Goal: Task Accomplishment & Management: Use online tool/utility

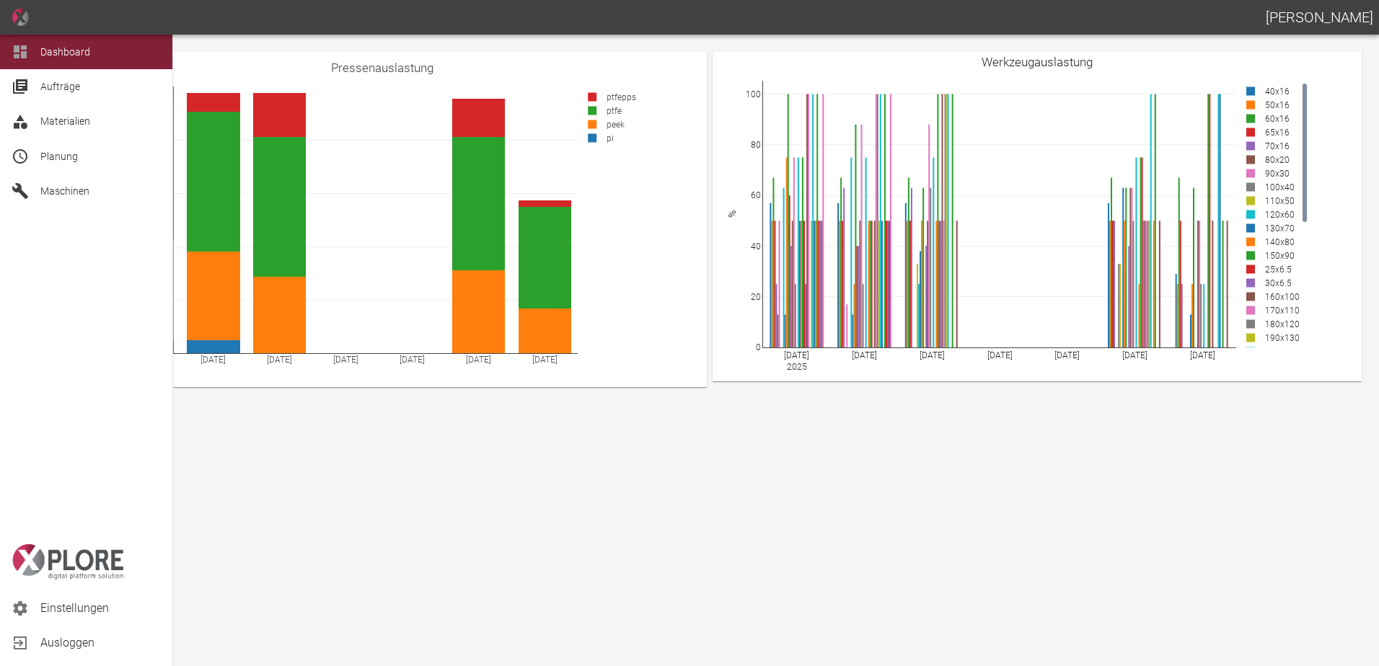
click at [57, 149] on span "Planung" at bounding box center [100, 156] width 120 height 17
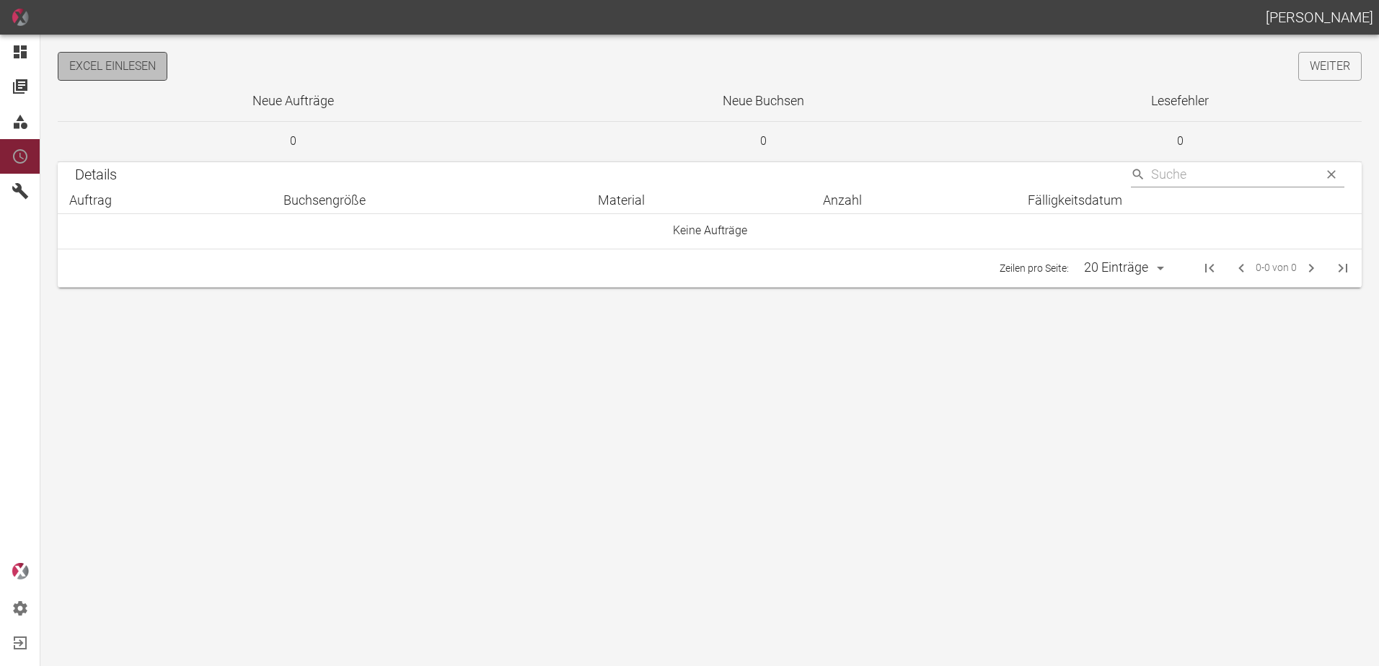
click at [143, 66] on button "Excel einlesen" at bounding box center [113, 66] width 110 height 29
click at [1337, 68] on link "Weiter" at bounding box center [1329, 66] width 63 height 29
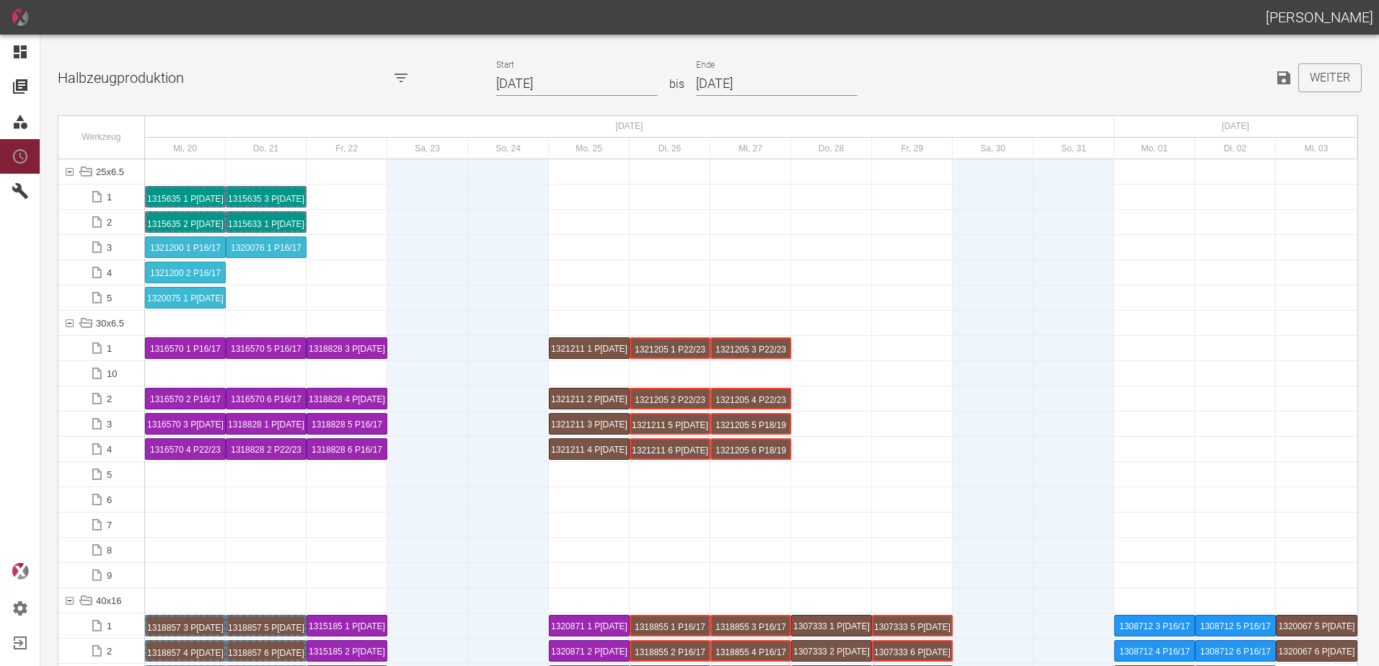
click at [572, 82] on input "20.08.2025" at bounding box center [577, 83] width 162 height 25
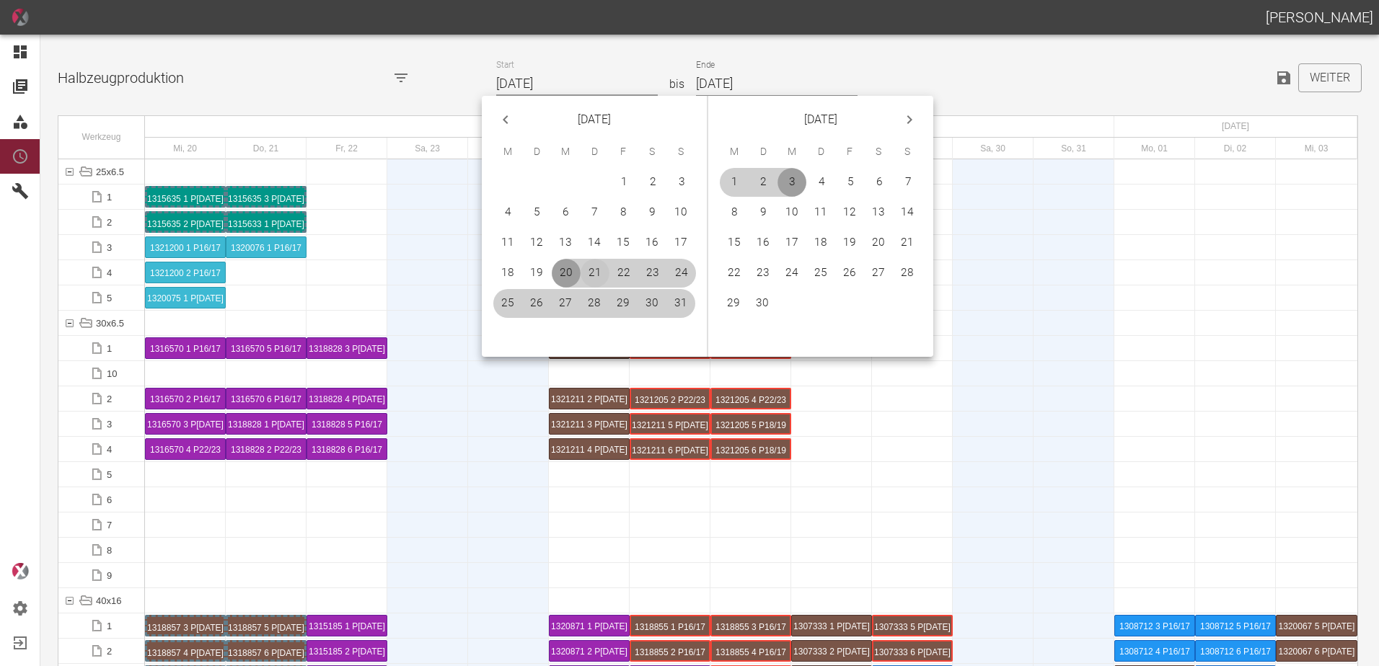
click at [590, 270] on button "21" at bounding box center [594, 273] width 29 height 29
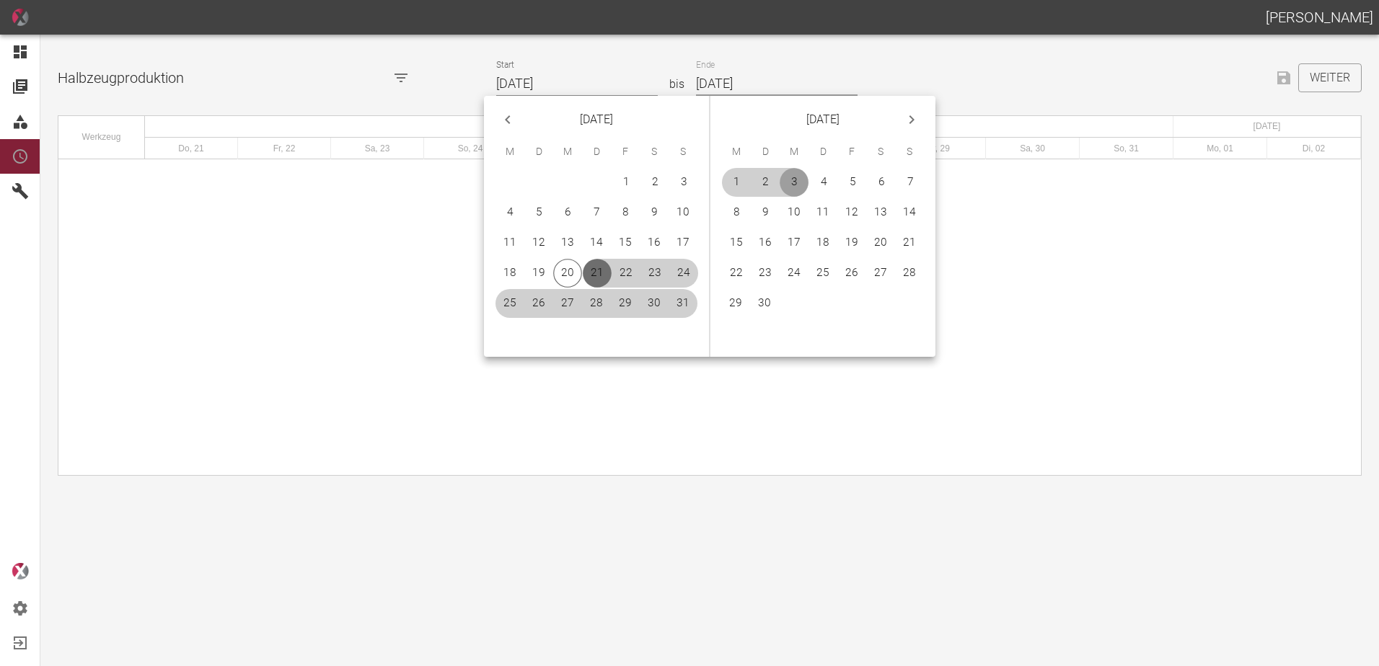
type input "[DATE]"
click at [900, 247] on button "21" at bounding box center [909, 243] width 29 height 29
type input "[DATE]"
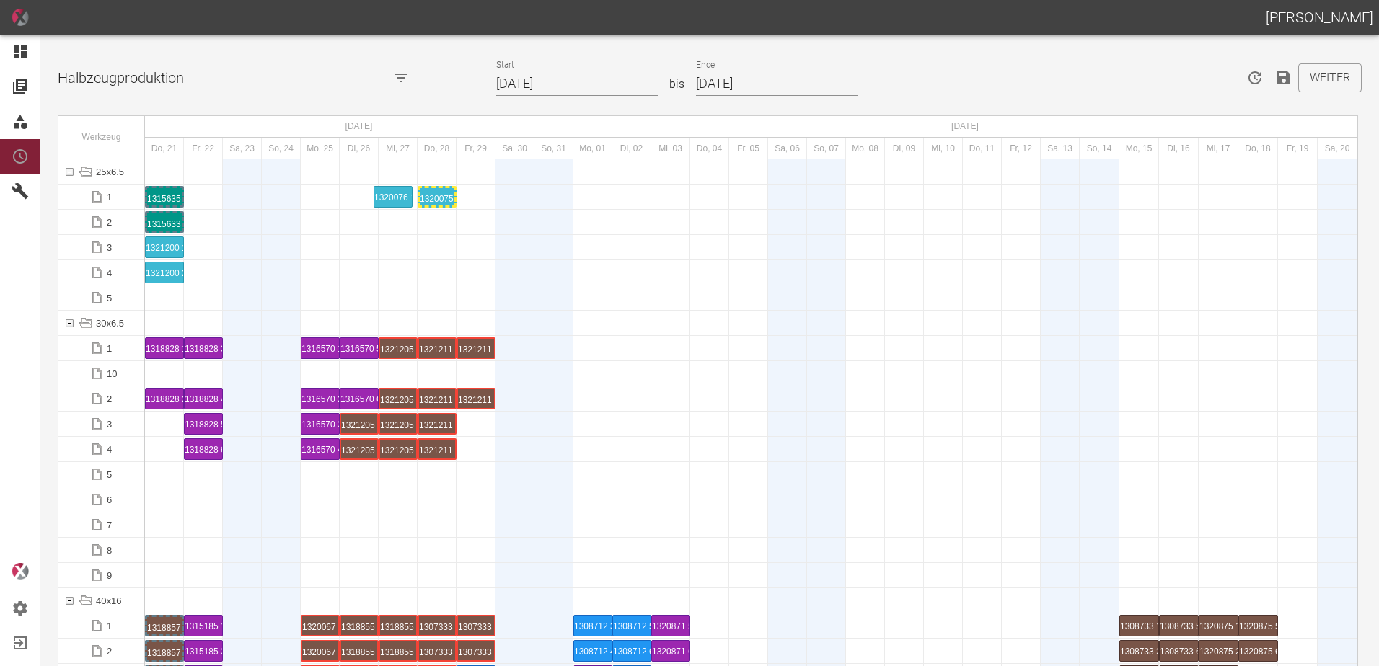
drag, startPoint x: 311, startPoint y: 202, endPoint x: 363, endPoint y: 199, distance: 52.0
click at [391, 190] on div "1320076 1 P22/23" at bounding box center [398, 196] width 35 height 17
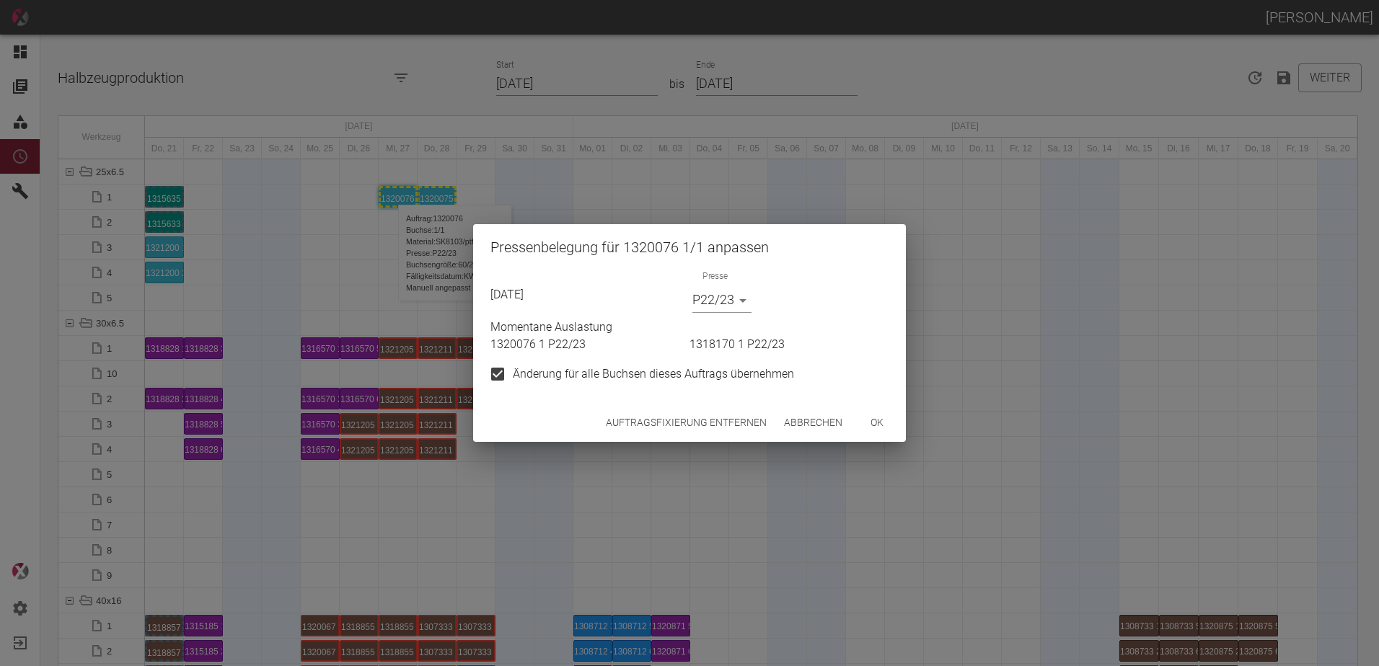
click at [730, 428] on button "Auftragsfixierung entfernen" at bounding box center [686, 423] width 172 height 27
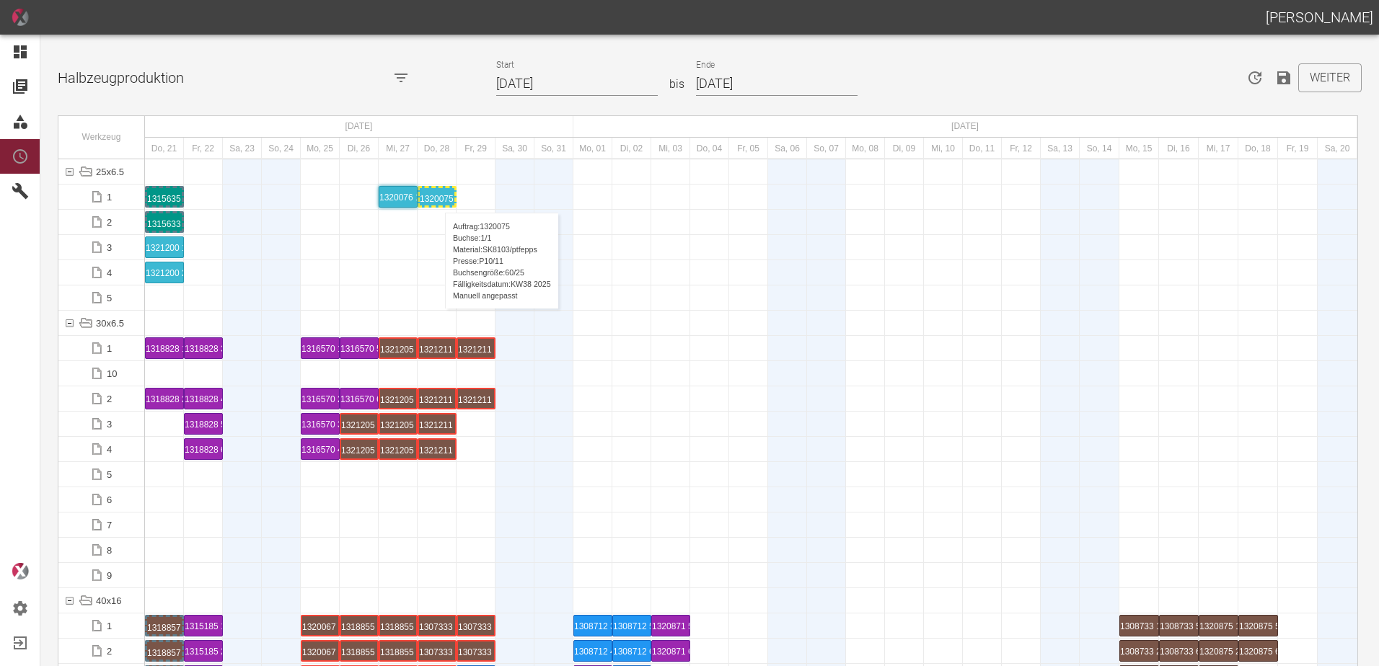
click at [438, 198] on div "1320075 1 P[DATE]" at bounding box center [437, 196] width 35 height 17
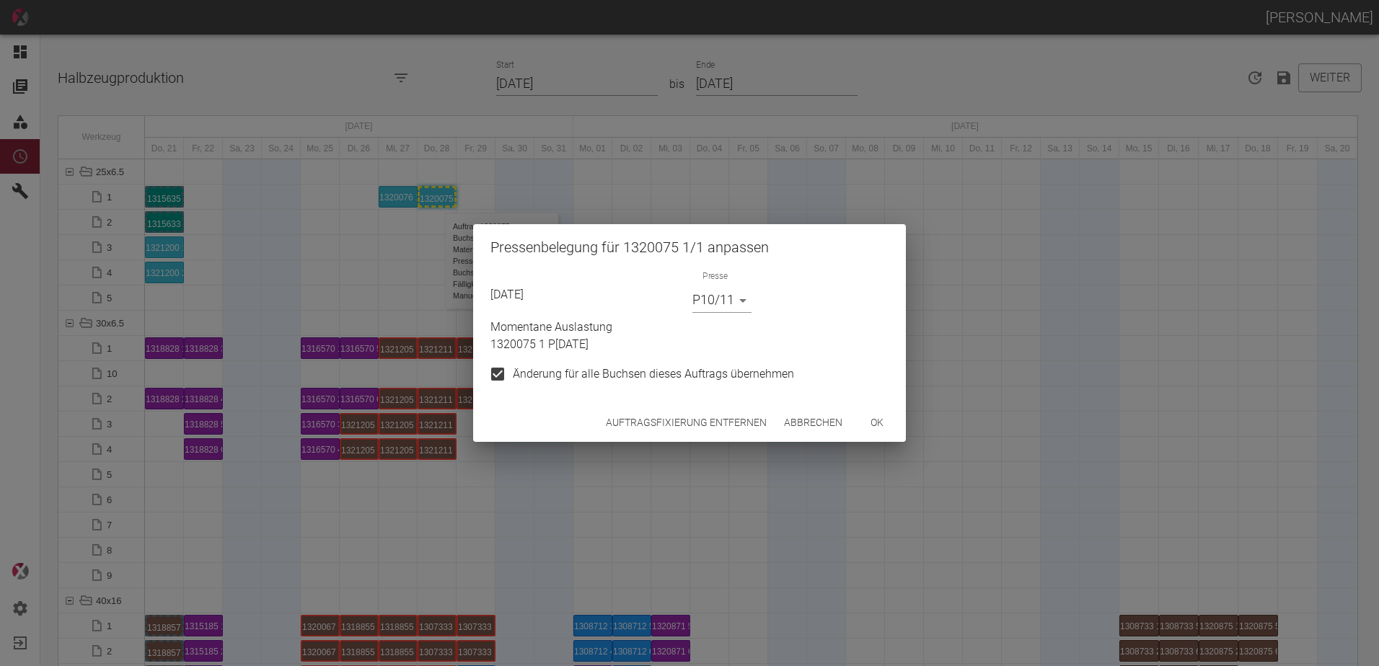
click at [684, 424] on button "Auftragsfixierung entfernen" at bounding box center [686, 423] width 172 height 27
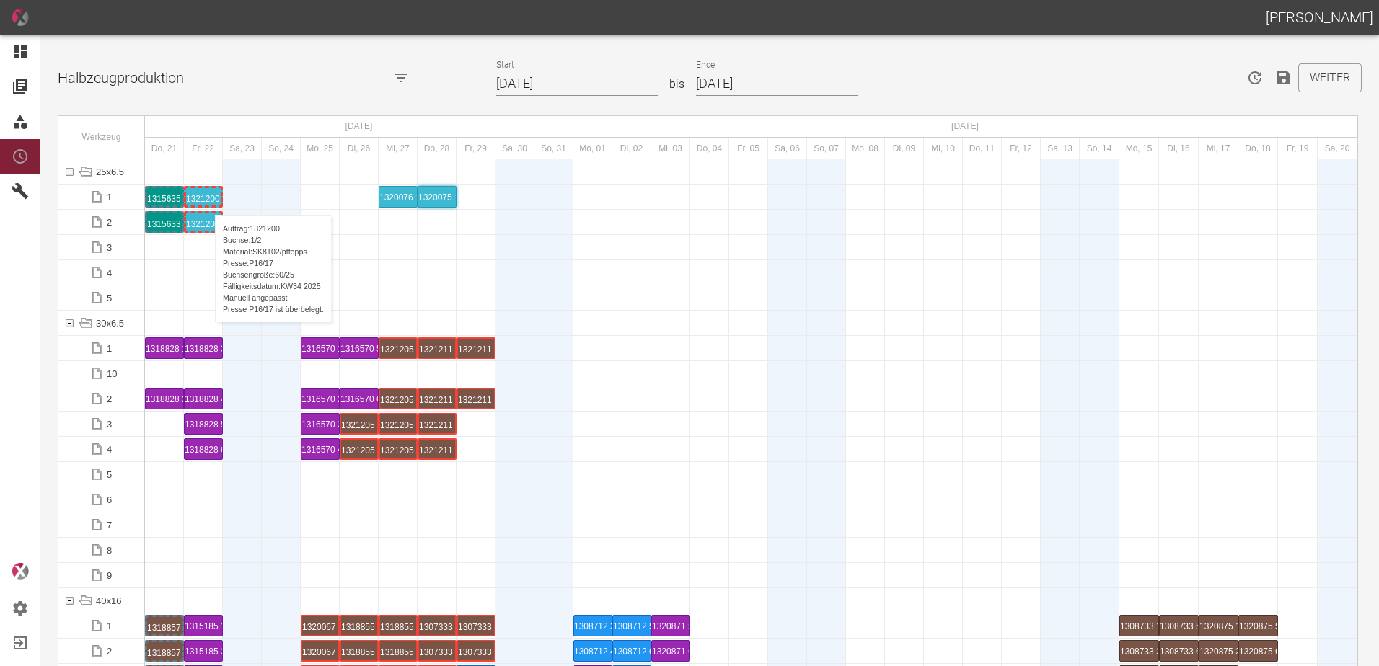
click at [208, 200] on div "1321200 1 P16/17" at bounding box center [203, 196] width 35 height 17
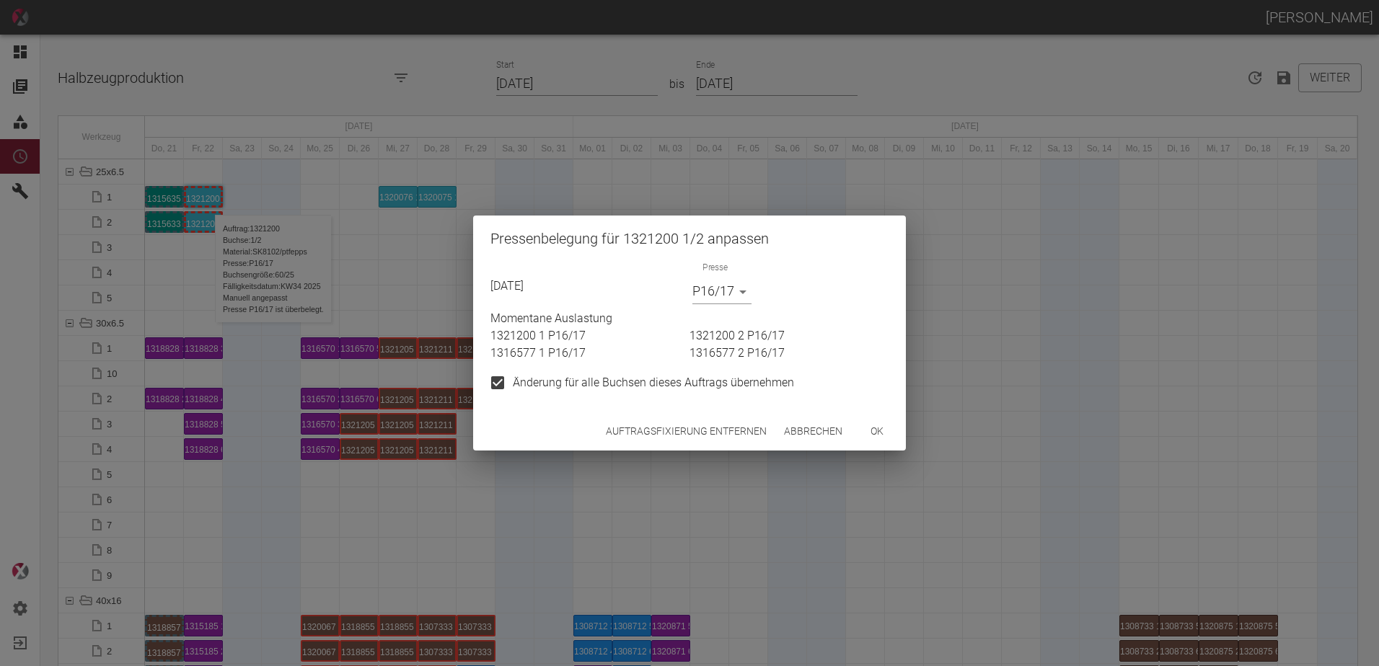
click at [709, 290] on body "ALEXANDER WERNECKE Dashboard Aufträge Materialien Planung Maschinen Einstellung…" at bounding box center [689, 333] width 1379 height 666
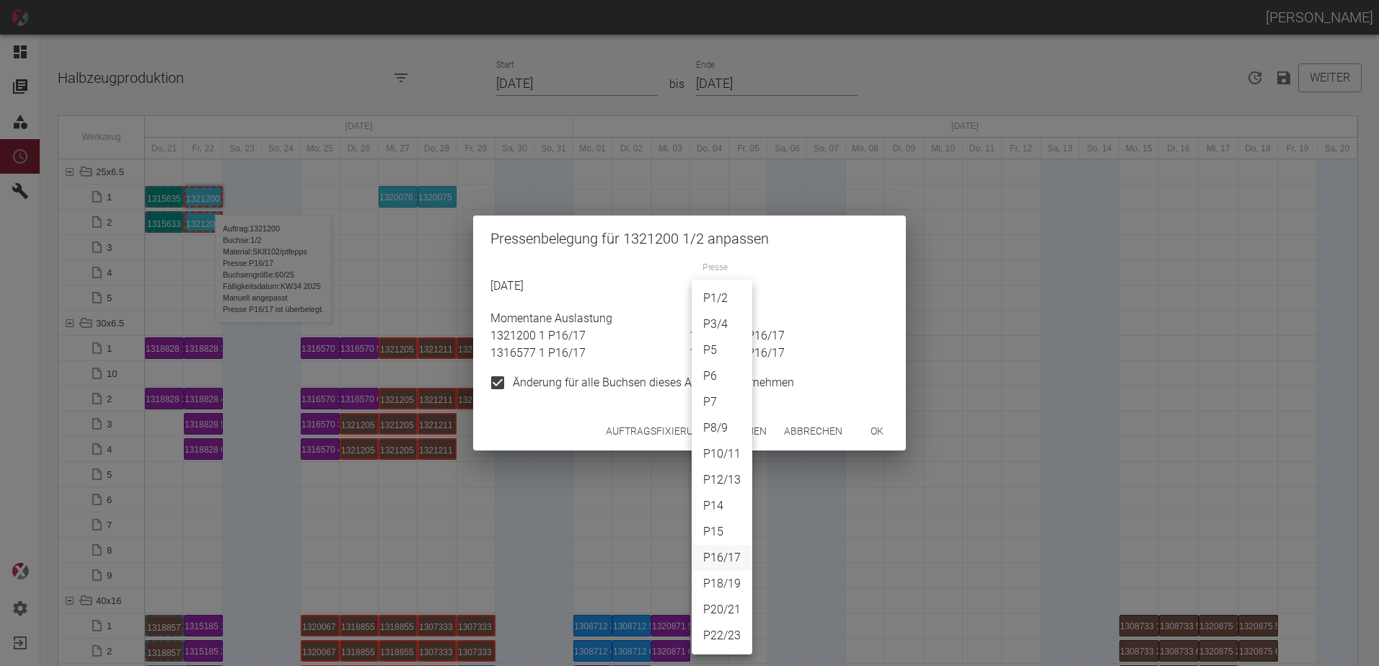
click at [710, 292] on li "P1/2" at bounding box center [721, 299] width 61 height 26
type input "P1/2"
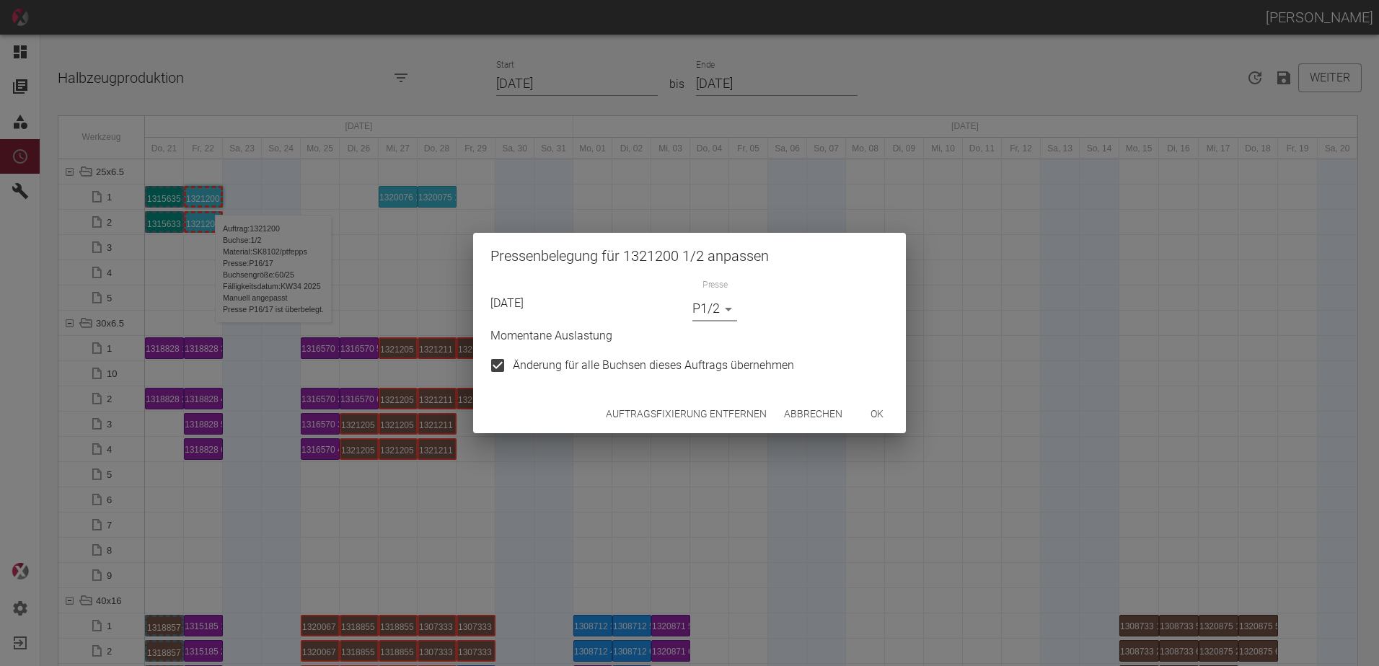
click at [893, 403] on button "ok" at bounding box center [877, 414] width 46 height 27
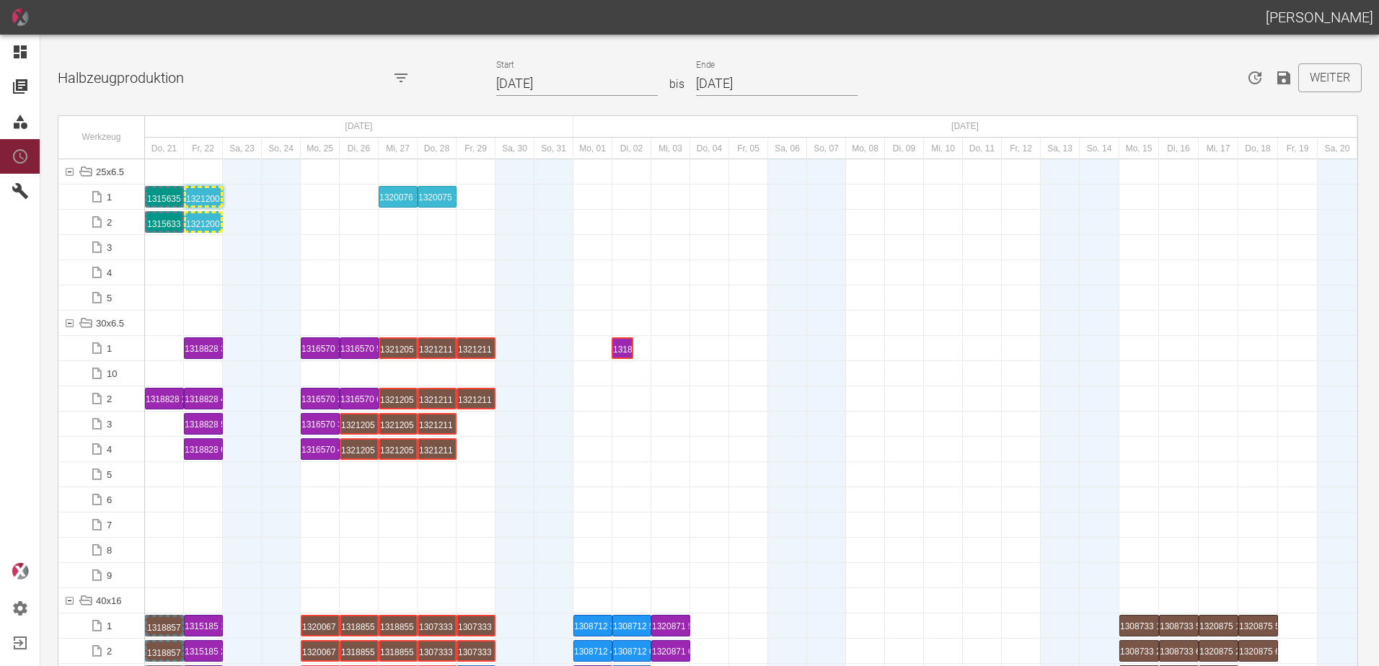
drag, startPoint x: 161, startPoint y: 345, endPoint x: 600, endPoint y: 337, distance: 439.1
drag, startPoint x: 152, startPoint y: 396, endPoint x: 625, endPoint y: 386, distance: 473.1
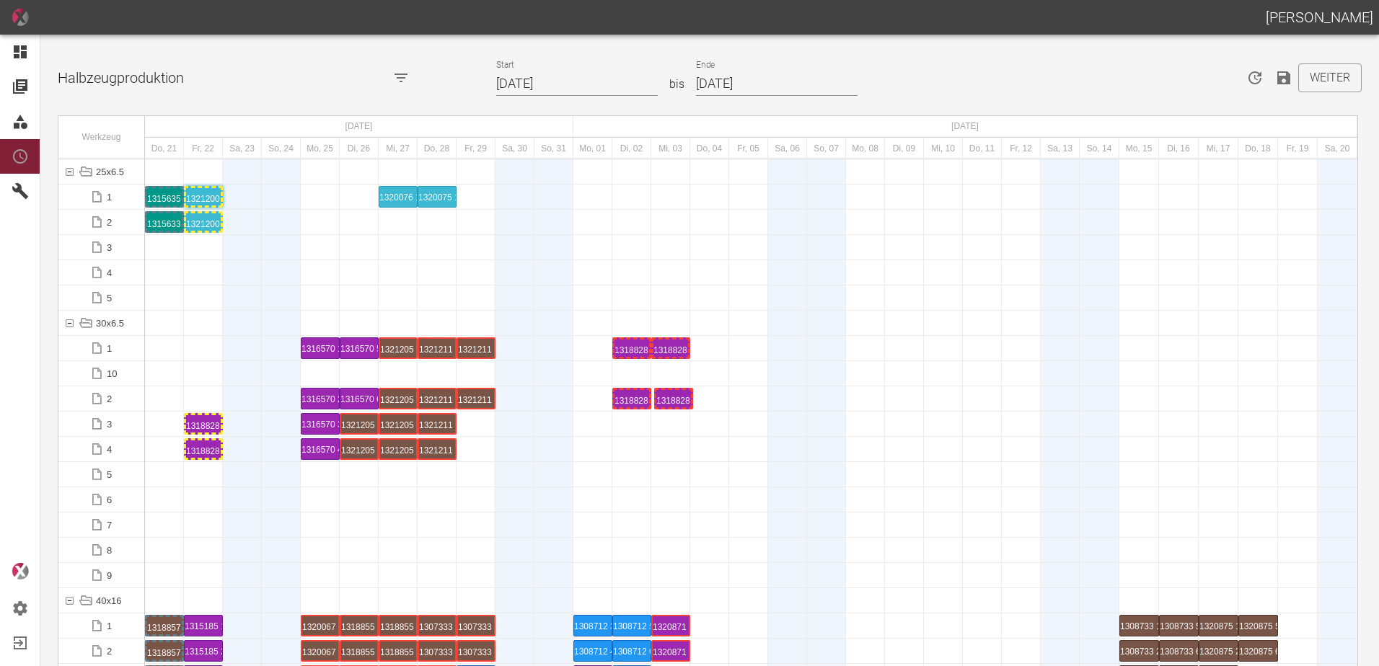
drag, startPoint x: 195, startPoint y: 403, endPoint x: 655, endPoint y: 397, distance: 460.8
click at [703, 356] on div "1318828 5 P10/11" at bounding box center [709, 348] width 35 height 17
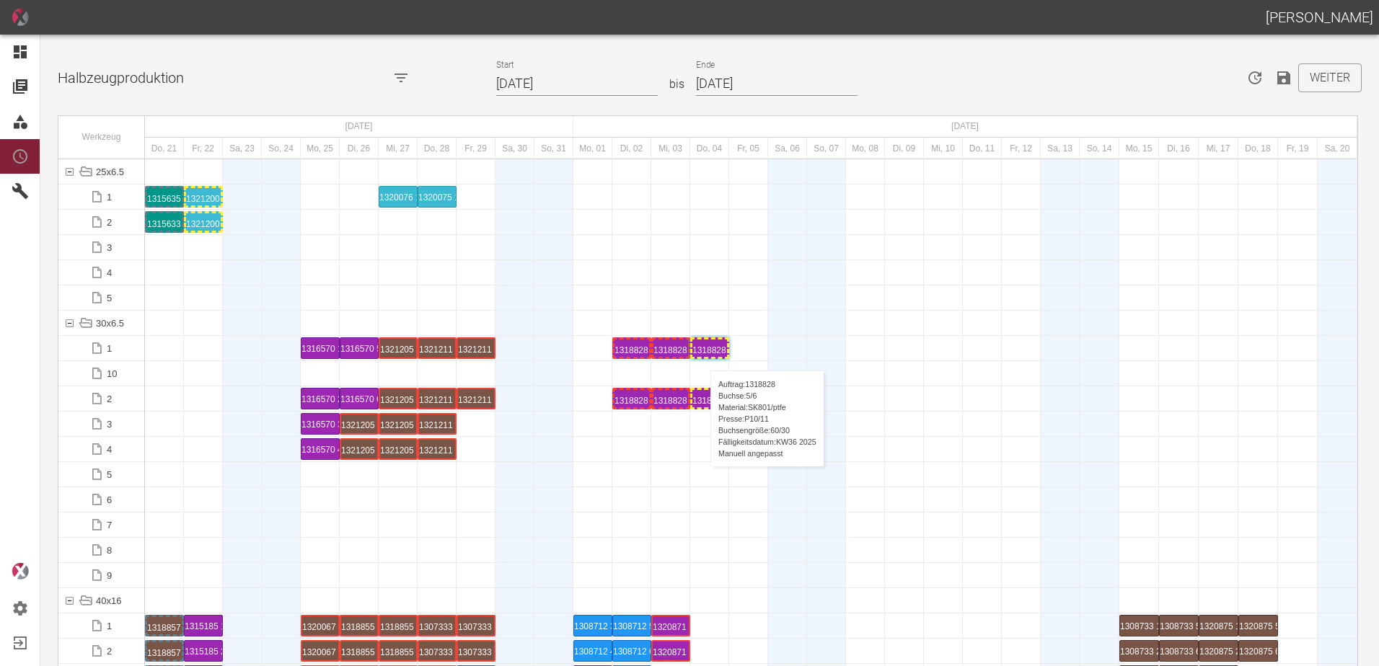
click at [703, 356] on div "1318828 5 P10/11" at bounding box center [709, 348] width 35 height 17
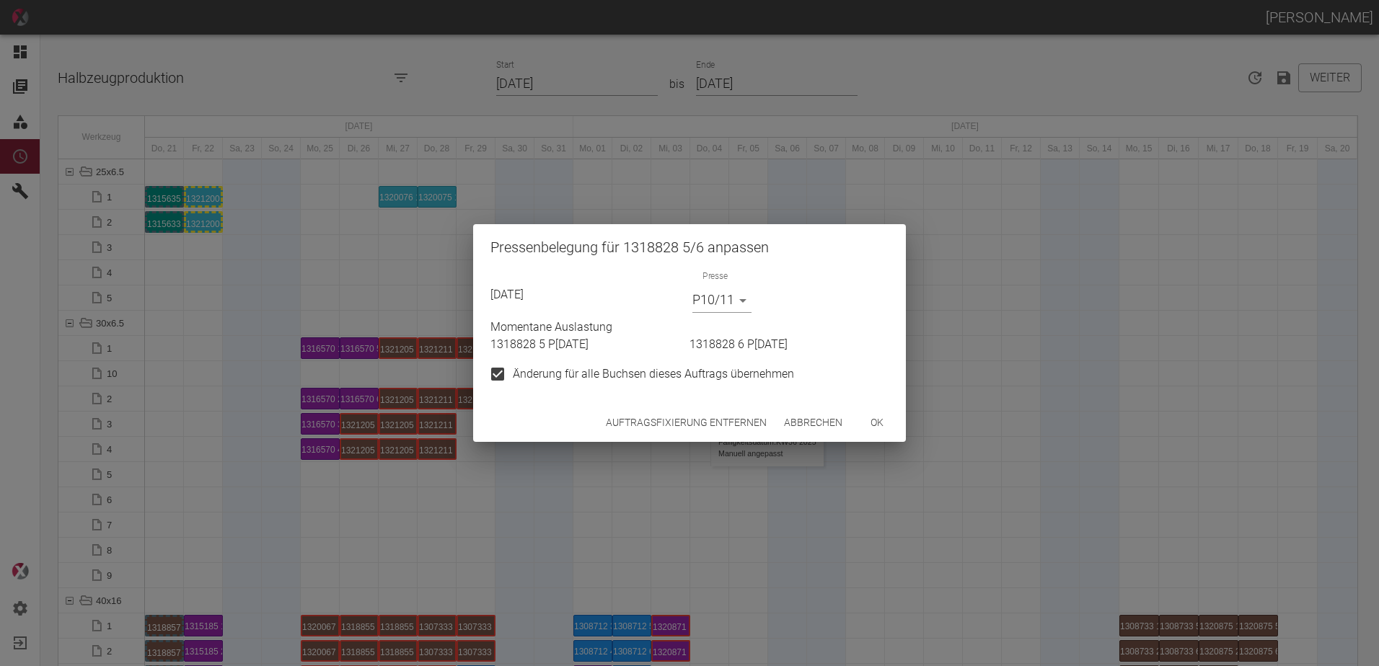
click at [683, 419] on button "Auftragsfixierung entfernen" at bounding box center [686, 423] width 172 height 27
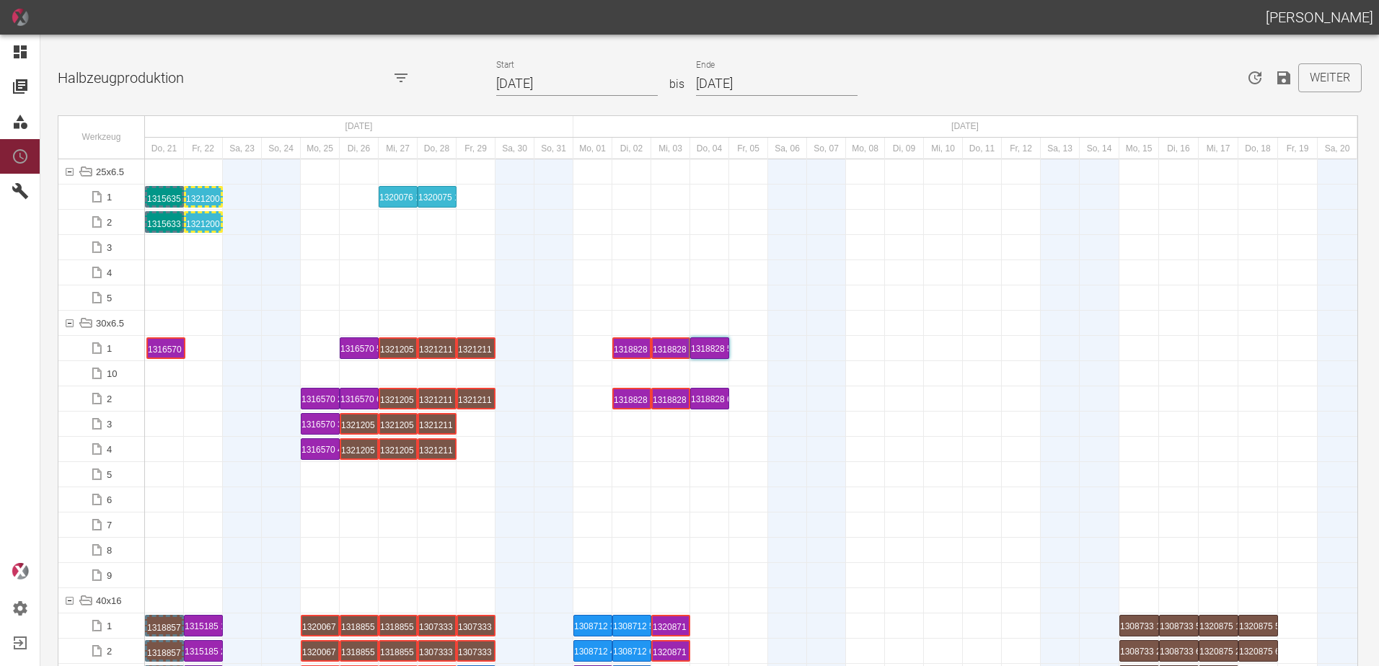
drag, startPoint x: 314, startPoint y: 345, endPoint x: 160, endPoint y: 340, distance: 154.4
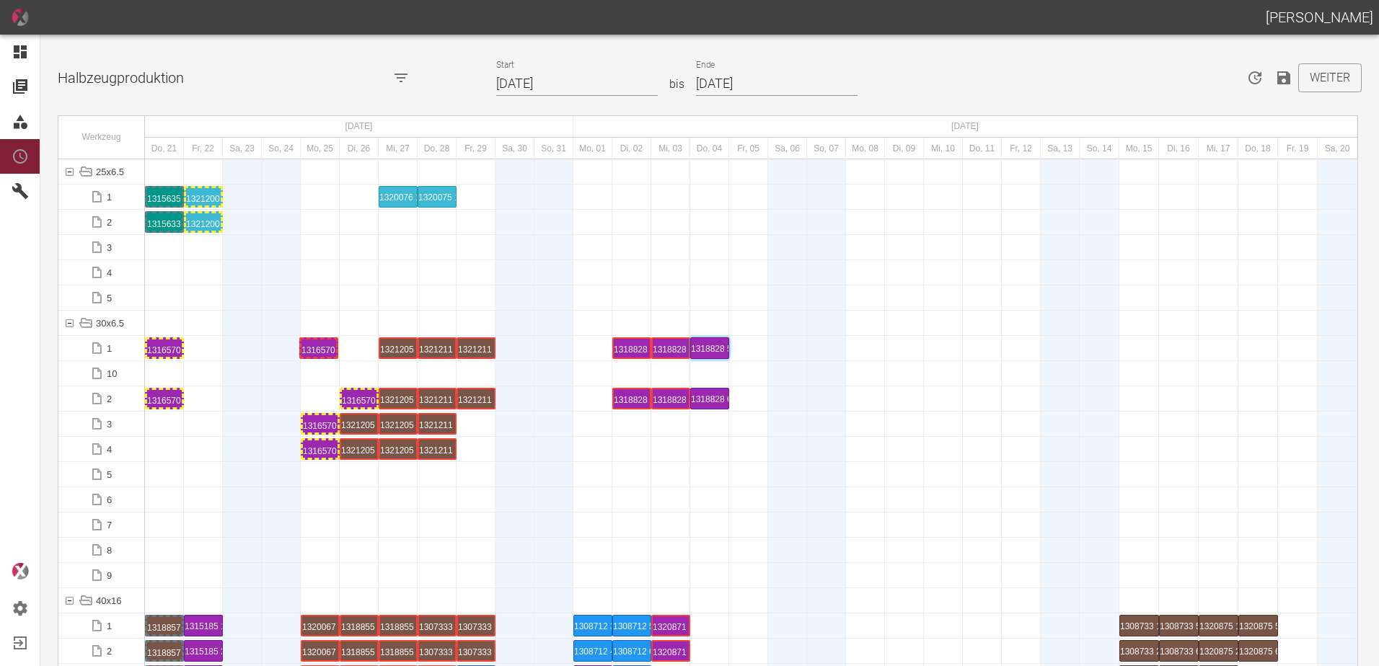
drag, startPoint x: 353, startPoint y: 345, endPoint x: 310, endPoint y: 329, distance: 45.4
drag, startPoint x: 323, startPoint y: 447, endPoint x: 225, endPoint y: 393, distance: 112.0
drag, startPoint x: 370, startPoint y: 397, endPoint x: 329, endPoint y: 396, distance: 41.1
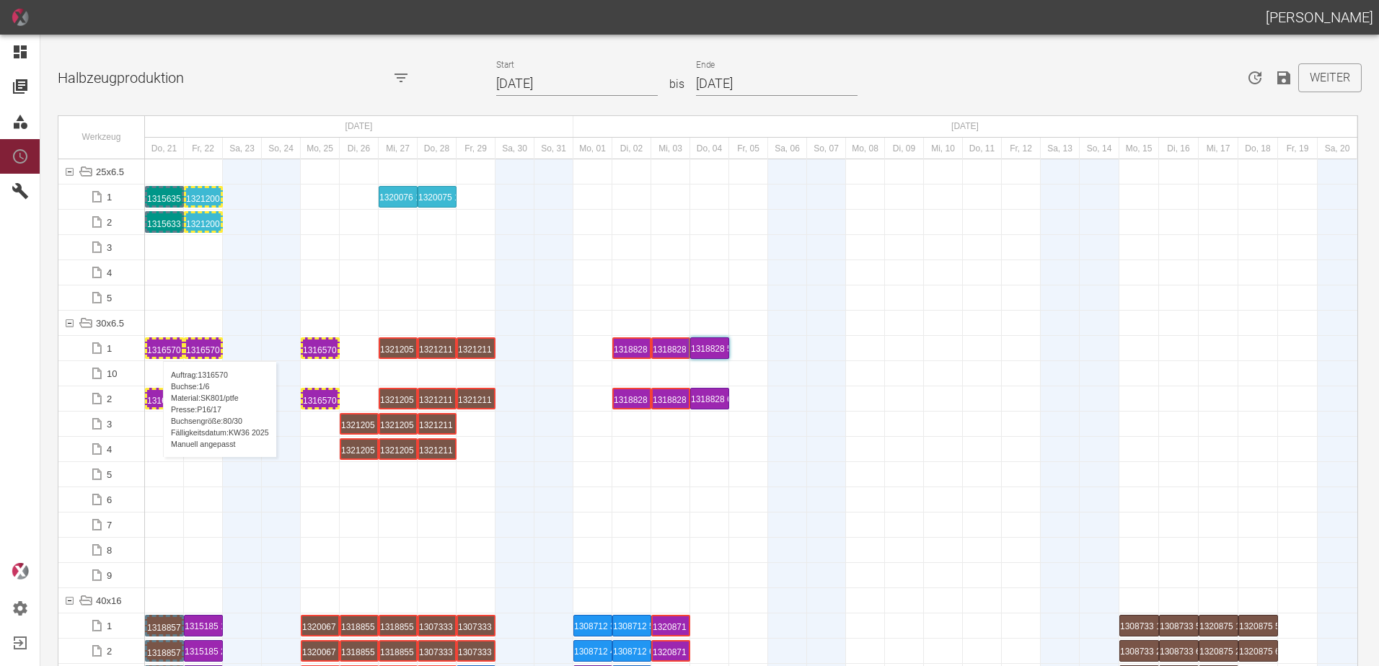
click at [156, 347] on div "1316570 1 P16/17" at bounding box center [164, 348] width 35 height 17
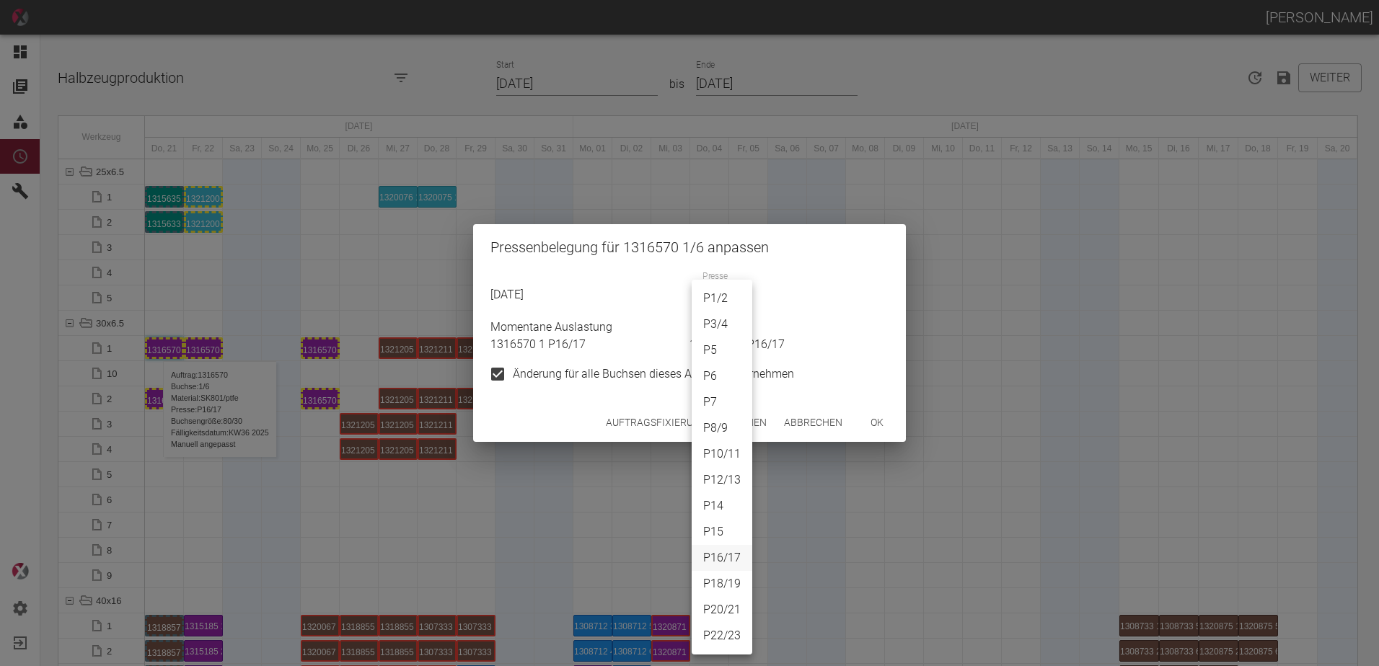
click at [716, 310] on body "[PERSON_NAME] Dashboard Aufträge Materialien Planung Maschinen Einstellungen Au…" at bounding box center [689, 333] width 1379 height 666
click at [715, 300] on li "P1/2" at bounding box center [721, 299] width 61 height 26
type input "P1/2"
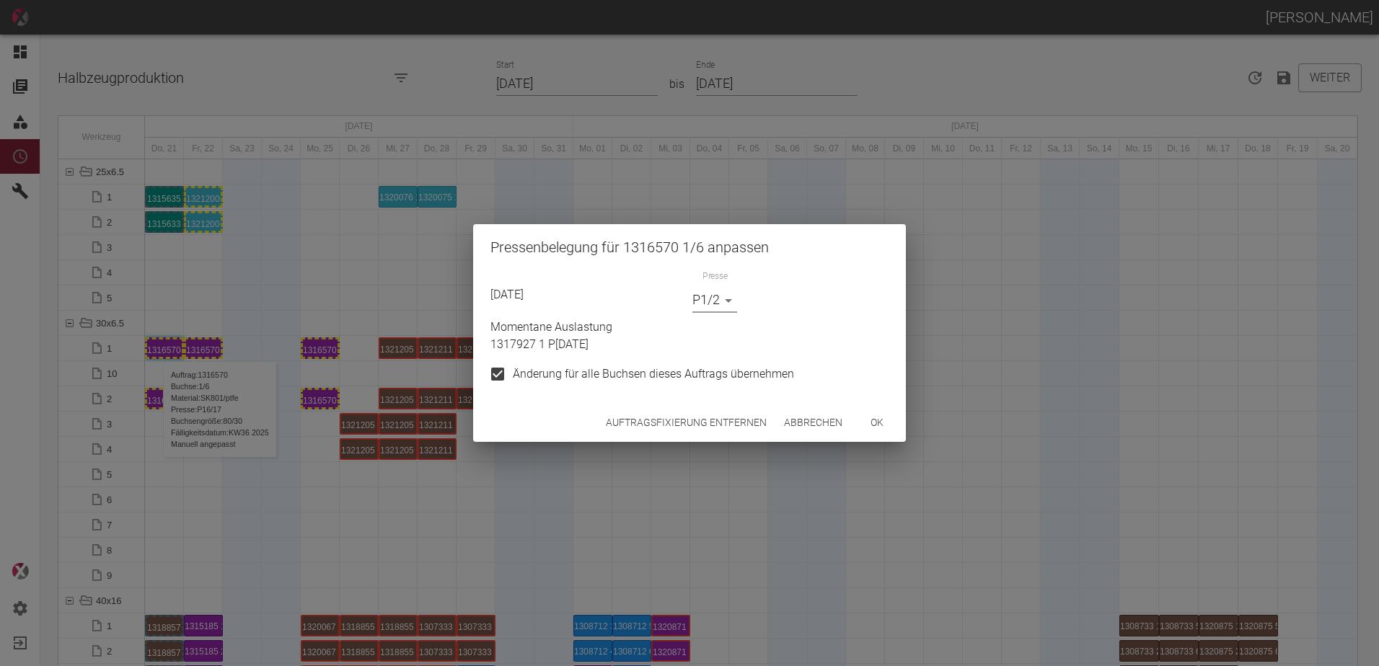
click at [875, 421] on button "ok" at bounding box center [877, 423] width 46 height 27
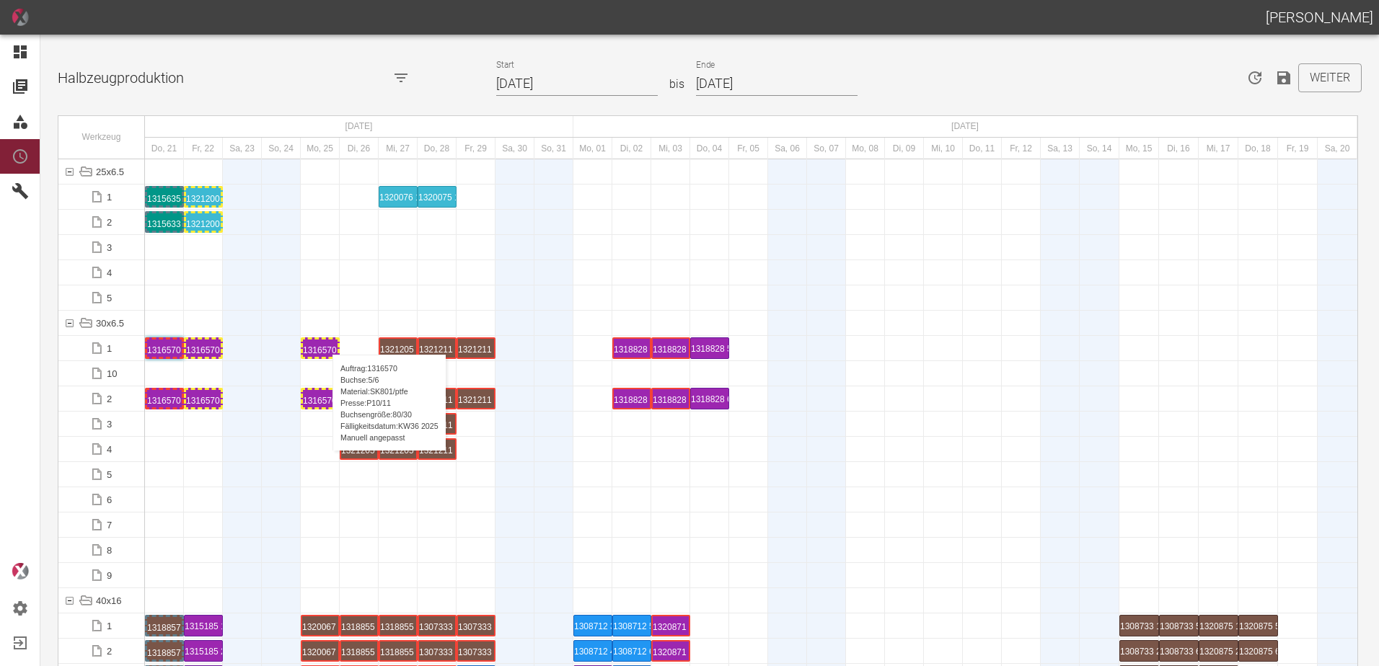
click at [325, 340] on div "1316570 5 P10/11" at bounding box center [320, 348] width 35 height 17
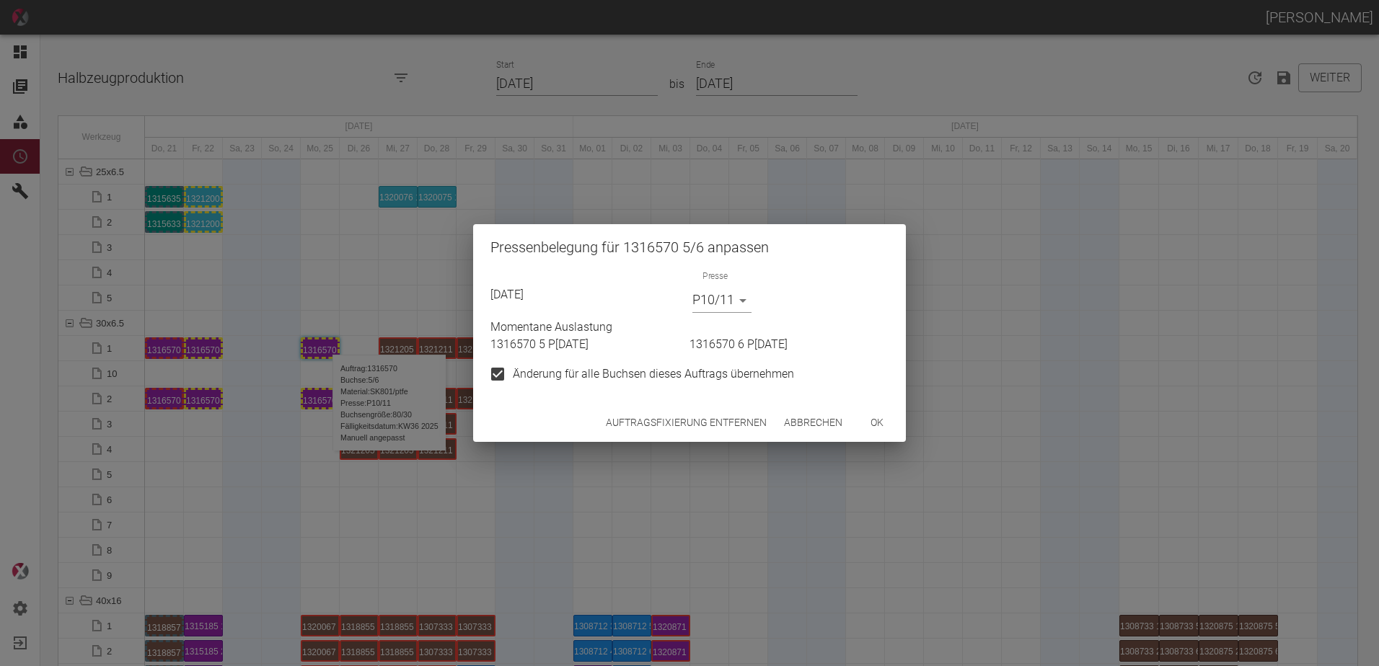
click at [704, 299] on body "ALEXANDER WERNECKE Dashboard Aufträge Materialien Planung Maschinen Einstellung…" at bounding box center [689, 333] width 1379 height 666
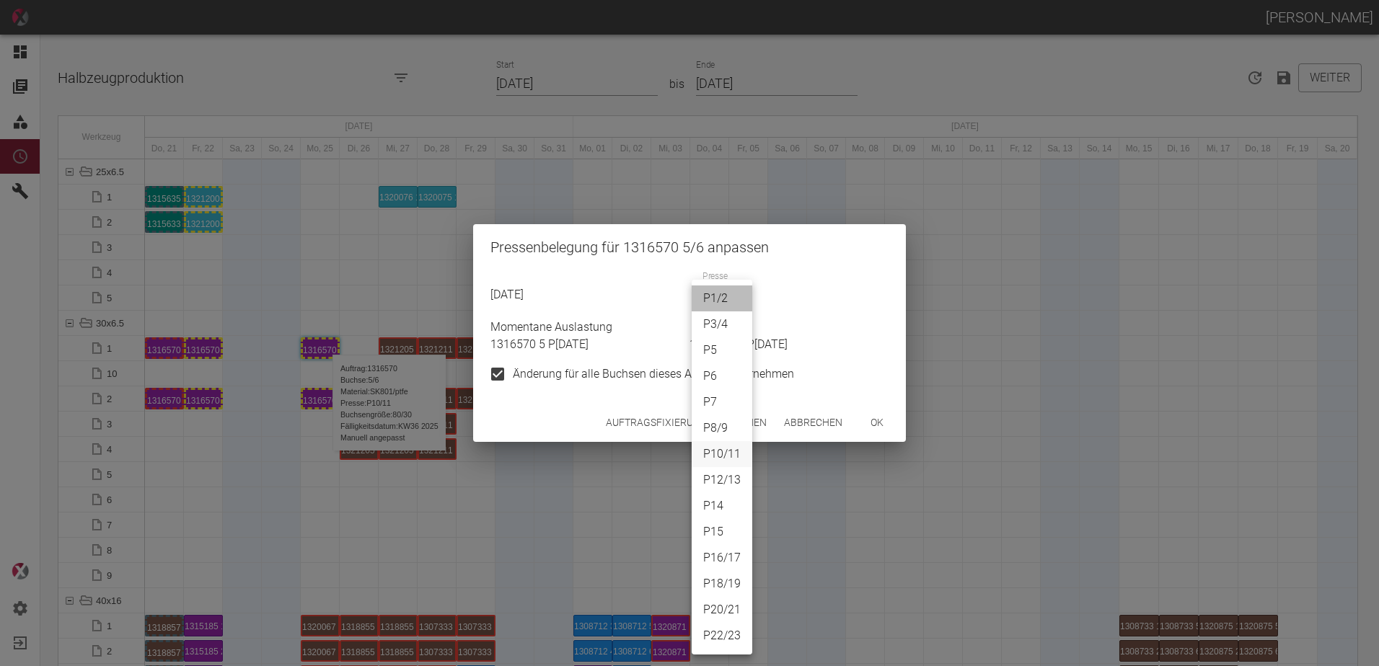
click at [712, 298] on li "P1/2" at bounding box center [721, 299] width 61 height 26
type input "P1/2"
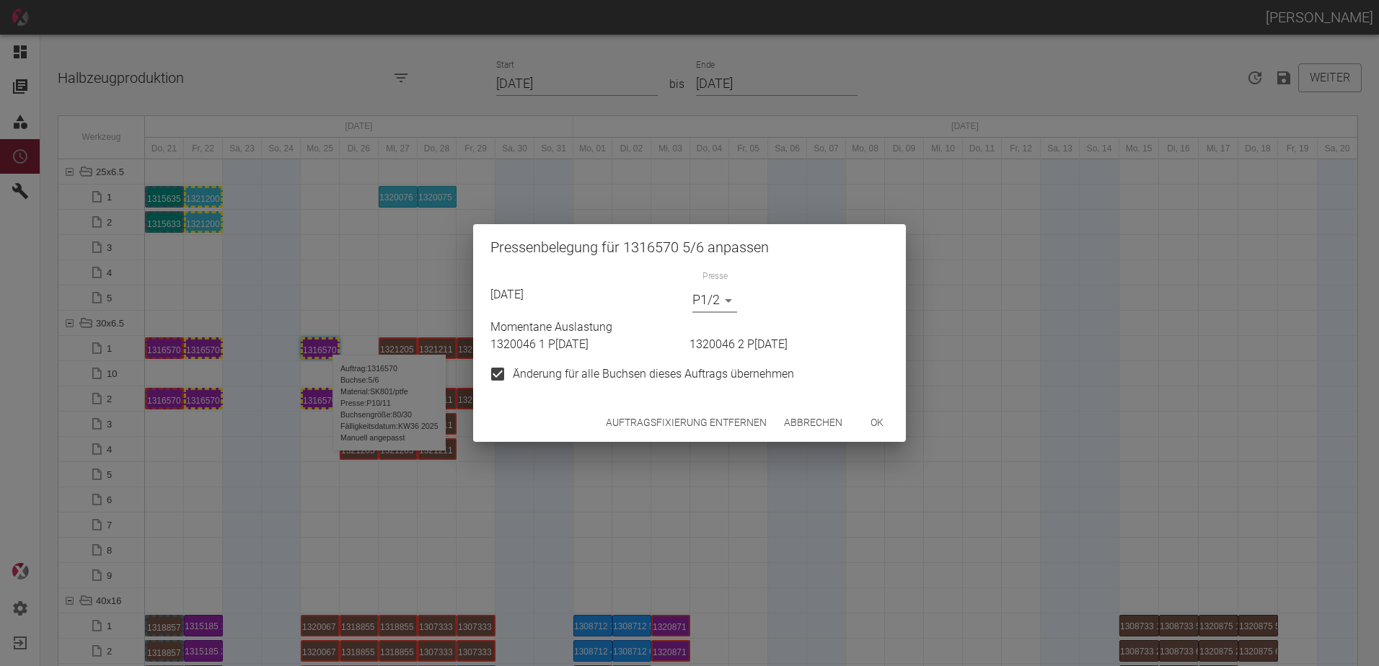
click at [860, 416] on button "ok" at bounding box center [877, 423] width 46 height 27
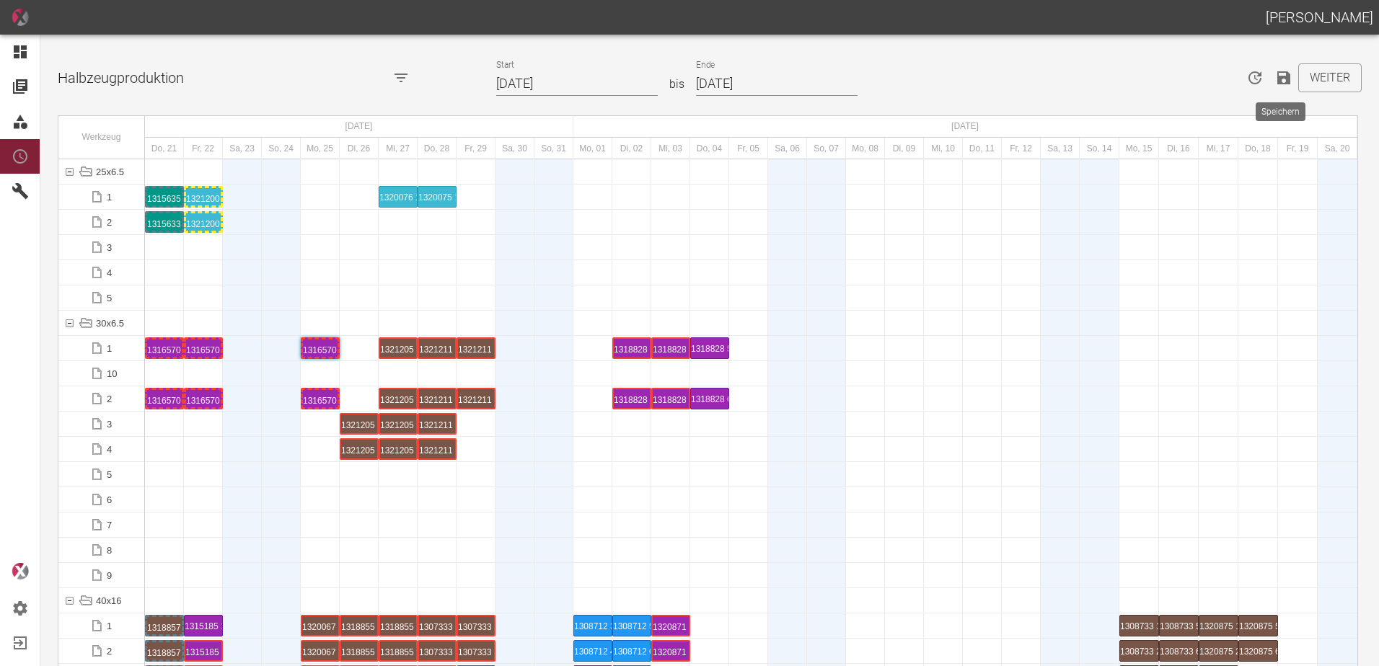
click at [1283, 78] on icon "Speichern" at bounding box center [1283, 77] width 13 height 13
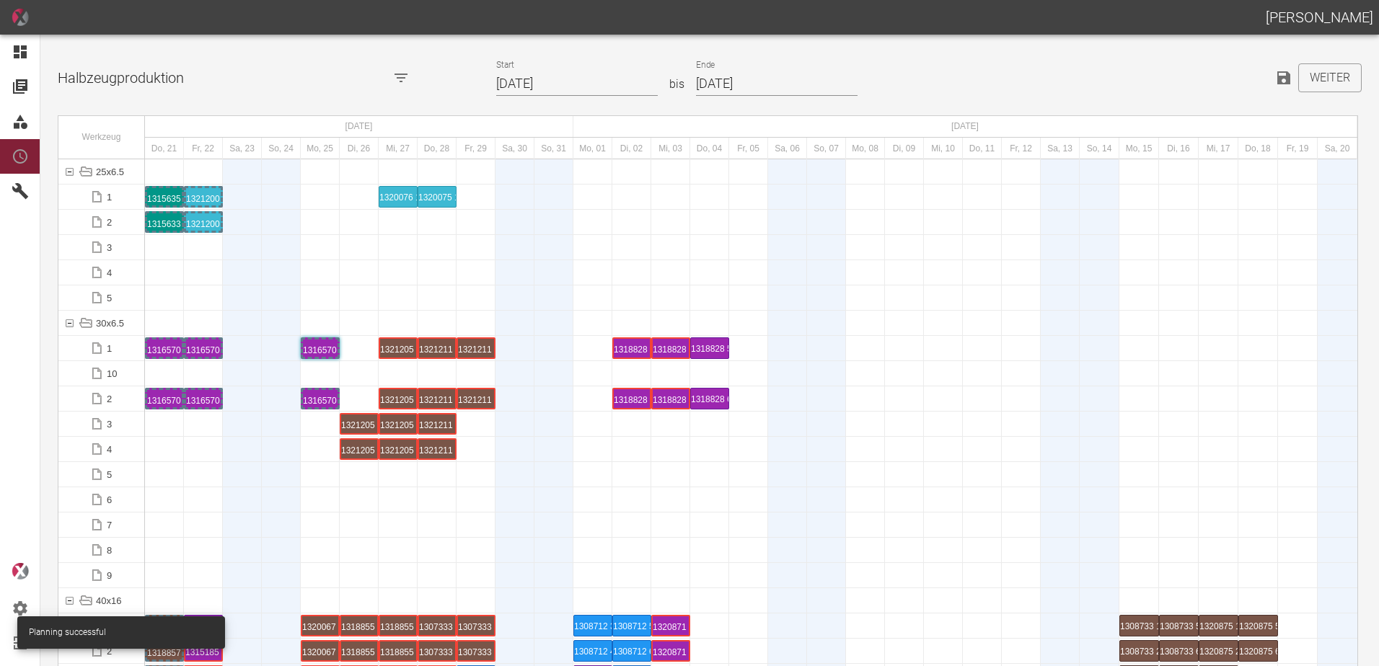
click at [246, 533] on div at bounding box center [242, 525] width 39 height 25
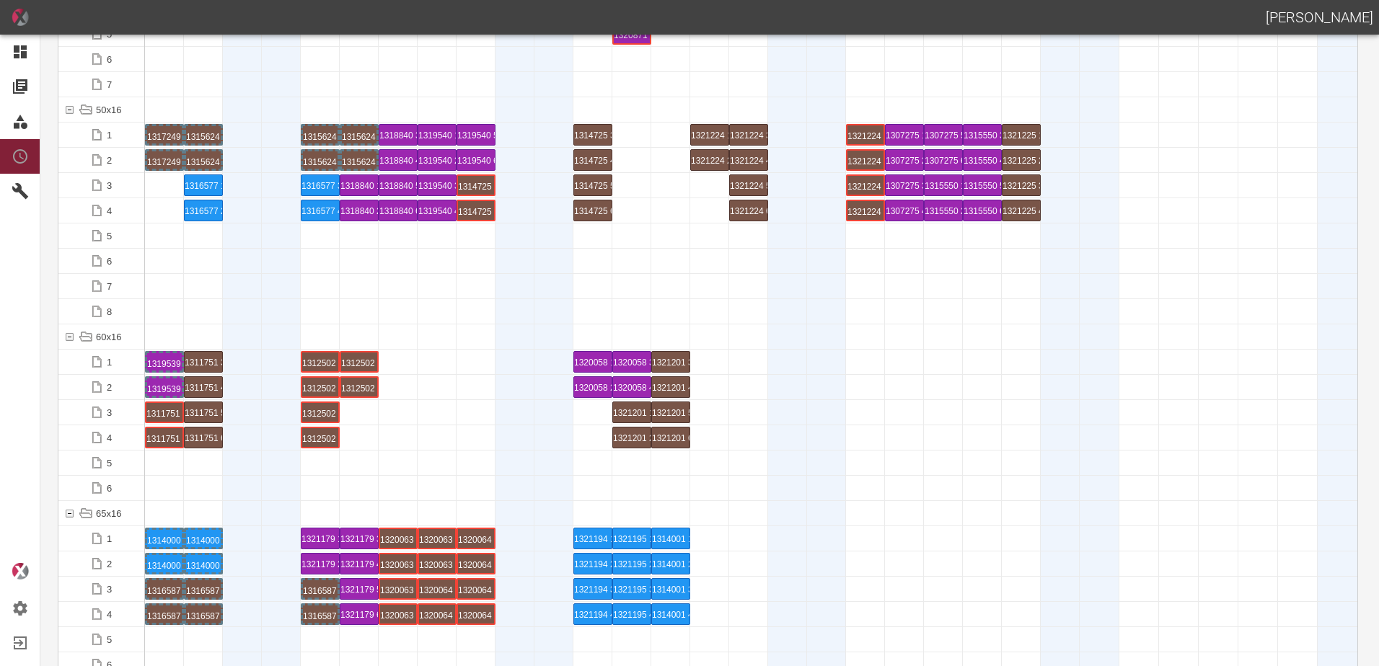
scroll to position [721, 0]
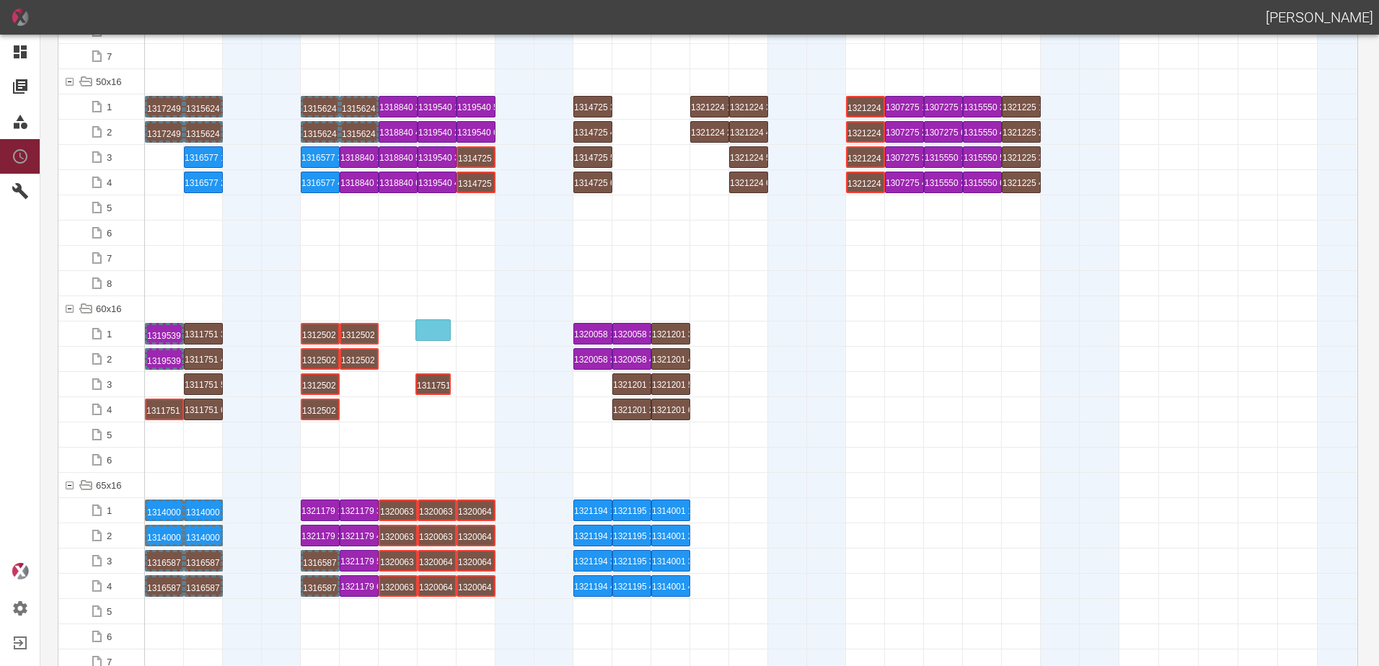
drag, startPoint x: 162, startPoint y: 383, endPoint x: 428, endPoint y: 322, distance: 272.9
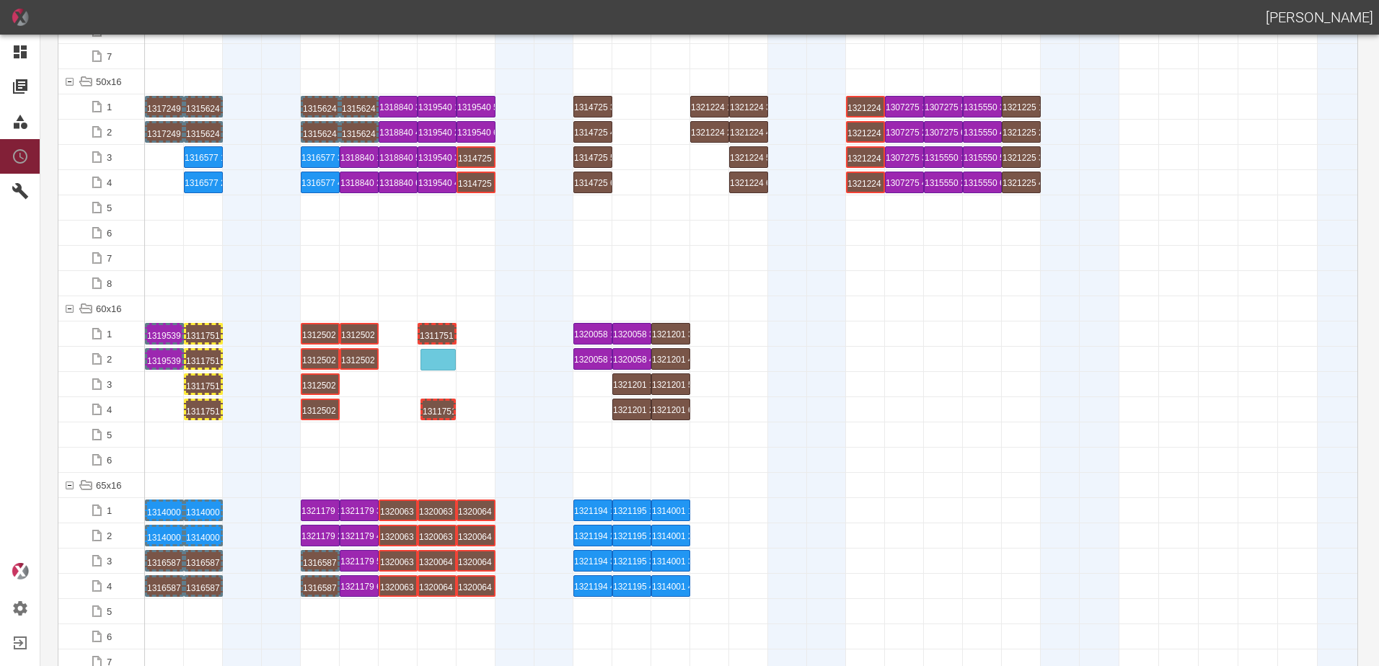
drag, startPoint x: 164, startPoint y: 410, endPoint x: 436, endPoint y: 350, distance: 278.3
drag, startPoint x: 264, startPoint y: 342, endPoint x: 477, endPoint y: 316, distance: 214.4
drag, startPoint x: 200, startPoint y: 355, endPoint x: 469, endPoint y: 345, distance: 268.4
drag, startPoint x: 469, startPoint y: 345, endPoint x: 465, endPoint y: 370, distance: 25.5
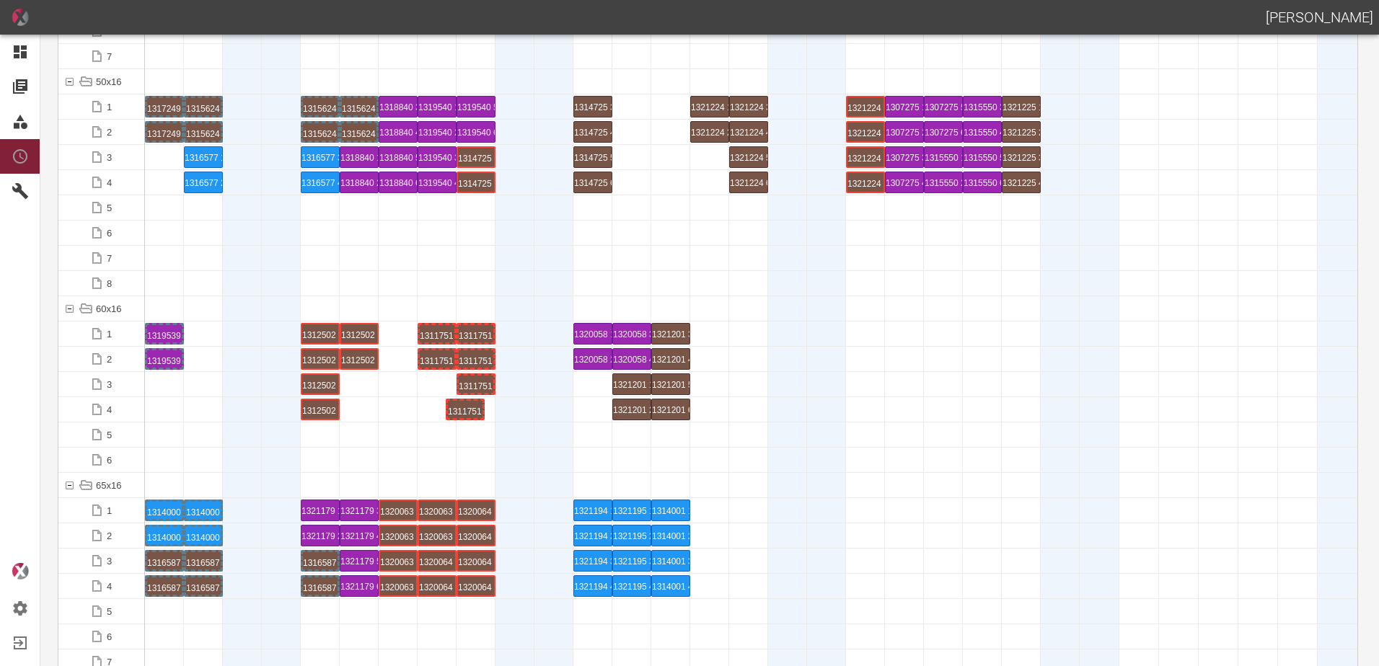
drag, startPoint x: 240, startPoint y: 415, endPoint x: 477, endPoint y: 400, distance: 237.0
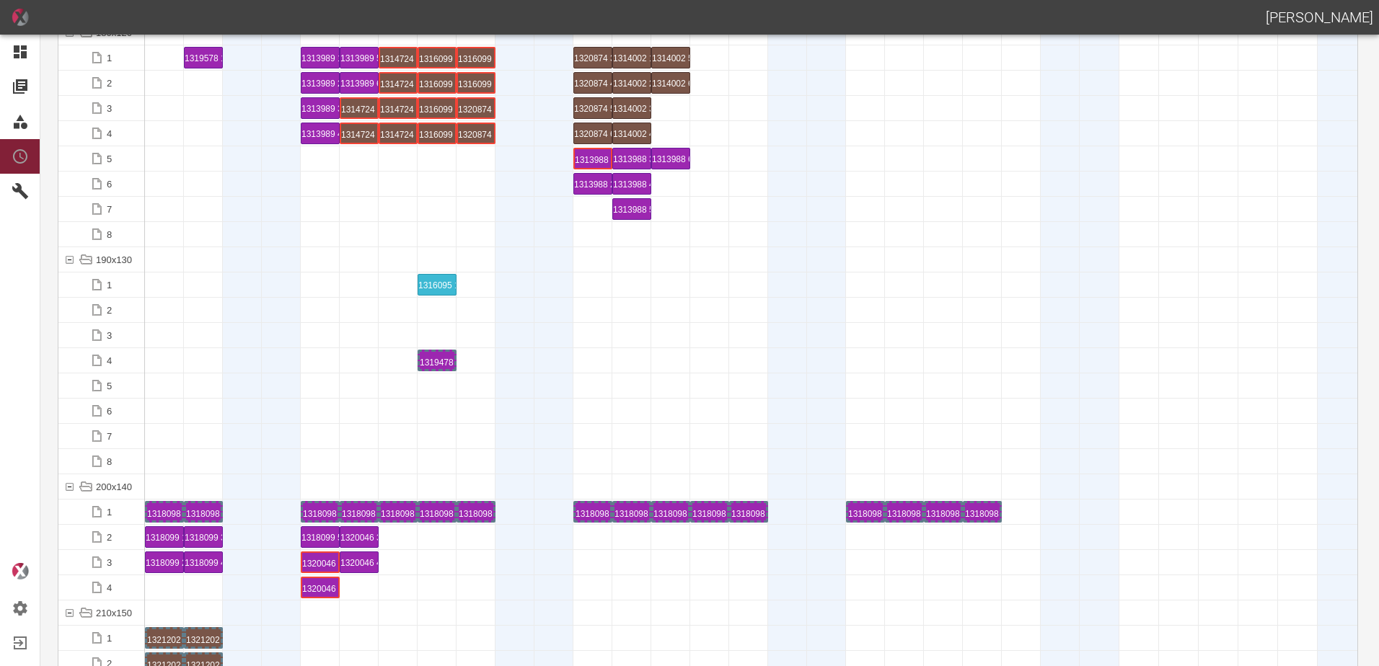
scroll to position [3893, 0]
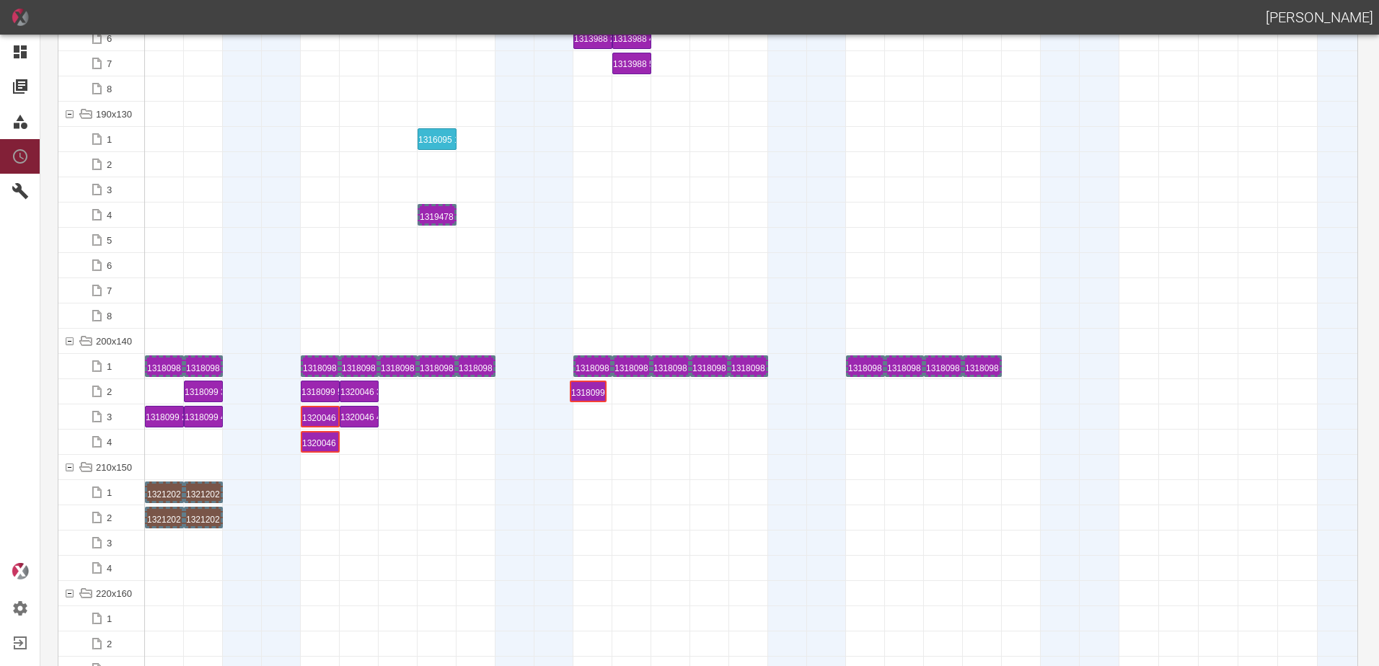
drag, startPoint x: 169, startPoint y: 391, endPoint x: 590, endPoint y: 392, distance: 421.1
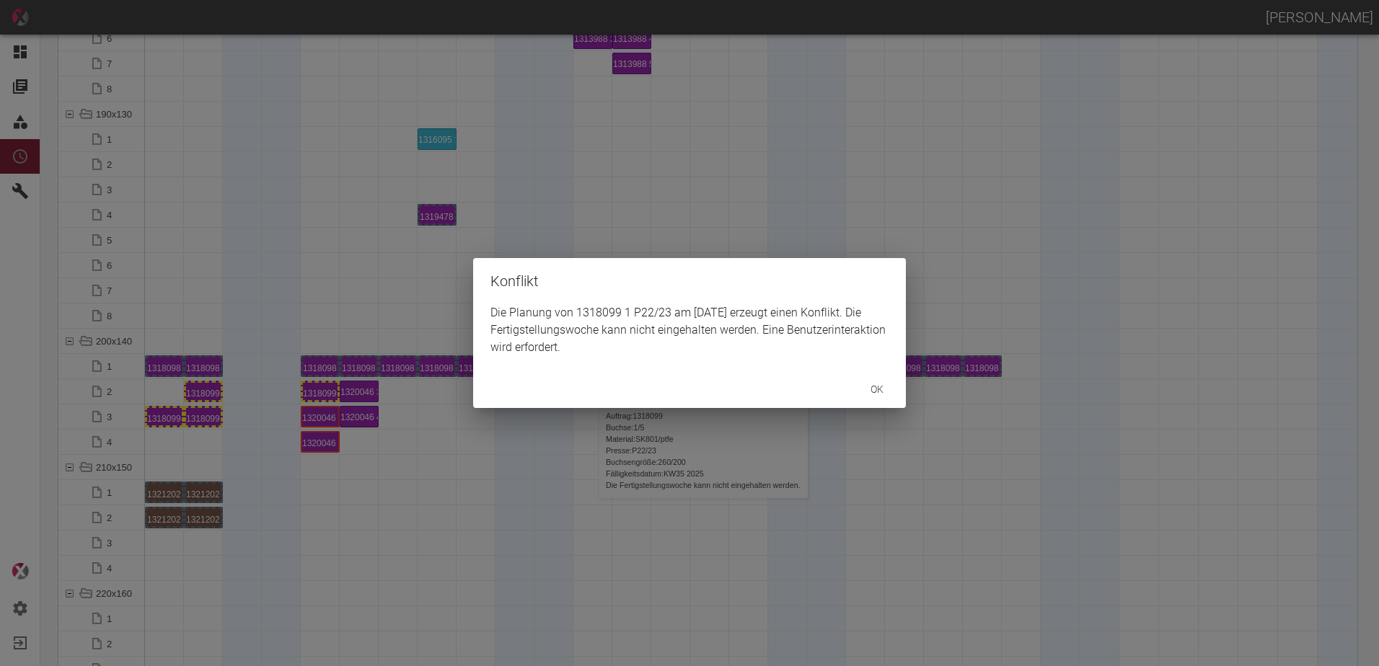
click at [164, 414] on div "Konflikt Die Planung von 1318099 1 P22/23 am 1.9.2025 erzeugt einen Konflikt. D…" at bounding box center [689, 333] width 1379 height 666
drag, startPoint x: 205, startPoint y: 395, endPoint x: 200, endPoint y: 384, distance: 11.9
click at [205, 394] on div "Konflikt Die Planung von 1318099 2 P18/19 am 1.9.2025 erzeugt einen Konflikt. D…" at bounding box center [689, 333] width 1379 height 666
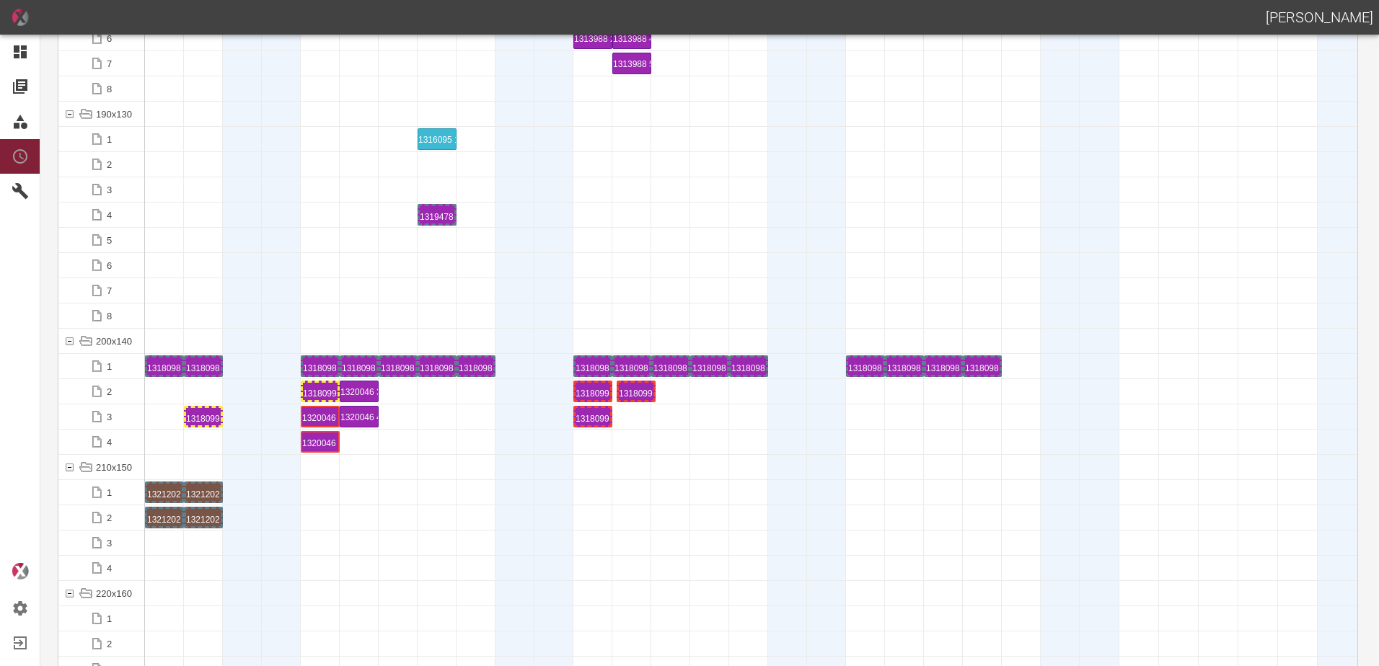
drag, startPoint x: 200, startPoint y: 385, endPoint x: 633, endPoint y: 384, distance: 432.6
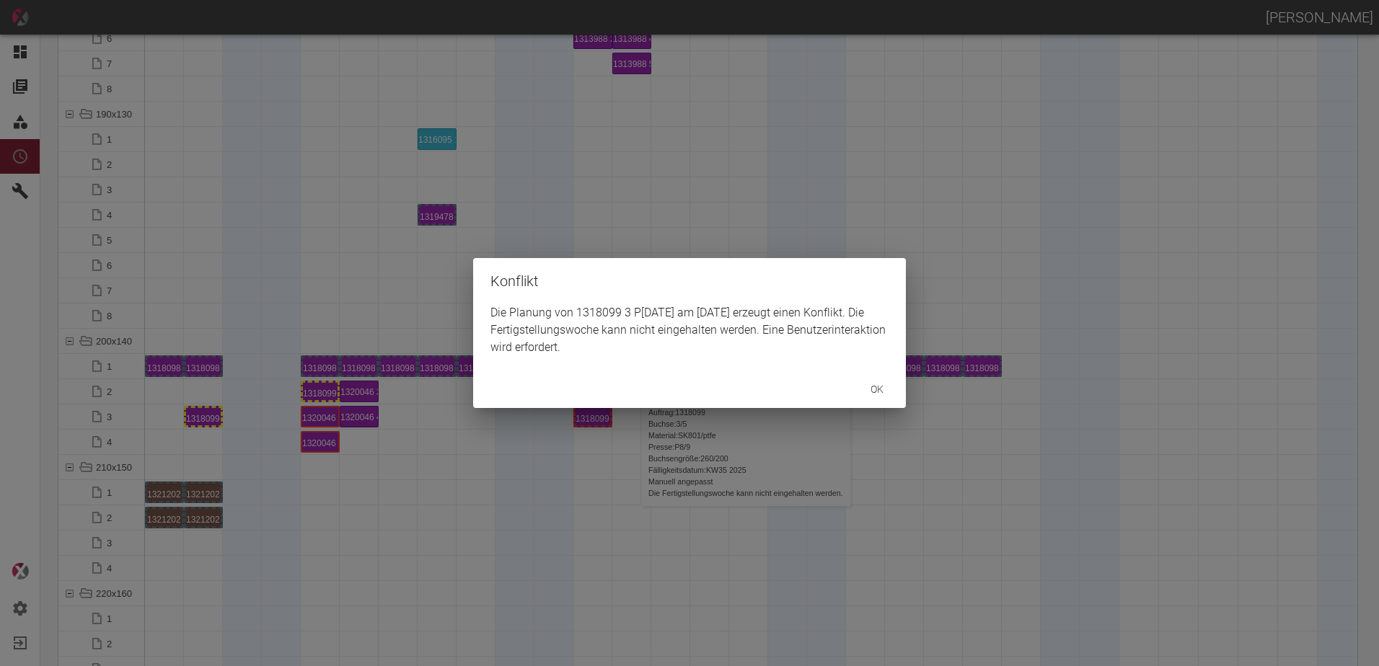
drag, startPoint x: 241, startPoint y: 425, endPoint x: 216, endPoint y: 424, distance: 25.2
click at [216, 425] on div "Konflikt Die Planung von 1318099 3 P8/9 am 2.9.2025 erzeugt einen Konflikt. Die…" at bounding box center [689, 333] width 1379 height 666
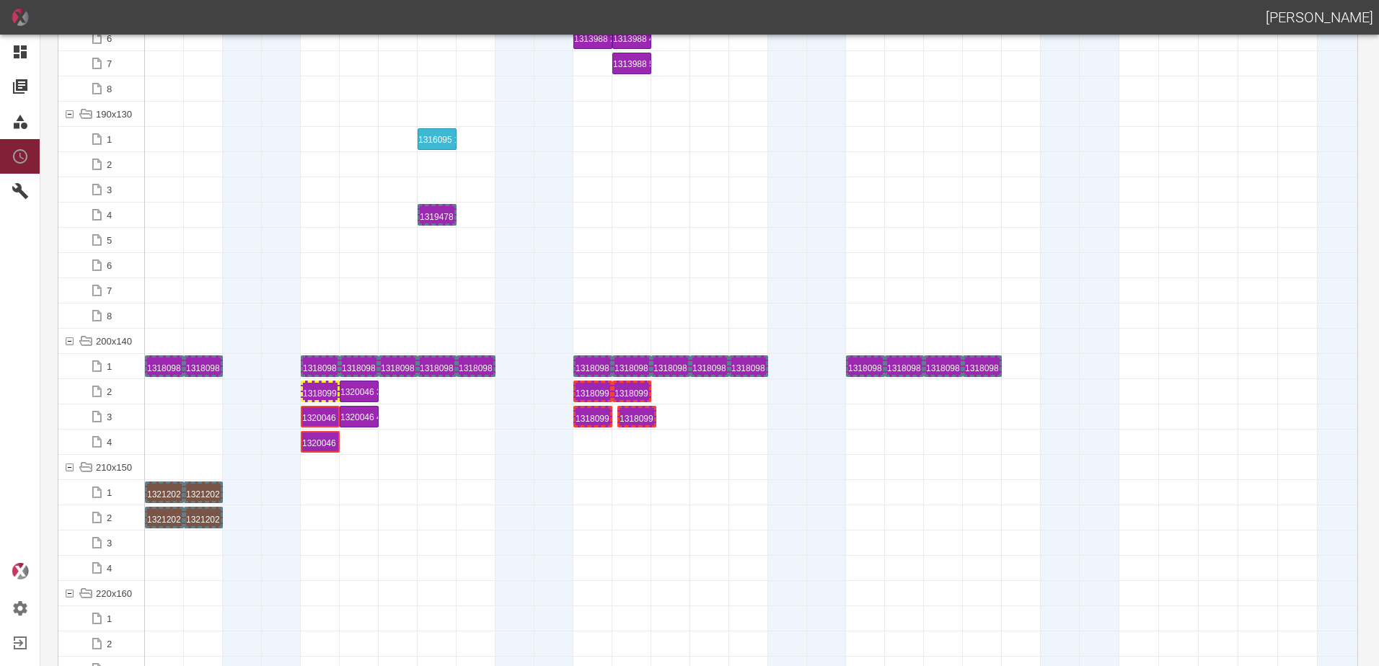
drag, startPoint x: 216, startPoint y: 415, endPoint x: 641, endPoint y: 404, distance: 425.5
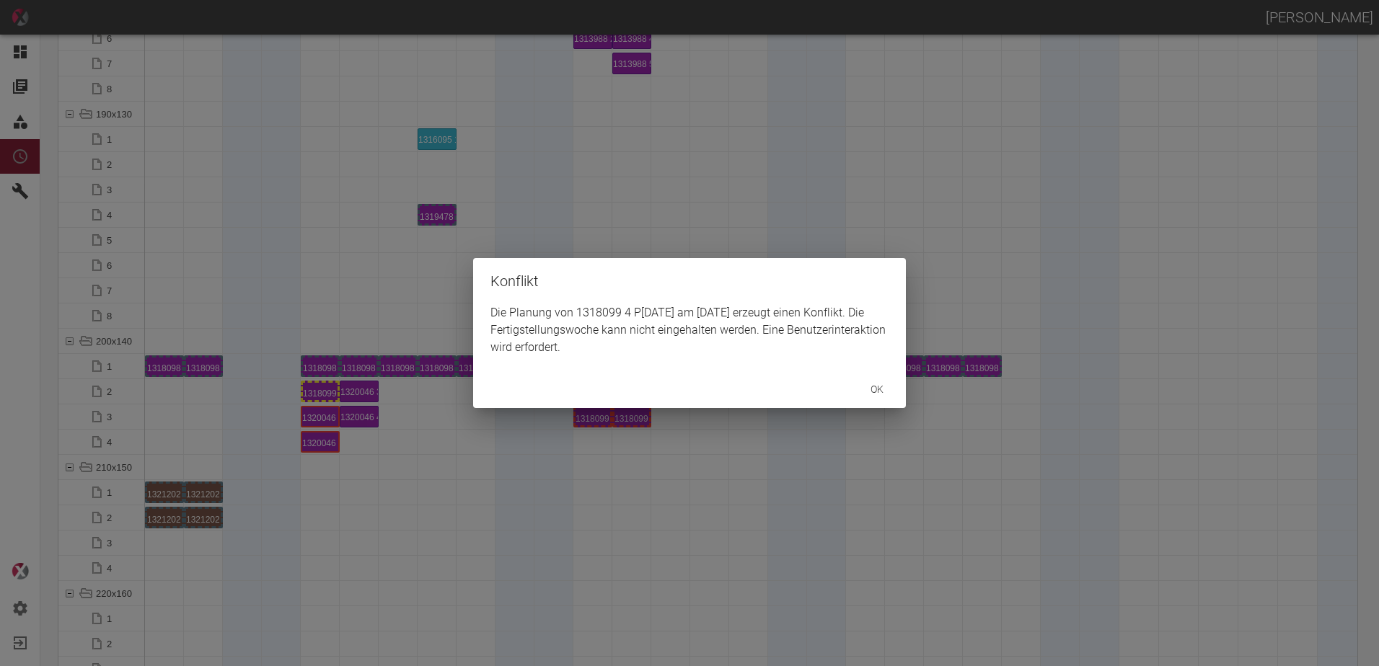
click at [381, 430] on div "Konflikt Die Planung von 1318099 4 P8/9 am 2.9.2025 erzeugt einen Konflikt. Die…" at bounding box center [689, 333] width 1379 height 666
drag, startPoint x: 652, startPoint y: 444, endPoint x: 664, endPoint y: 400, distance: 45.5
click at [655, 438] on div "Konflikt Die Planung von 1318099 5 P8/9 am 3.9.2025 erzeugt einen Konflikt. Die…" at bounding box center [689, 333] width 1379 height 666
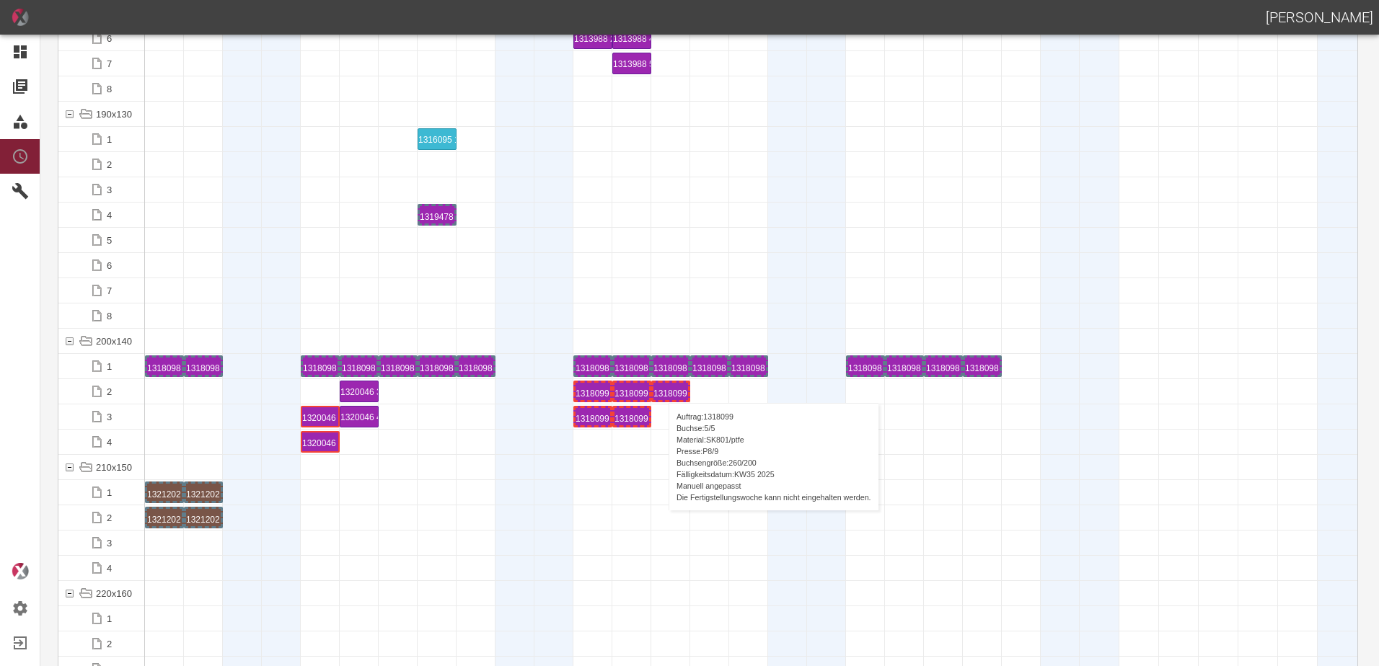
click at [661, 389] on div "1318099 5 P8/9" at bounding box center [670, 391] width 35 height 17
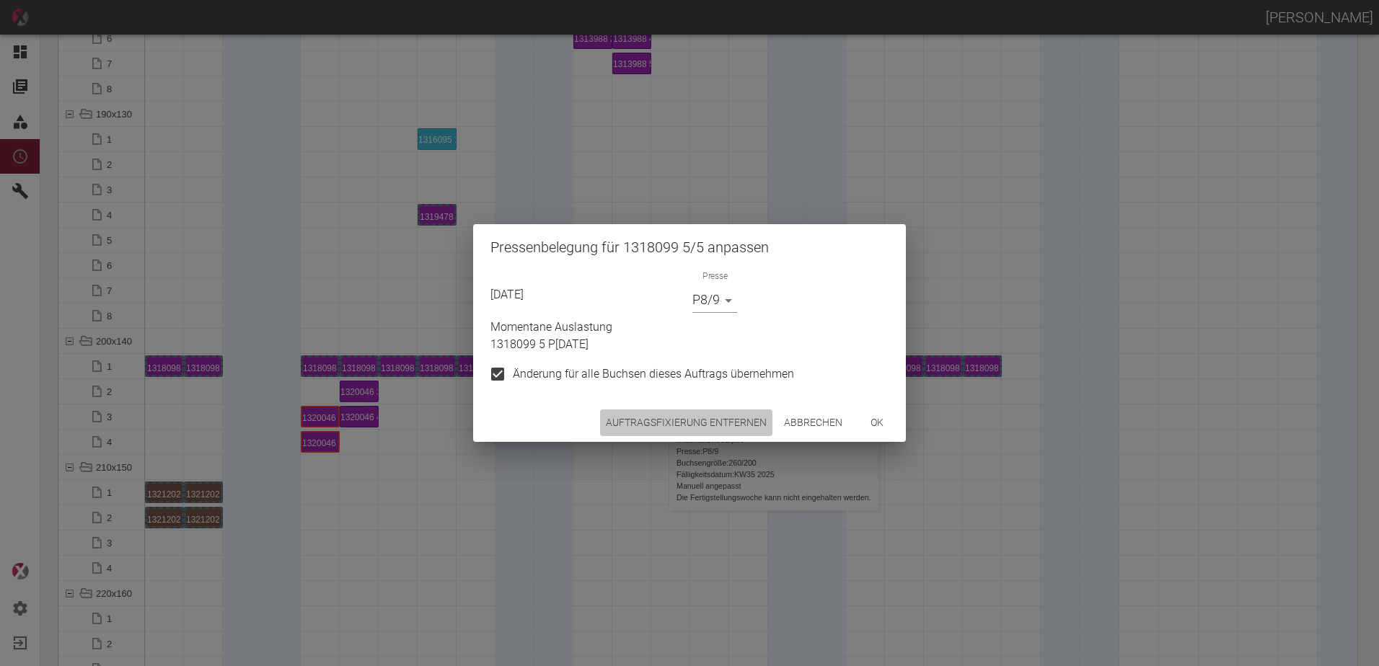
click at [695, 417] on button "Auftragsfixierung entfernen" at bounding box center [686, 423] width 172 height 27
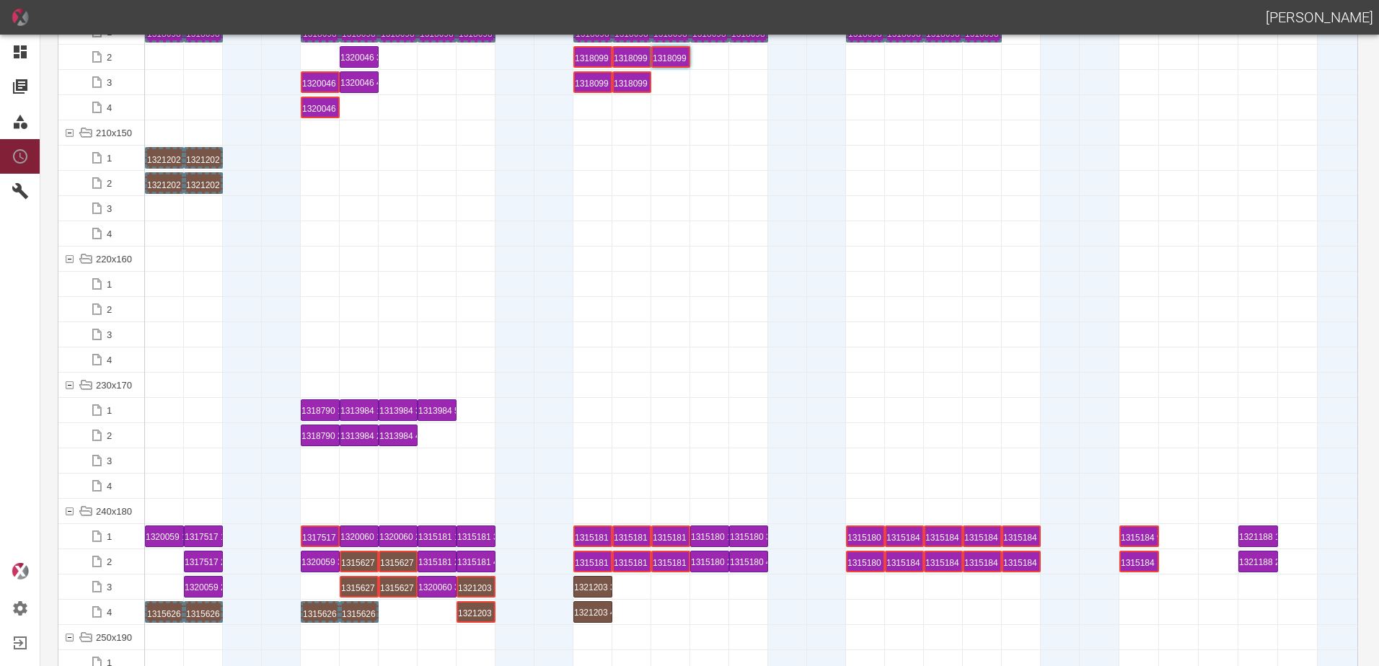
scroll to position [4326, 0]
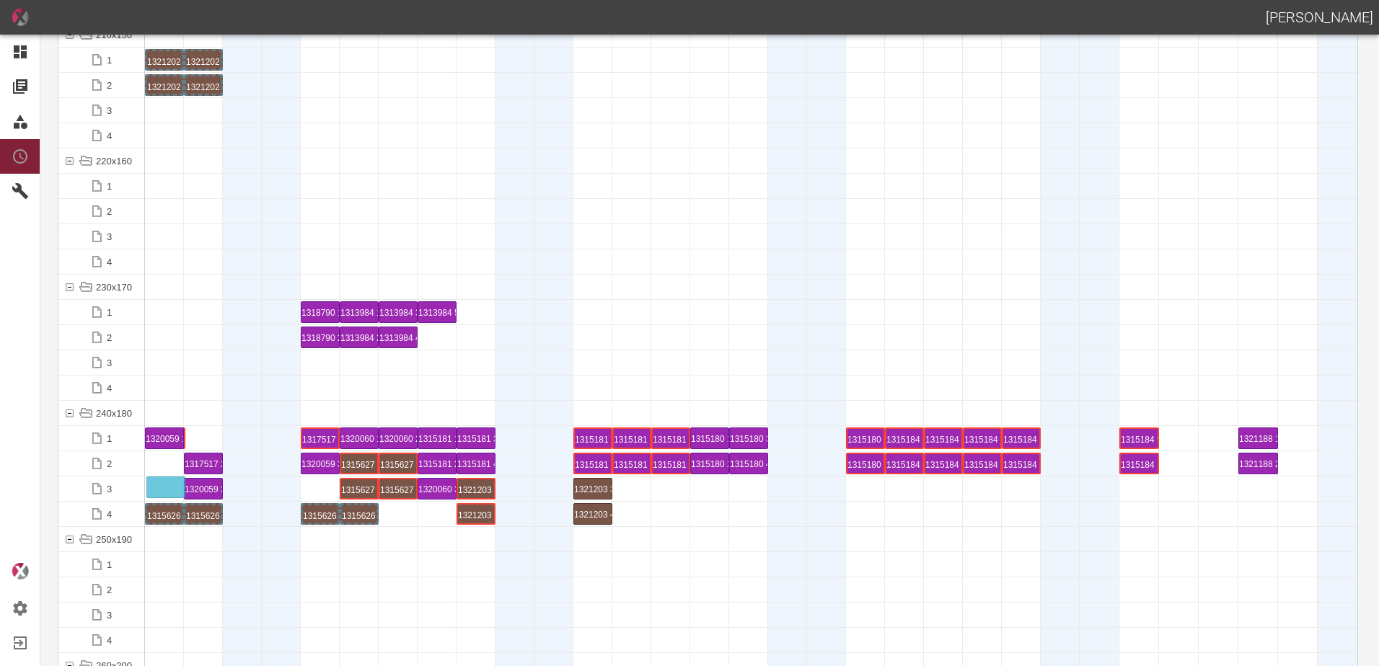
drag, startPoint x: 214, startPoint y: 443, endPoint x: 180, endPoint y: 477, distance: 48.9
drag, startPoint x: 193, startPoint y: 487, endPoint x: 200, endPoint y: 431, distance: 56.1
drag, startPoint x: 200, startPoint y: 464, endPoint x: 201, endPoint y: 484, distance: 20.2
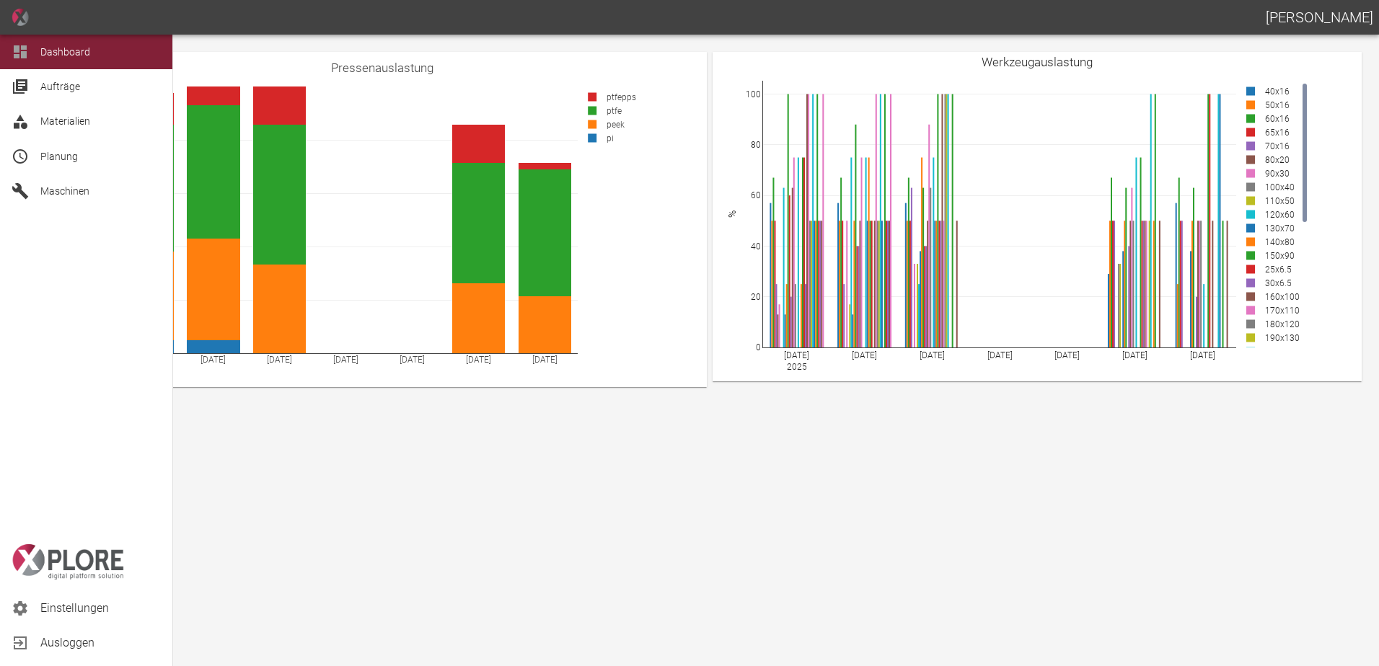
click at [60, 154] on span "Planung" at bounding box center [58, 157] width 37 height 12
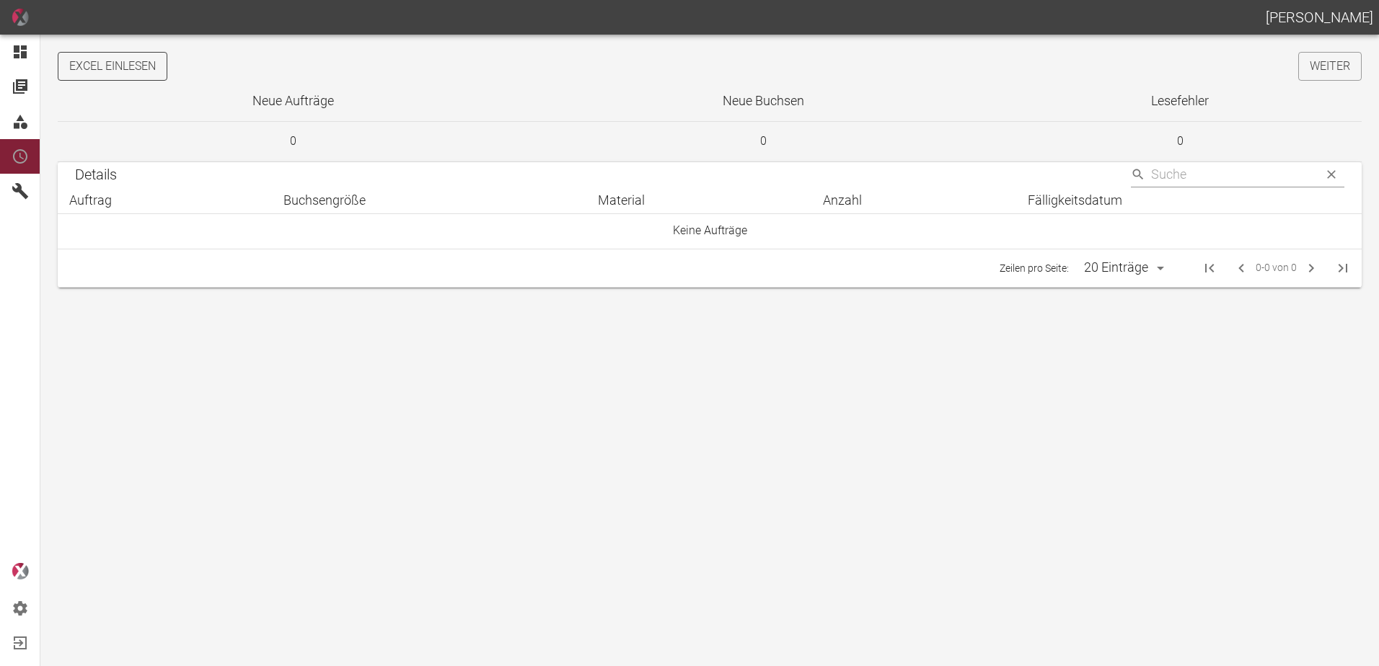
click at [136, 58] on button "Excel einlesen" at bounding box center [113, 66] width 110 height 29
click at [1342, 58] on link "Weiter" at bounding box center [1329, 66] width 63 height 29
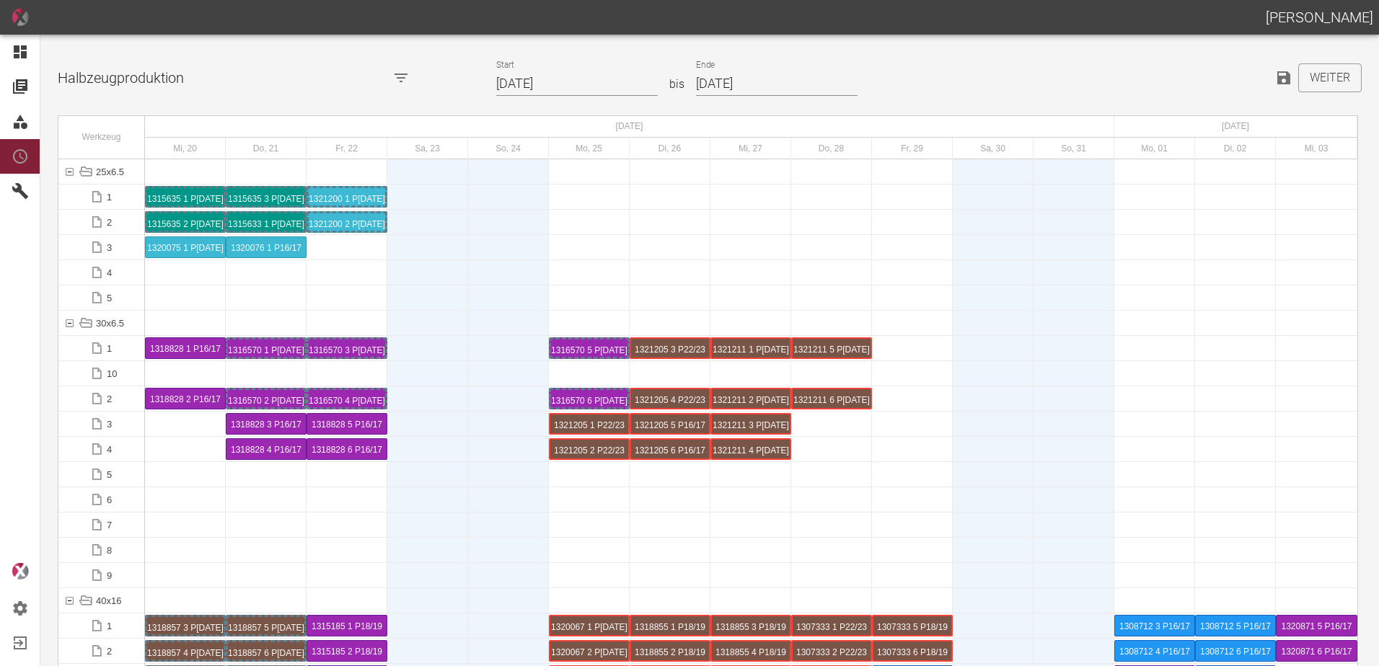
click at [580, 84] on input "[DATE]" at bounding box center [577, 83] width 162 height 25
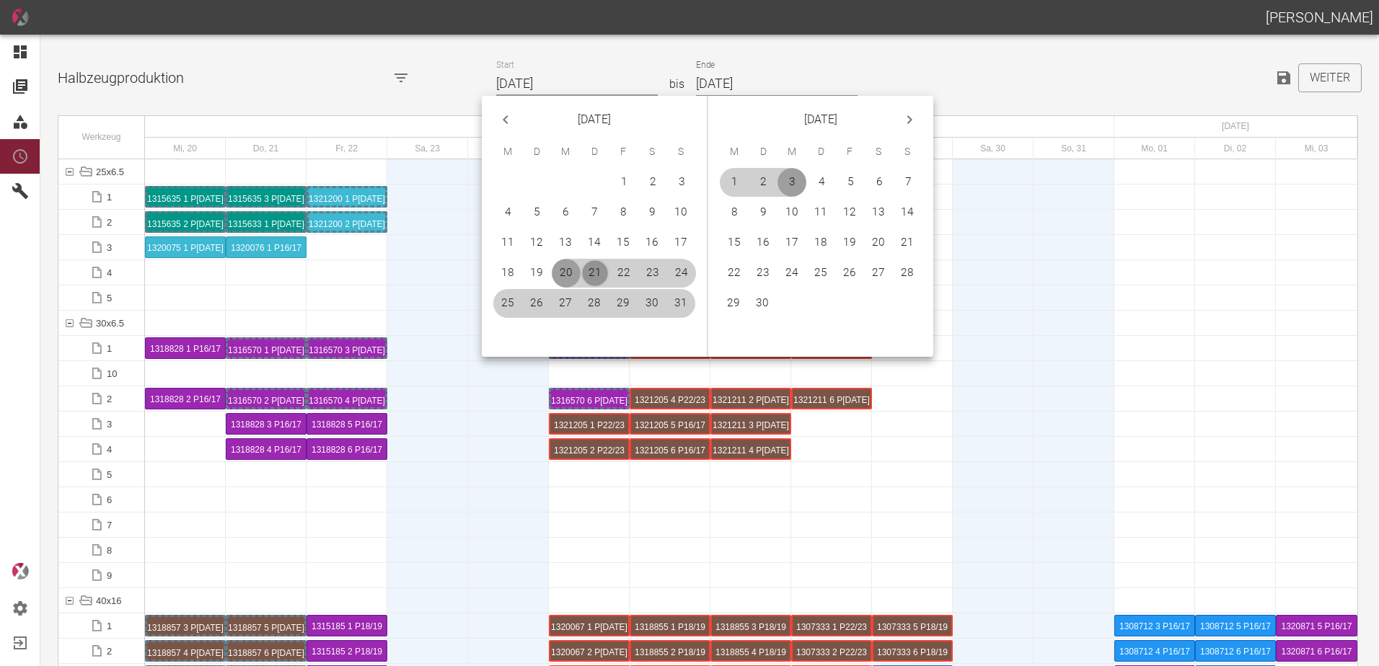
click at [601, 266] on button "21" at bounding box center [594, 273] width 29 height 29
type input "[DATE]"
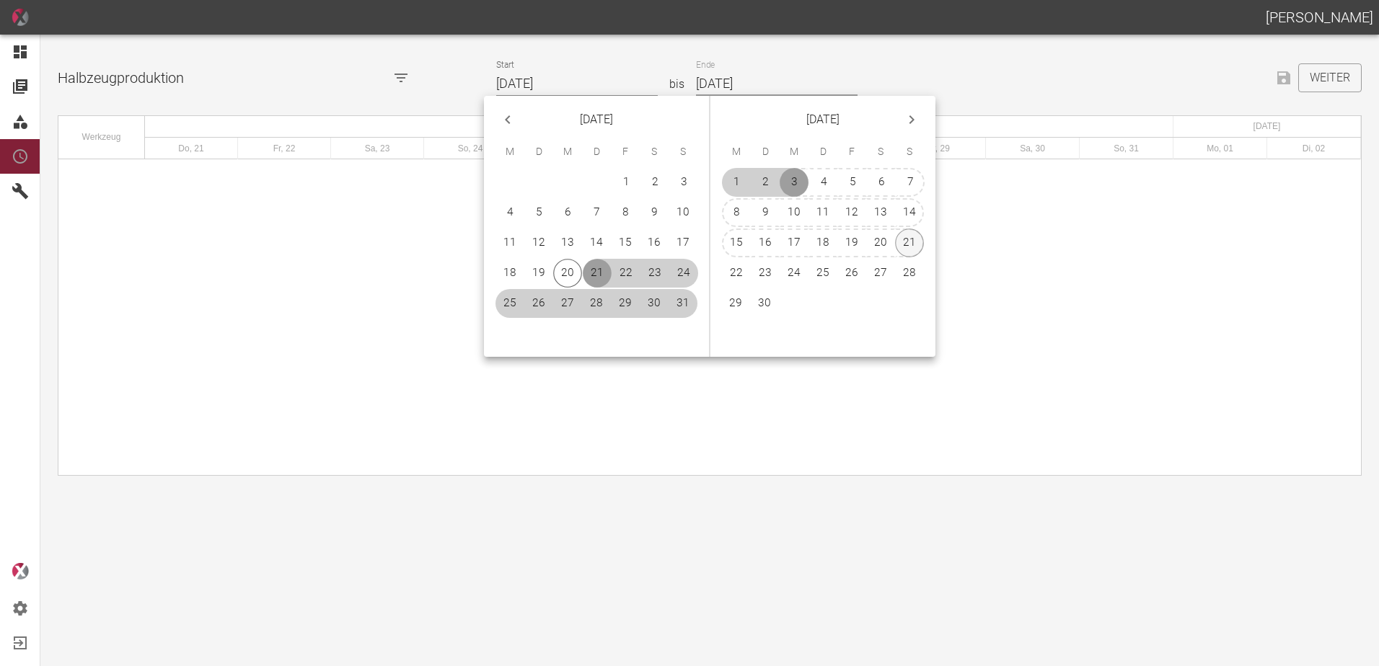
click at [908, 245] on button "21" at bounding box center [909, 243] width 29 height 29
type input "[DATE]"
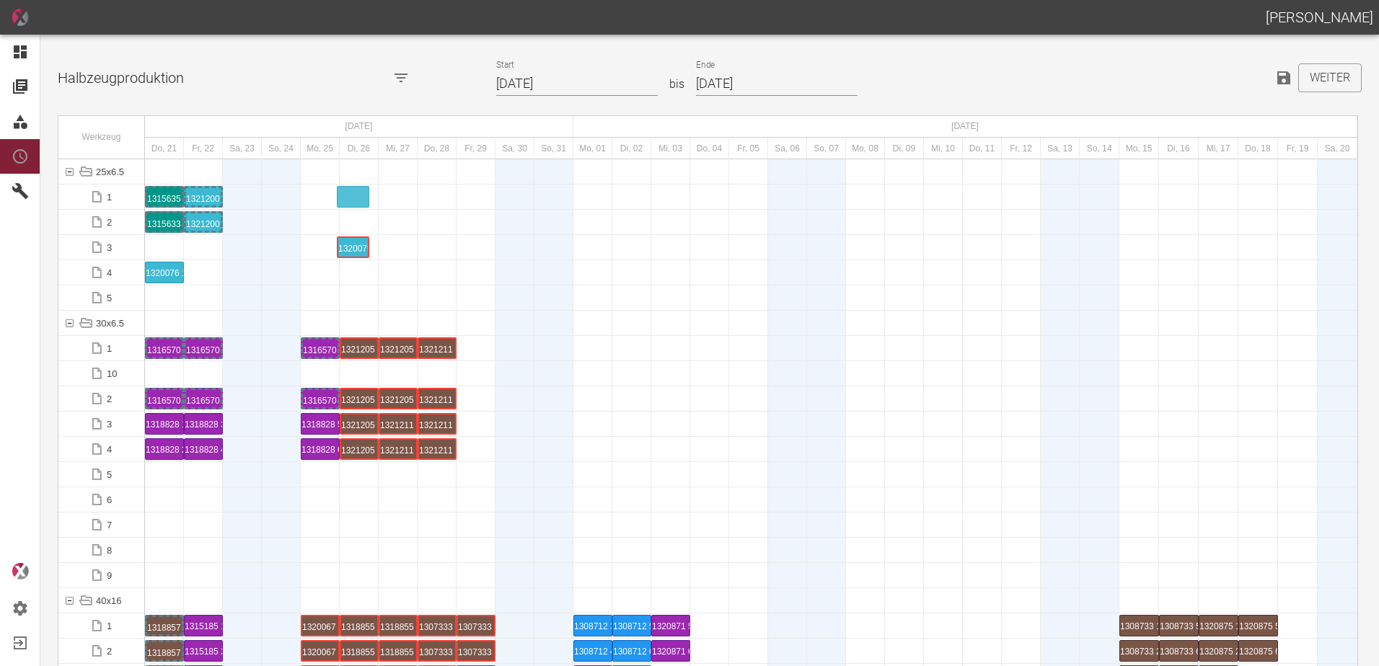
drag, startPoint x: 163, startPoint y: 251, endPoint x: 345, endPoint y: 188, distance: 192.9
click at [363, 193] on div "1320075 1 P[DATE]" at bounding box center [359, 196] width 35 height 17
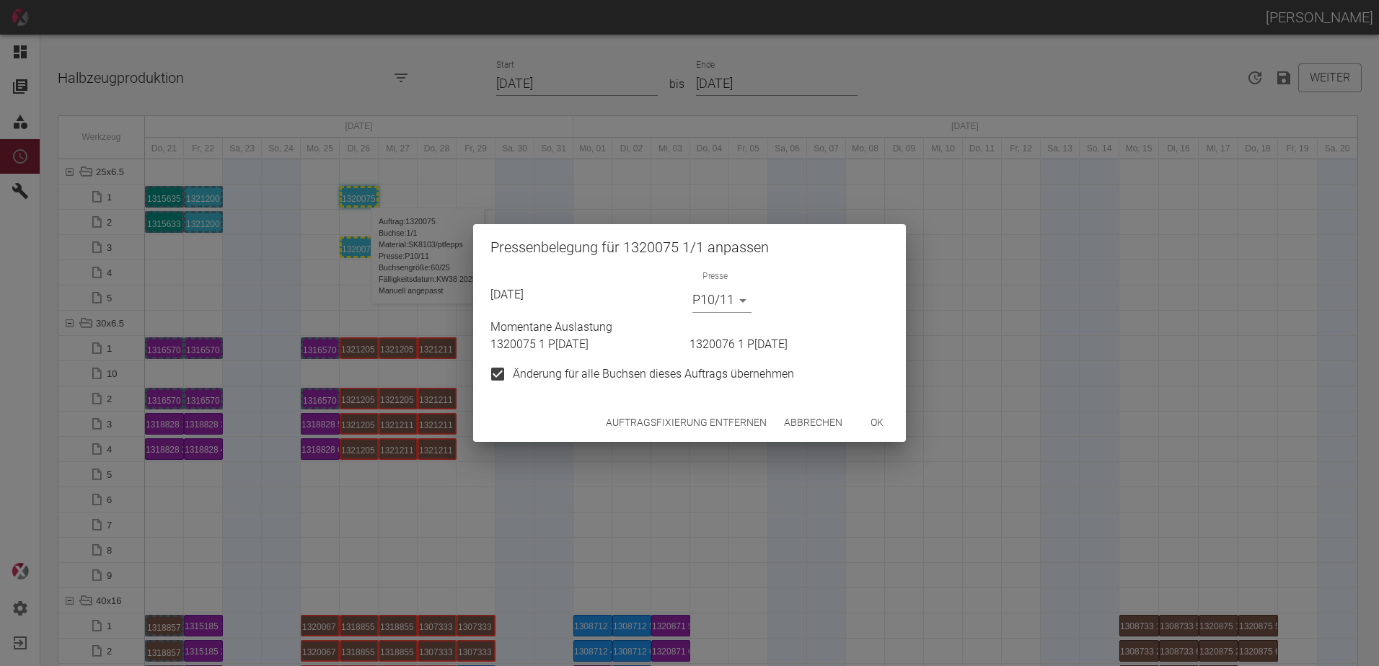
click at [631, 420] on button "Auftragsfixierung entfernen" at bounding box center [686, 423] width 172 height 27
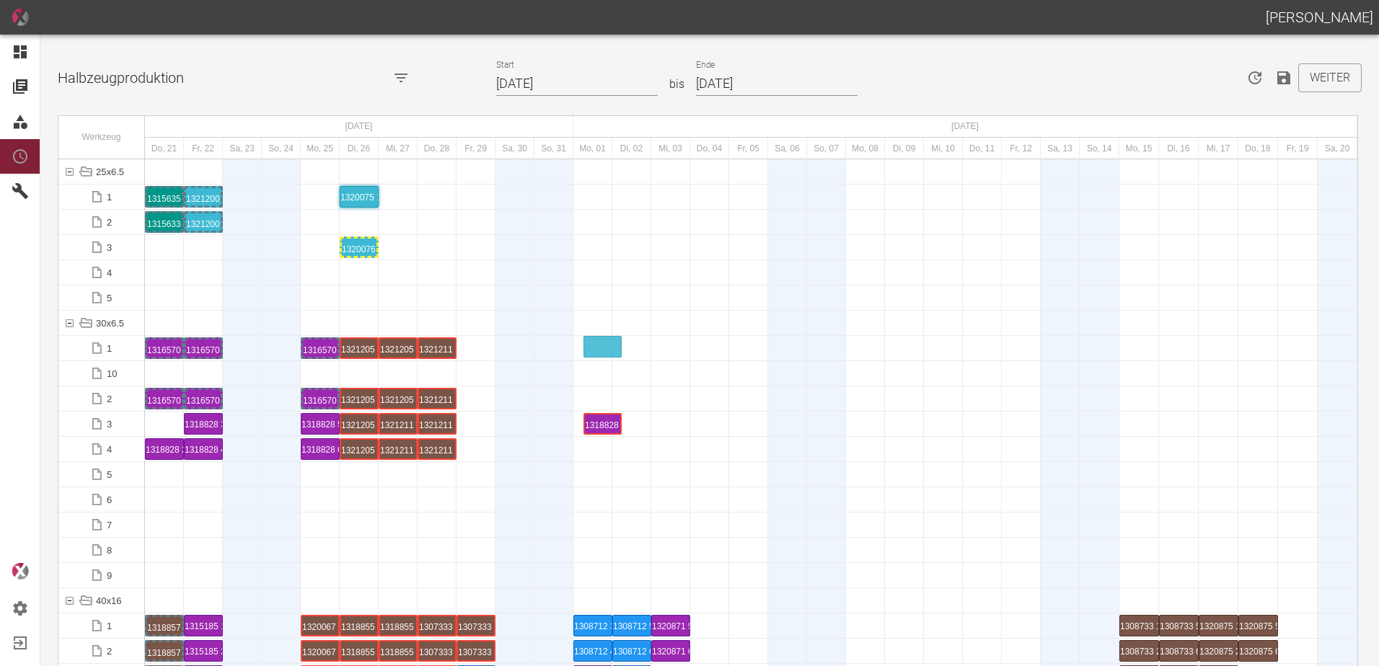
drag, startPoint x: 164, startPoint y: 428, endPoint x: 614, endPoint y: 323, distance: 462.8
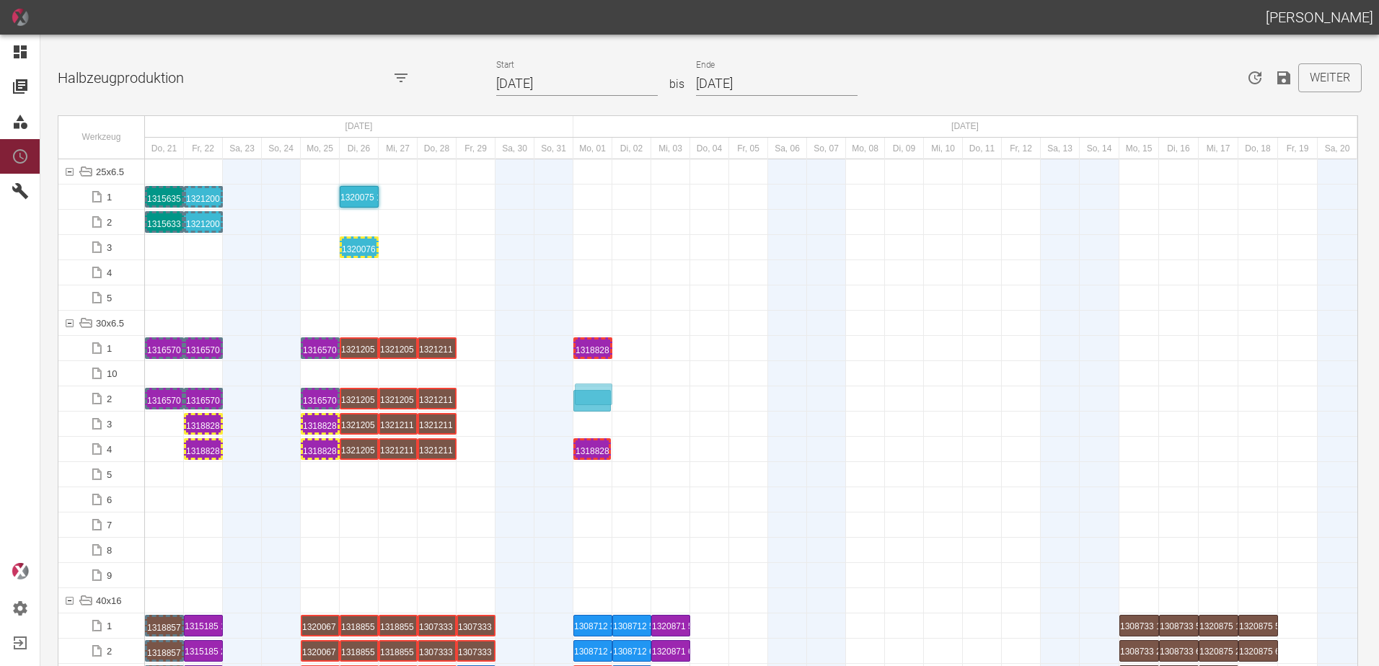
drag, startPoint x: 159, startPoint y: 444, endPoint x: 587, endPoint y: 387, distance: 432.0
drag, startPoint x: 206, startPoint y: 420, endPoint x: 631, endPoint y: 340, distance: 432.3
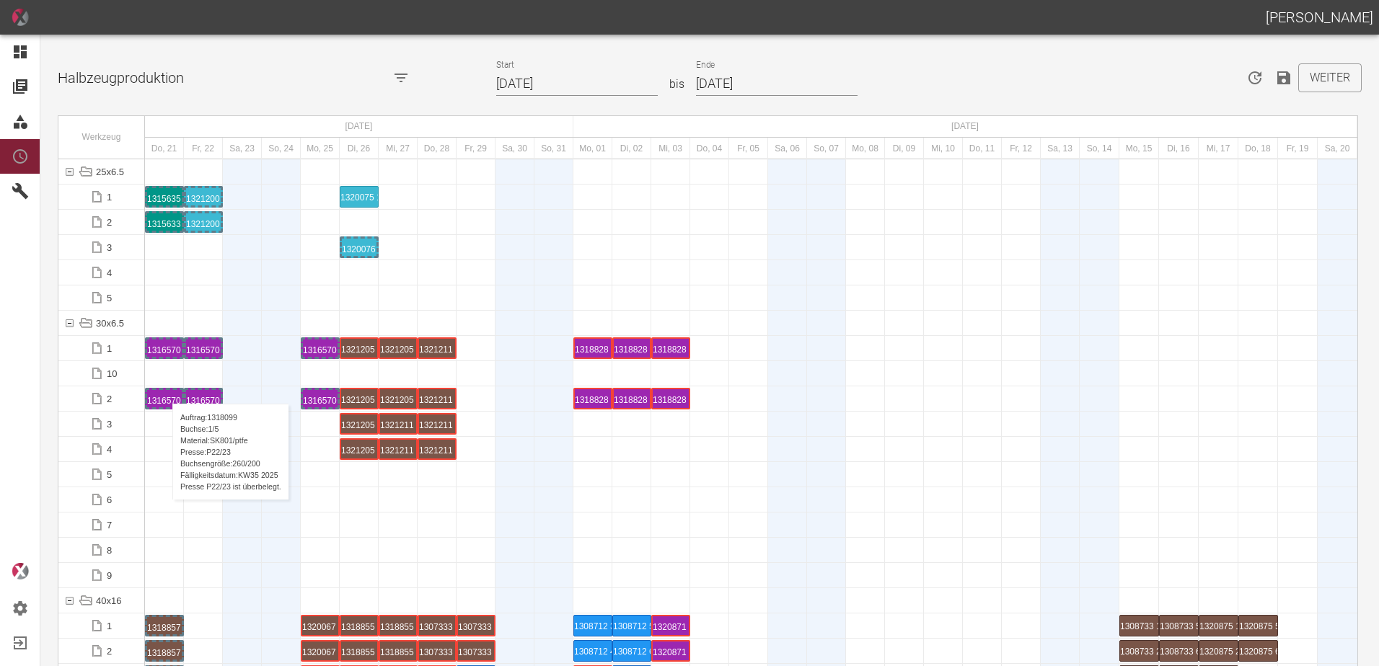
scroll to position [3893, 0]
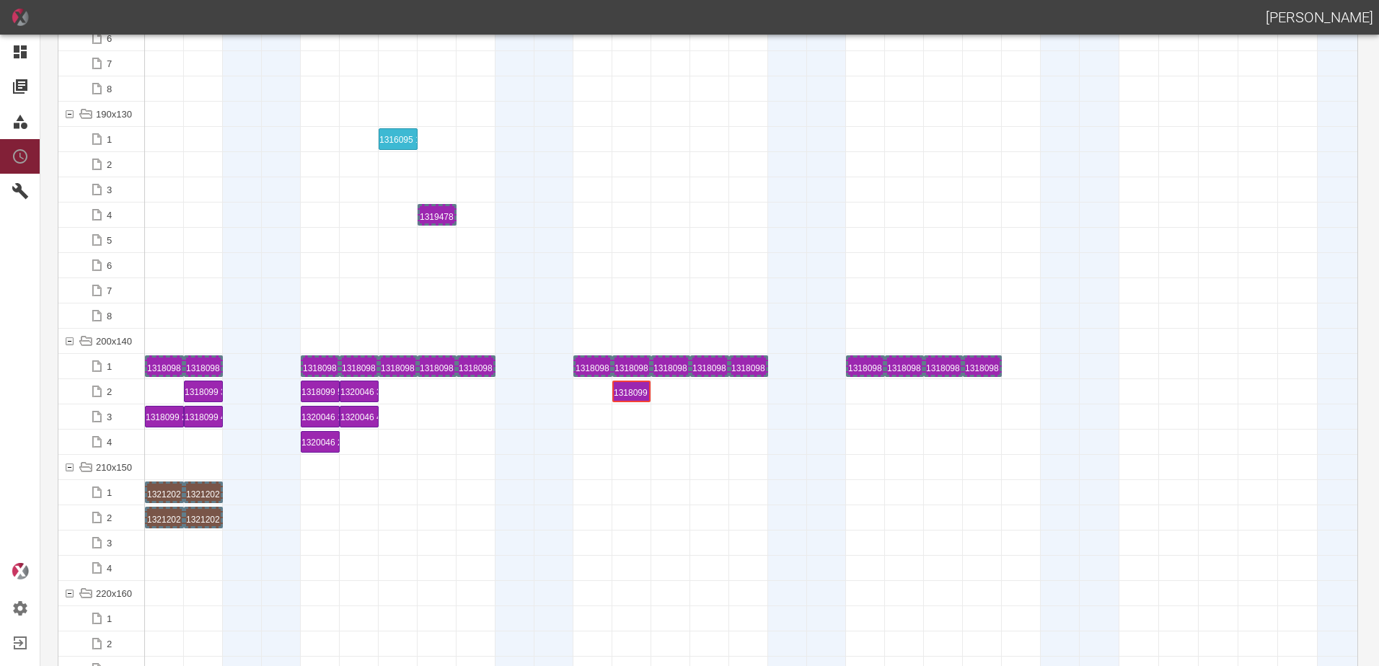
drag, startPoint x: 161, startPoint y: 393, endPoint x: 627, endPoint y: 384, distance: 466.6
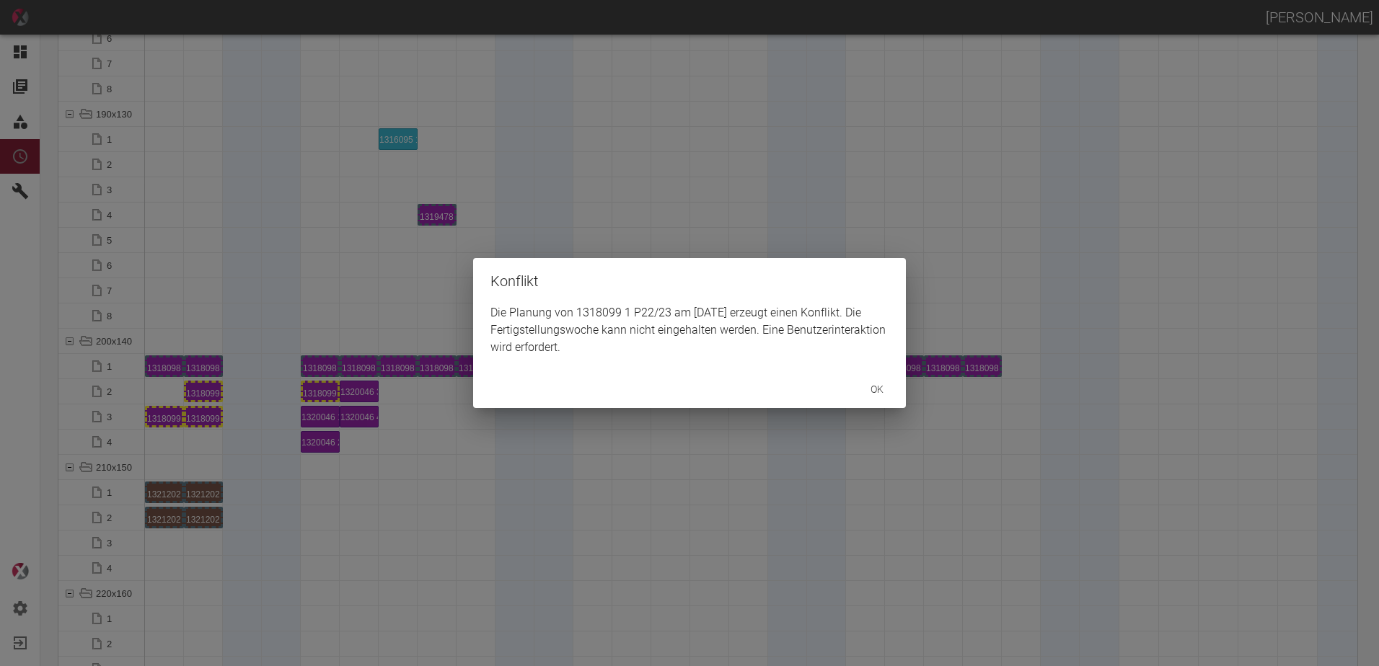
click at [162, 416] on div "Konflikt Die Planung von 1318099 1 P22/23 am 2.9.2025 erzeugt einen Konflikt. D…" at bounding box center [689, 333] width 1379 height 666
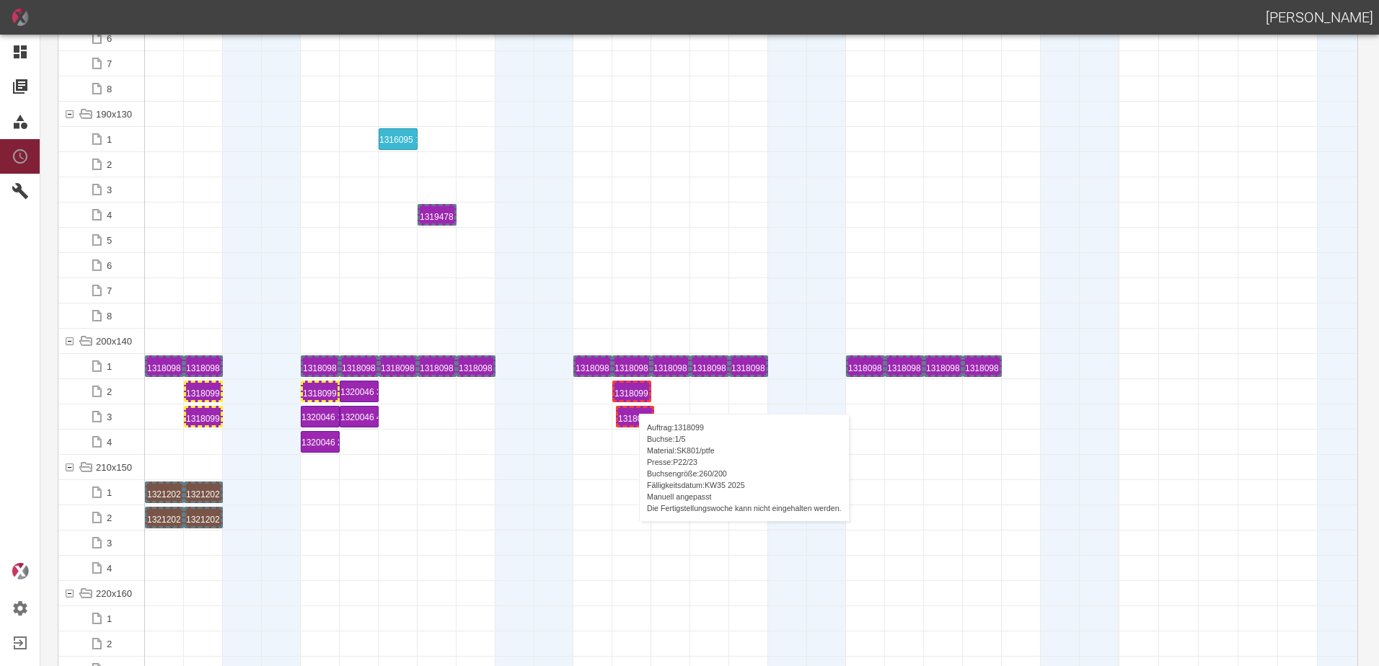
drag, startPoint x: 160, startPoint y: 416, endPoint x: 631, endPoint y: 399, distance: 471.1
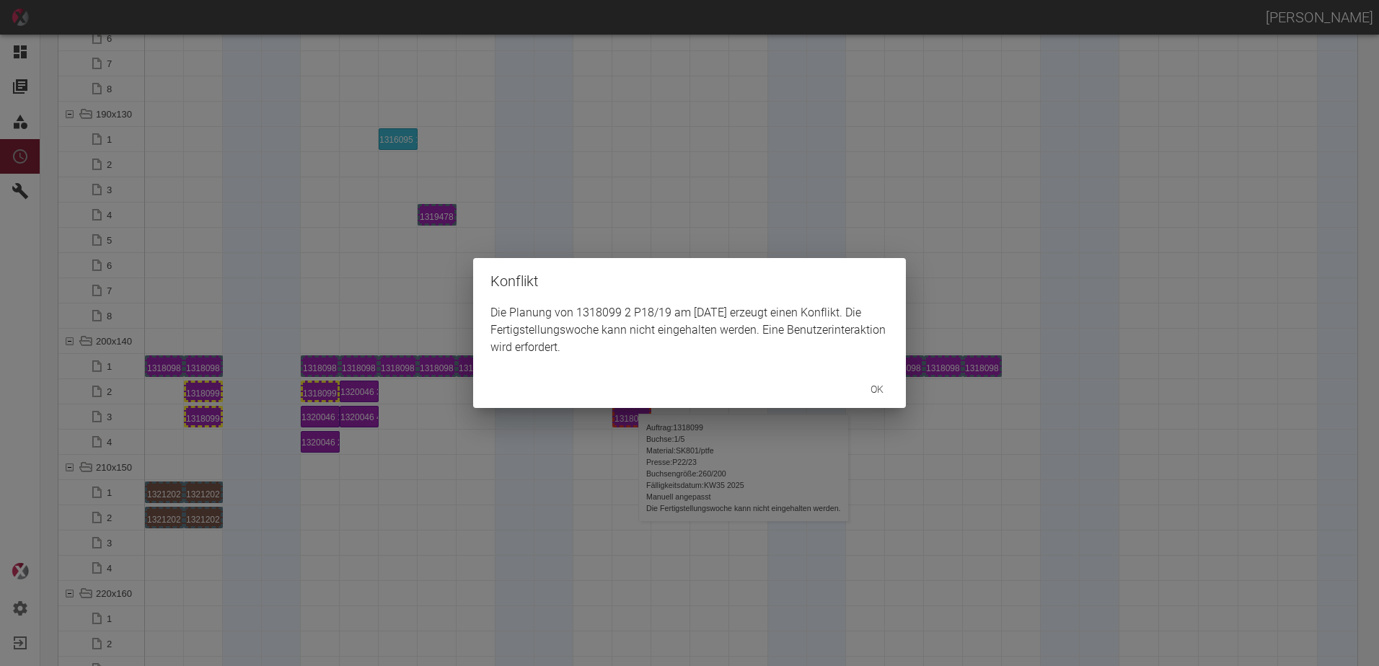
click at [203, 388] on div "Konflikt Die Planung von 1318099 2 P18/19 am 2.9.2025 erzeugt einen Konflikt. D…" at bounding box center [689, 333] width 1379 height 666
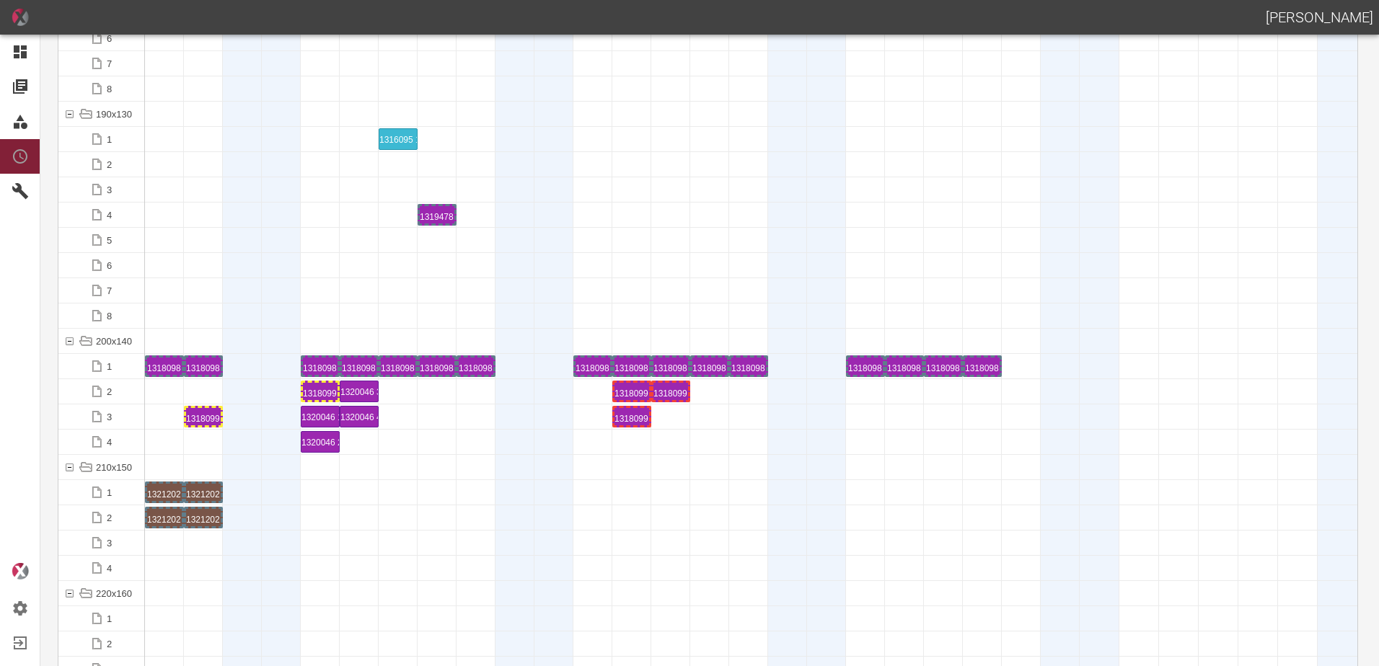
drag, startPoint x: 203, startPoint y: 388, endPoint x: 668, endPoint y: 389, distance: 465.8
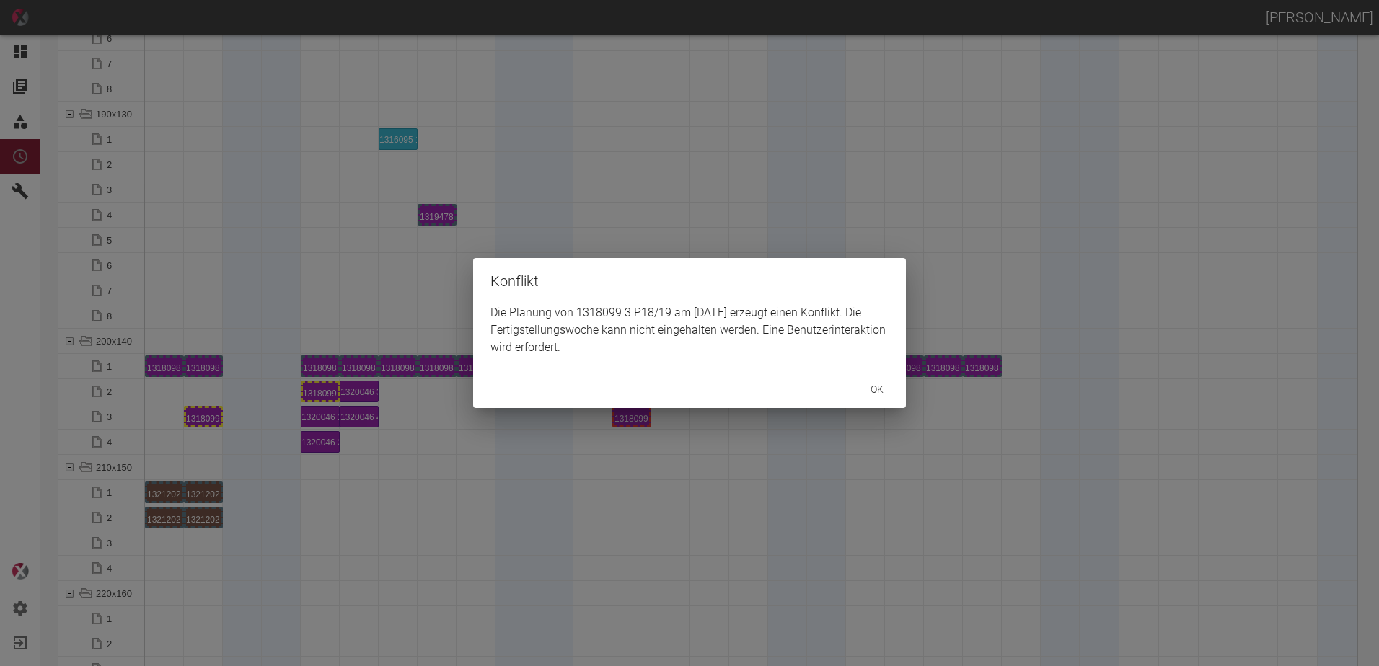
click at [196, 427] on div "Konflikt Die Planung von 1318099 3 P18/19 am 3.9.2025 erzeugt einen Konflikt. D…" at bounding box center [689, 333] width 1379 height 666
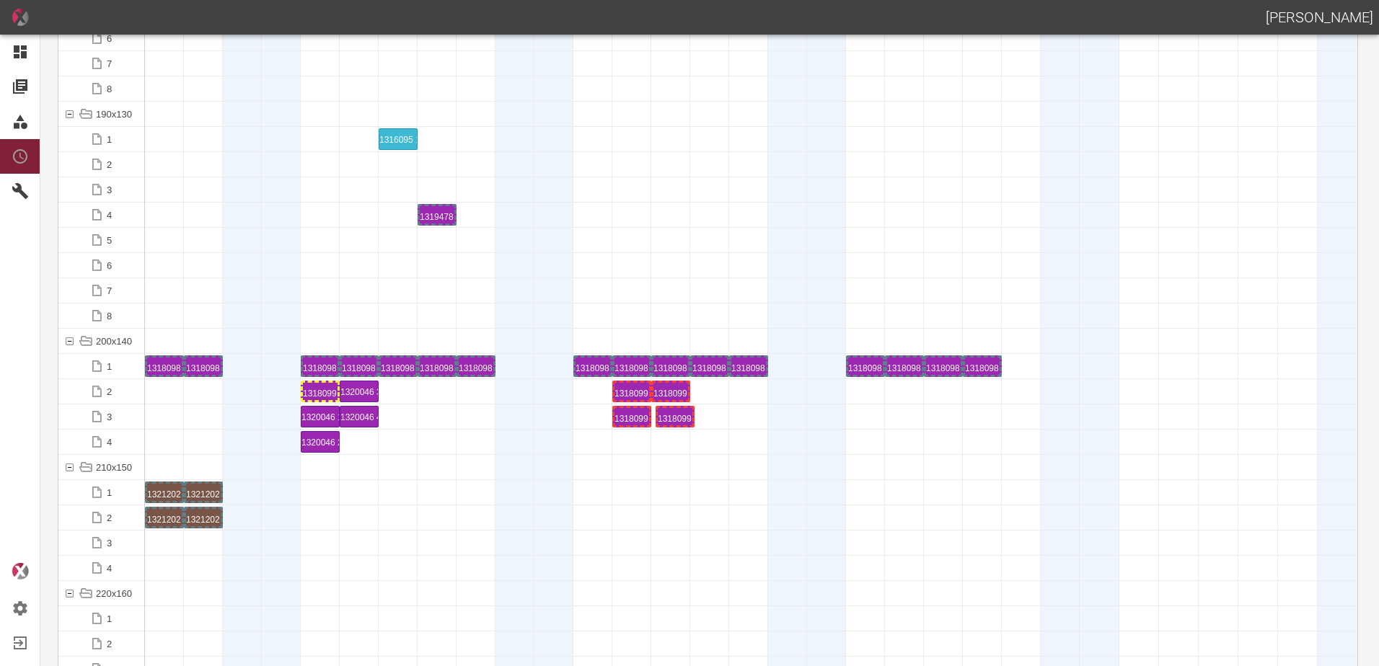
drag, startPoint x: 197, startPoint y: 419, endPoint x: 668, endPoint y: 401, distance: 471.2
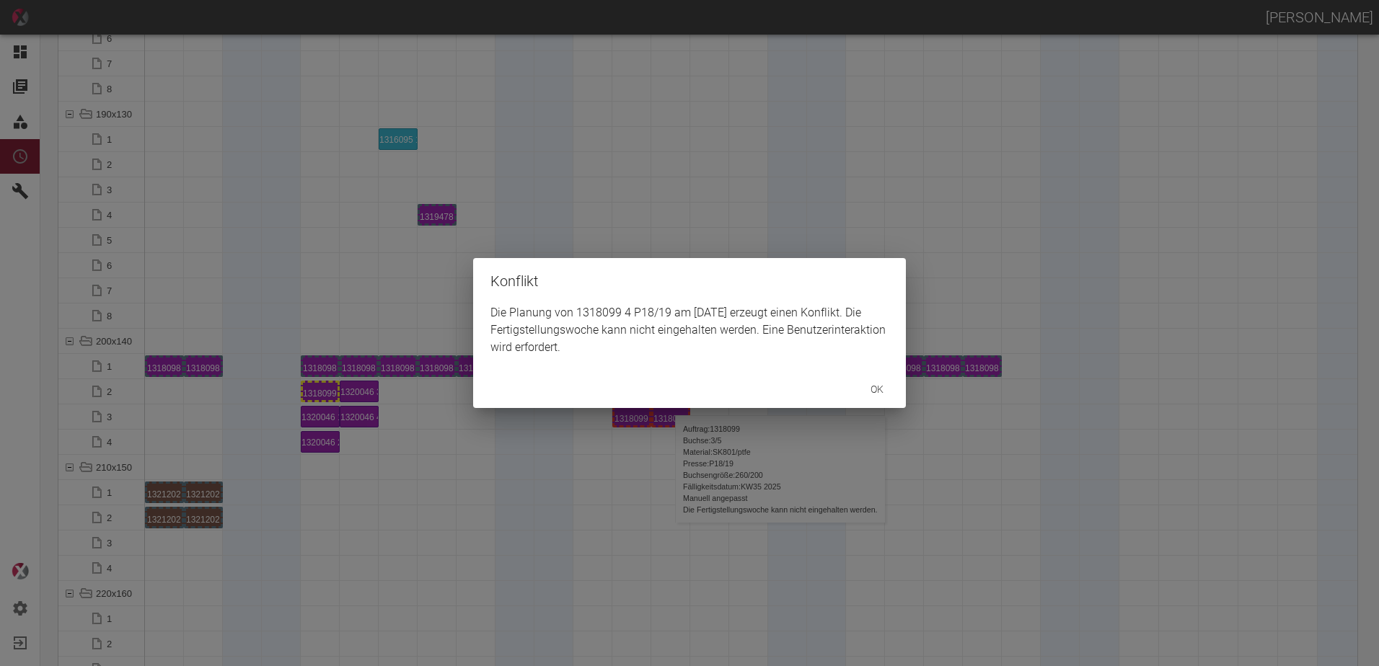
click at [386, 442] on div "Konflikt Die Planung von 1318099 4 P18/19 am 3.9.2025 erzeugt einen Konflikt. D…" at bounding box center [689, 333] width 1379 height 666
drag, startPoint x: 710, startPoint y: 389, endPoint x: 721, endPoint y: 476, distance: 87.2
click at [723, 487] on div "Konflikt Die Planung von 1318099 5 P18/19 am 4.9.2025 erzeugt einen Konflikt. D…" at bounding box center [689, 333] width 1379 height 666
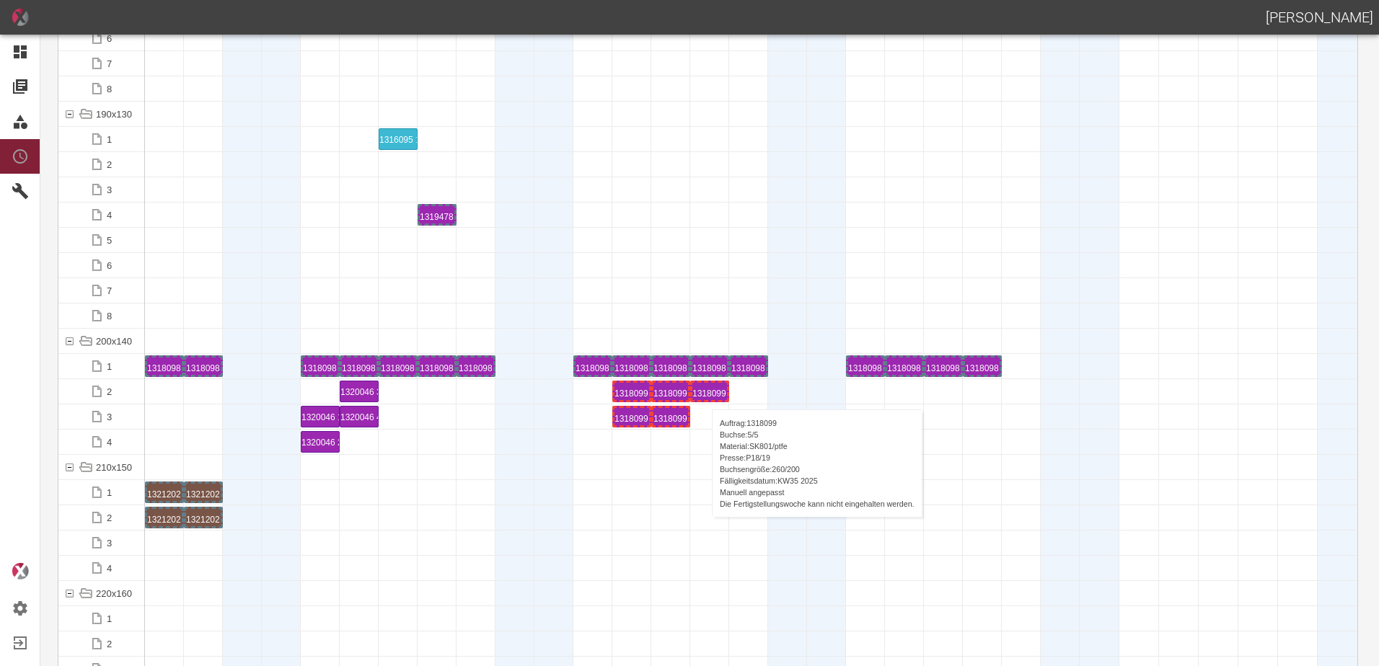
click at [704, 395] on div "1318099 5 P18/19" at bounding box center [709, 391] width 35 height 17
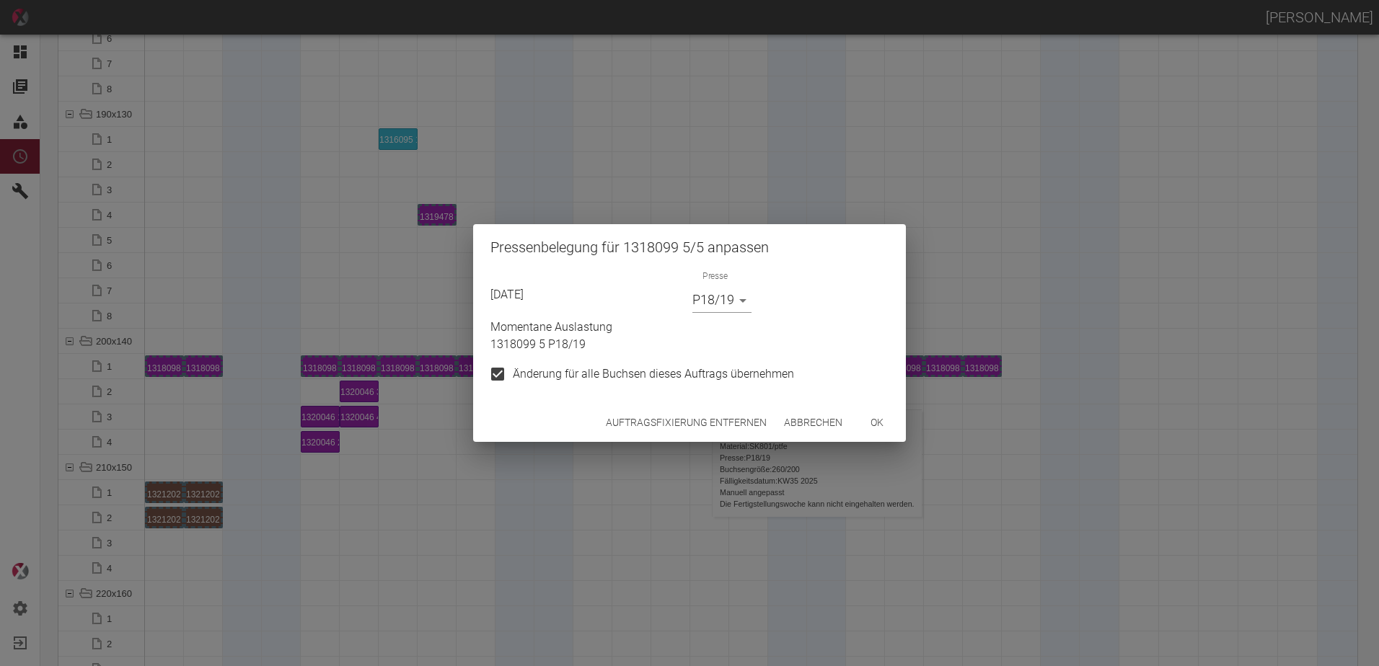
click at [646, 402] on div "04.09.2025 Presse P18/19 P18/19 Momentane Auslastung 1318099 5 P18/19 Änderung …" at bounding box center [689, 336] width 433 height 133
click at [641, 433] on button "Auftragsfixierung entfernen" at bounding box center [686, 423] width 172 height 27
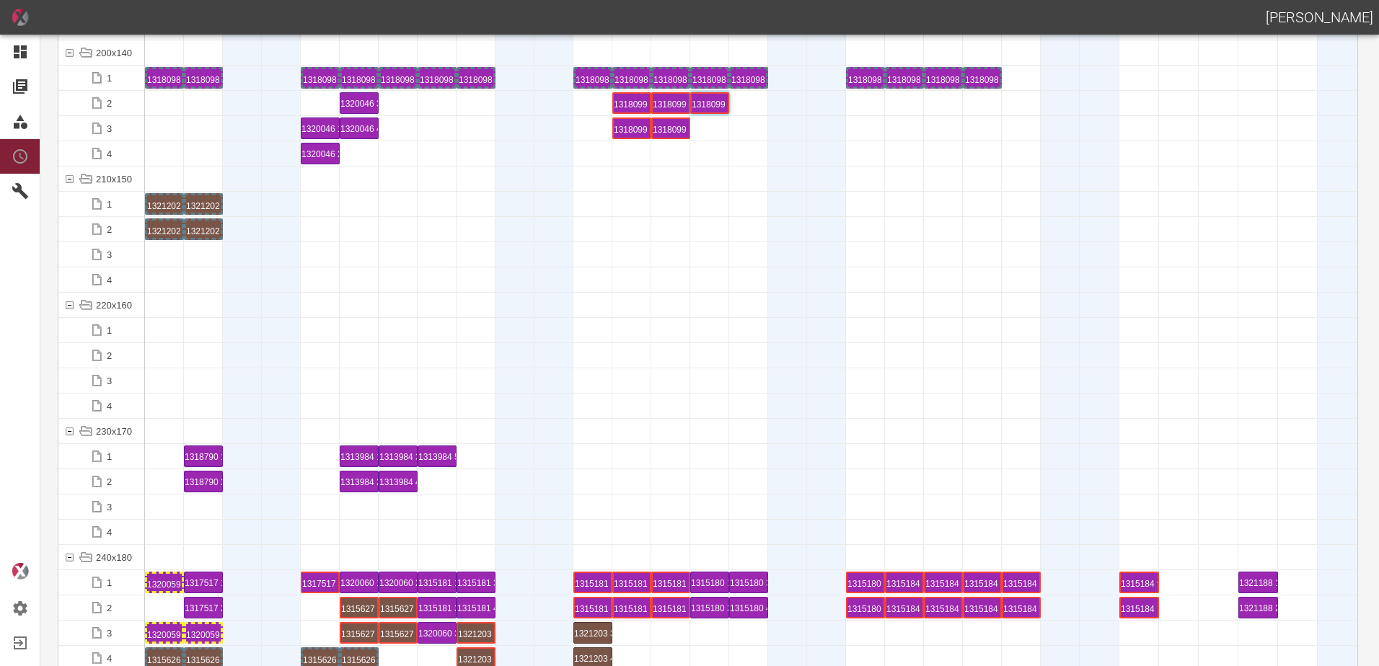
scroll to position [4470, 0]
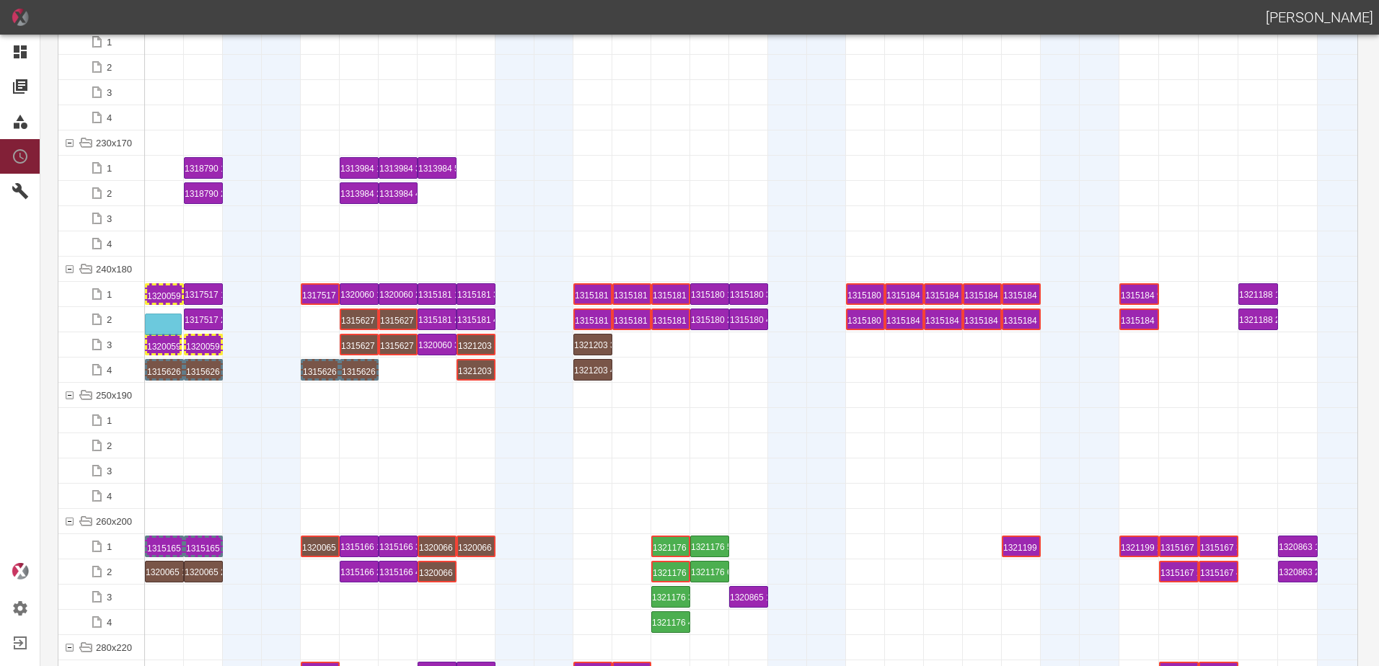
drag, startPoint x: 177, startPoint y: 349, endPoint x: 181, endPoint y: 317, distance: 32.6
drag, startPoint x: 164, startPoint y: 319, endPoint x: 162, endPoint y: 331, distance: 11.7
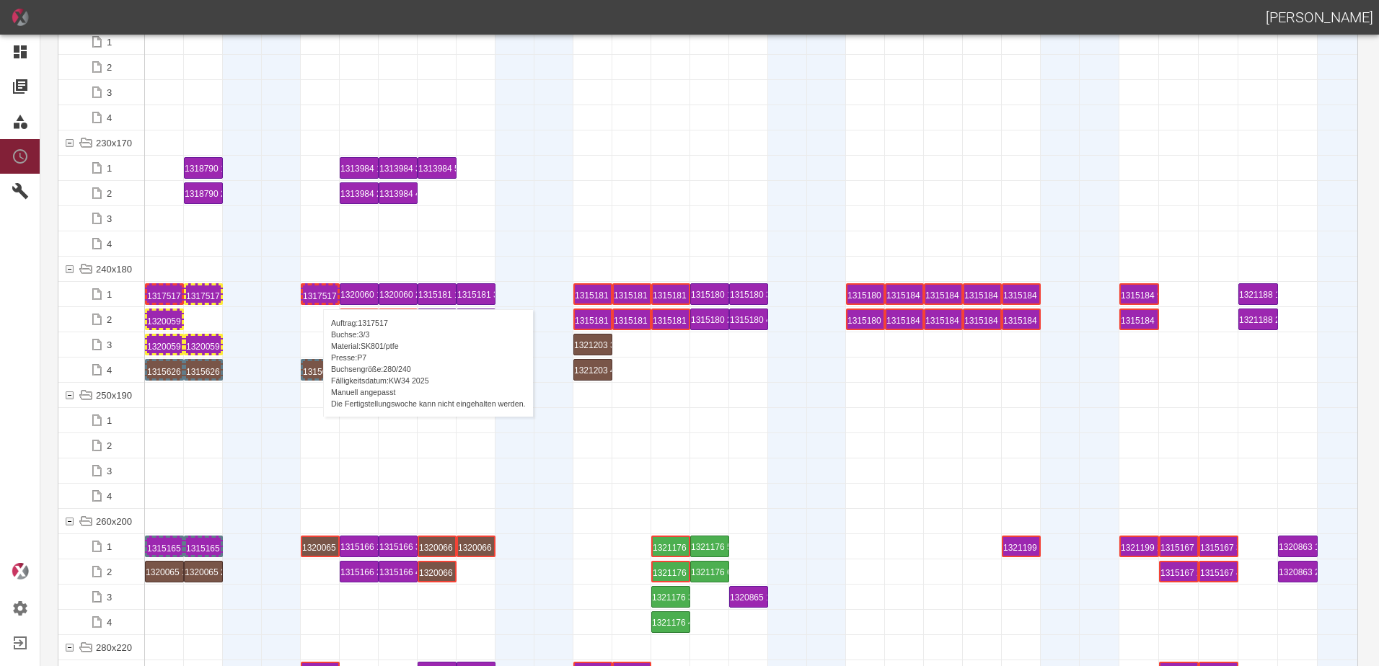
click at [316, 295] on div "1317517 3 P7" at bounding box center [320, 294] width 35 height 17
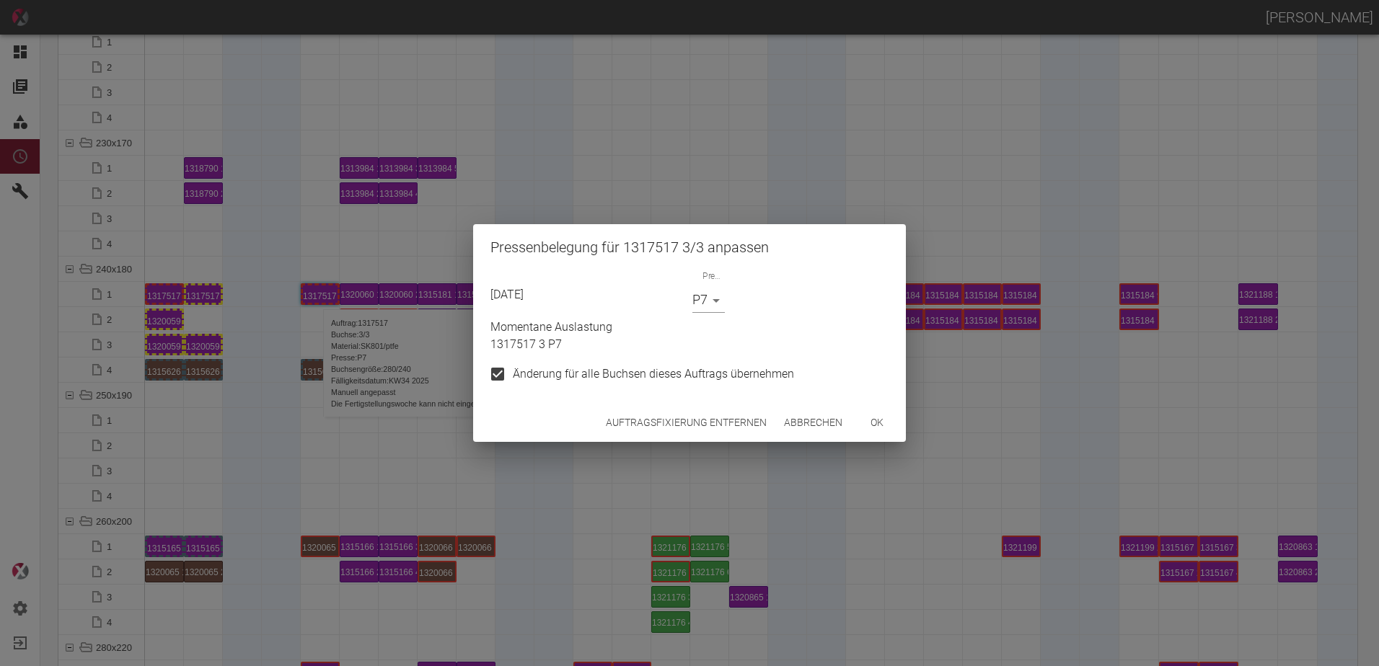
click at [702, 296] on body "ALEXANDER WERNECKE Dashboard Aufträge Materialien Planung Maschinen Einstellung…" at bounding box center [689, 333] width 1379 height 666
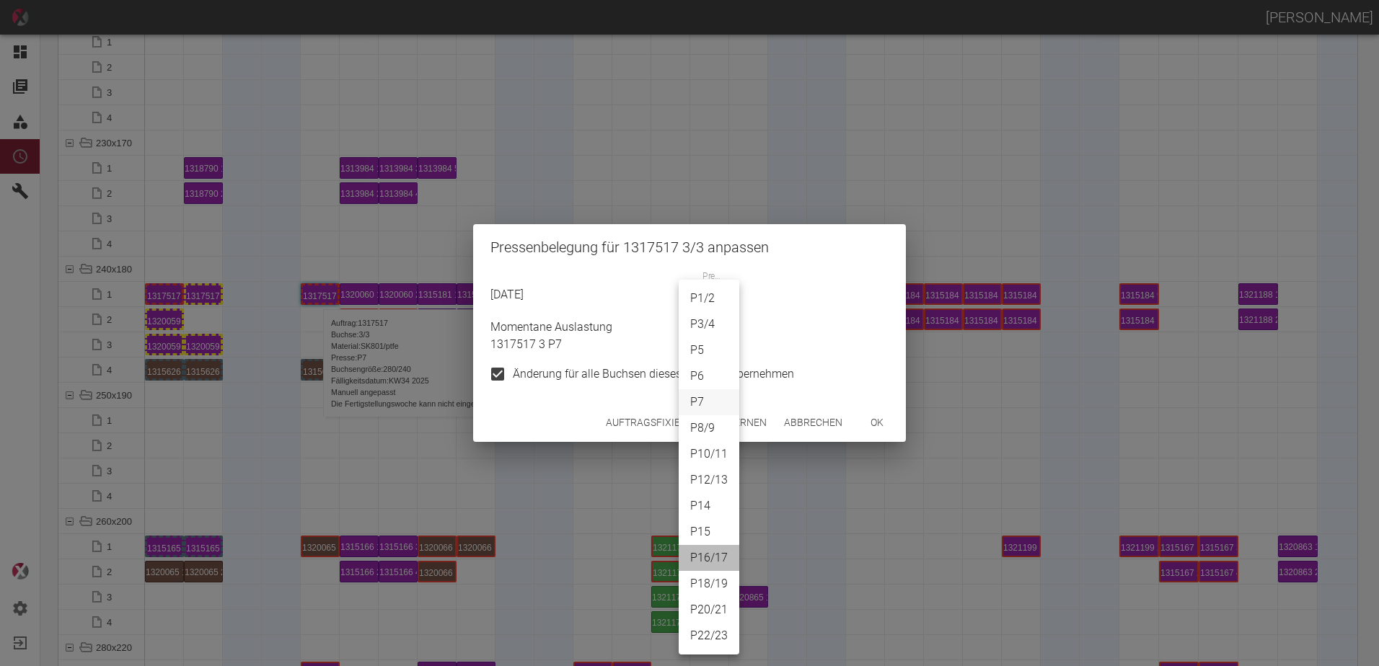
click at [706, 550] on li "P16/17" at bounding box center [708, 558] width 61 height 26
type input "P16/17"
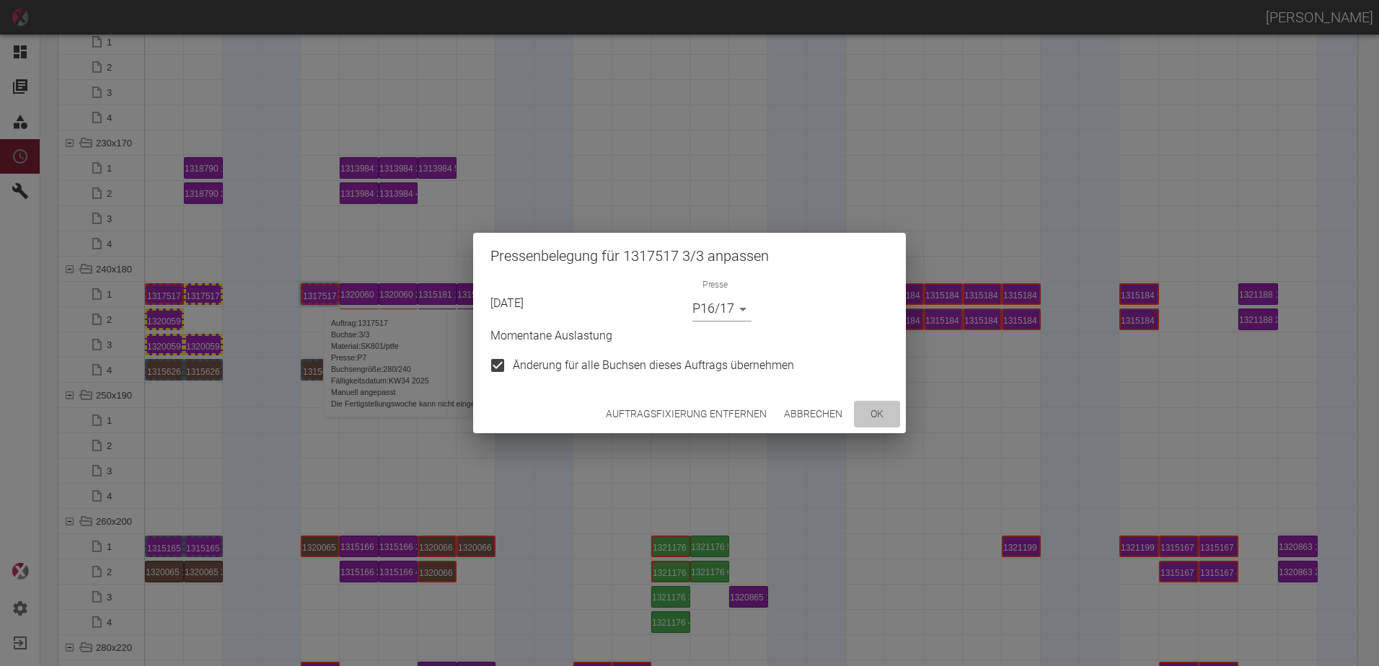
click at [872, 412] on button "ok" at bounding box center [877, 414] width 46 height 27
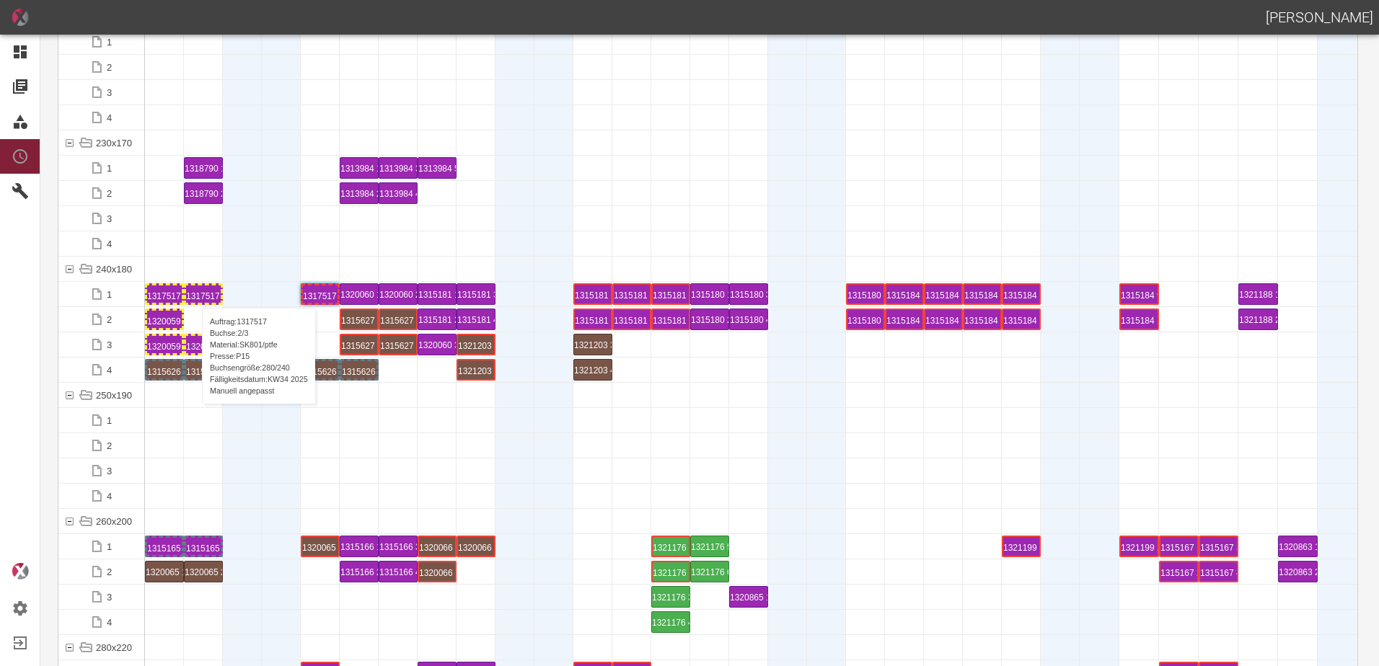
click at [195, 293] on div "1317517 2 P15" at bounding box center [203, 294] width 35 height 17
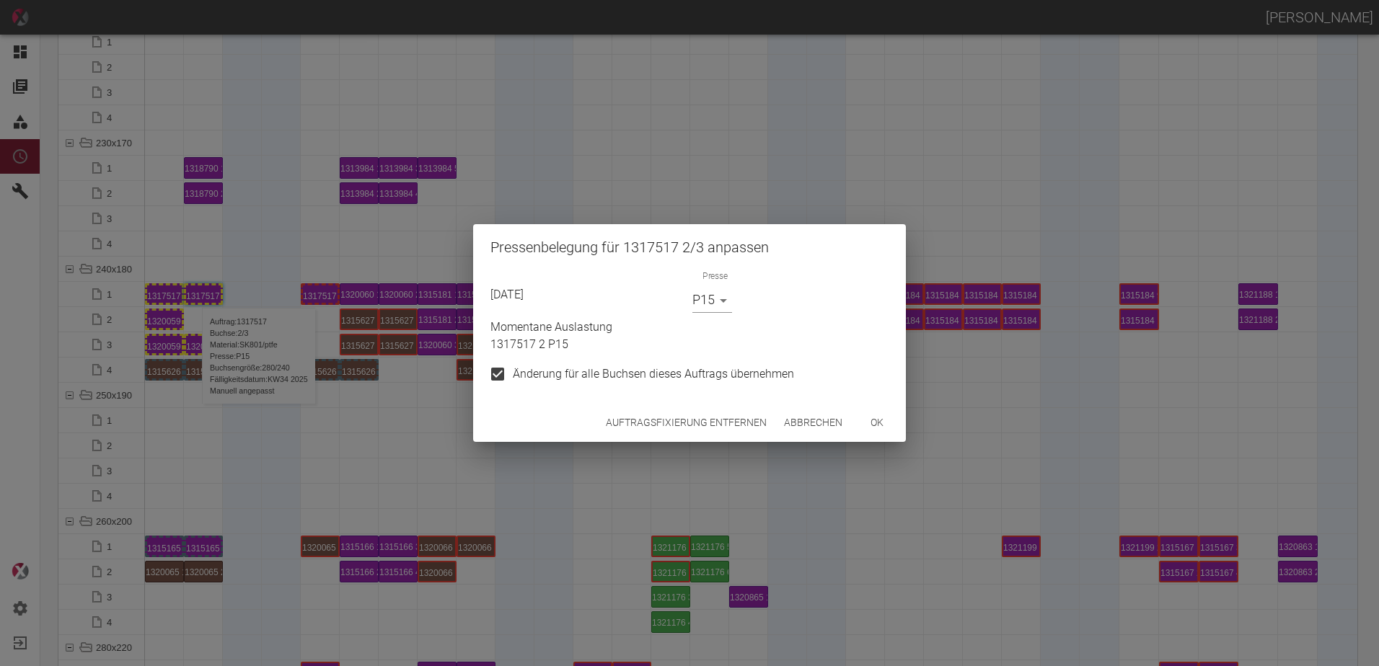
click at [705, 306] on body "ALEXANDER WERNECKE Dashboard Aufträge Materialien Planung Maschinen Einstellung…" at bounding box center [689, 333] width 1379 height 666
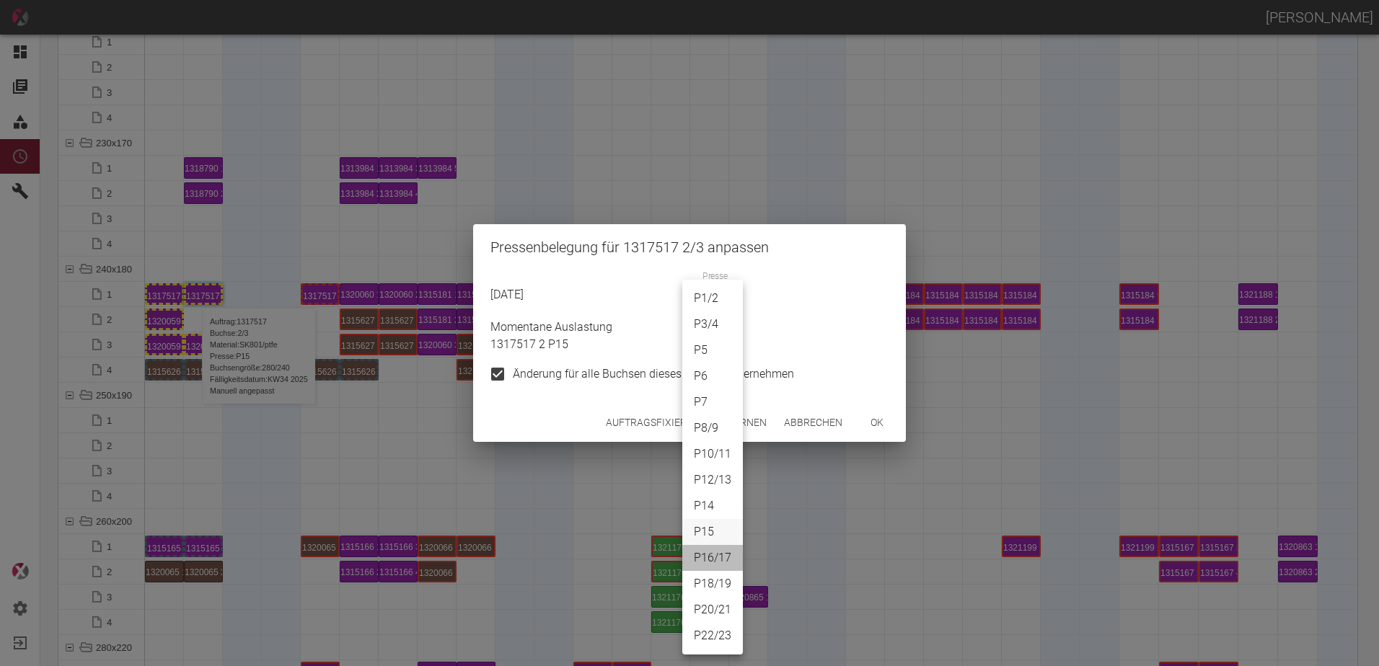
click at [708, 551] on li "P16/17" at bounding box center [712, 558] width 61 height 26
type input "P16/17"
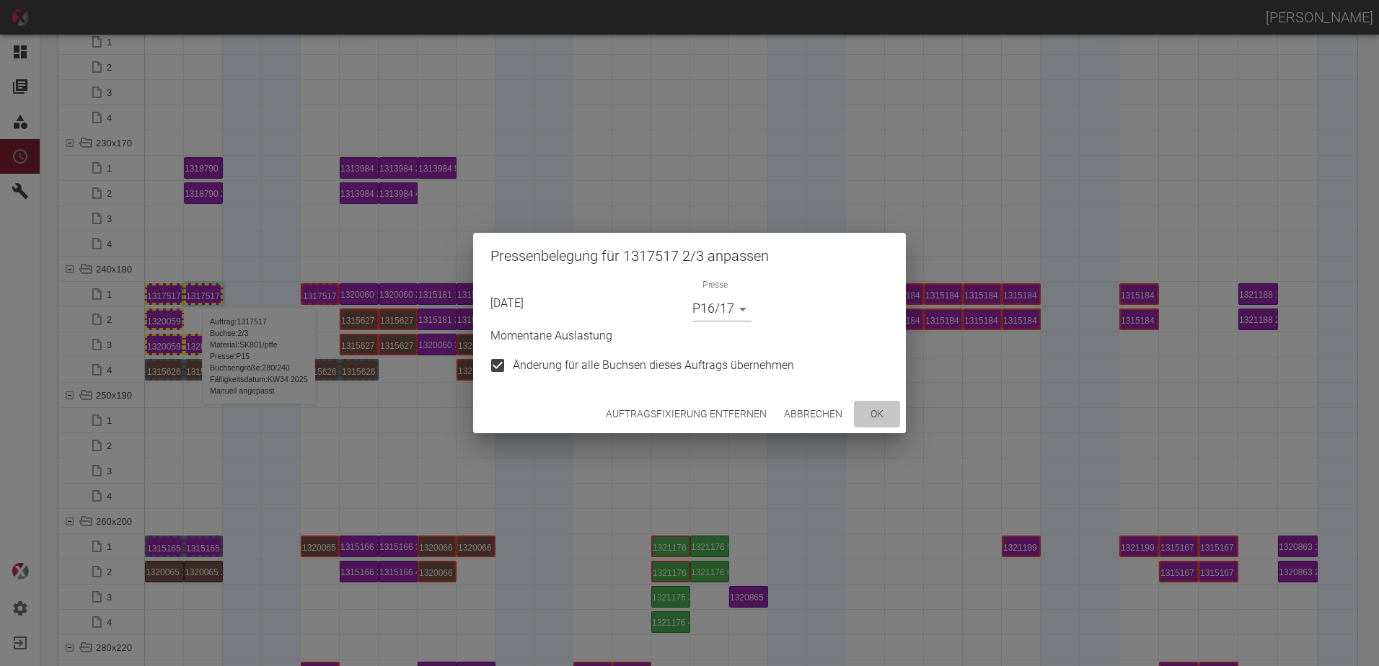
click at [868, 415] on button "ok" at bounding box center [877, 414] width 46 height 27
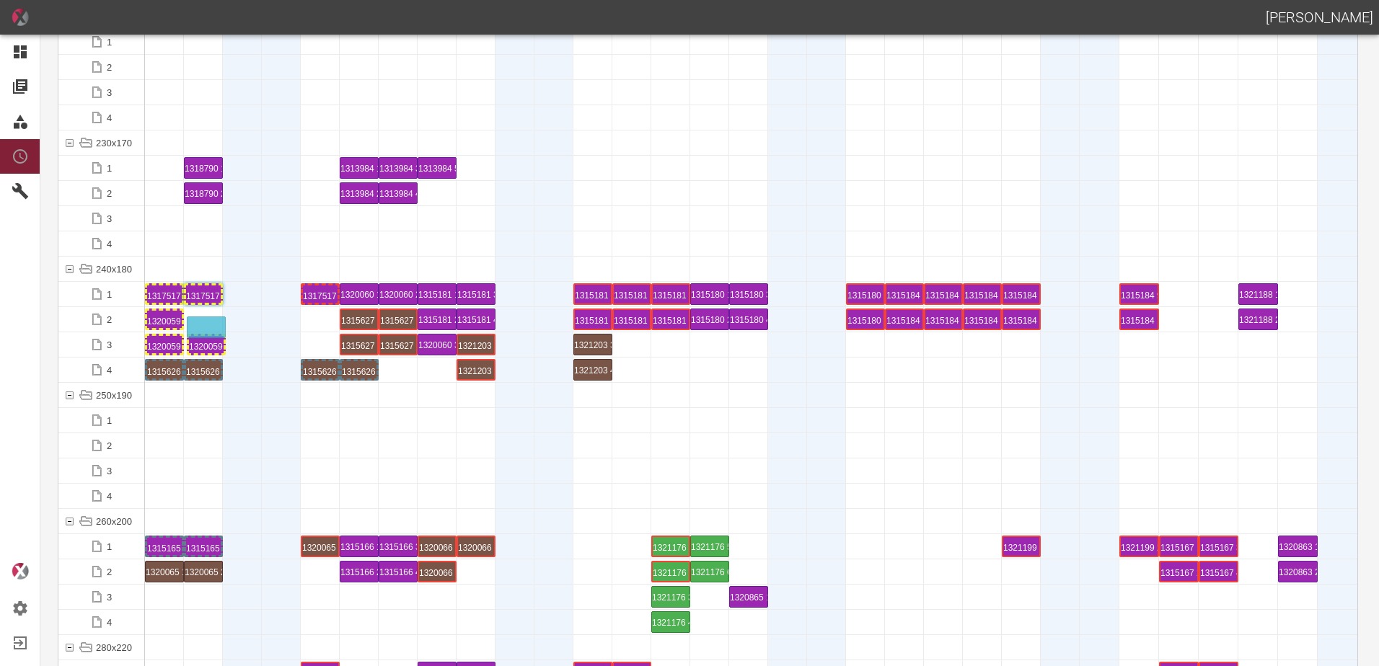
drag, startPoint x: 195, startPoint y: 345, endPoint x: 199, endPoint y: 319, distance: 27.0
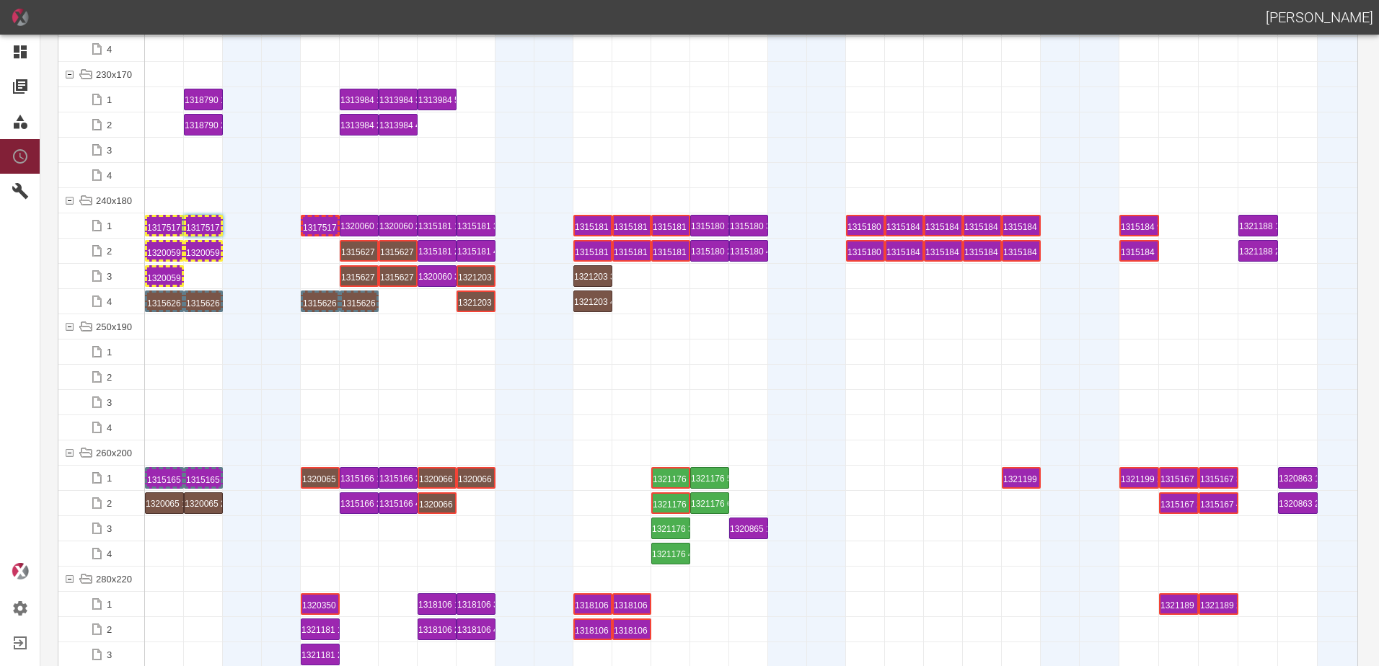
scroll to position [4759, 0]
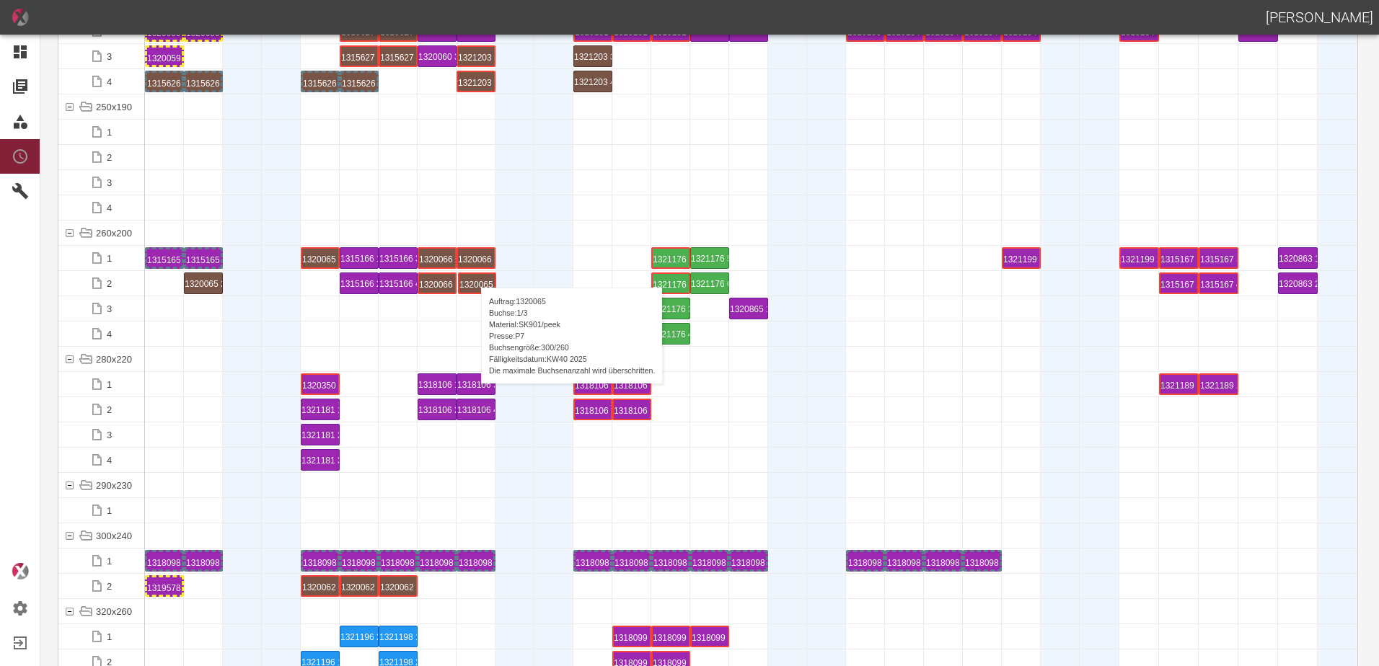
drag, startPoint x: 162, startPoint y: 283, endPoint x: 474, endPoint y: 273, distance: 312.4
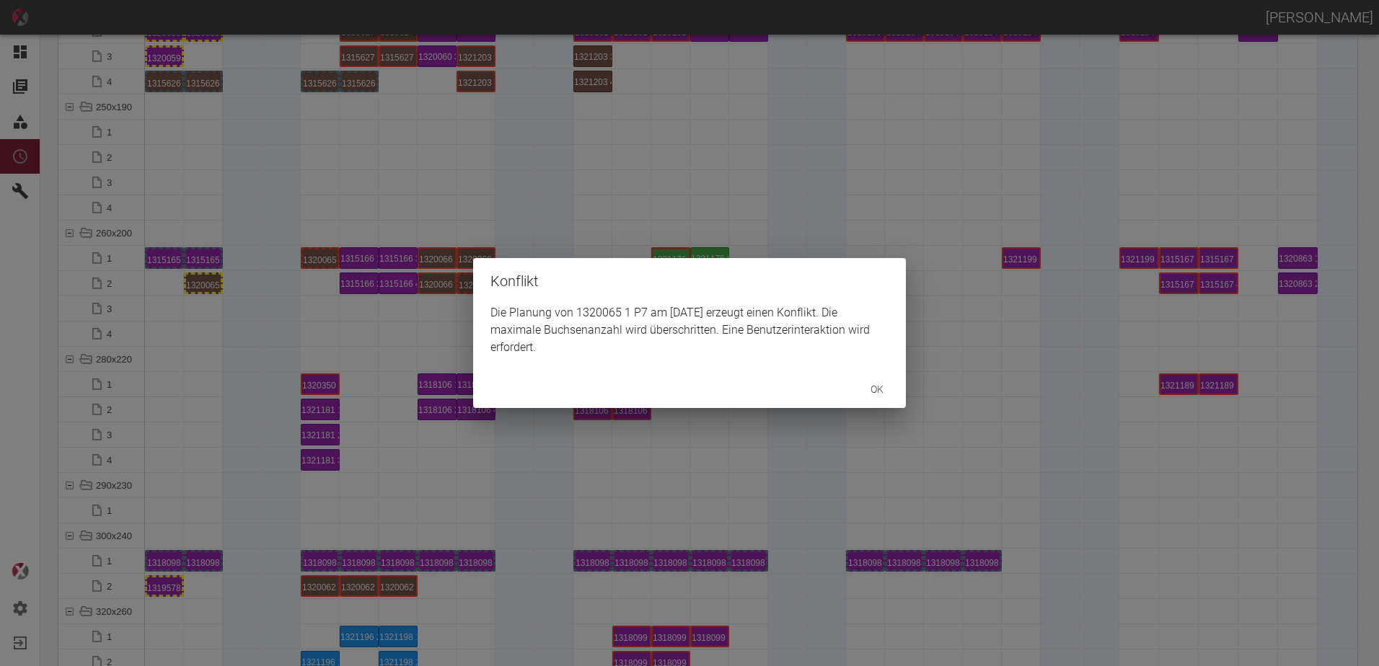
click at [201, 281] on div "Konflikt Die Planung von 1320065 1 P7 am 29.8.2025 erzeugt einen Konflikt. Die …" at bounding box center [689, 333] width 1379 height 666
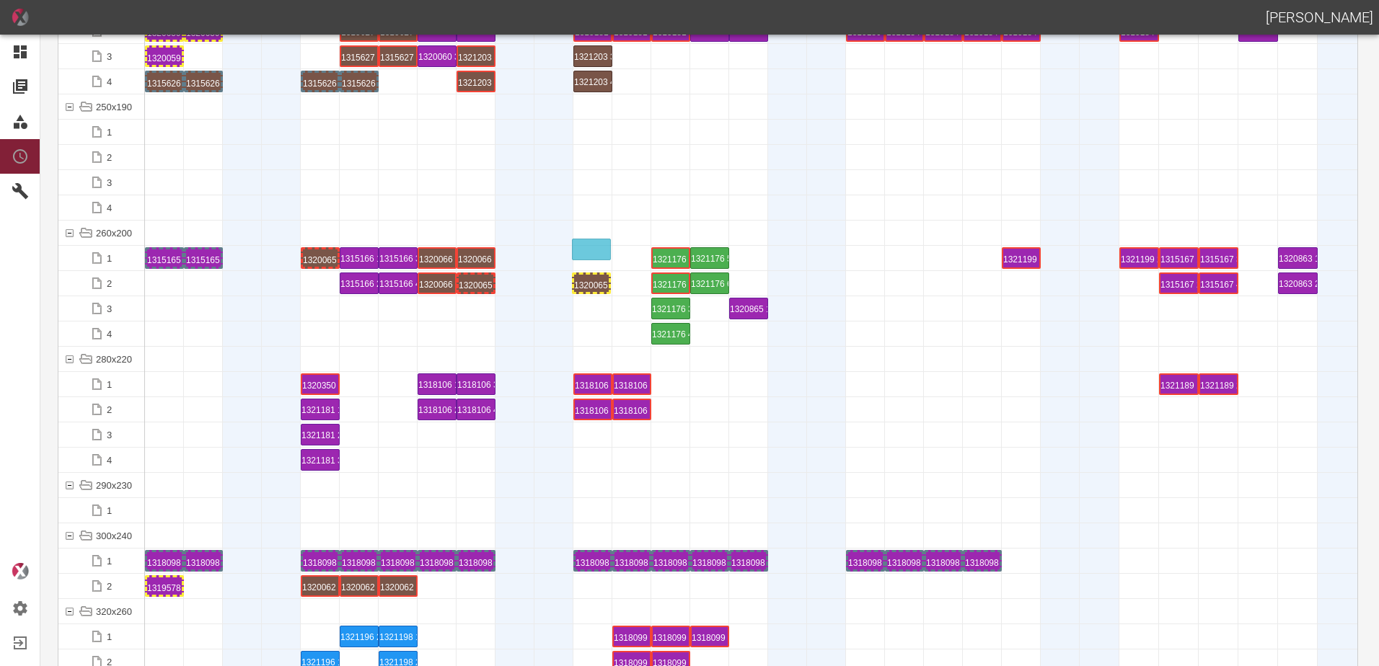
drag, startPoint x: 214, startPoint y: 284, endPoint x: 588, endPoint y: 242, distance: 375.8
drag, startPoint x: 576, startPoint y: 316, endPoint x: 591, endPoint y: 273, distance: 45.8
click at [586, 297] on div at bounding box center [592, 308] width 39 height 25
click at [591, 259] on div "1320065 2 P7" at bounding box center [592, 257] width 35 height 17
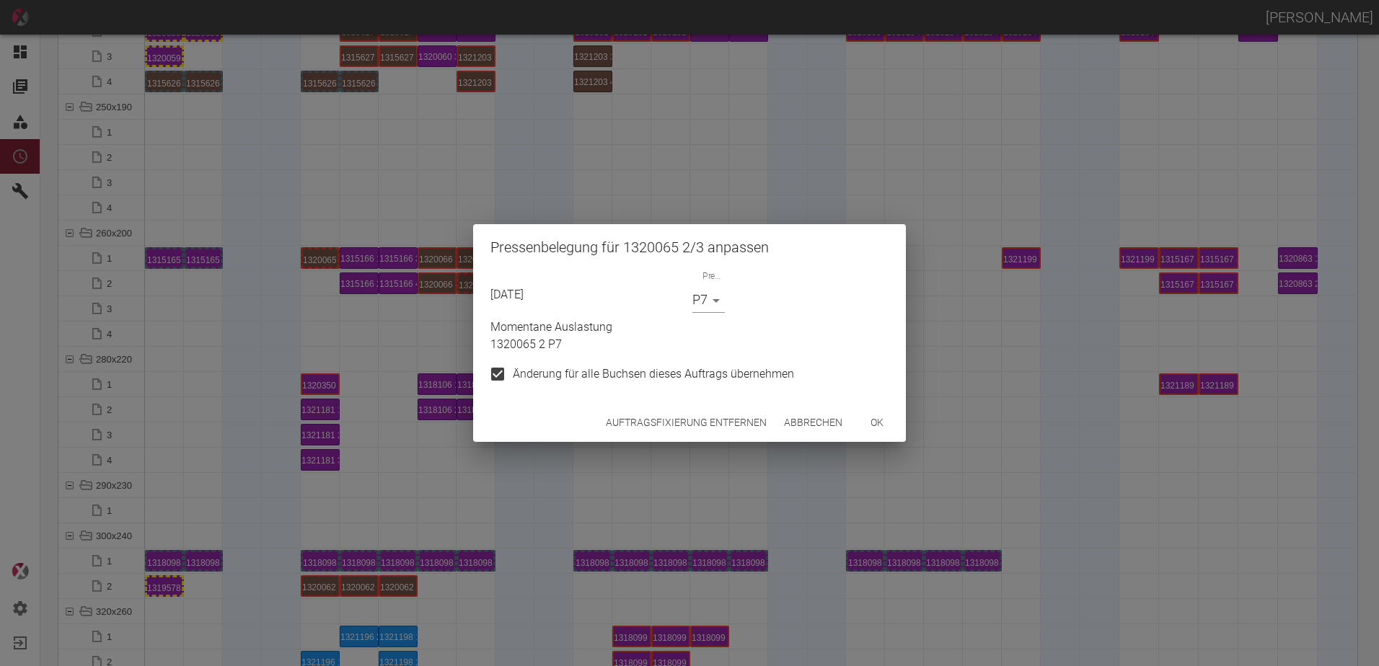
click at [678, 428] on button "Auftragsfixierung entfernen" at bounding box center [686, 423] width 172 height 27
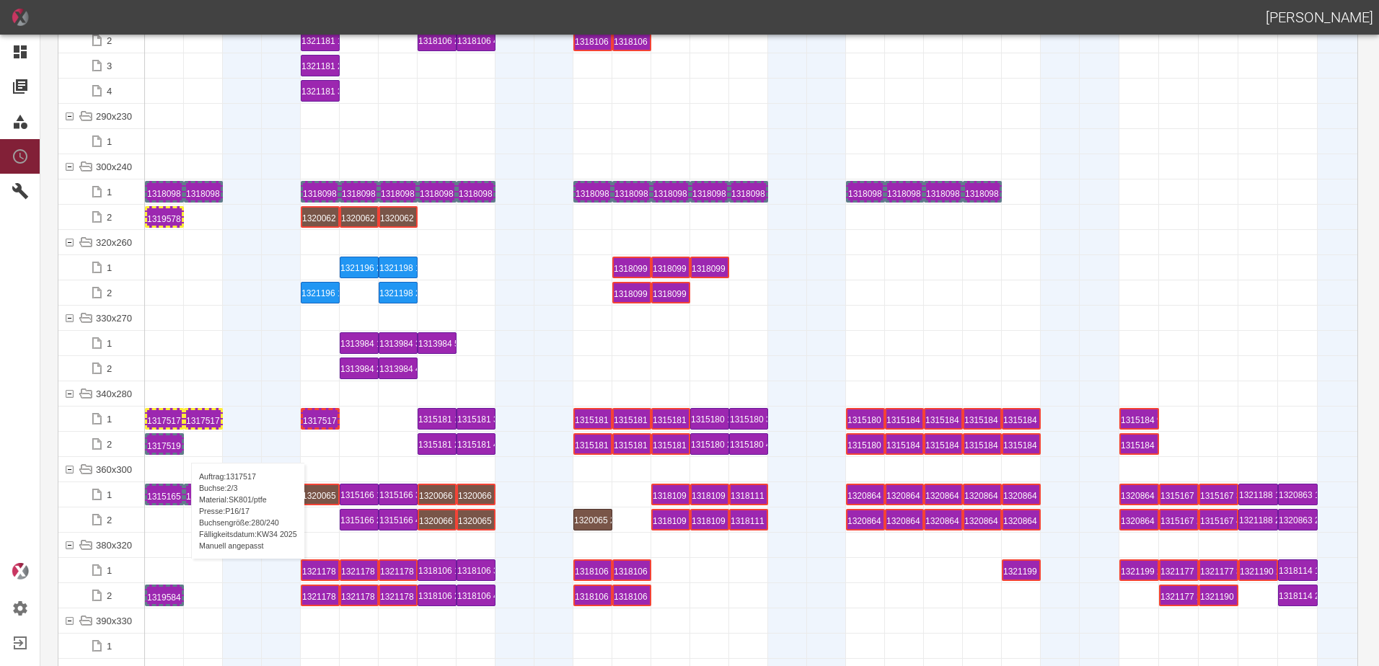
scroll to position [5191, 0]
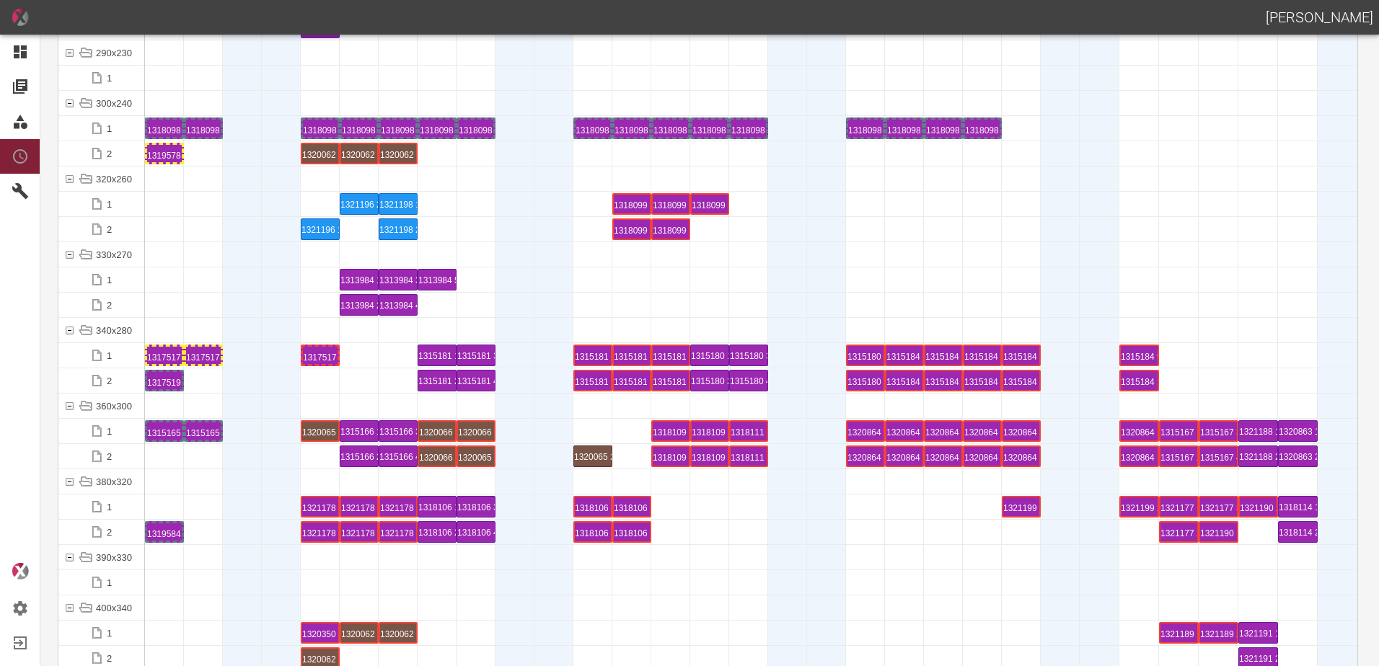
click at [1166, 296] on div at bounding box center [1179, 305] width 40 height 25
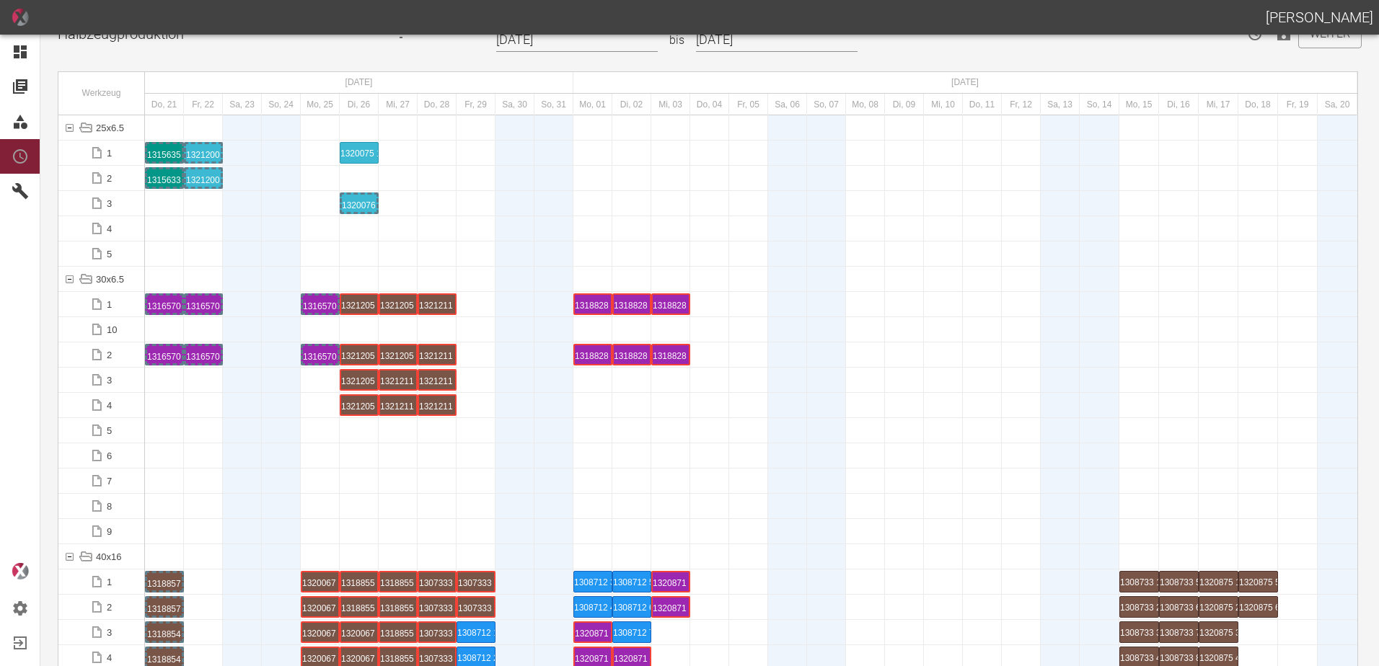
scroll to position [0, 0]
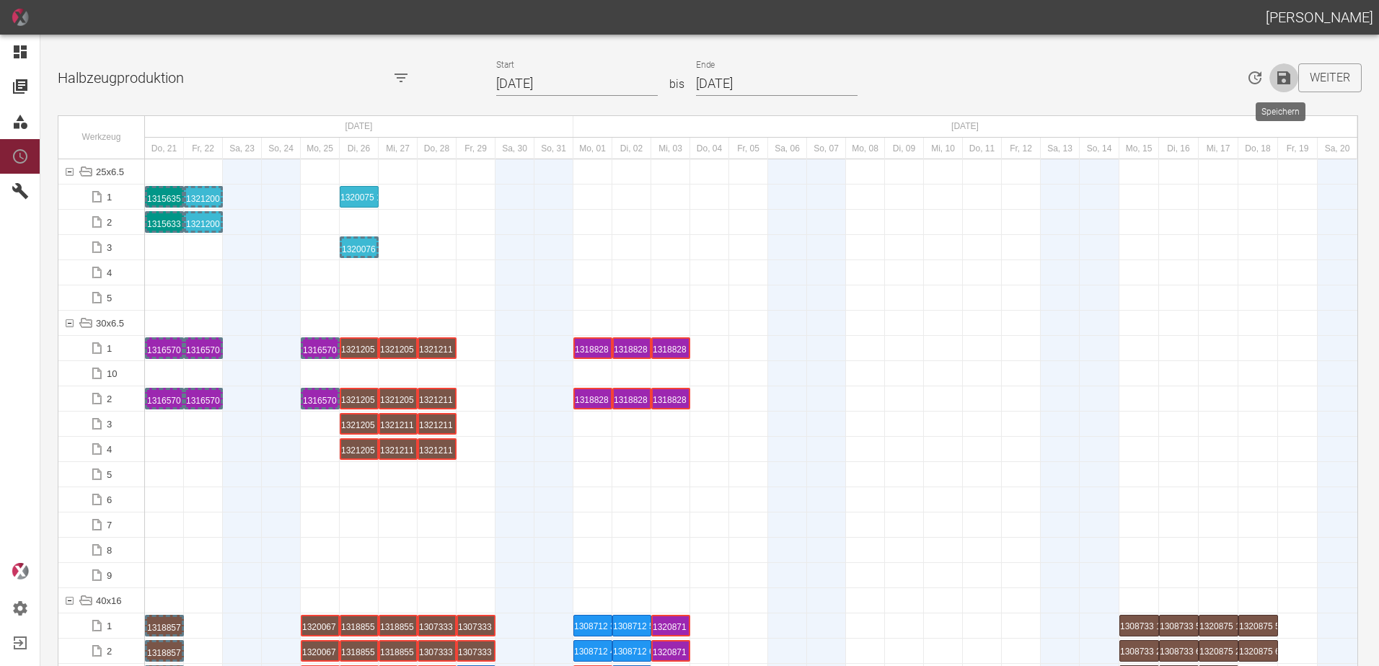
click at [1283, 79] on icon "Speichern" at bounding box center [1283, 77] width 13 height 13
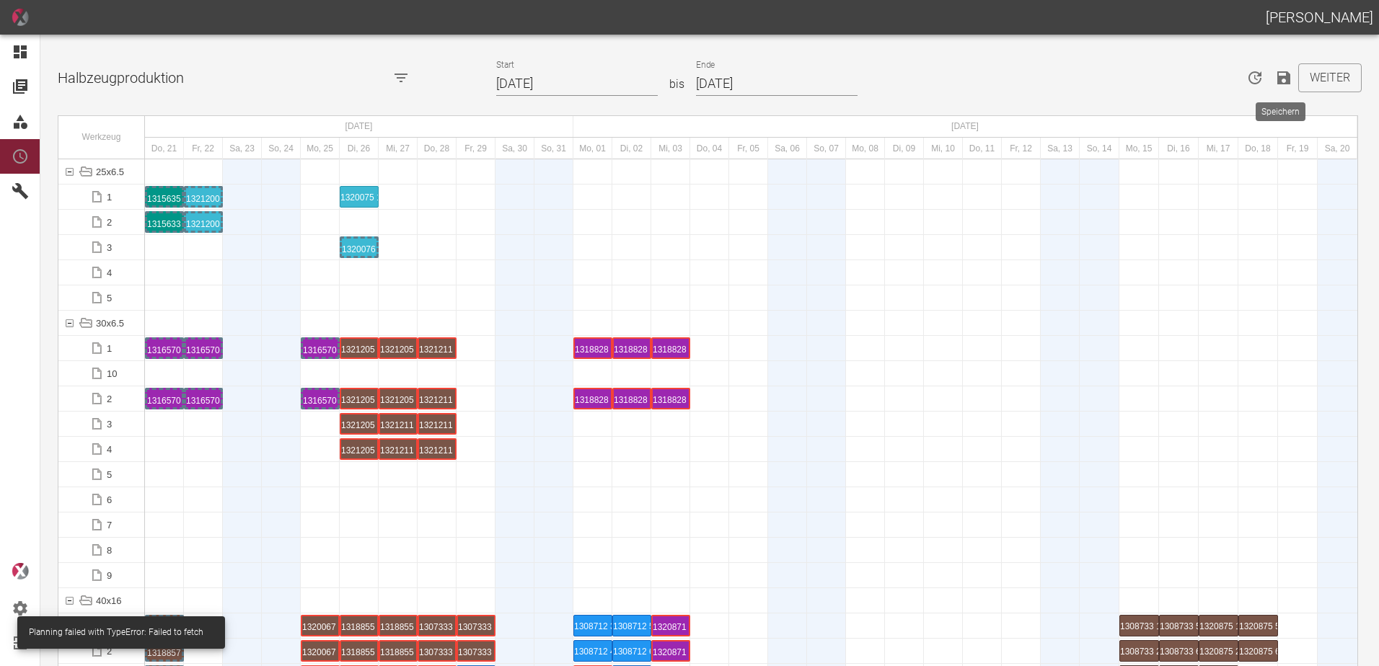
click at [1277, 83] on icon "Speichern" at bounding box center [1283, 77] width 13 height 13
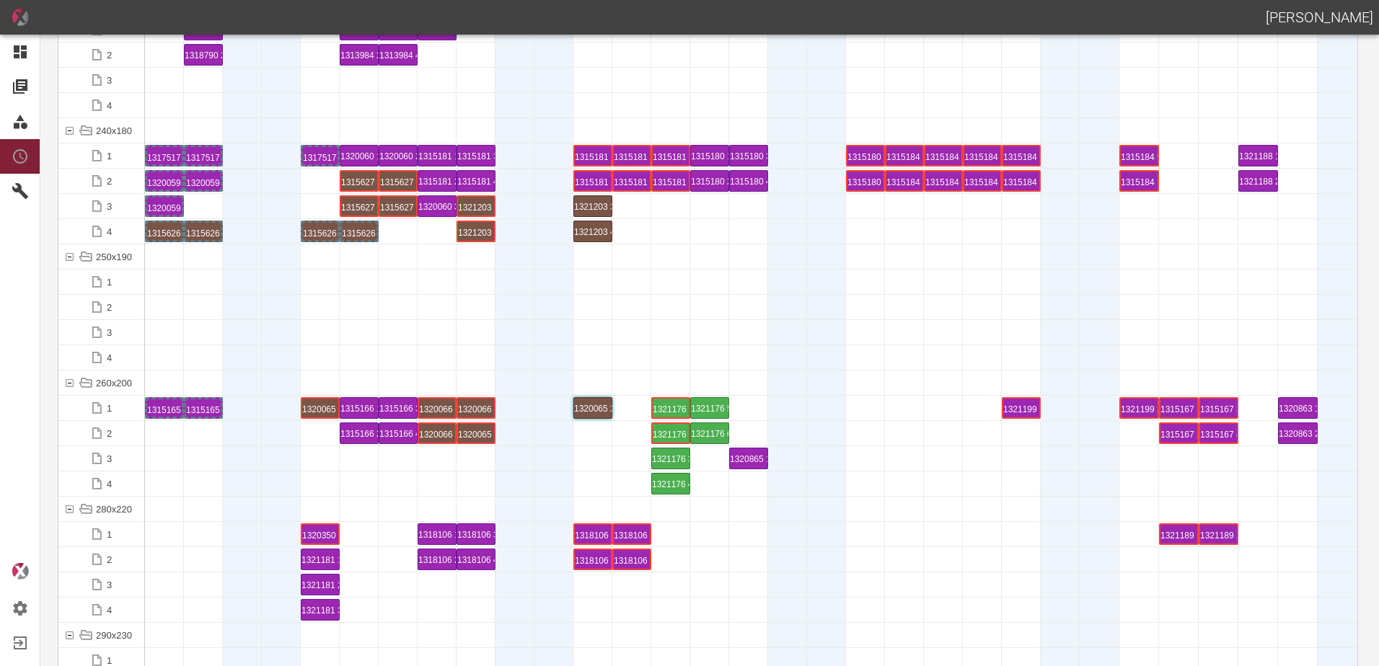
scroll to position [4759, 0]
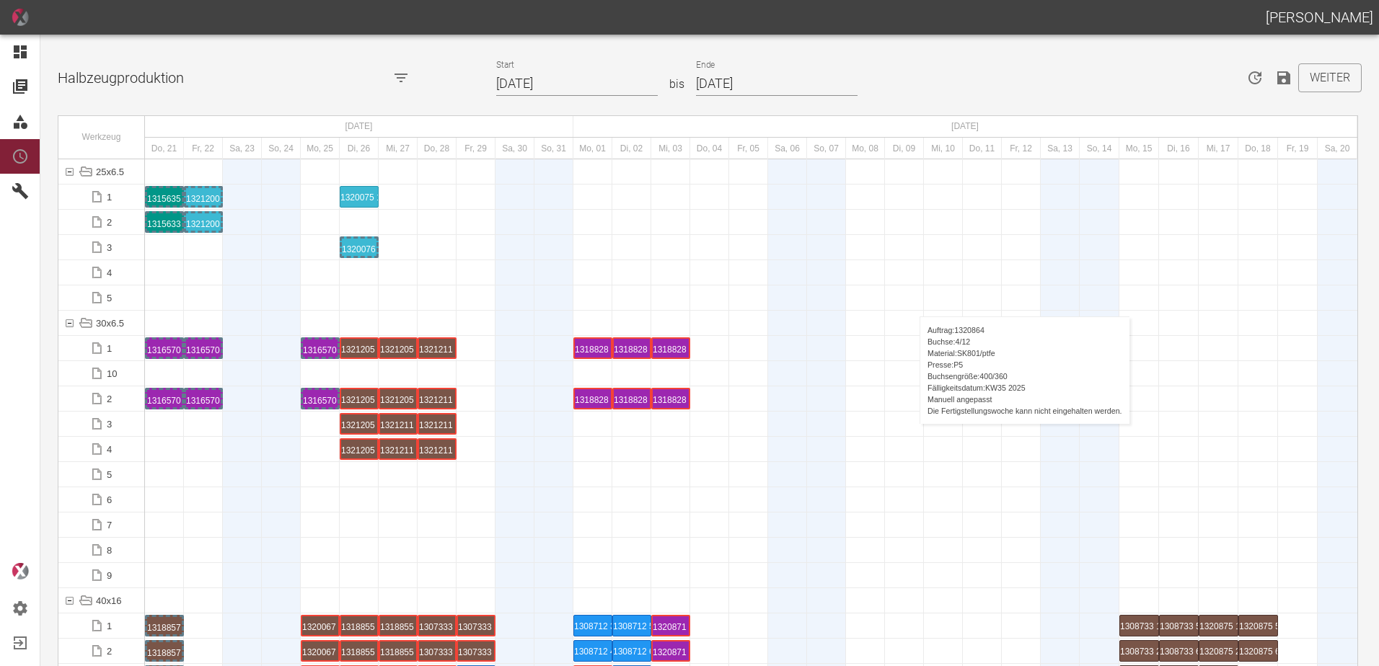
scroll to position [5335, 0]
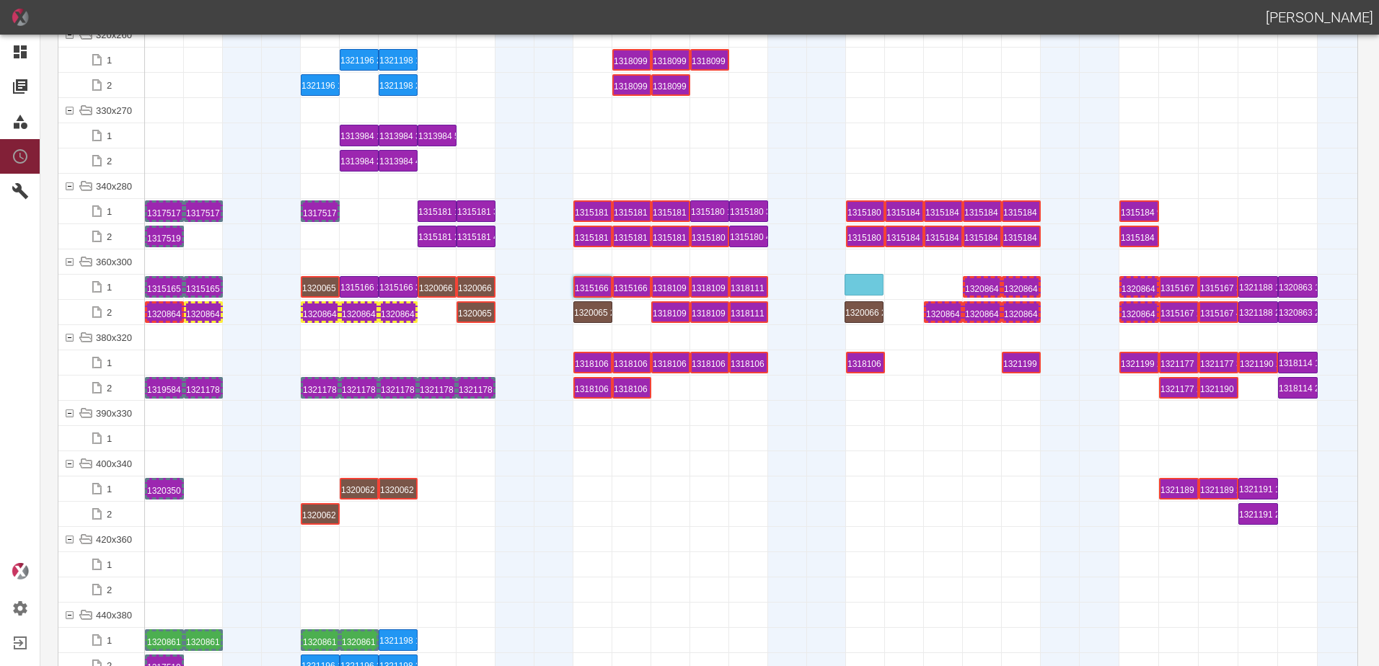
drag, startPoint x: 429, startPoint y: 312, endPoint x: 851, endPoint y: 275, distance: 424.2
drag, startPoint x: 491, startPoint y: 327, endPoint x: 474, endPoint y: 313, distance: 22.5
drag, startPoint x: 472, startPoint y: 309, endPoint x: 901, endPoint y: 273, distance: 430.6
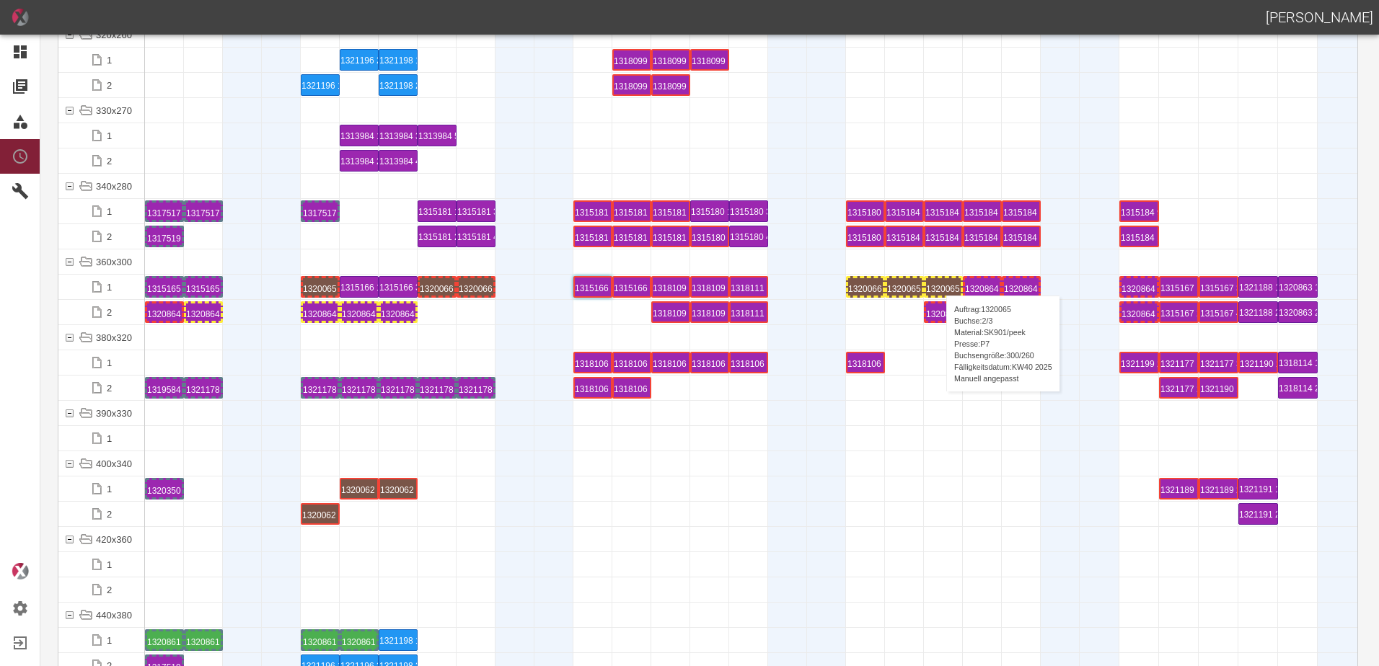
click at [939, 281] on div "1320065 2 P7" at bounding box center [943, 286] width 35 height 17
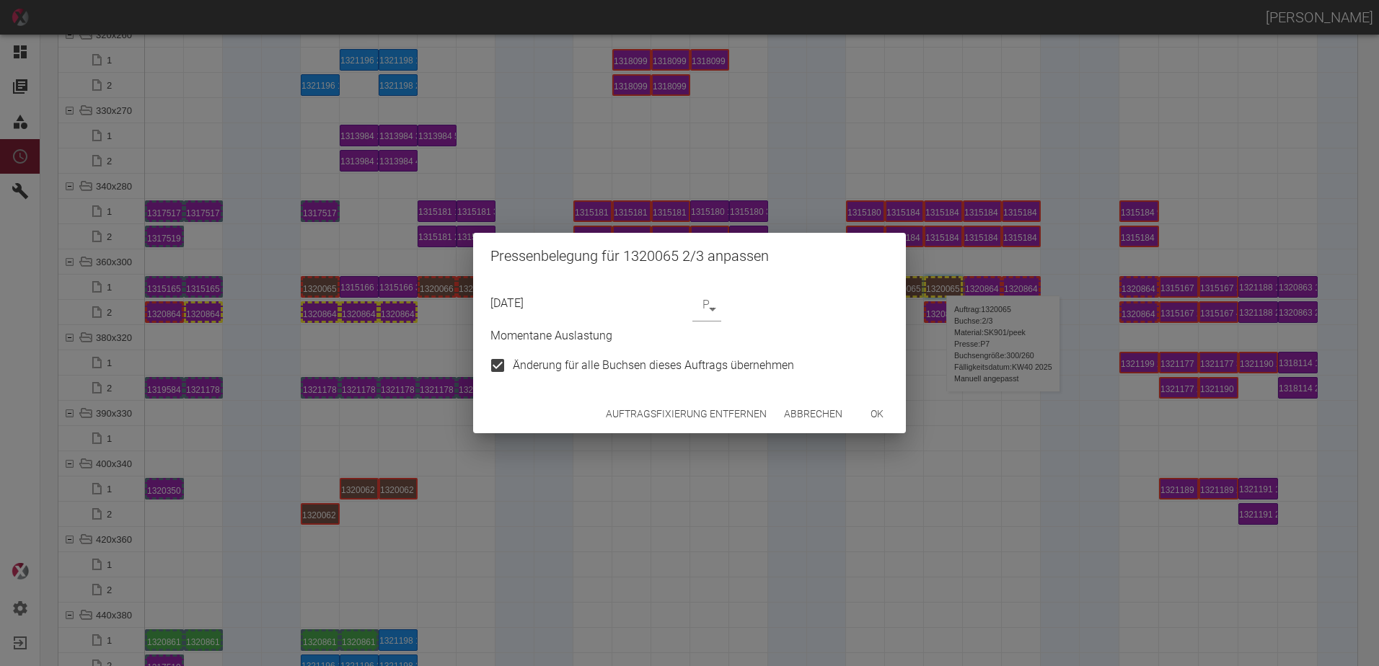
type input "P7"
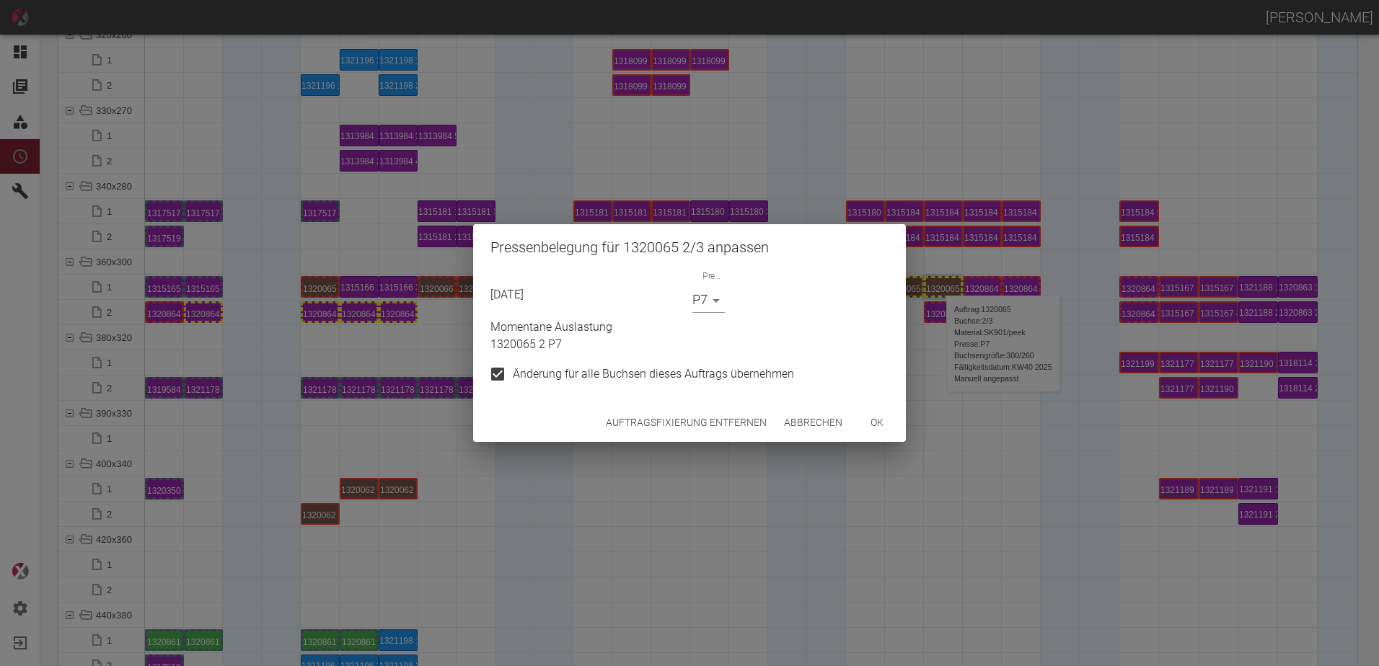
click at [709, 433] on button "Auftragsfixierung entfernen" at bounding box center [686, 423] width 172 height 27
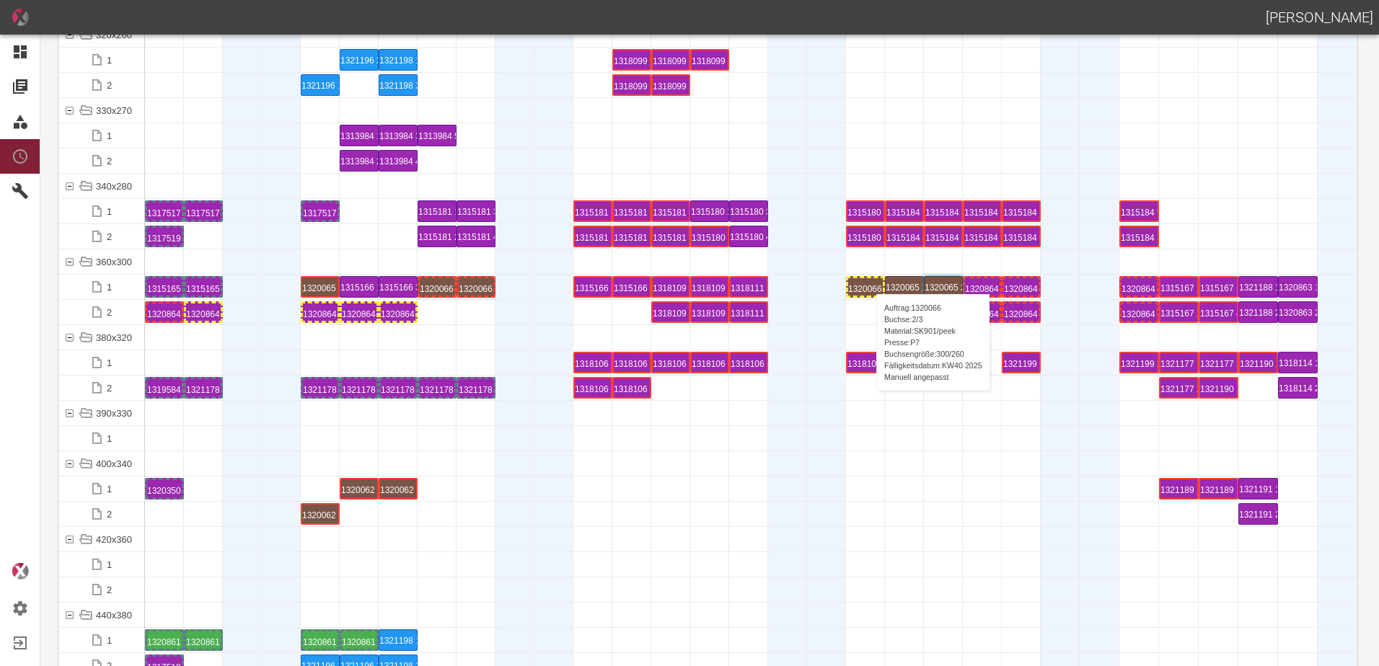
click at [869, 280] on div "1320066 2 P7" at bounding box center [865, 286] width 35 height 17
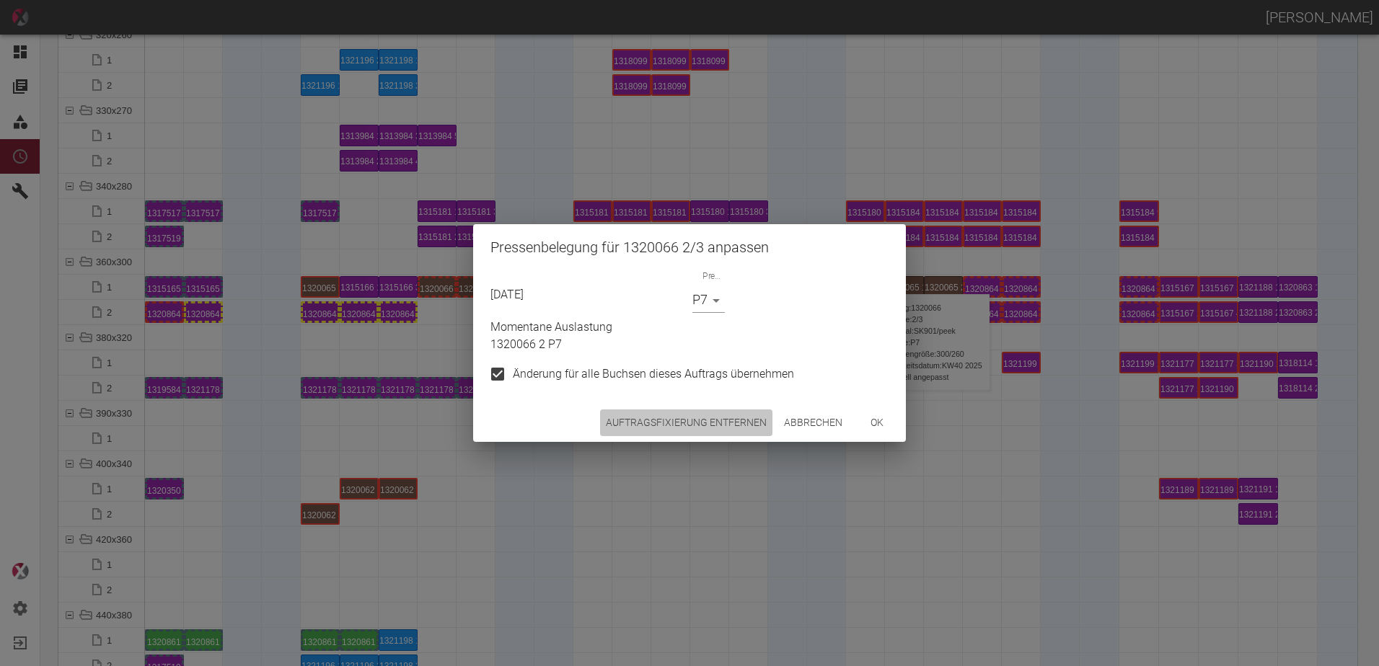
click at [698, 433] on button "Auftragsfixierung entfernen" at bounding box center [686, 423] width 172 height 27
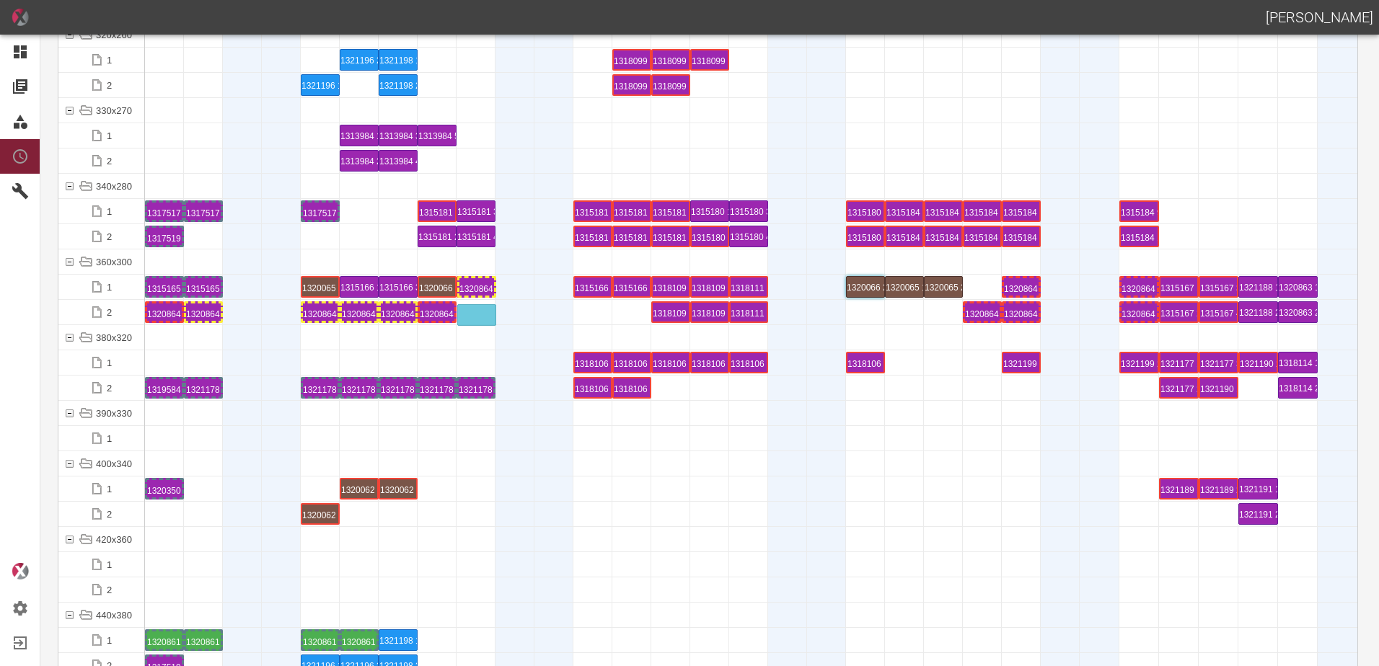
drag, startPoint x: 987, startPoint y: 283, endPoint x: 486, endPoint y: 308, distance: 501.7
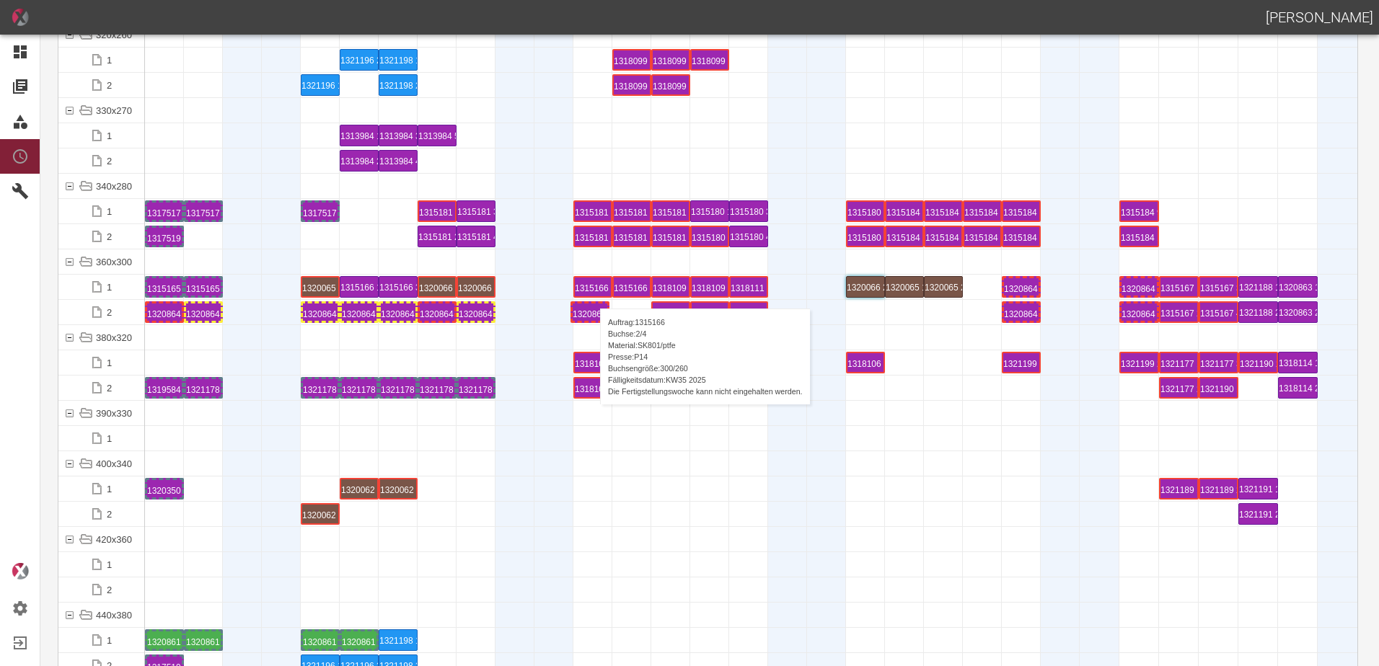
drag, startPoint x: 985, startPoint y: 311, endPoint x: 593, endPoint y: 294, distance: 392.6
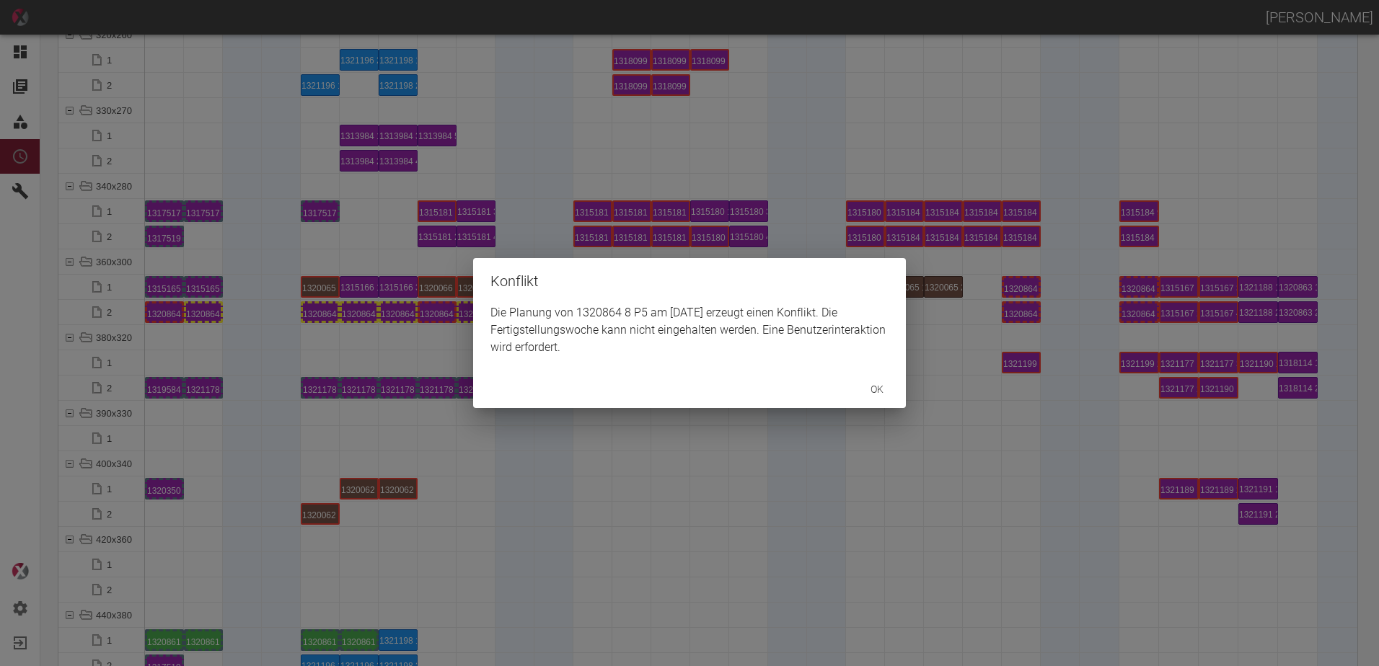
drag, startPoint x: 946, startPoint y: 374, endPoint x: 976, endPoint y: 315, distance: 66.1
click at [951, 361] on div "Konflikt Die Planung von 1320864 8 P5 am 1.9.2025 erzeugt einen Konflikt. Die F…" at bounding box center [689, 333] width 1379 height 666
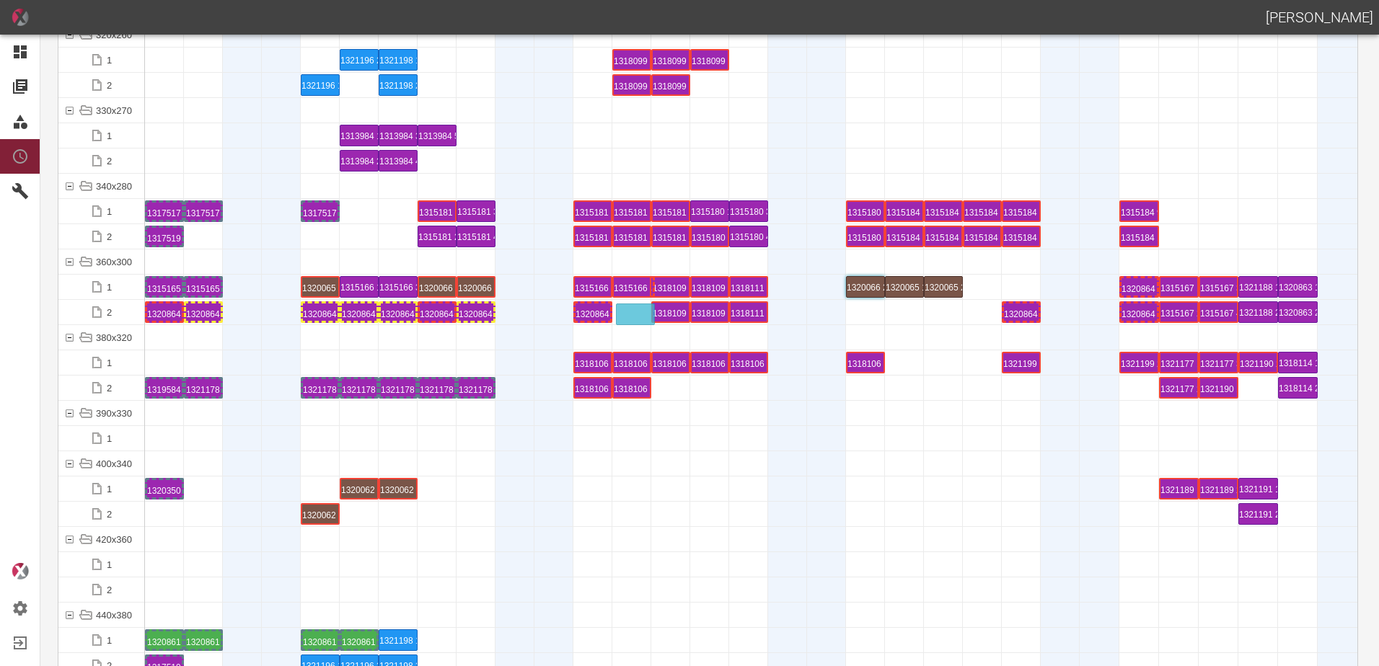
drag, startPoint x: 1011, startPoint y: 288, endPoint x: 619, endPoint y: 306, distance: 392.6
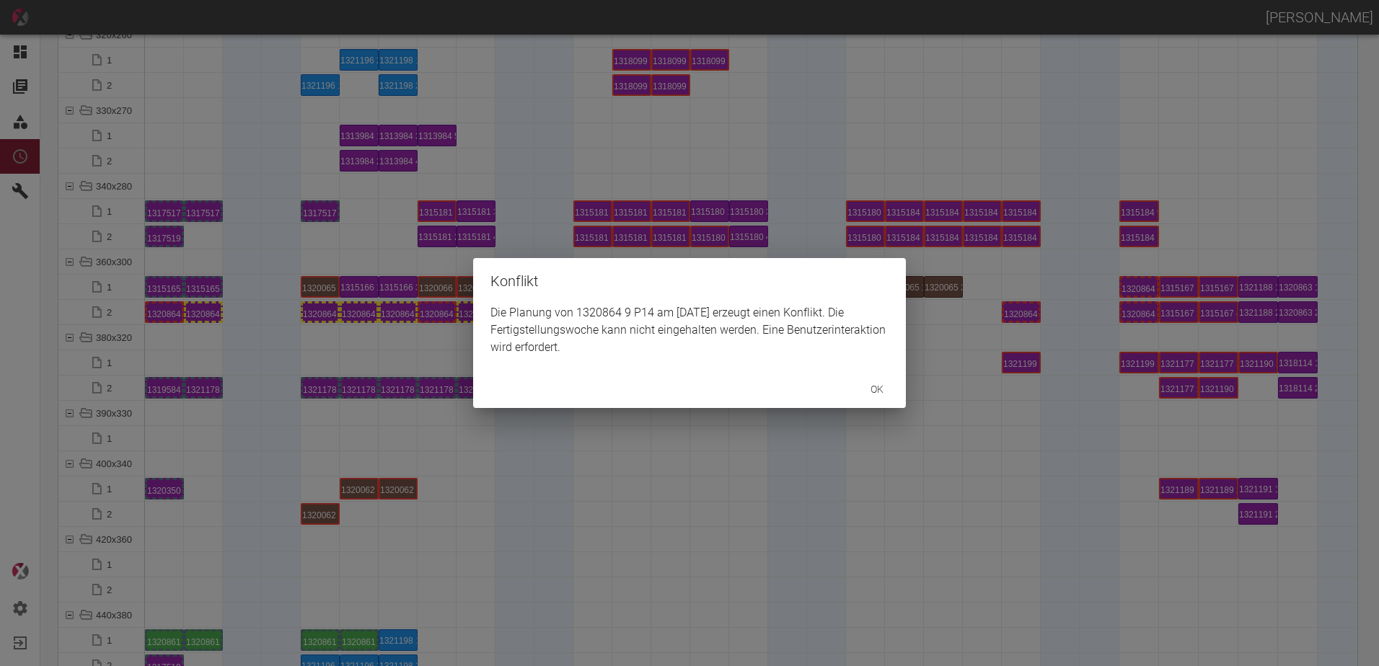
drag, startPoint x: 690, startPoint y: 332, endPoint x: 661, endPoint y: 398, distance: 72.3
click at [693, 338] on div "Die Planung von 1320864 9 P14 am 2.9.2025 erzeugt einen Konflikt. Die Fertigste…" at bounding box center [689, 337] width 433 height 66
click at [660, 436] on div "Konflikt Die Planung von 1320864 9 P14 am 2.9.2025 erzeugt einen Konflikt. Die …" at bounding box center [689, 333] width 1379 height 666
drag, startPoint x: 727, startPoint y: 336, endPoint x: 717, endPoint y: 332, distance: 10.7
click at [717, 332] on div "Die Planung von 1318109 2 P14 am 11.9.2025 erzeugt einen Konflikt. Die Fertigst…" at bounding box center [689, 337] width 433 height 66
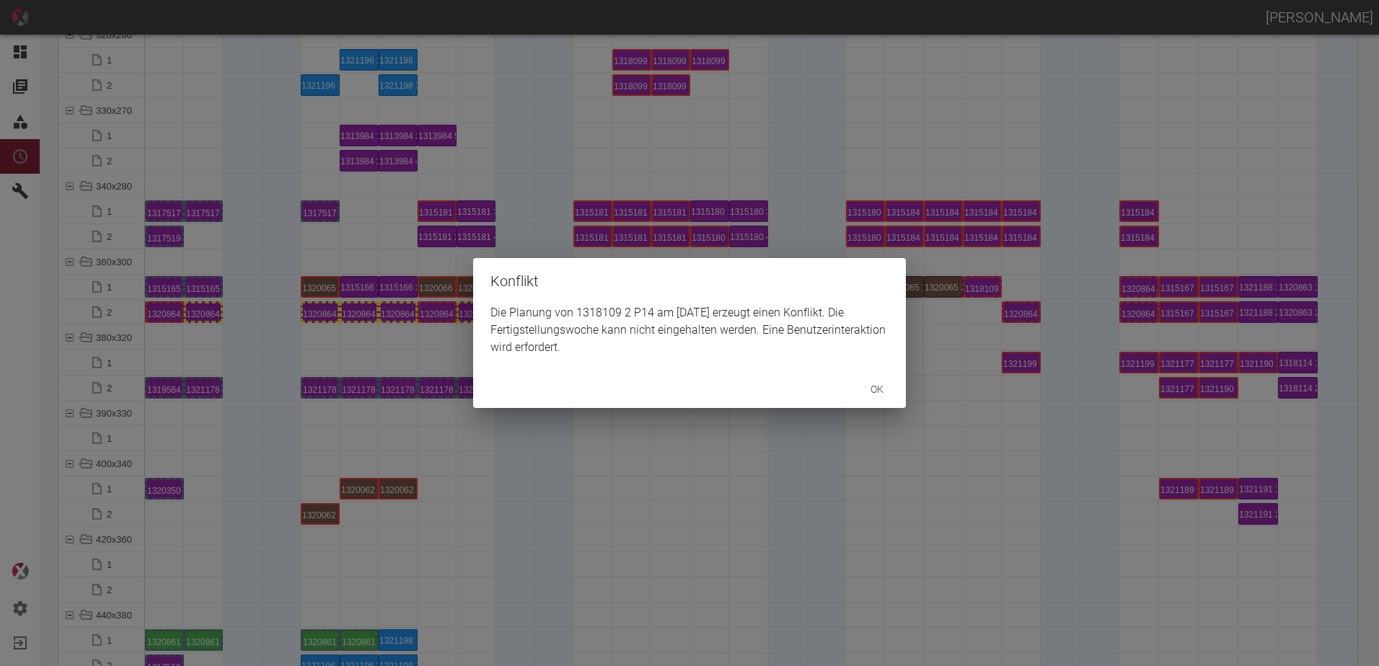
drag, startPoint x: 717, startPoint y: 332, endPoint x: 730, endPoint y: 401, distance: 69.6
click at [730, 401] on div "ok" at bounding box center [689, 390] width 433 height 38
drag, startPoint x: 743, startPoint y: 461, endPoint x: 730, endPoint y: 375, distance: 86.8
click at [743, 450] on div "Konflikt Die Planung von 1318109 2 P14 am 11.9.2025 erzeugt einen Konflikt. Die…" at bounding box center [689, 333] width 1379 height 666
click at [780, 460] on div "Konflikt Die Planung von 1318109 4 P5 am 12.9.2025 erzeugt einen Konflikt. Die …" at bounding box center [689, 333] width 1379 height 666
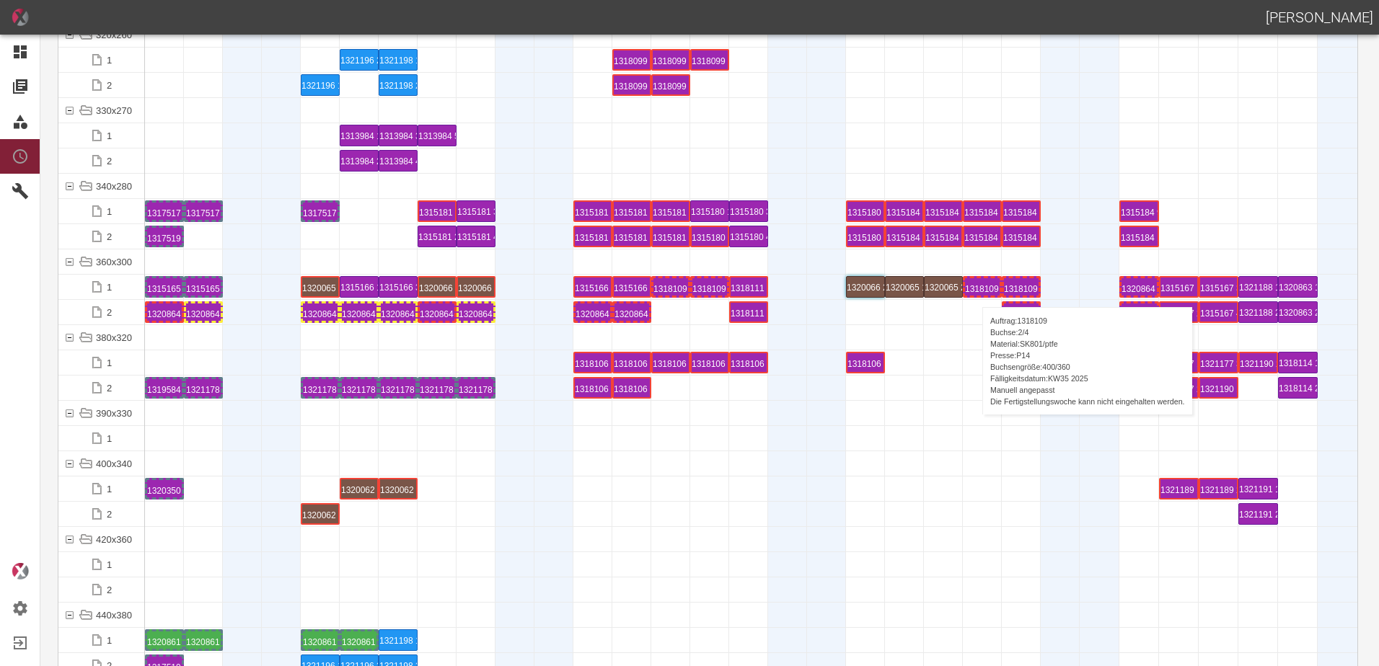
click at [975, 293] on div "1318109 2 P14" at bounding box center [982, 286] width 35 height 17
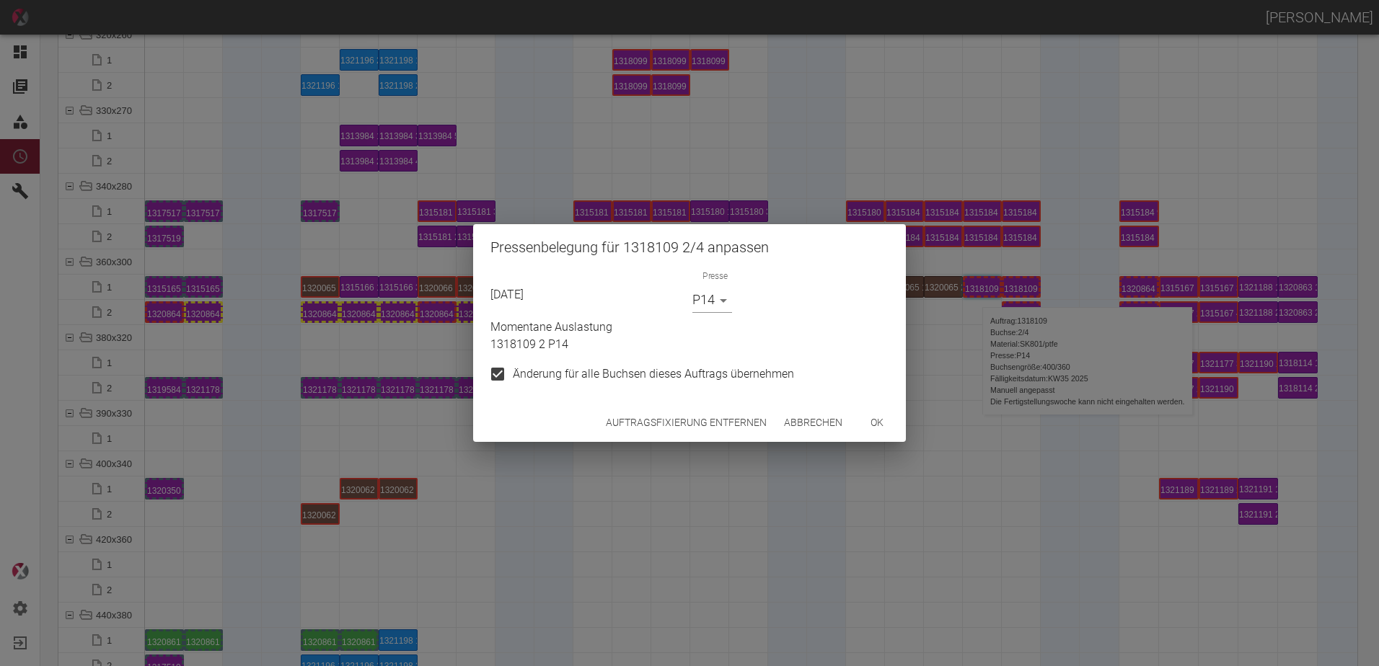
click at [712, 417] on button "Auftragsfixierung entfernen" at bounding box center [686, 423] width 172 height 27
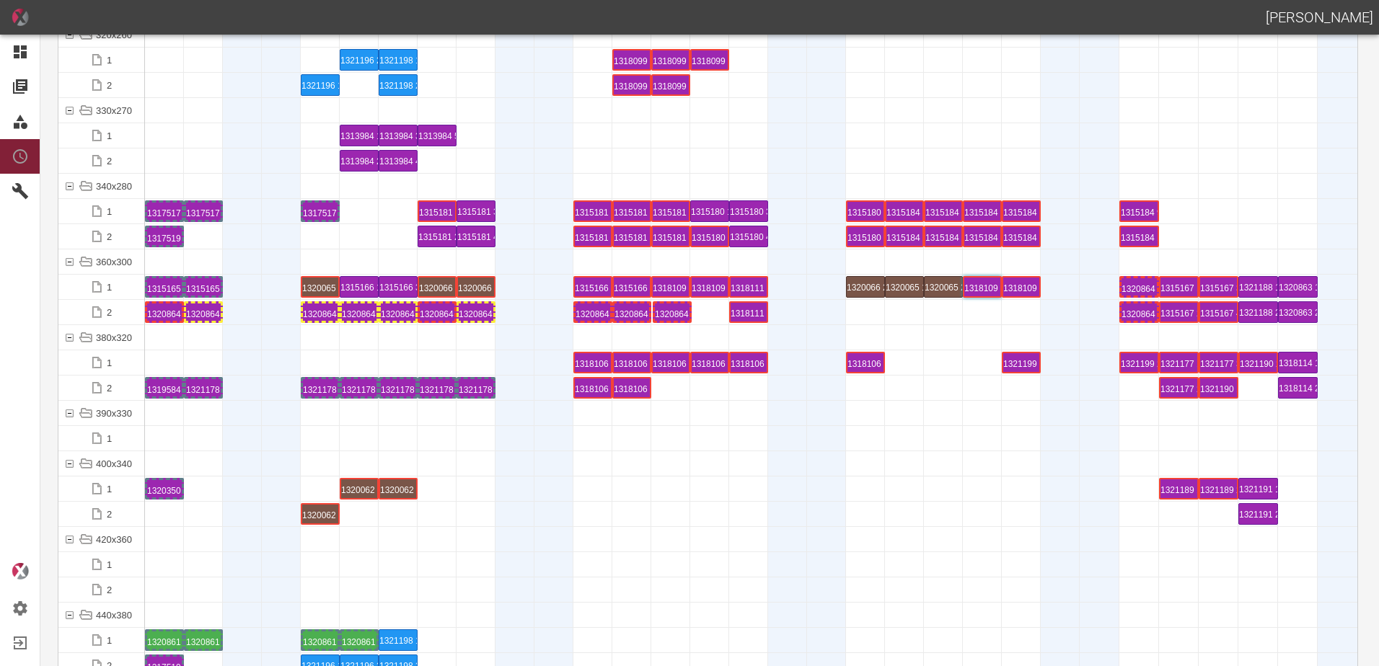
drag, startPoint x: 1017, startPoint y: 312, endPoint x: 675, endPoint y: 311, distance: 341.8
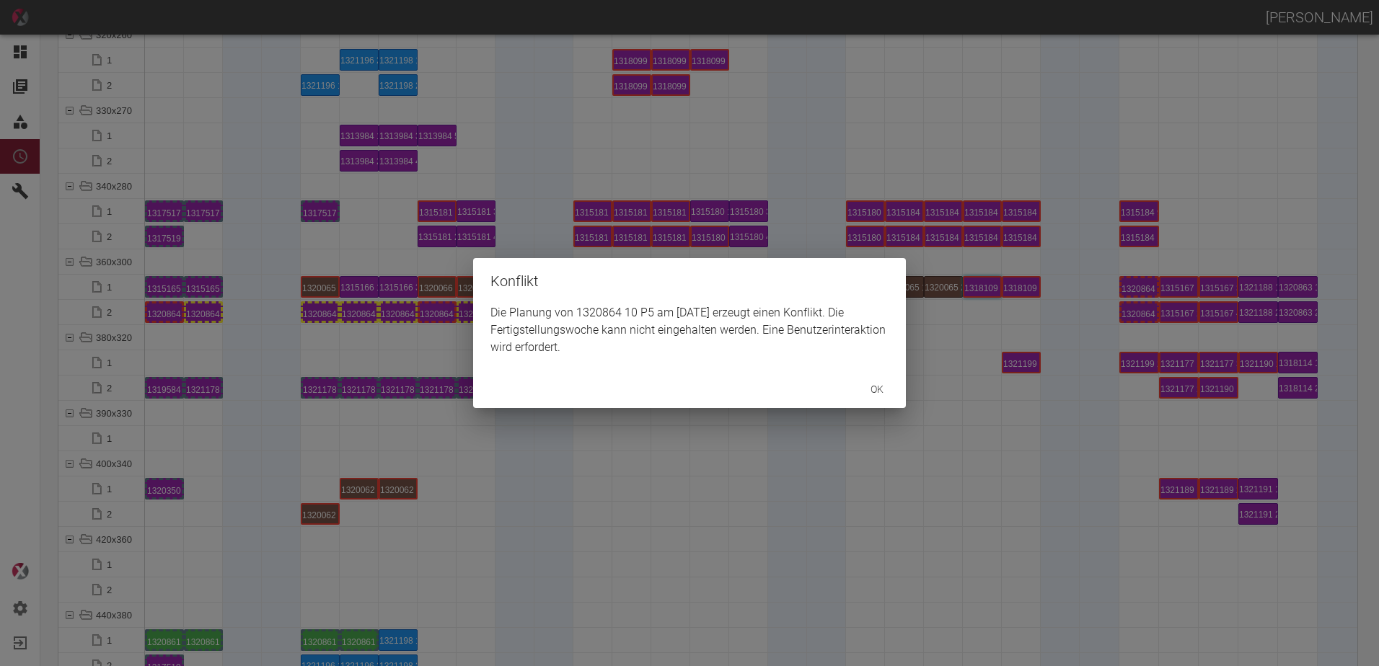
drag, startPoint x: 952, startPoint y: 367, endPoint x: 1036, endPoint y: 332, distance: 91.2
click at [968, 367] on div "Konflikt Die Planung von 1320864 10 P5 am 3.9.2025 erzeugt einen Konflikt. Die …" at bounding box center [689, 333] width 1379 height 666
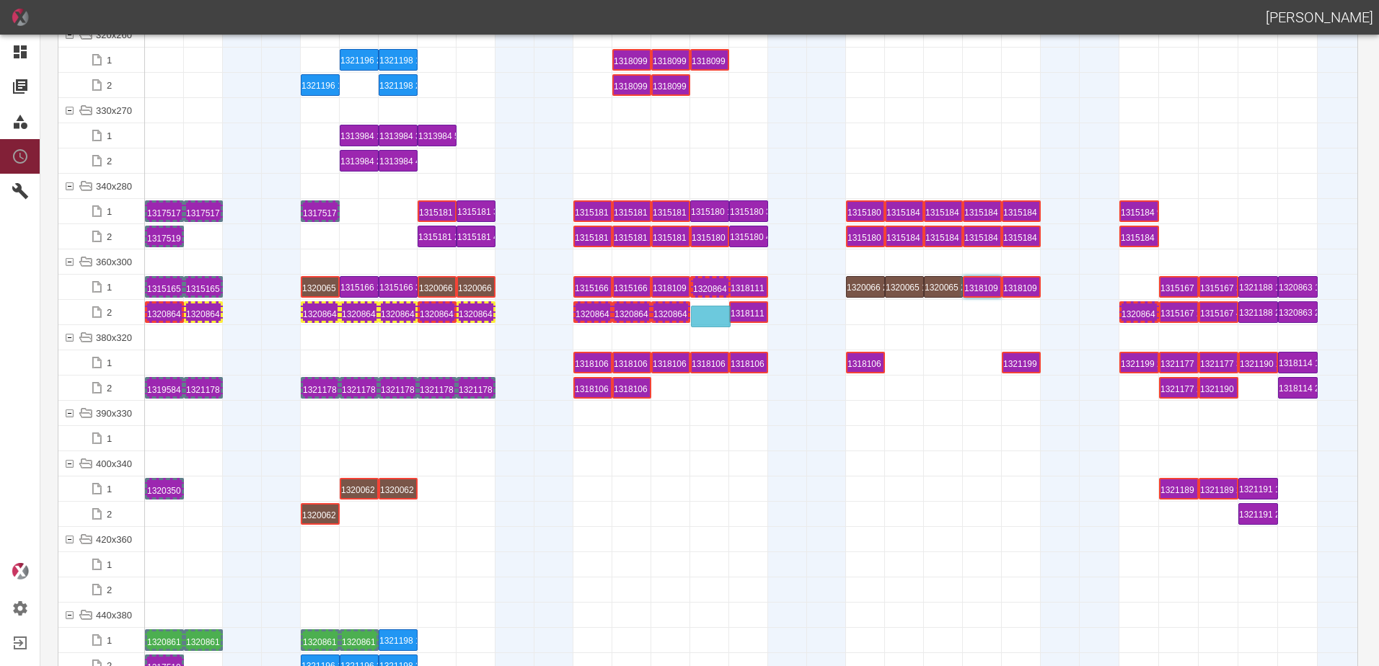
drag, startPoint x: 1131, startPoint y: 285, endPoint x: 707, endPoint y: 308, distance: 424.6
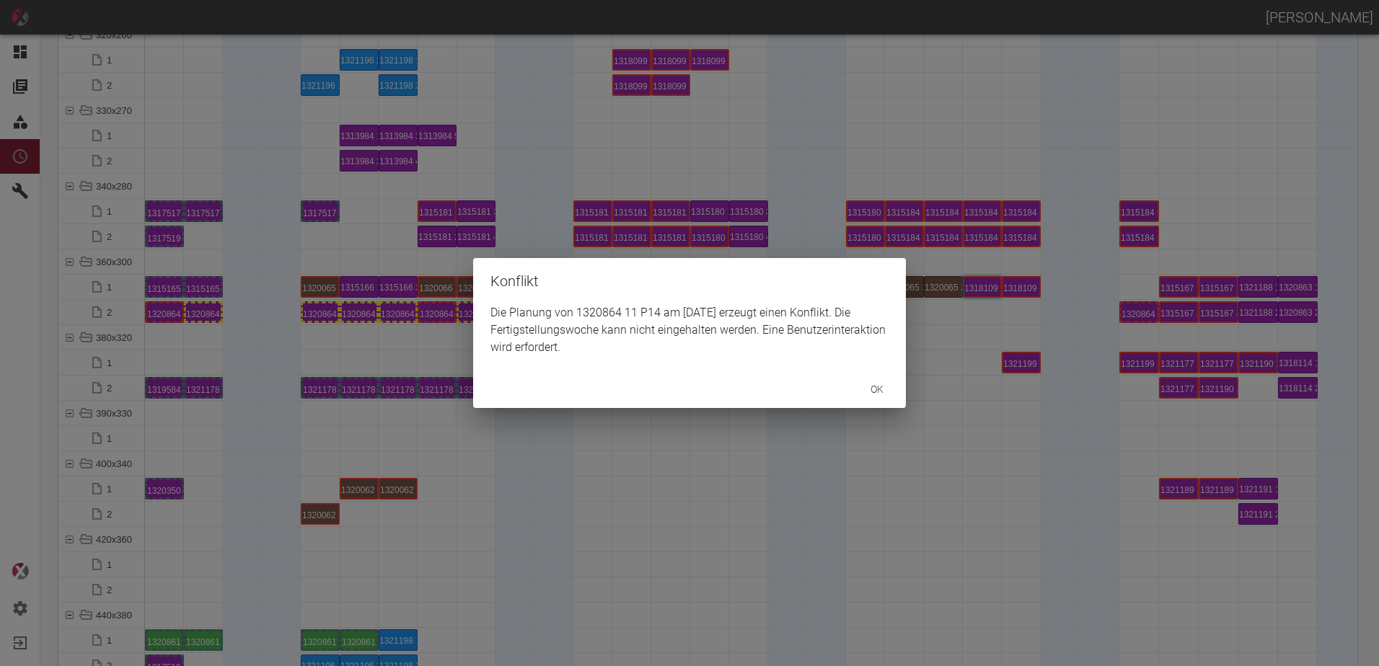
click at [745, 450] on div "Konflikt Die Planung von 1320864 11 P14 am 4.9.2025 erzeugt einen Konflikt. Die…" at bounding box center [689, 333] width 1379 height 666
drag, startPoint x: 942, startPoint y: 395, endPoint x: 957, endPoint y: 335, distance: 61.9
click at [939, 379] on div "Konflikt Die Planung von 1318111 2 P14 am 10.9.2025 erzeugt einen Konflikt. Die…" at bounding box center [689, 333] width 1379 height 666
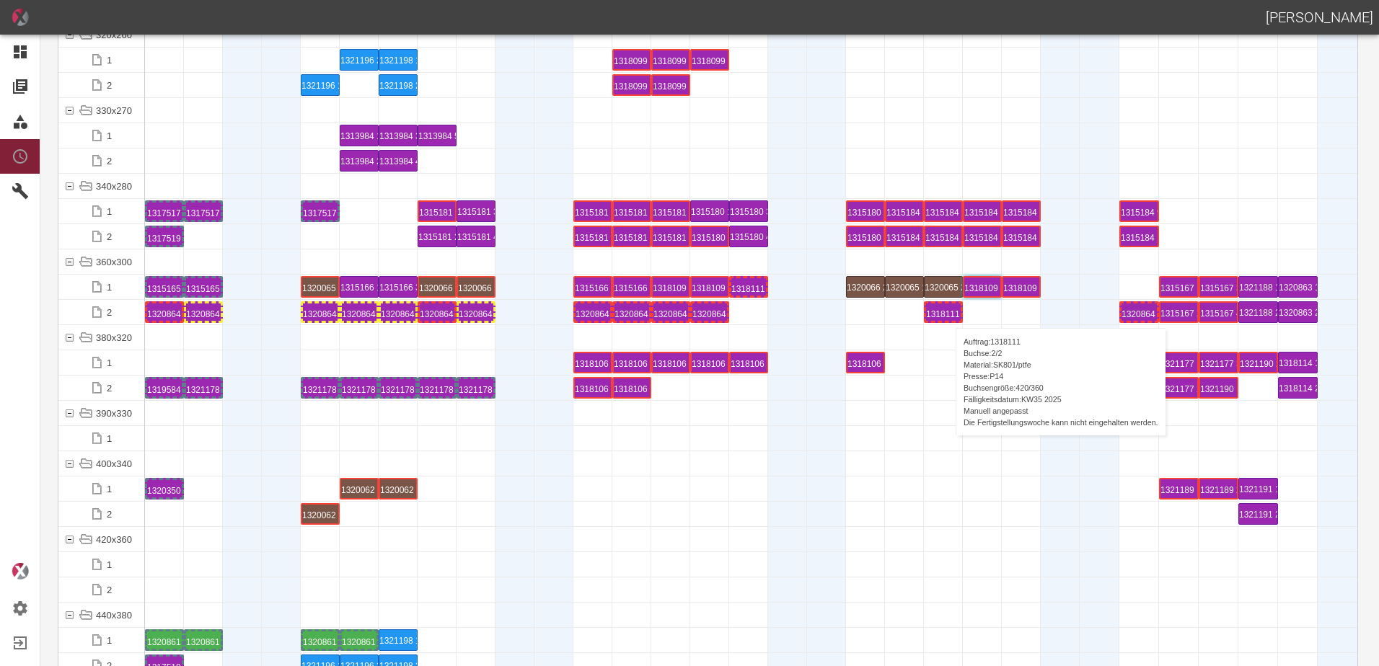
click at [948, 314] on div "1318111 2 P14" at bounding box center [943, 312] width 35 height 17
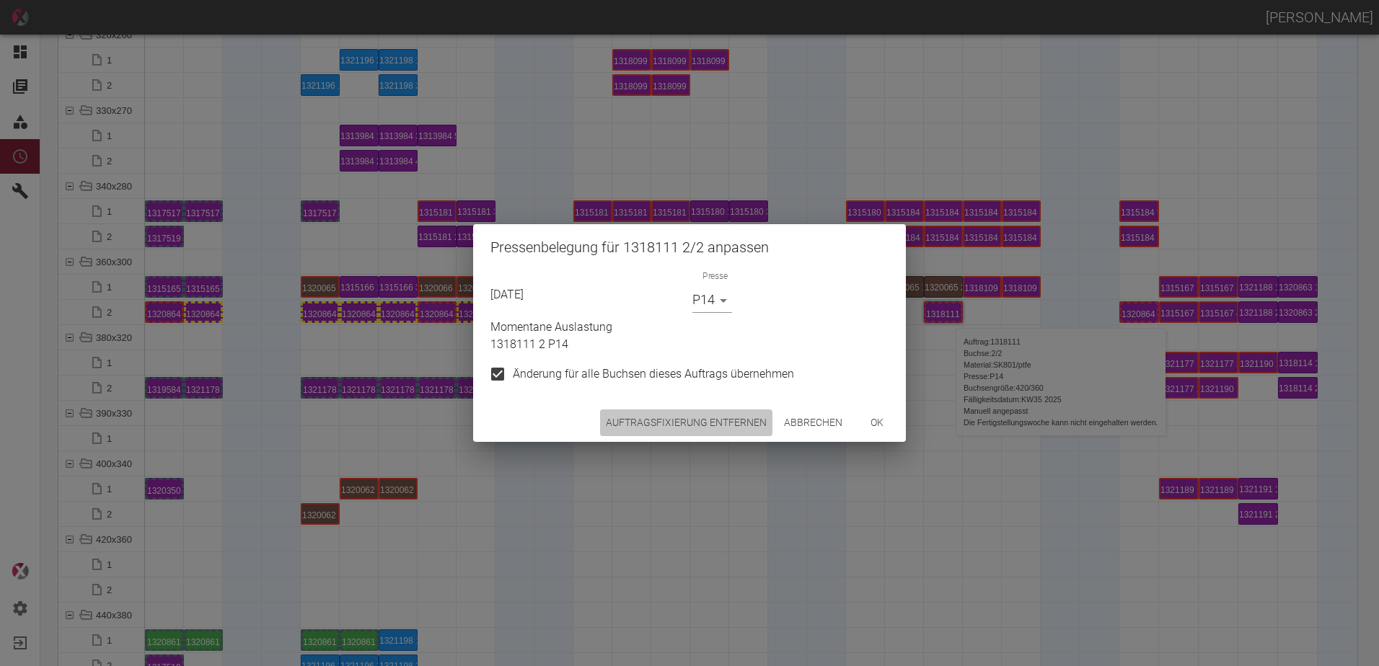
click at [702, 426] on button "Auftragsfixierung entfernen" at bounding box center [686, 423] width 172 height 27
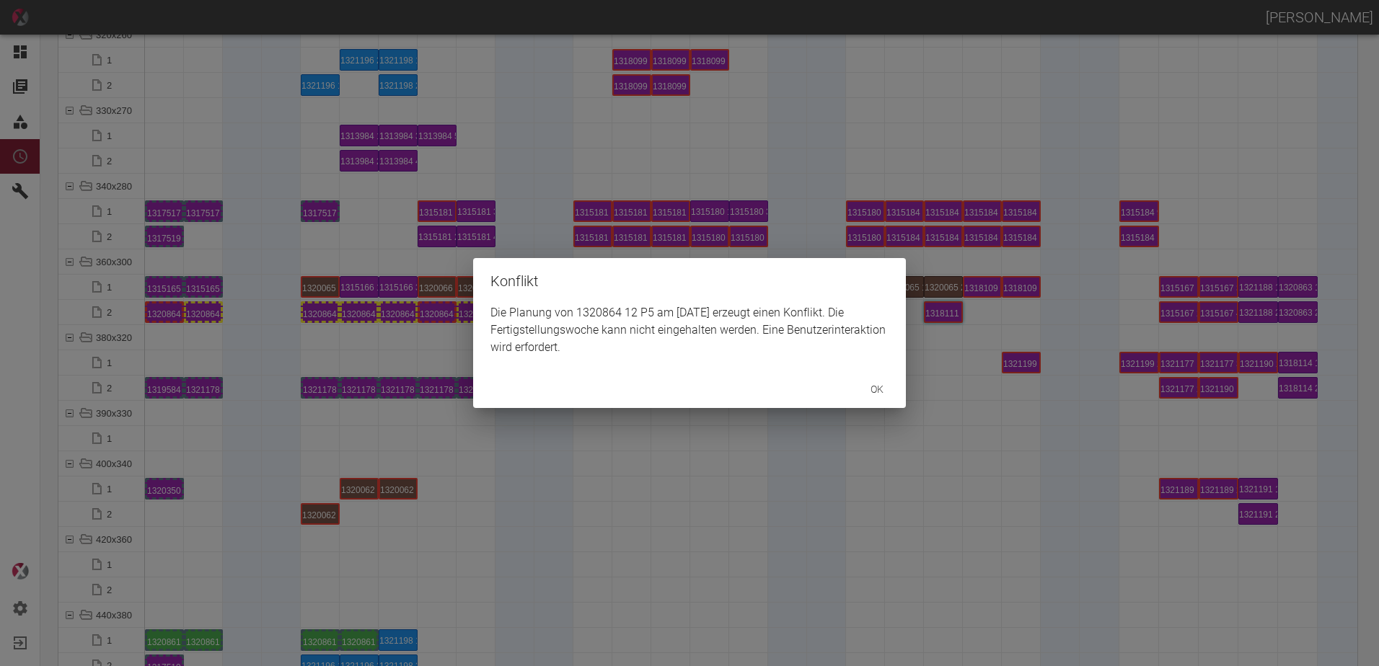
drag, startPoint x: 738, startPoint y: 497, endPoint x: 725, endPoint y: 501, distance: 12.8
click at [737, 497] on div "Konflikt Die Planung von 1320864 12 P5 am 5.9.2025 erzeugt einen Konflikt. Die …" at bounding box center [689, 333] width 1379 height 666
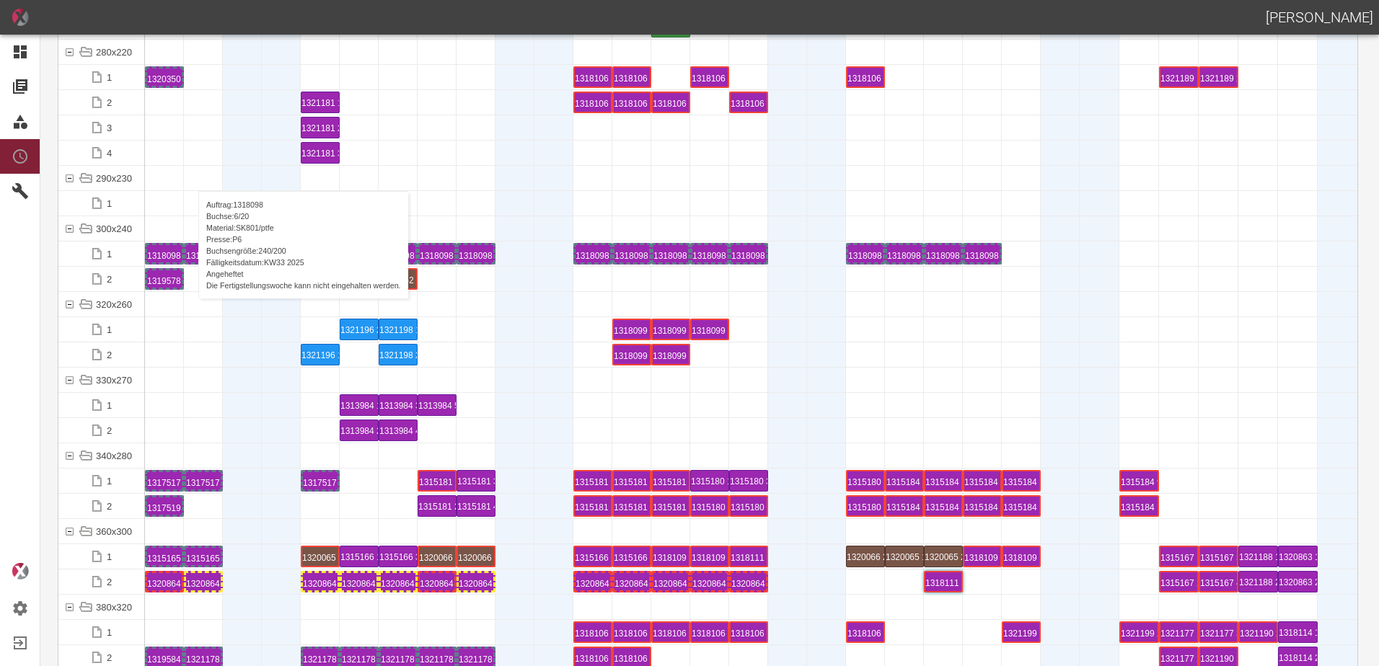
scroll to position [5047, 0]
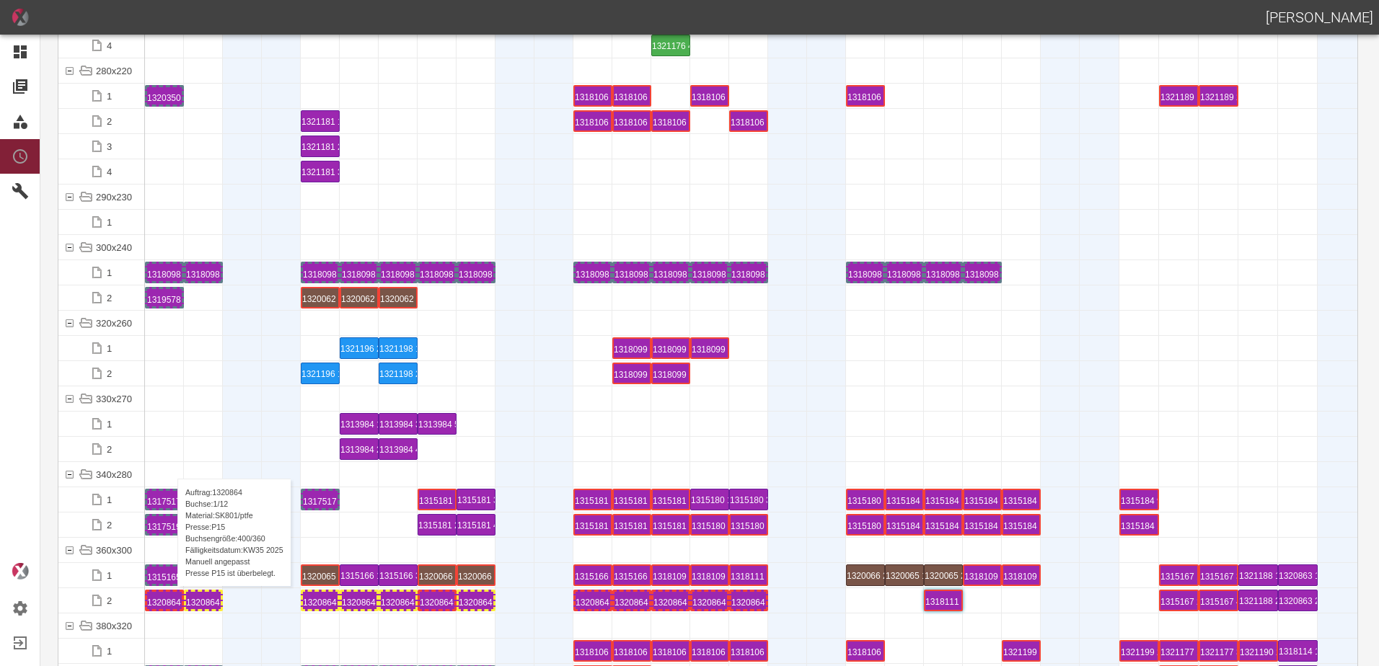
click at [170, 601] on div "1320864 1 P15" at bounding box center [164, 600] width 35 height 17
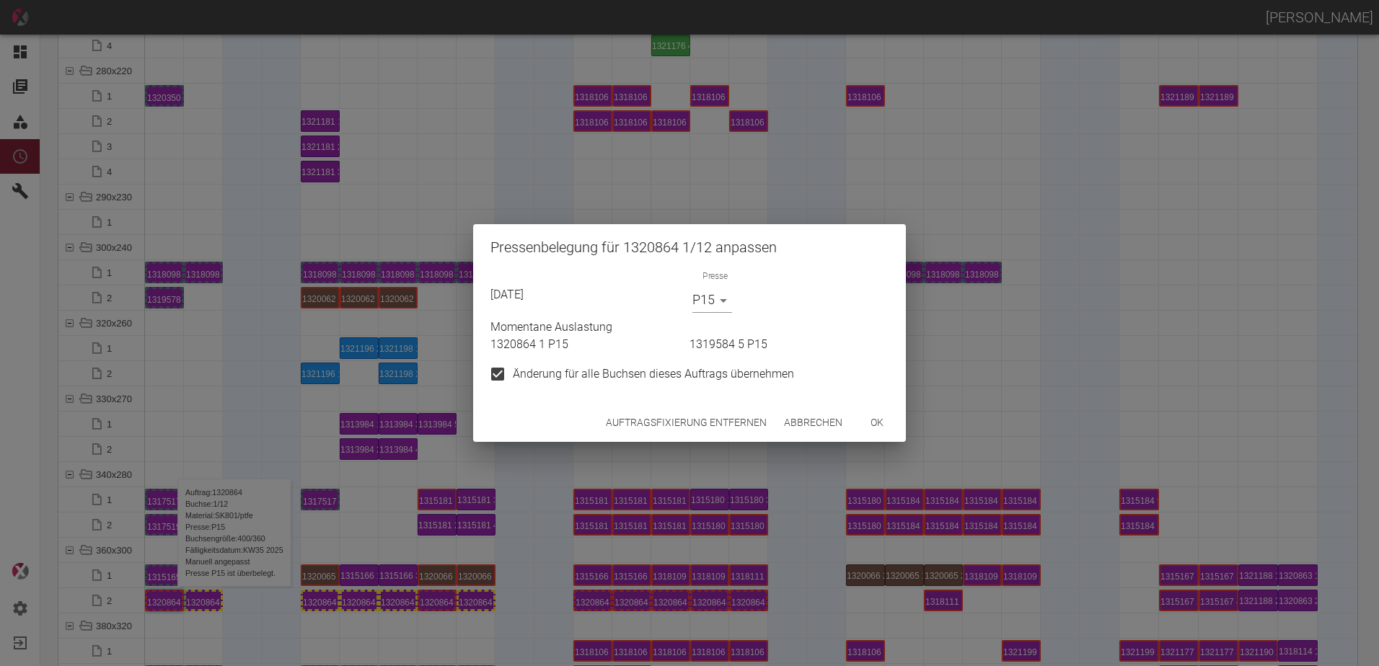
click at [716, 295] on body "ALEXANDER WERNECKE Dashboard Aufträge Materialien Planung Maschinen Einstellung…" at bounding box center [689, 333] width 1379 height 666
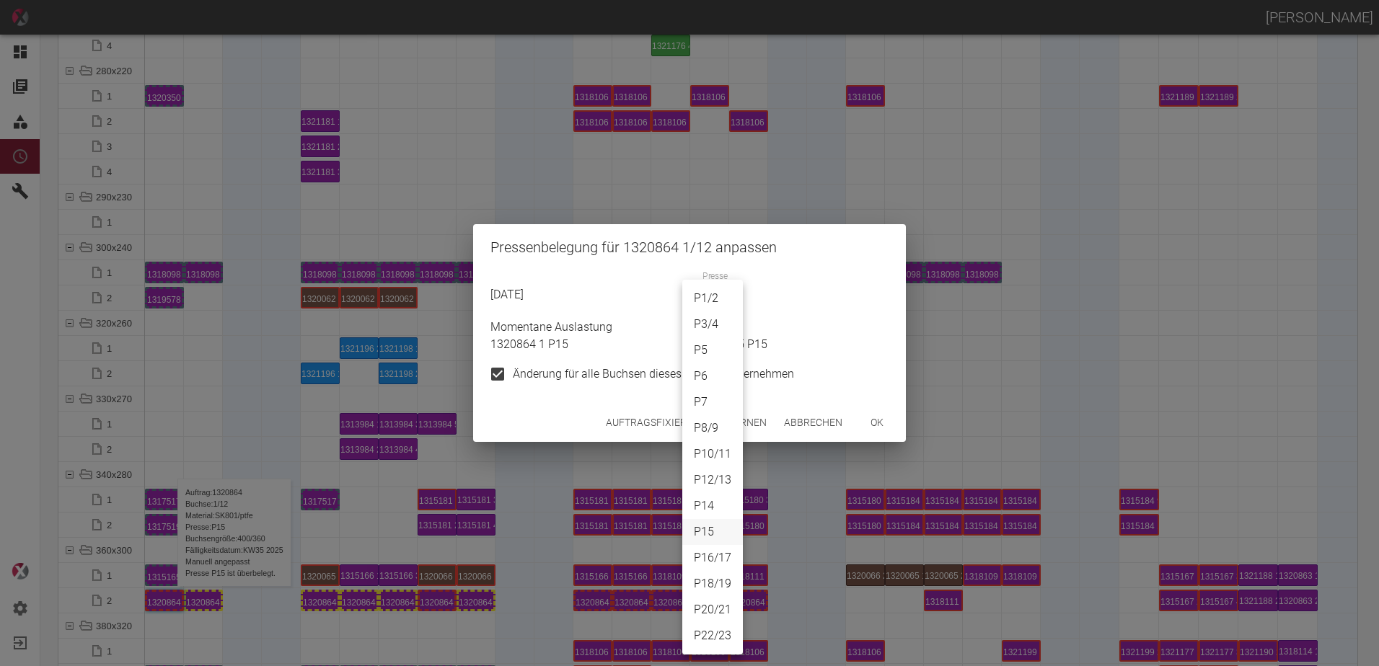
click at [710, 611] on li "P20/21" at bounding box center [712, 610] width 61 height 26
type input "P20/21"
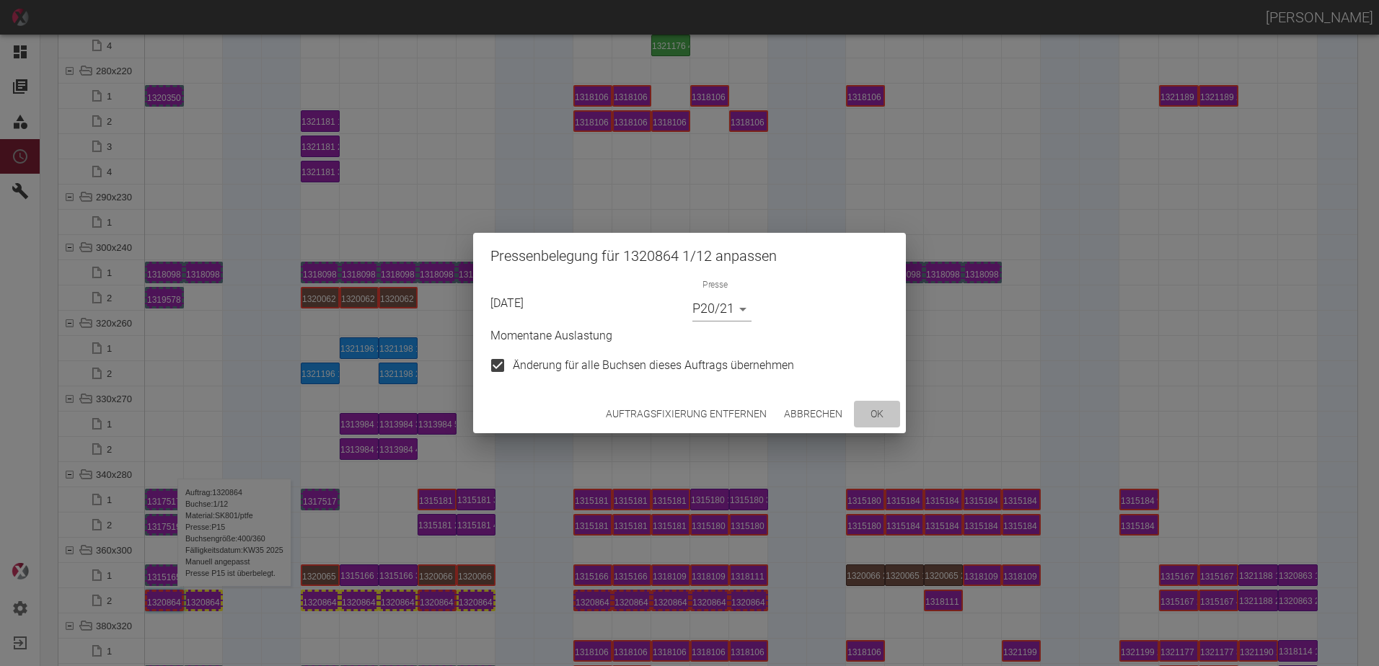
click at [877, 420] on button "ok" at bounding box center [877, 414] width 46 height 27
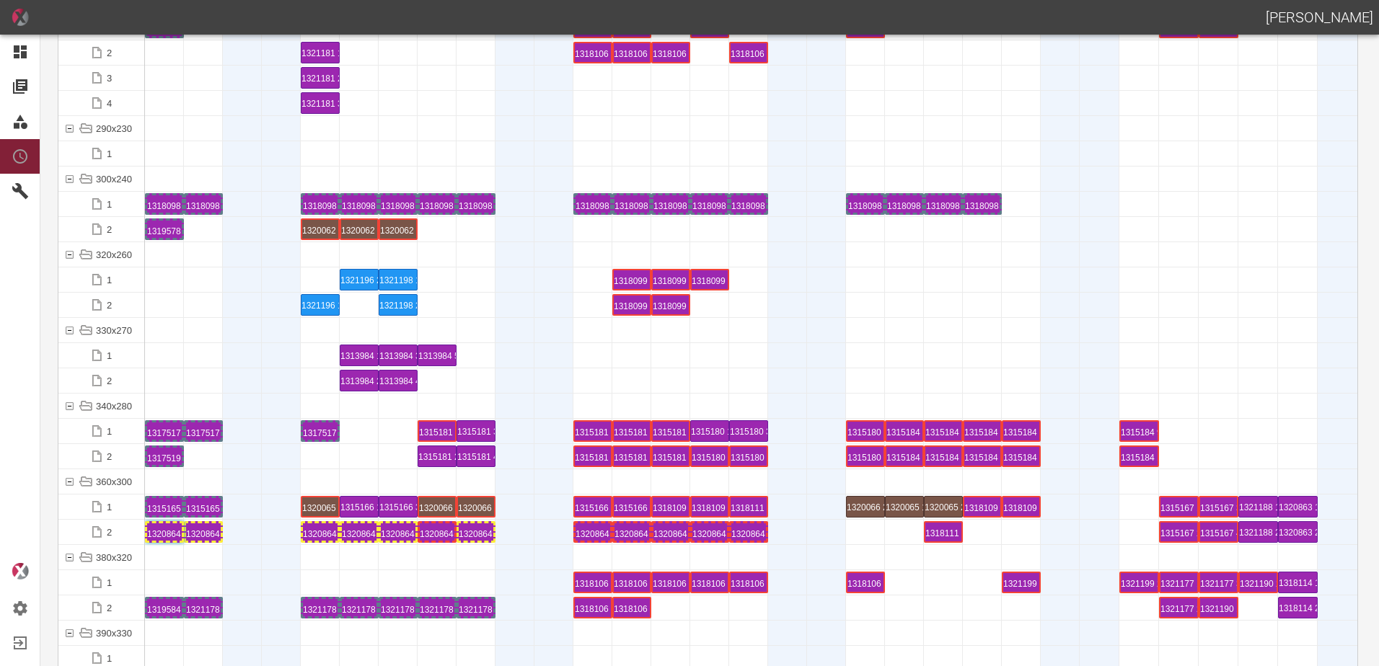
scroll to position [5191, 0]
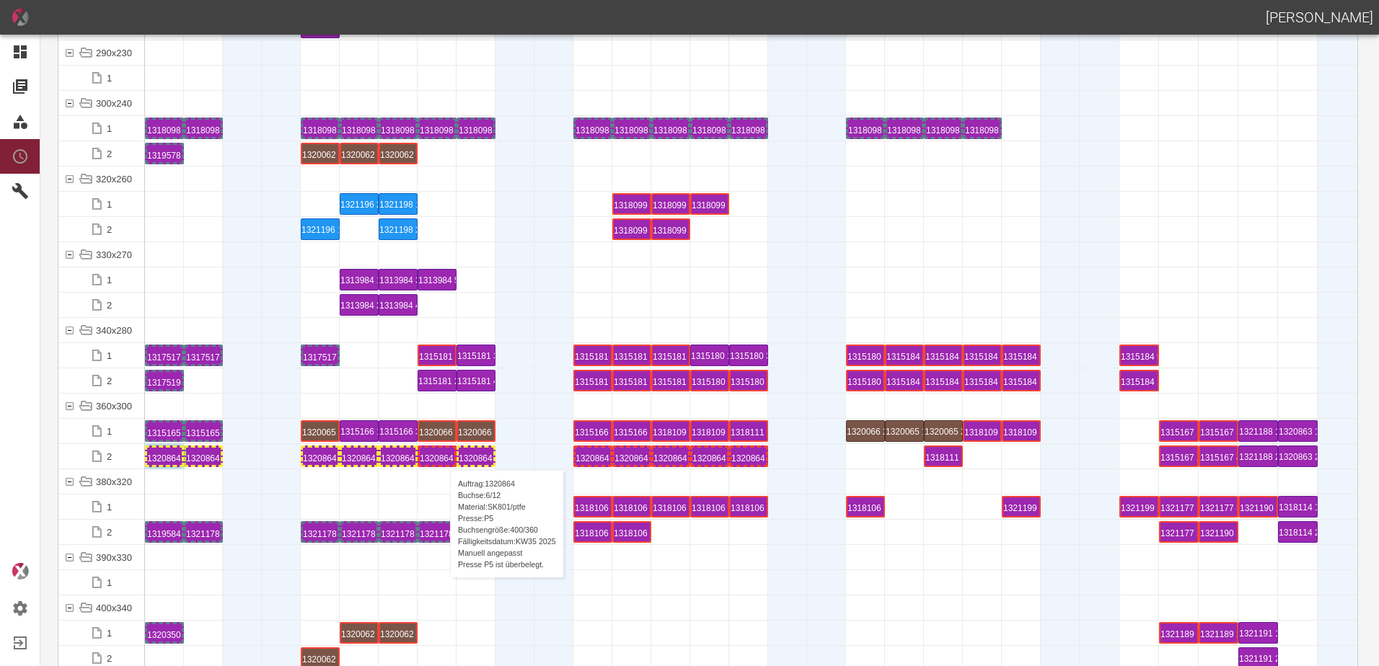
click at [443, 456] on div "1320864 6 P5" at bounding box center [437, 456] width 35 height 17
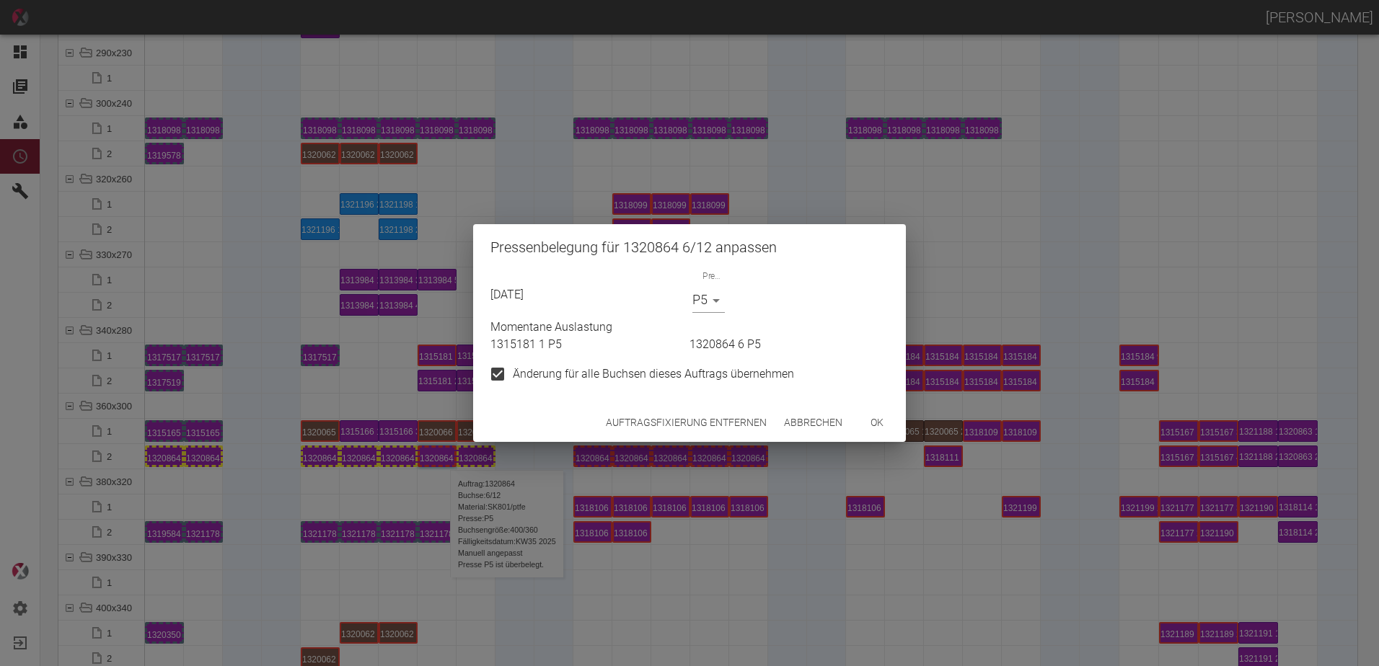
click at [712, 299] on body "ALEXANDER WERNECKE Dashboard Aufträge Materialien Planung Maschinen Einstellung…" at bounding box center [689, 333] width 1379 height 666
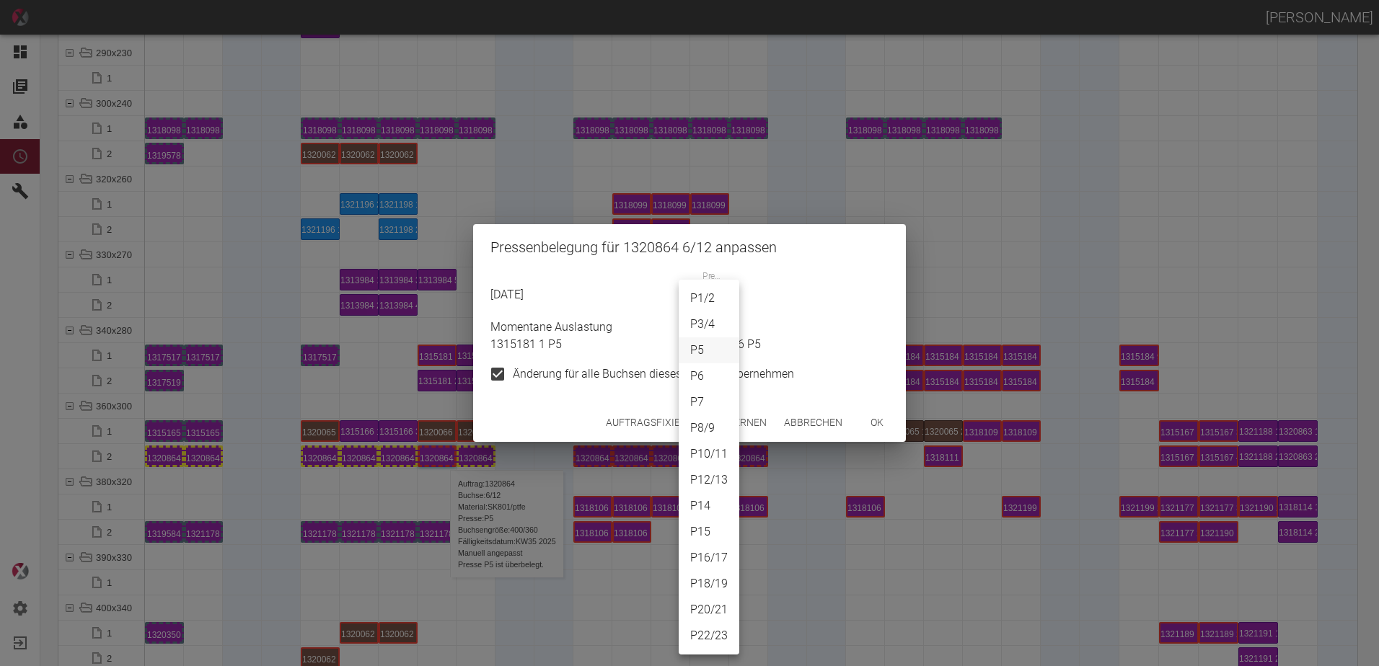
click at [711, 610] on li "P20/21" at bounding box center [708, 610] width 61 height 26
type input "P20/21"
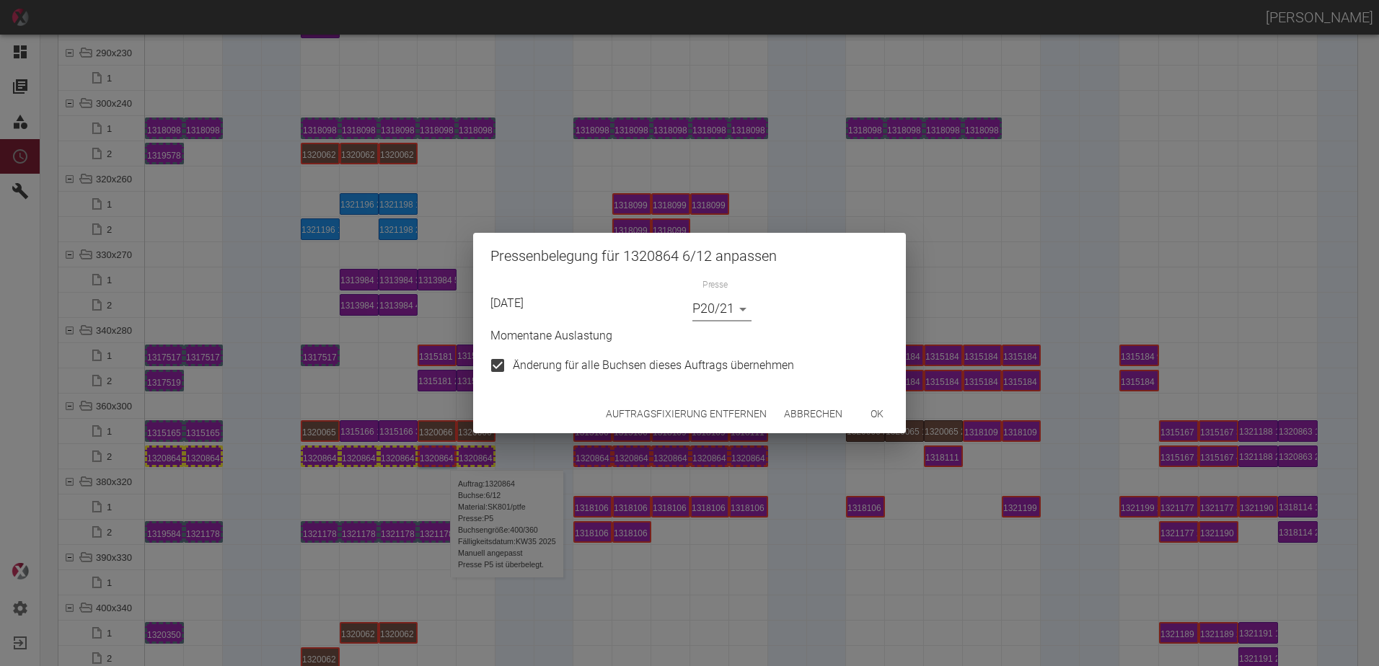
click at [873, 410] on button "ok" at bounding box center [877, 414] width 46 height 27
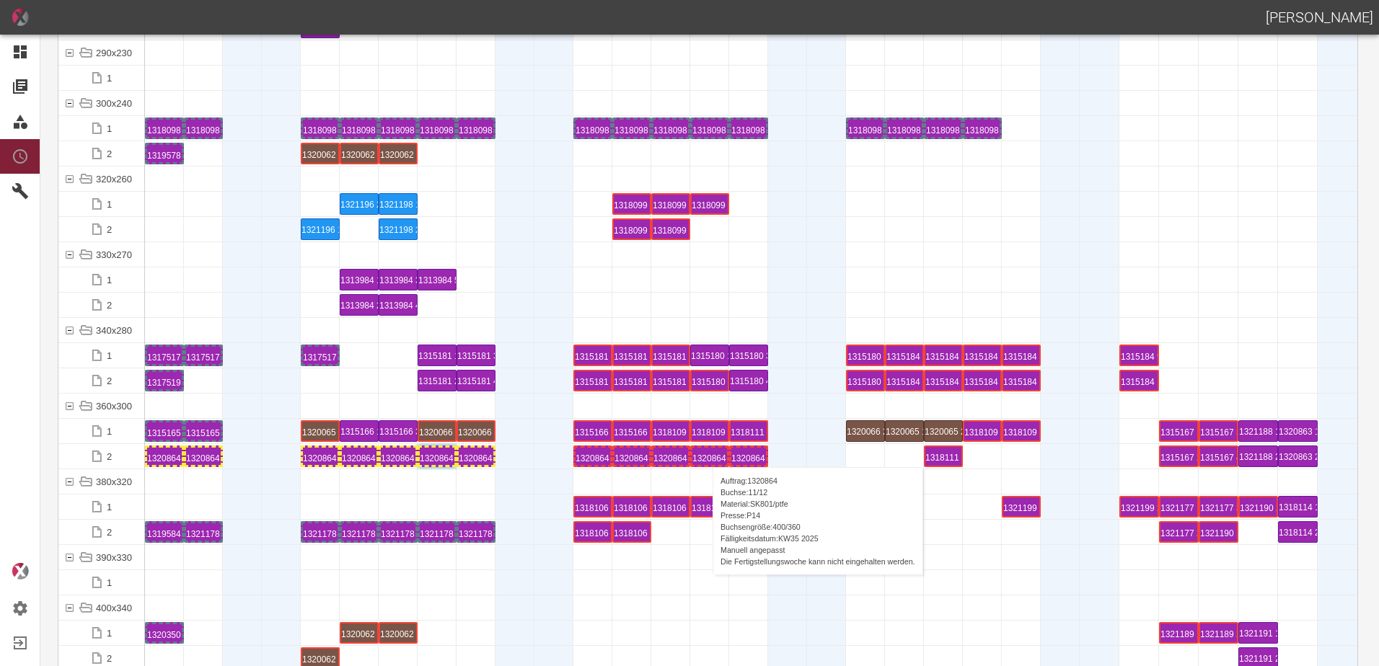
click at [705, 453] on div "1320864 11 P14" at bounding box center [709, 456] width 35 height 17
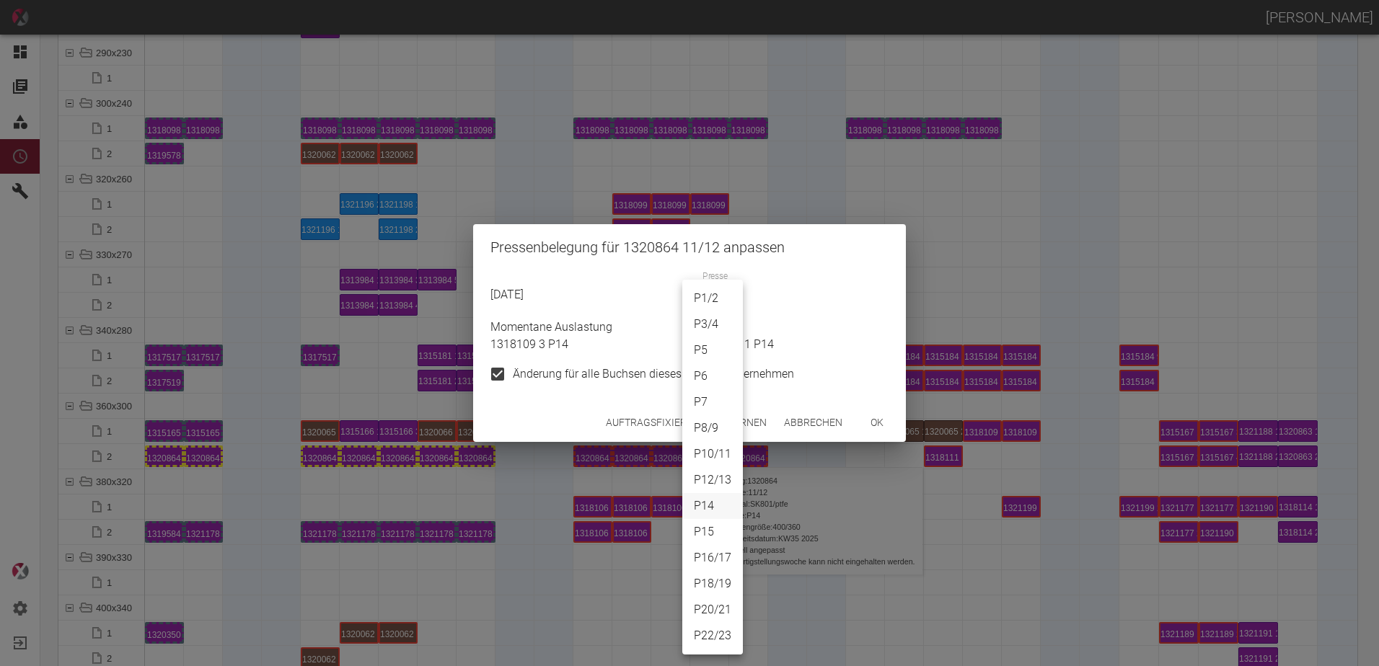
drag, startPoint x: 717, startPoint y: 305, endPoint x: 729, endPoint y: 376, distance: 72.3
click at [717, 306] on body "ALEXANDER WERNECKE Dashboard Aufträge Materialien Planung Maschinen Einstellung…" at bounding box center [689, 333] width 1379 height 666
click at [712, 609] on li "P20/21" at bounding box center [712, 610] width 61 height 26
type input "P20/21"
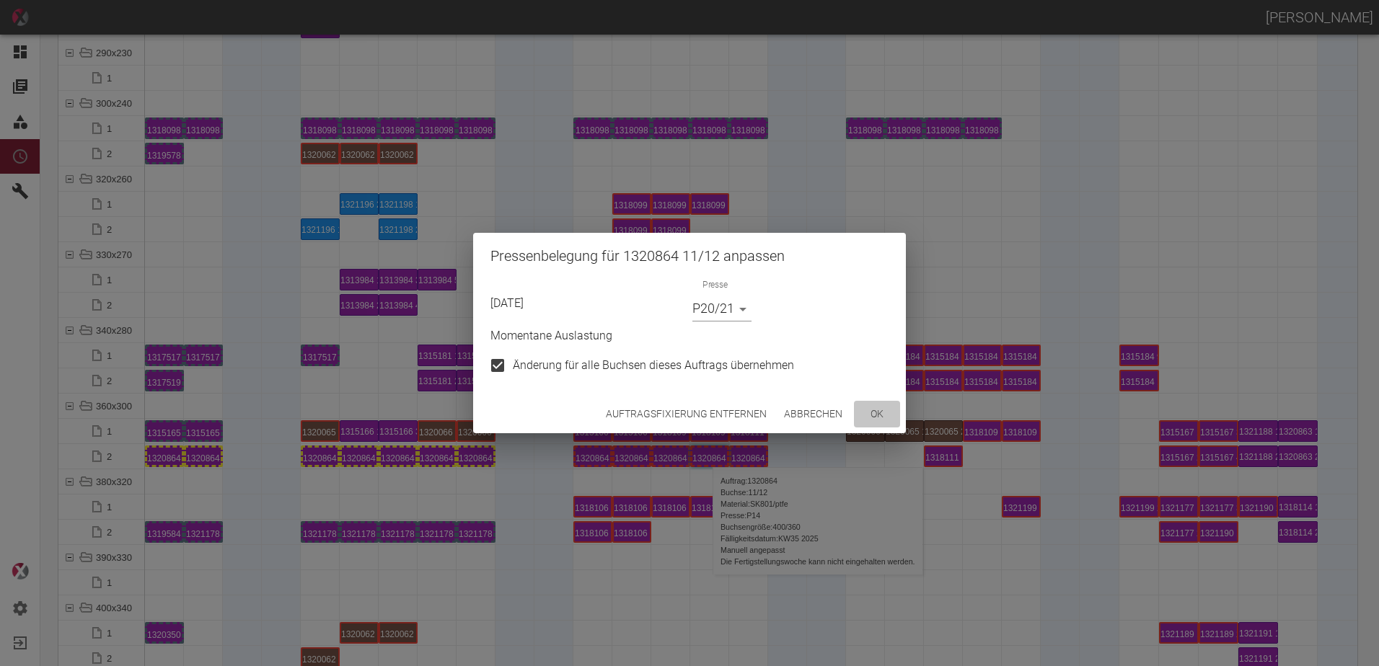
click at [872, 415] on button "ok" at bounding box center [877, 414] width 46 height 27
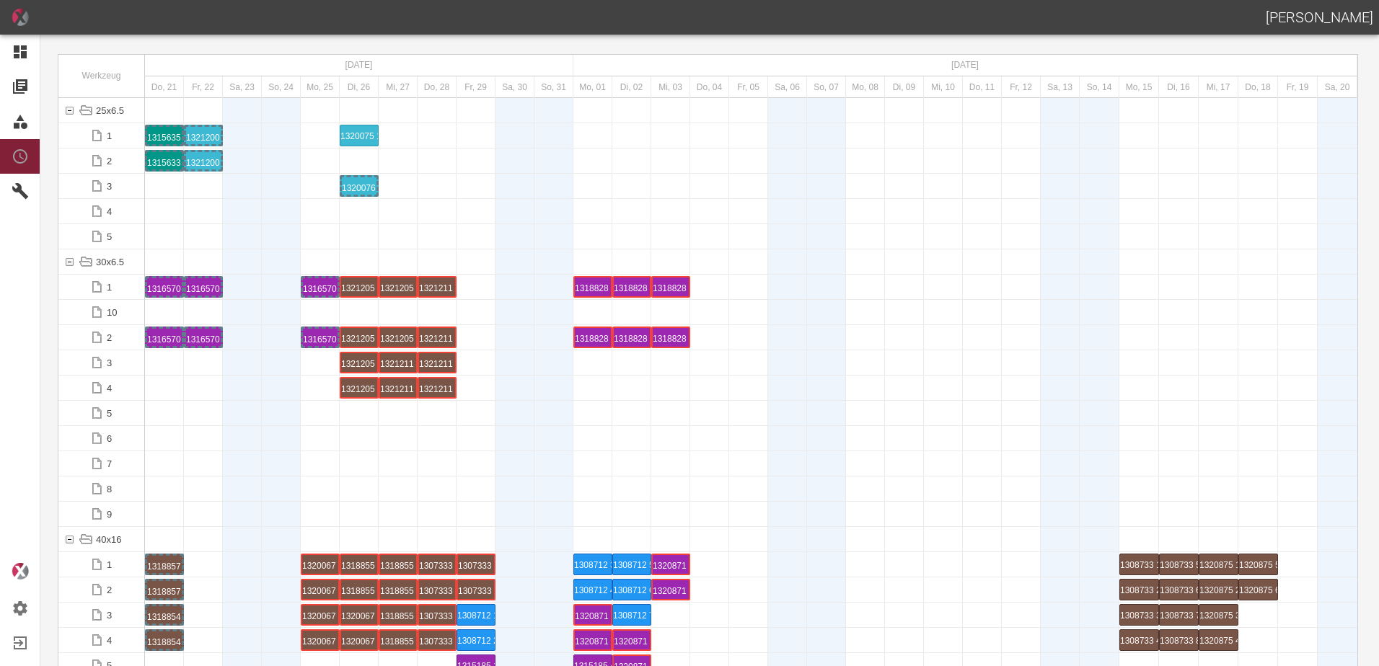
scroll to position [0, 0]
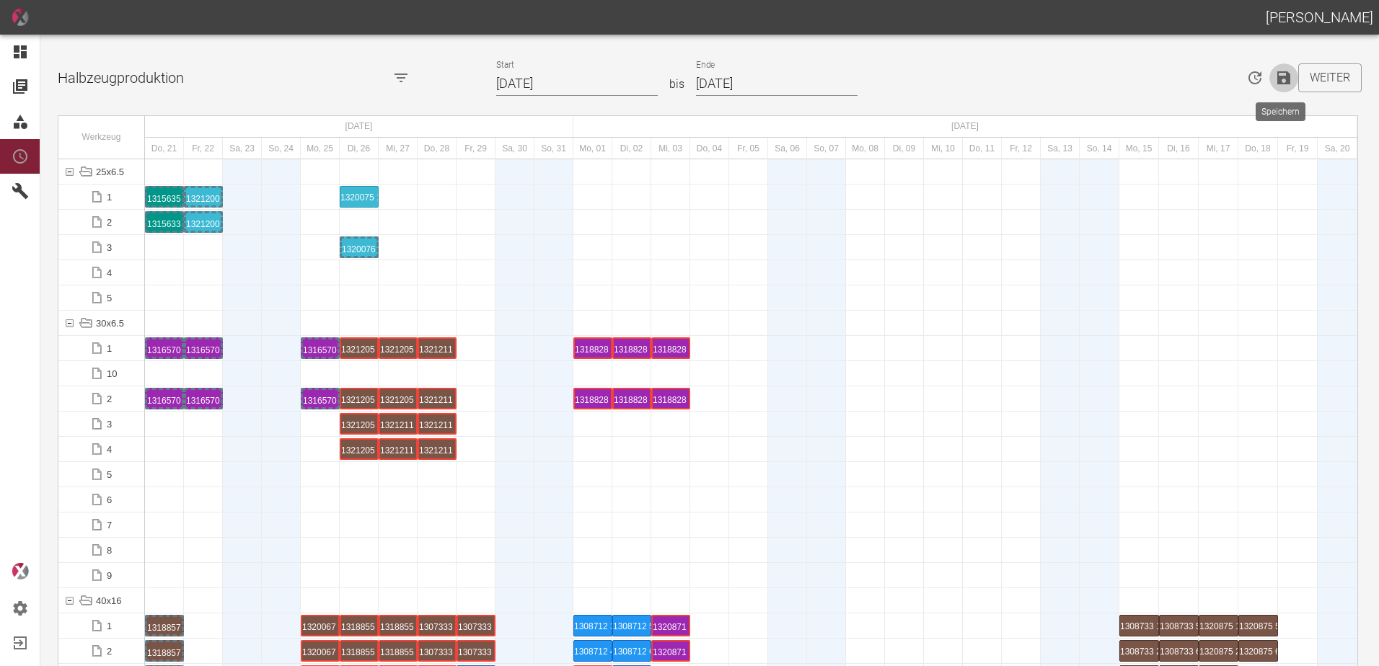
click at [1277, 79] on icon "Speichern" at bounding box center [1283, 77] width 13 height 13
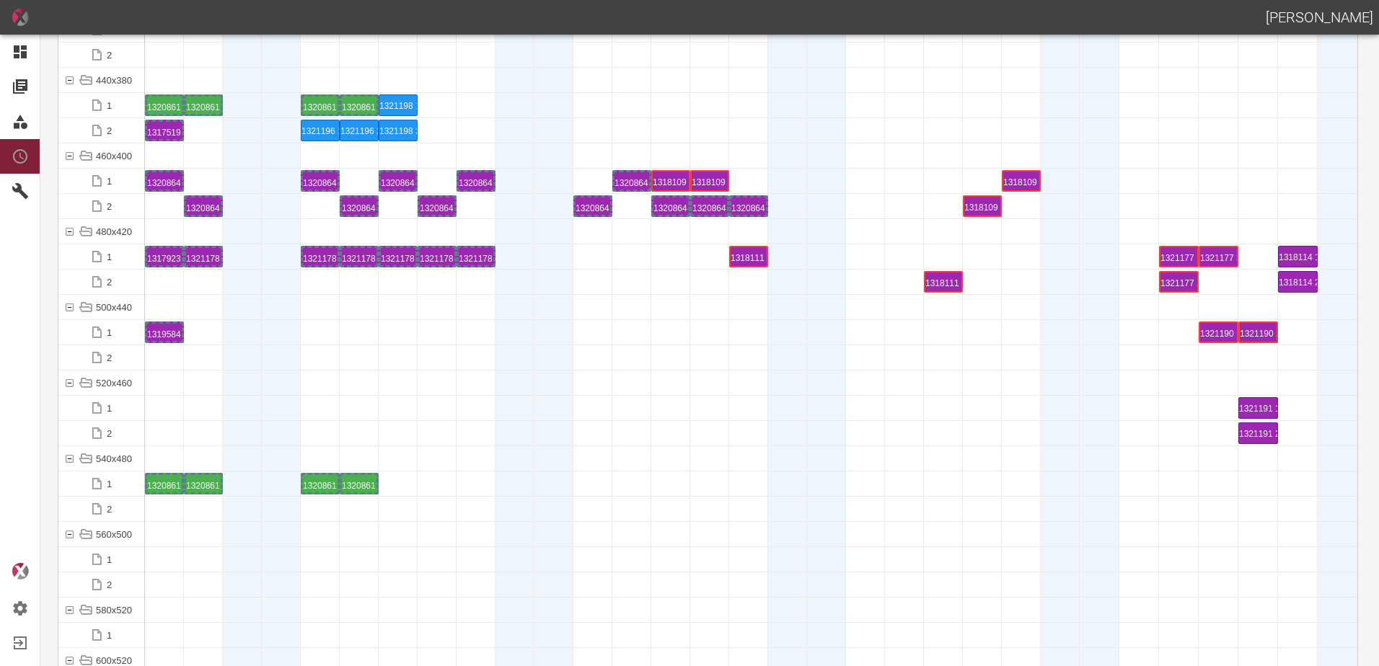
scroll to position [5768, 0]
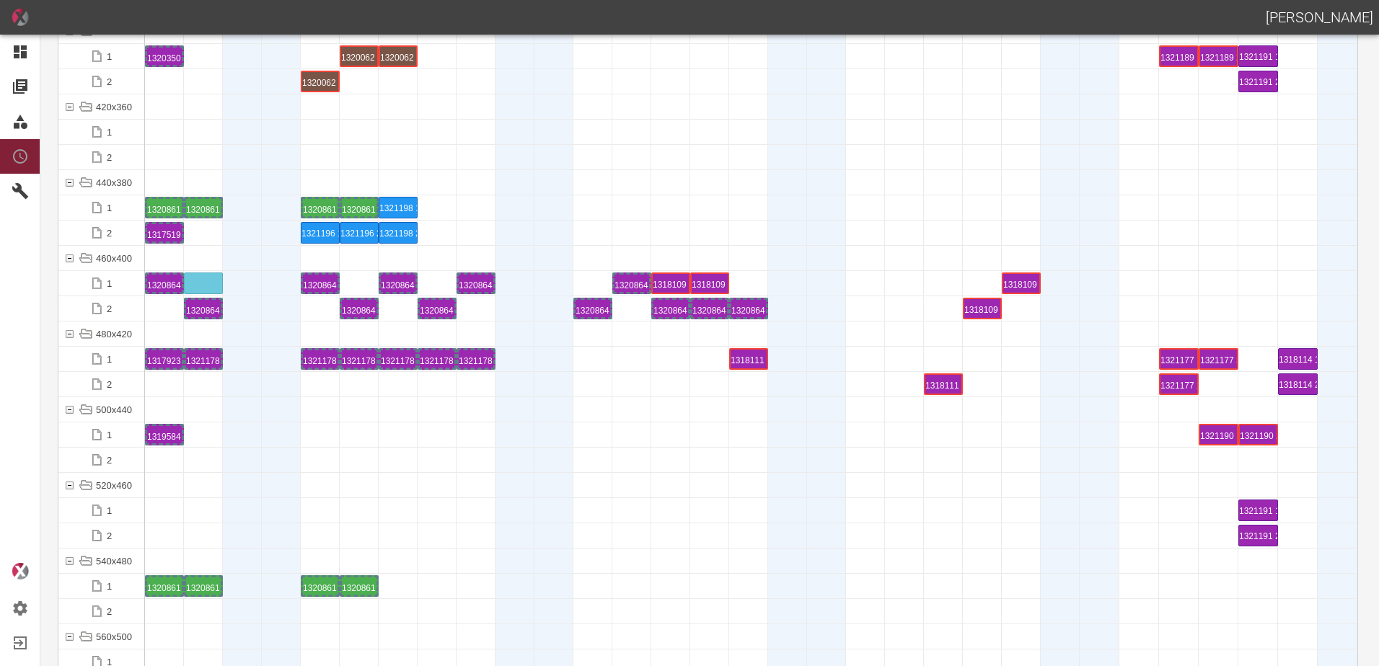
drag, startPoint x: 204, startPoint y: 306, endPoint x: 202, endPoint y: 275, distance: 31.1
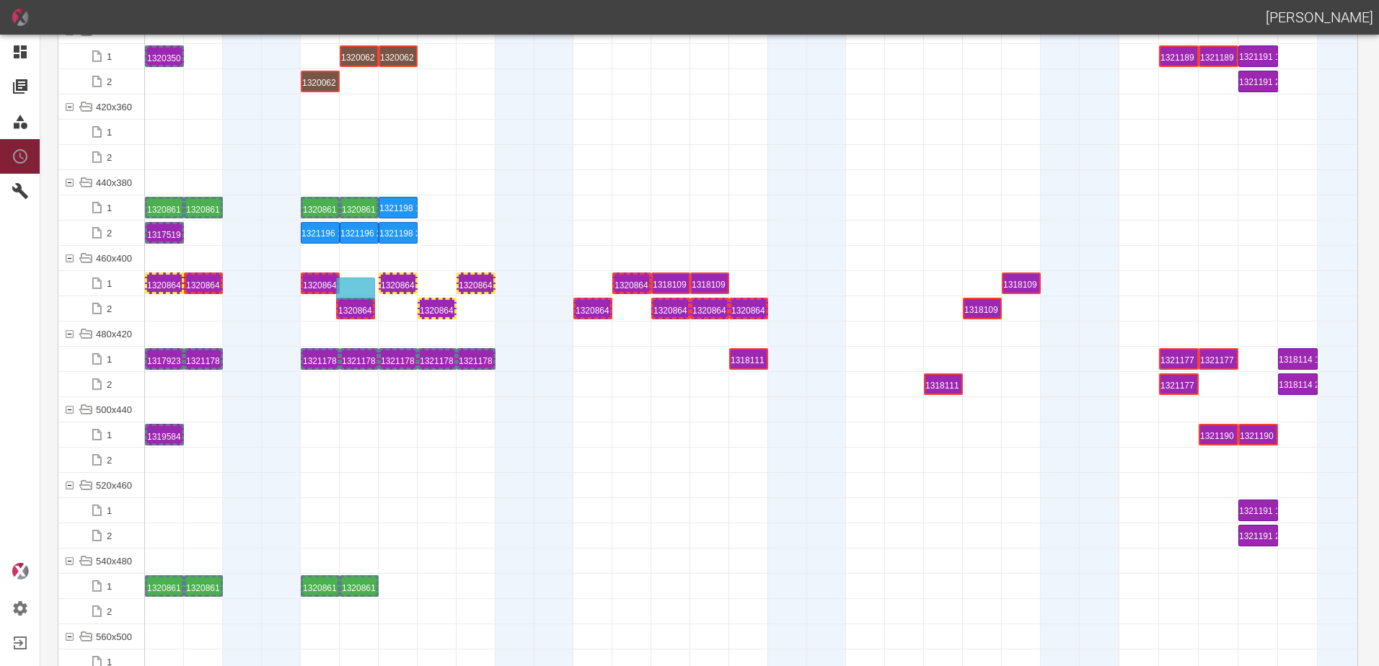
drag, startPoint x: 353, startPoint y: 304, endPoint x: 349, endPoint y: 279, distance: 25.5
drag, startPoint x: 590, startPoint y: 304, endPoint x: 588, endPoint y: 273, distance: 30.3
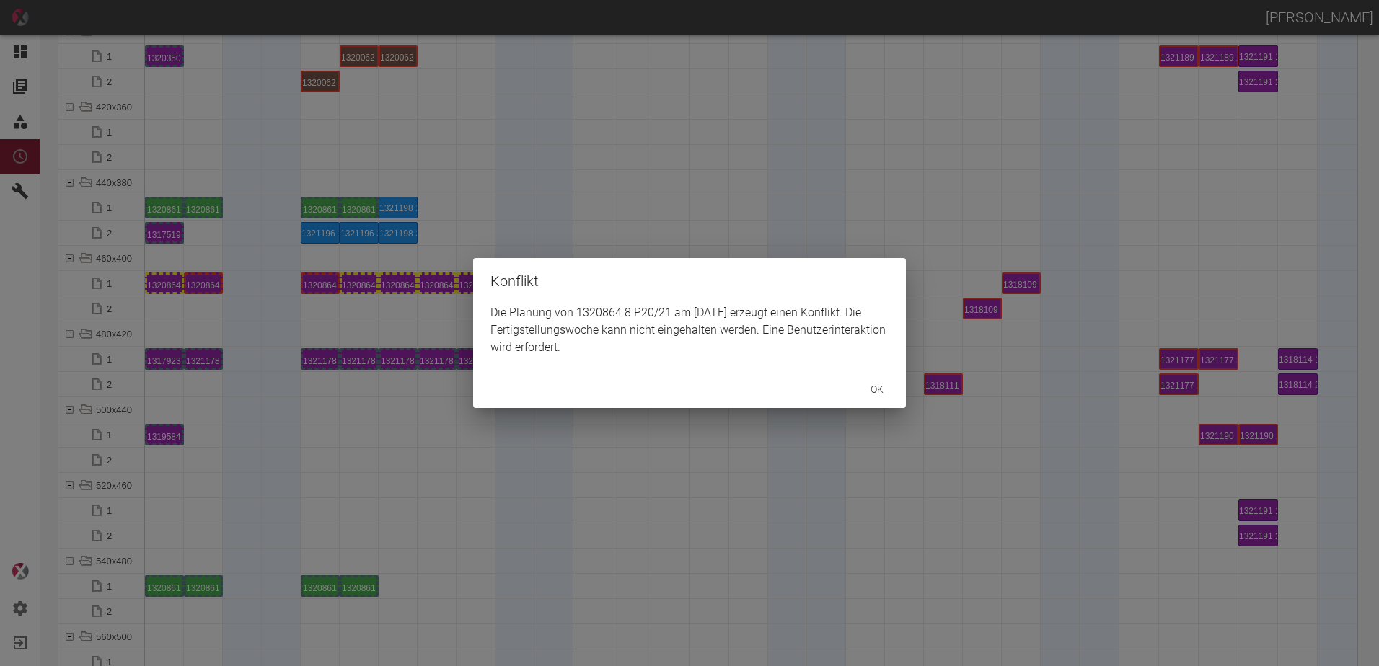
drag, startPoint x: 678, startPoint y: 420, endPoint x: 686, endPoint y: 342, distance: 78.3
click at [674, 409] on div "Konflikt Die Planung von 1320864 8 P20/21 am 1.9.2025 erzeugt einen Konflikt. D…" at bounding box center [689, 333] width 1379 height 666
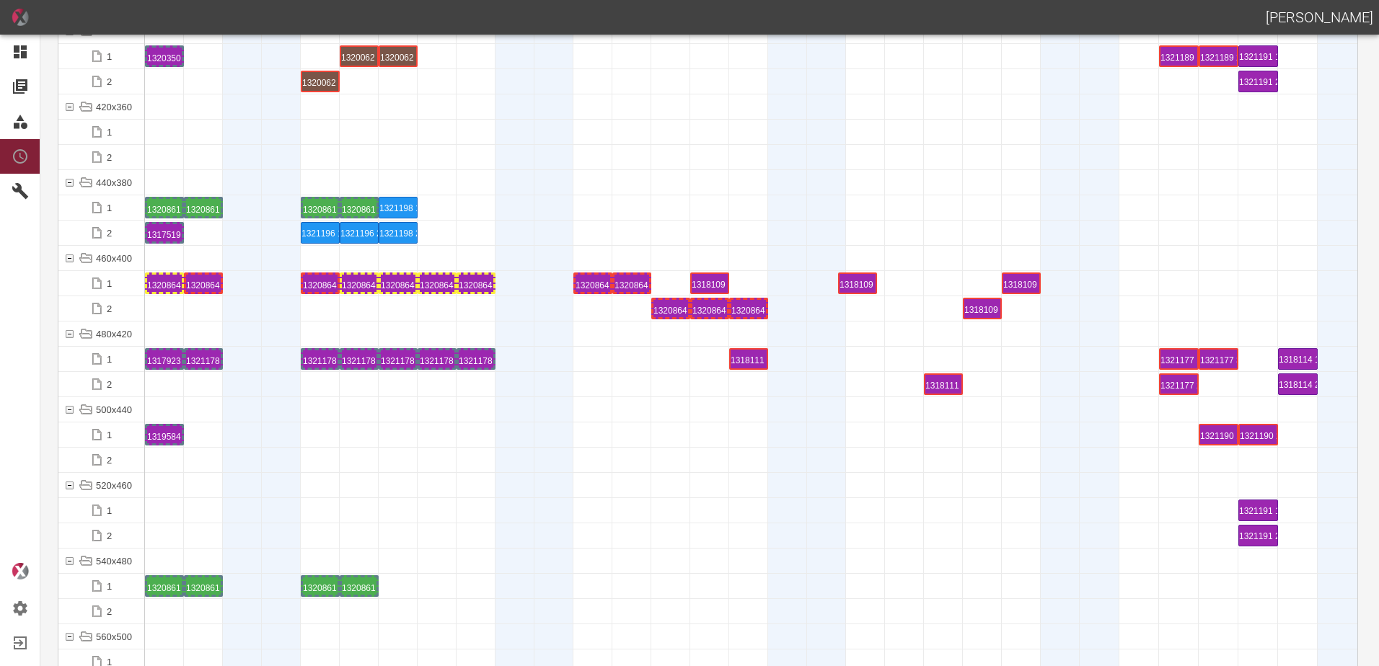
drag, startPoint x: 672, startPoint y: 281, endPoint x: 857, endPoint y: 265, distance: 185.3
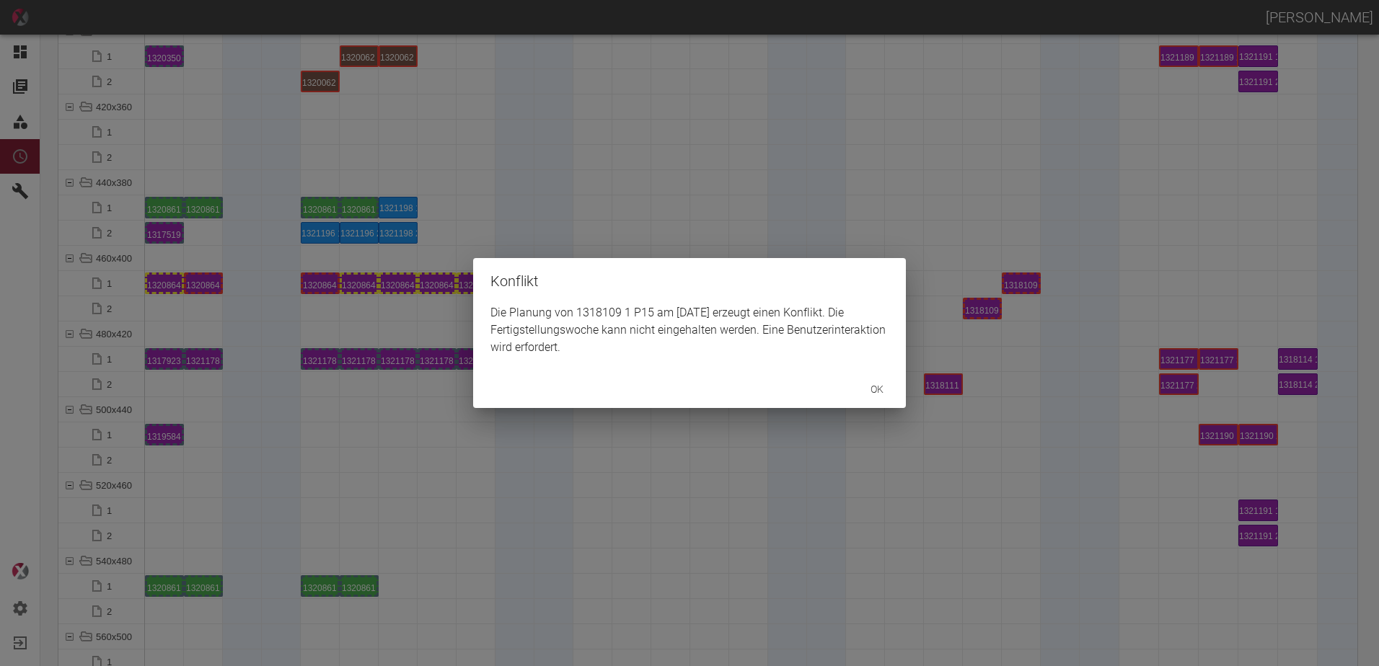
click at [726, 255] on div "Konflikt Die Planung von 1318109 1 P15 am 8.9.2025 erzeugt einen Konflikt. Die …" at bounding box center [689, 333] width 1379 height 666
drag, startPoint x: 723, startPoint y: 243, endPoint x: 732, endPoint y: 274, distance: 32.2
click at [723, 244] on div "Konflikt Die Planung von 1318109 1 P15 am 8.9.2025 erzeugt einen Konflikt. Die …" at bounding box center [689, 333] width 1379 height 666
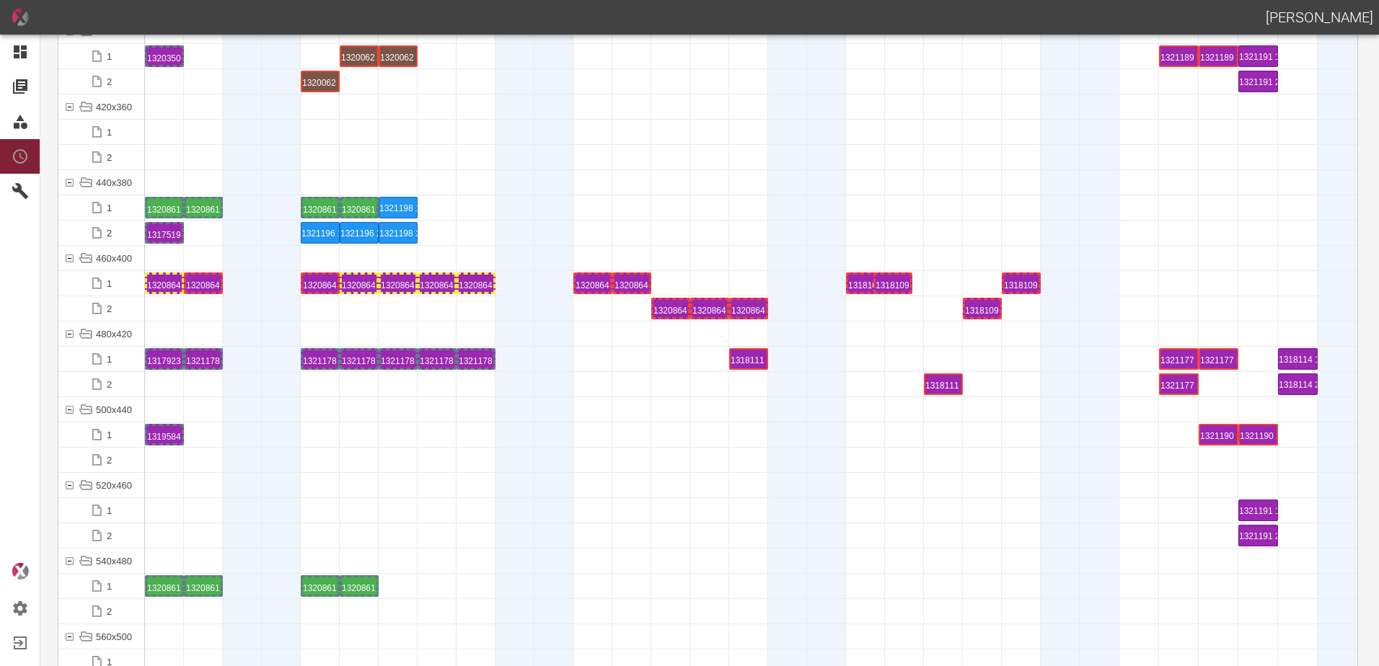
drag, startPoint x: 732, startPoint y: 280, endPoint x: 901, endPoint y: 270, distance: 169.7
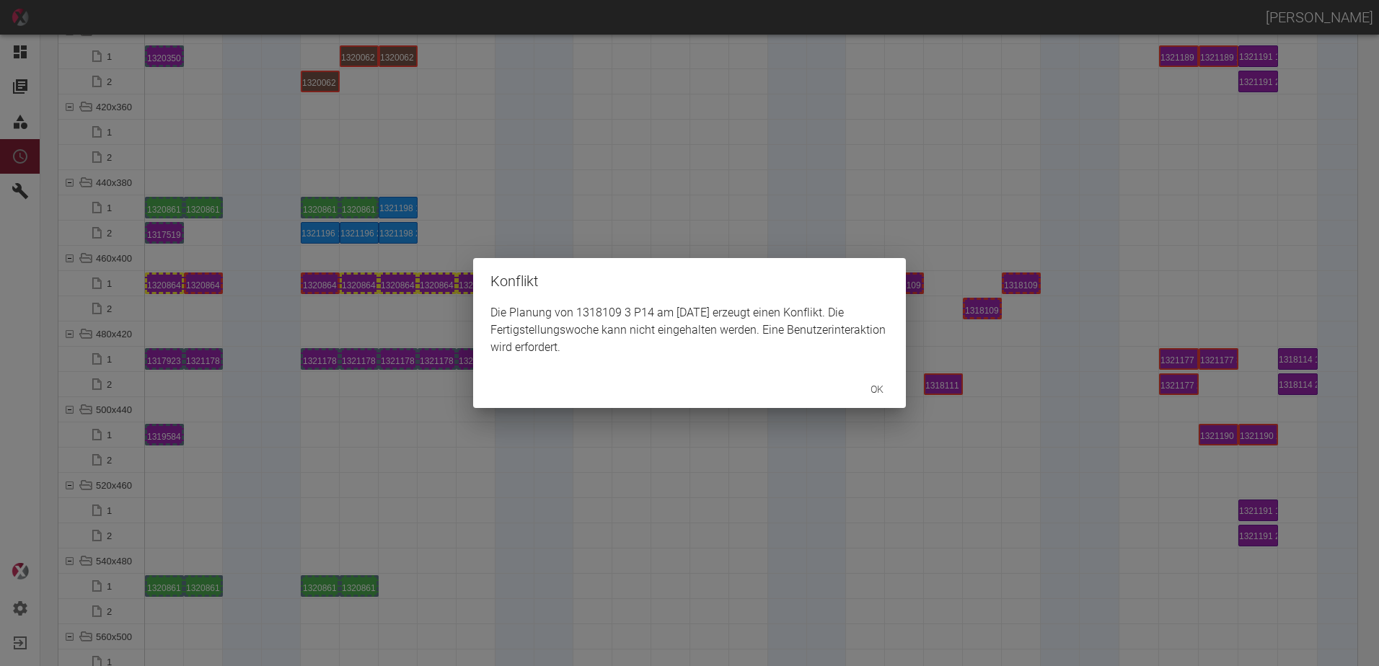
drag, startPoint x: 925, startPoint y: 226, endPoint x: 926, endPoint y: 278, distance: 51.9
click at [924, 229] on div "Konflikt Die Planung von 1318109 3 P14 am 9.9.2025 erzeugt einen Konflikt. Die …" at bounding box center [689, 333] width 1379 height 666
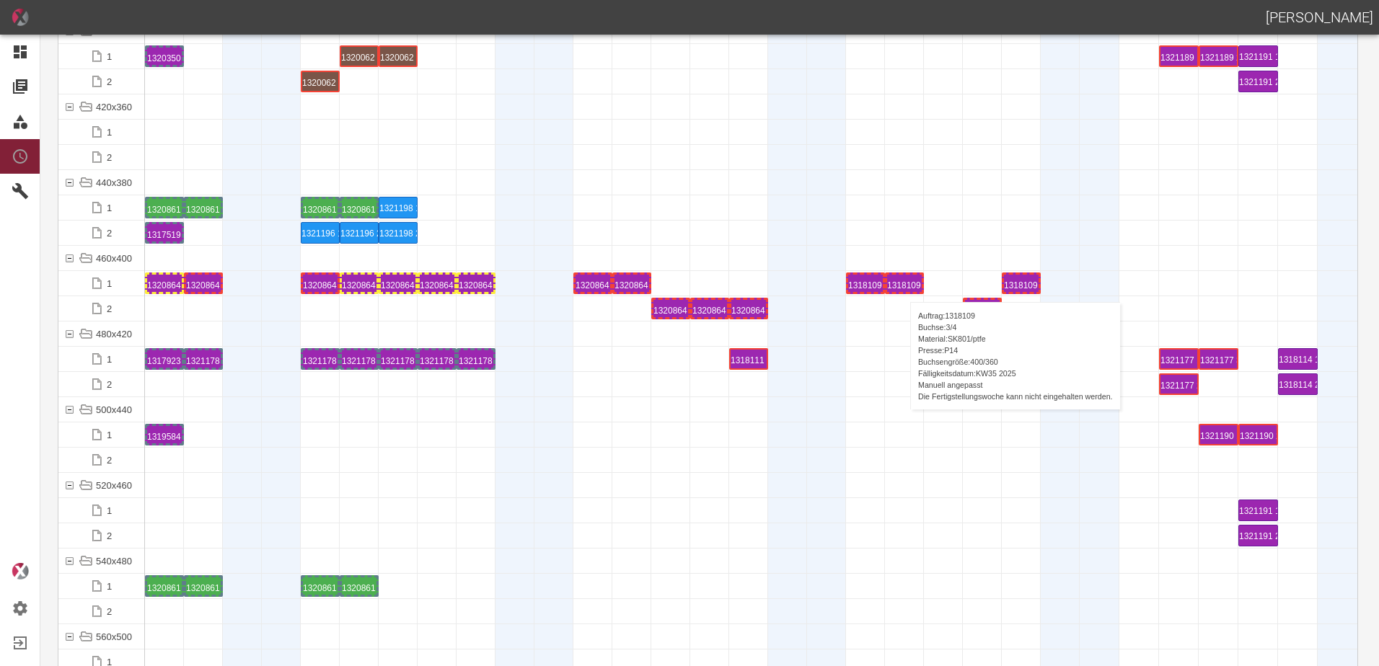
click at [903, 288] on div "1318109 3 P14" at bounding box center [904, 283] width 35 height 17
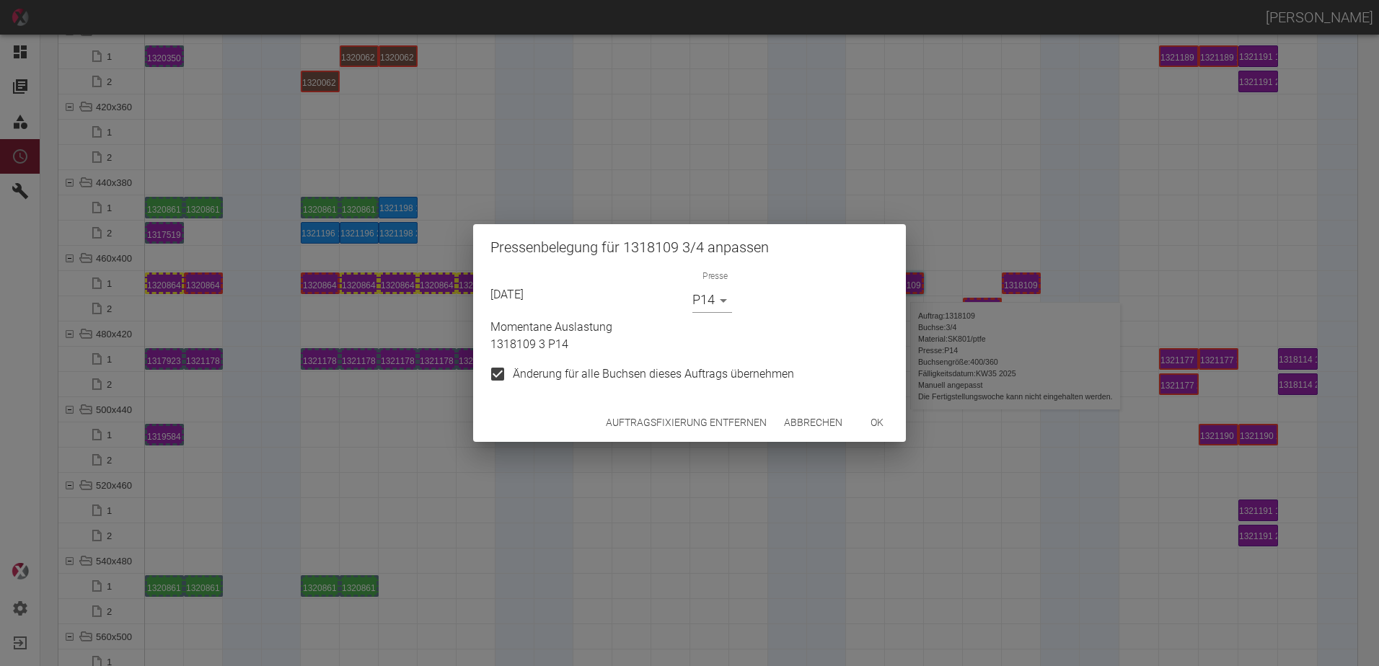
click at [651, 425] on button "Auftragsfixierung entfernen" at bounding box center [686, 423] width 172 height 27
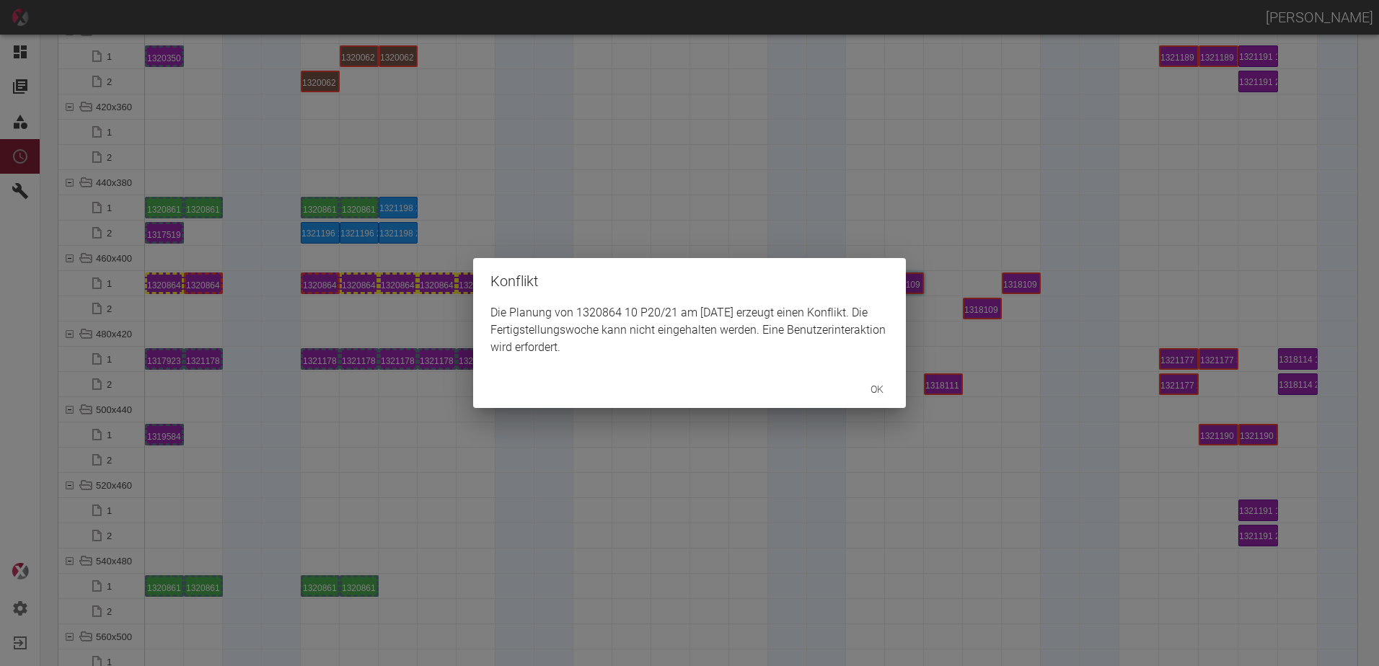
drag, startPoint x: 647, startPoint y: 460, endPoint x: 665, endPoint y: 428, distance: 37.5
click at [661, 432] on div "Konflikt Die Planung von 1320864 10 P20/21 am 3.9.2025 erzeugt einen Konflikt. …" at bounding box center [689, 333] width 1379 height 666
click at [675, 466] on div "Konflikt Die Planung von 1320864 11 P20/21 am 4.9.2025 erzeugt einen Konflikt. …" at bounding box center [689, 333] width 1379 height 666
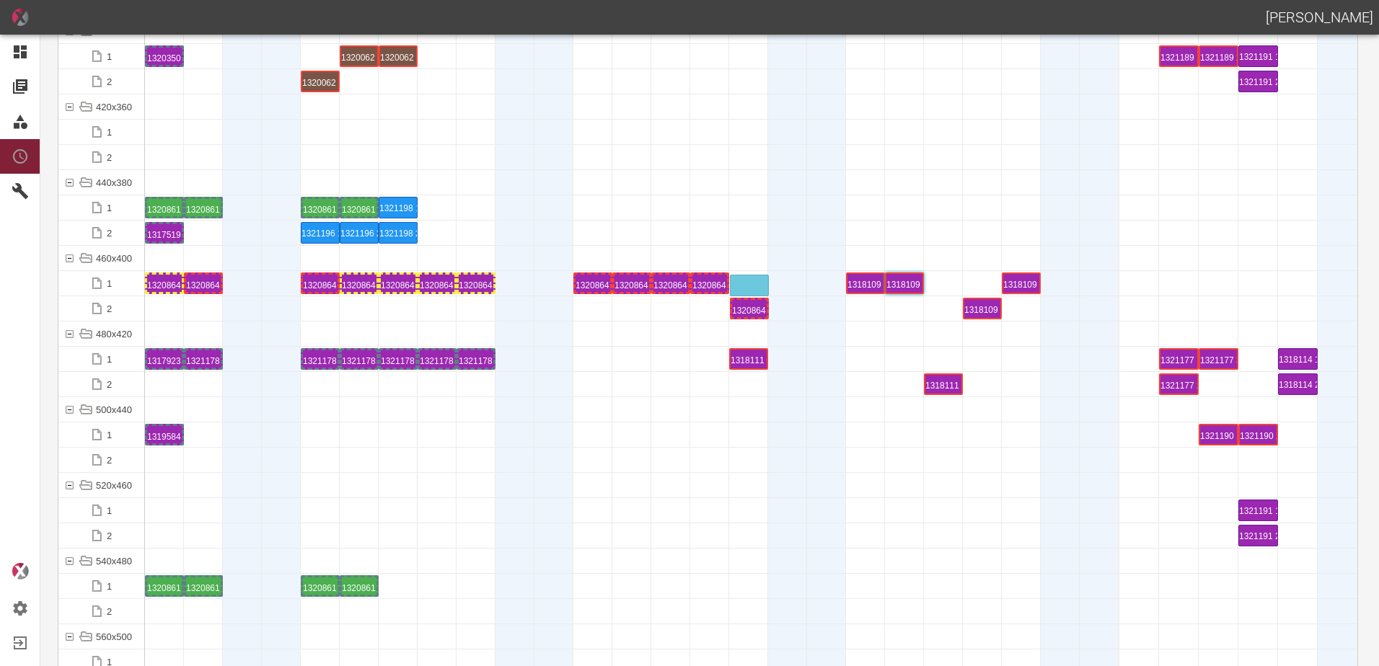
drag, startPoint x: 750, startPoint y: 306, endPoint x: 751, endPoint y: 275, distance: 31.0
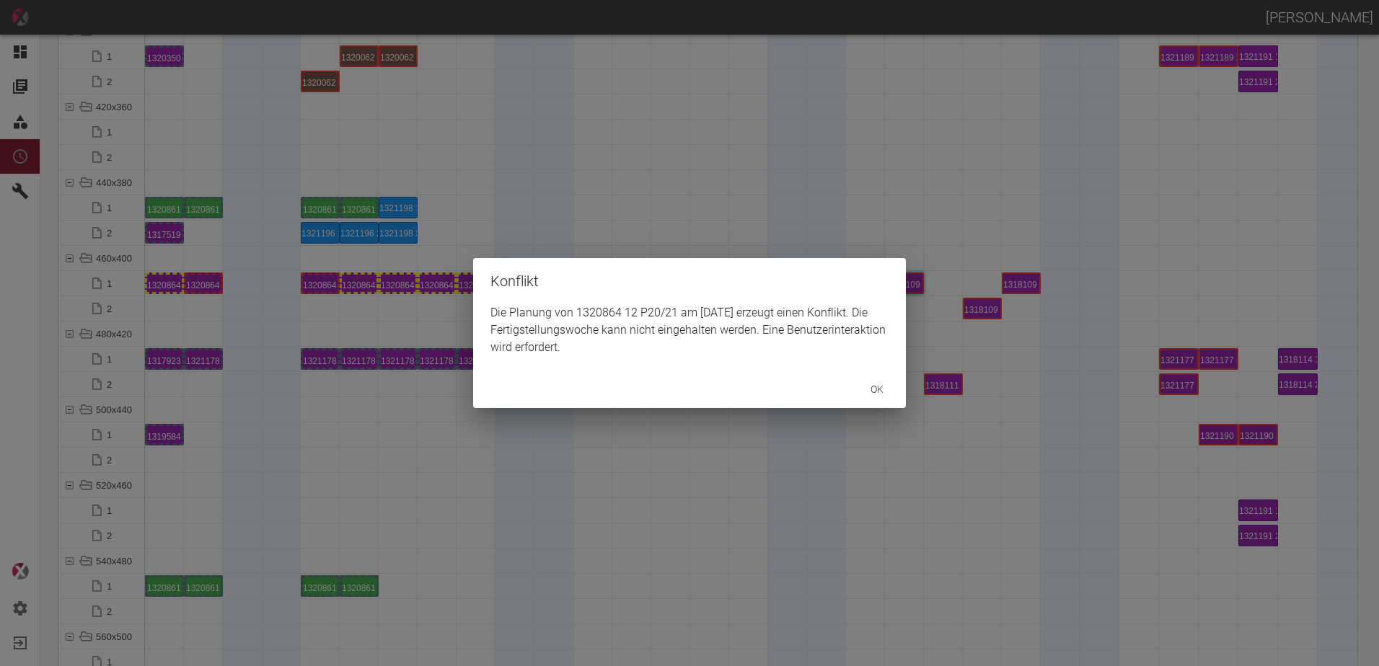
drag, startPoint x: 649, startPoint y: 477, endPoint x: 696, endPoint y: 393, distance: 96.9
click at [647, 477] on div "Konflikt Die Planung von 1320864 12 P20/21 am 5.9.2025 erzeugt einen Konflikt. …" at bounding box center [689, 333] width 1379 height 666
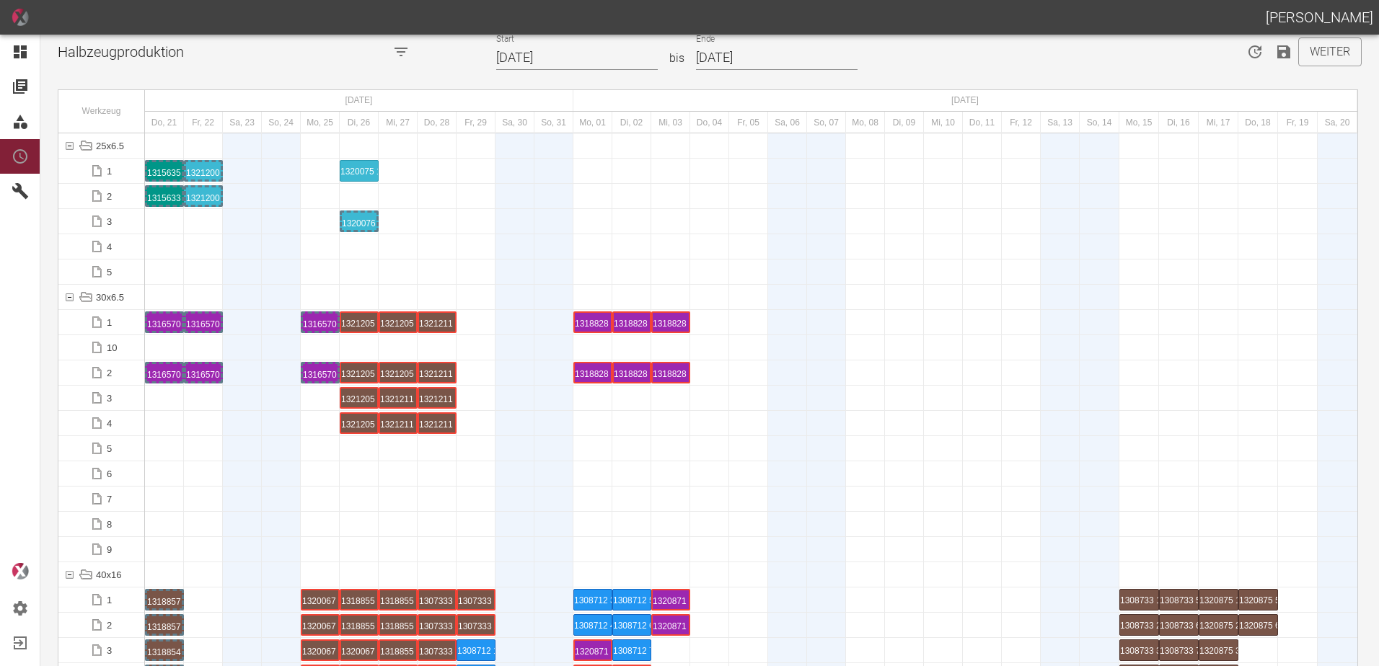
scroll to position [0, 0]
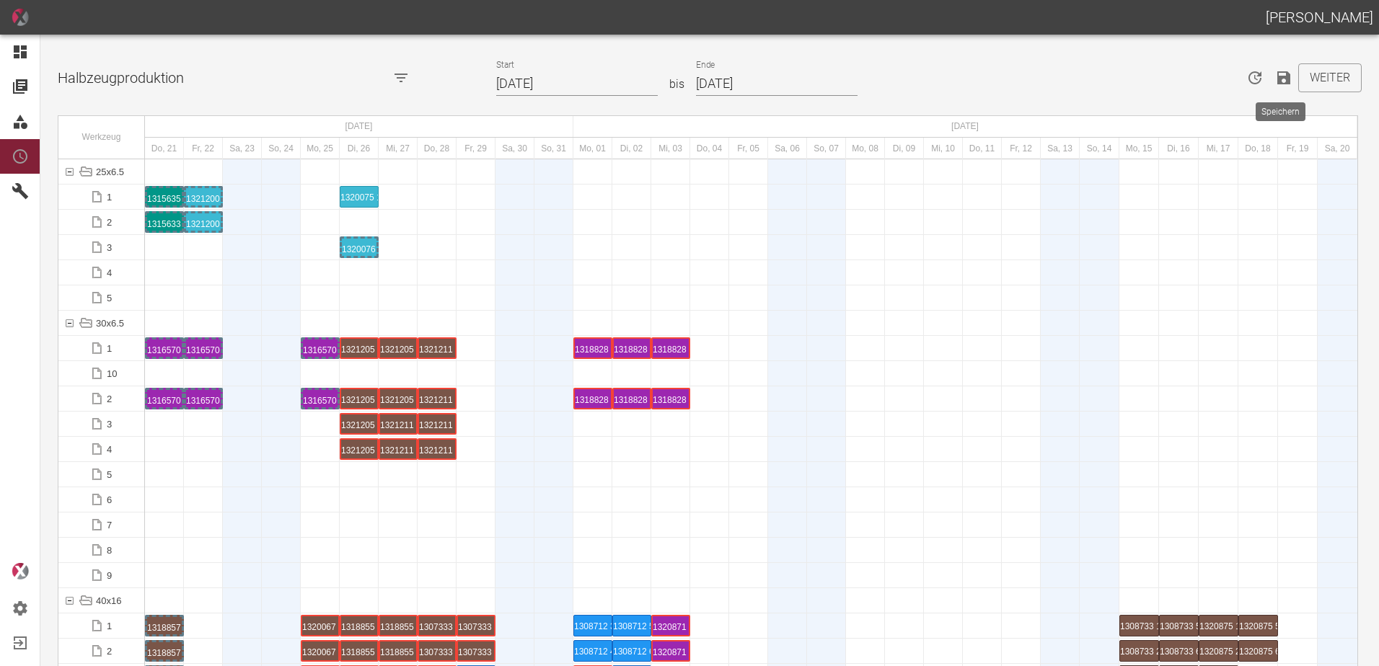
click at [1280, 84] on icon "Speichern" at bounding box center [1283, 77] width 13 height 13
click at [1315, 84] on button "Weiter" at bounding box center [1329, 77] width 63 height 29
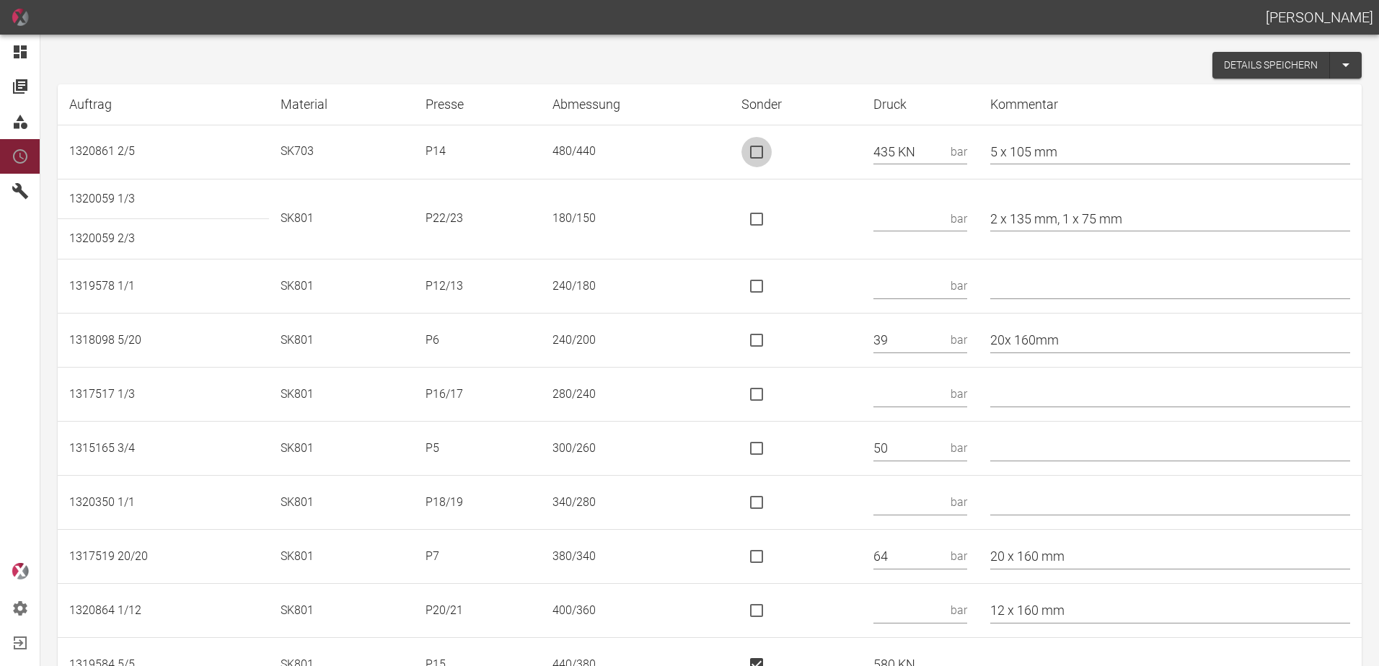
click at [770, 149] on input "is socket special" at bounding box center [756, 152] width 30 height 30
checkbox input "true"
click at [901, 226] on input "text" at bounding box center [908, 218] width 71 height 25
type input "117 KN"
click at [767, 223] on input "is socket special" at bounding box center [756, 219] width 30 height 30
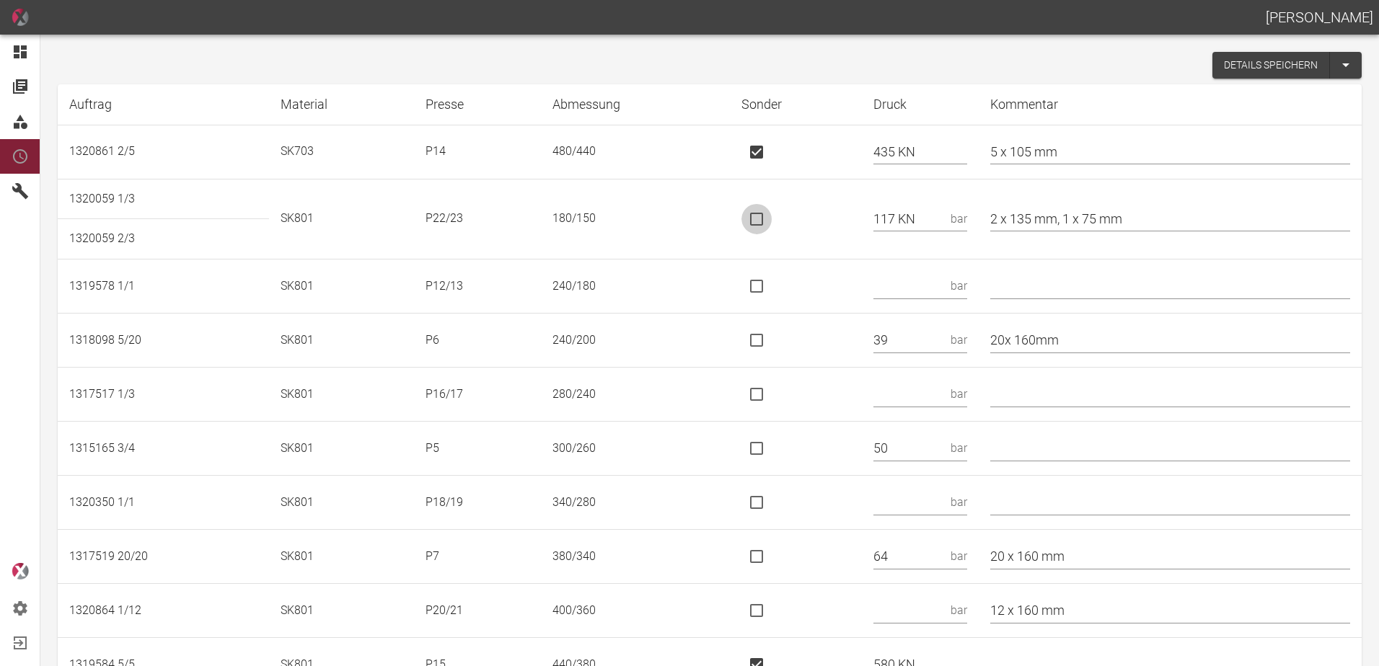
checkbox input "true"
click at [916, 288] on input "text" at bounding box center [908, 286] width 71 height 25
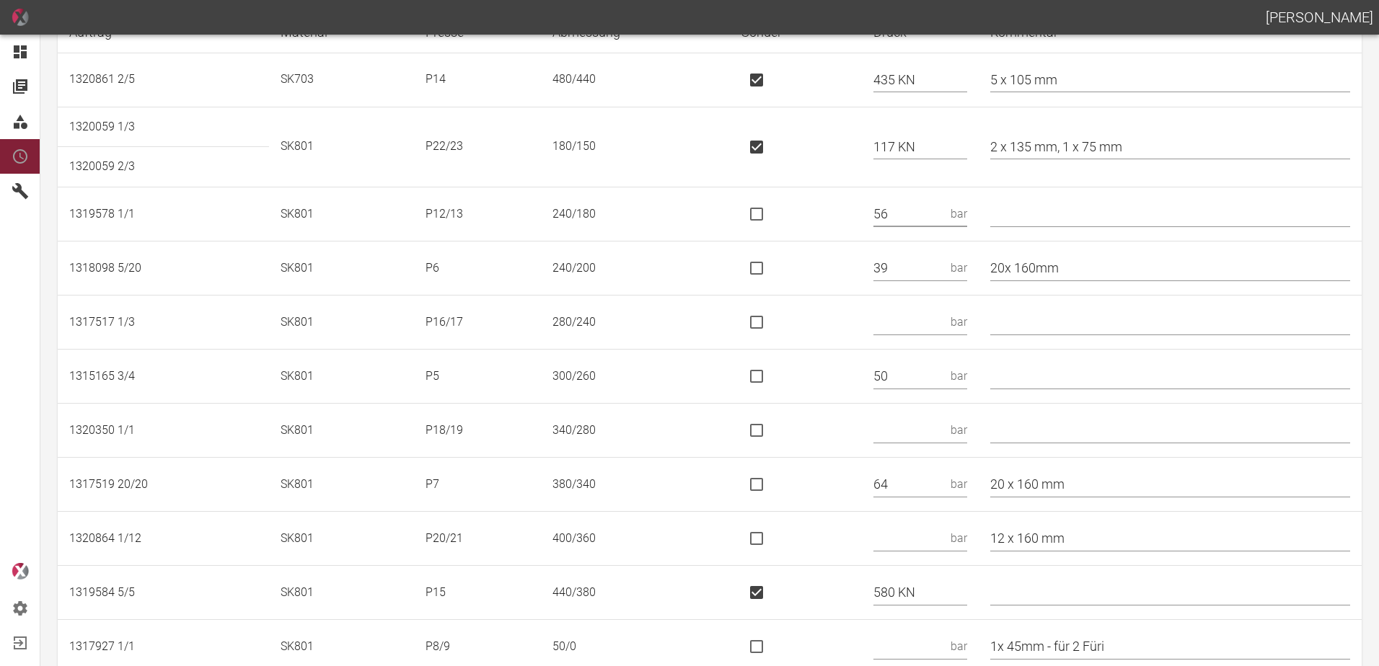
type input "56"
click at [917, 311] on input "text" at bounding box center [908, 322] width 71 height 25
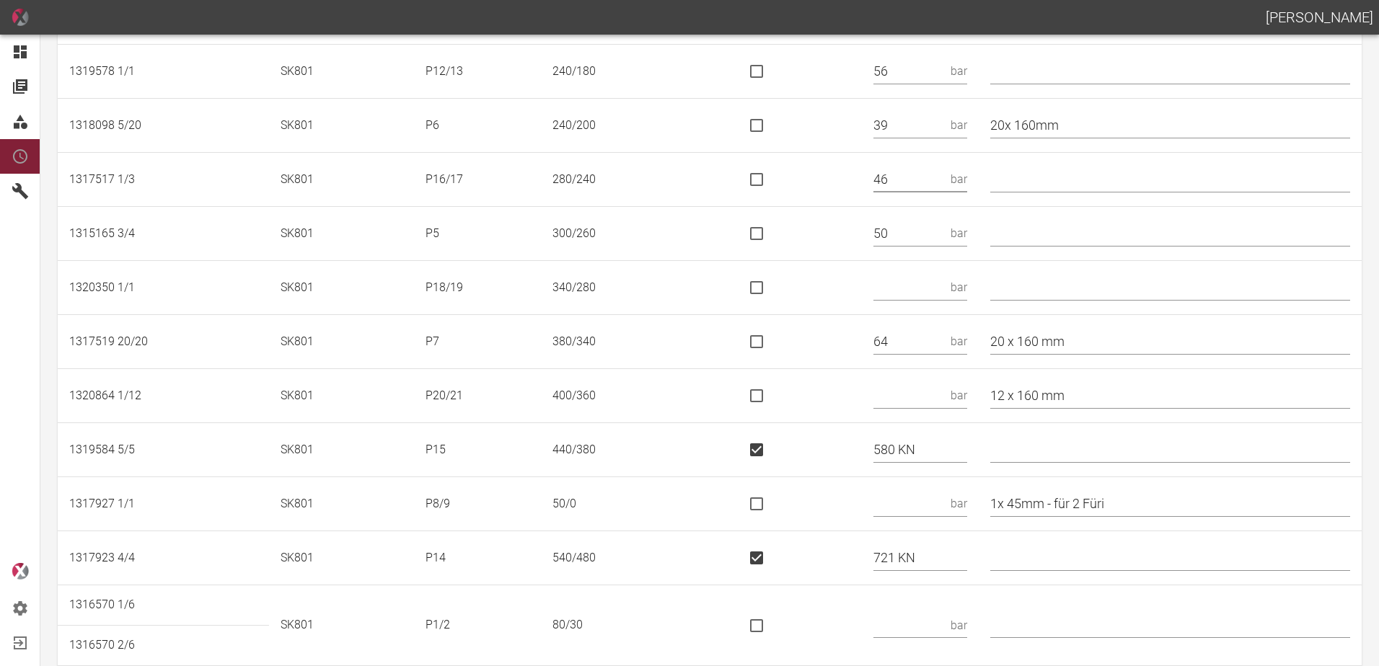
scroll to position [216, 0]
type input "46"
click at [910, 292] on input "text" at bounding box center [908, 286] width 71 height 25
type input "82"
click at [911, 397] on input "text" at bounding box center [908, 394] width 71 height 25
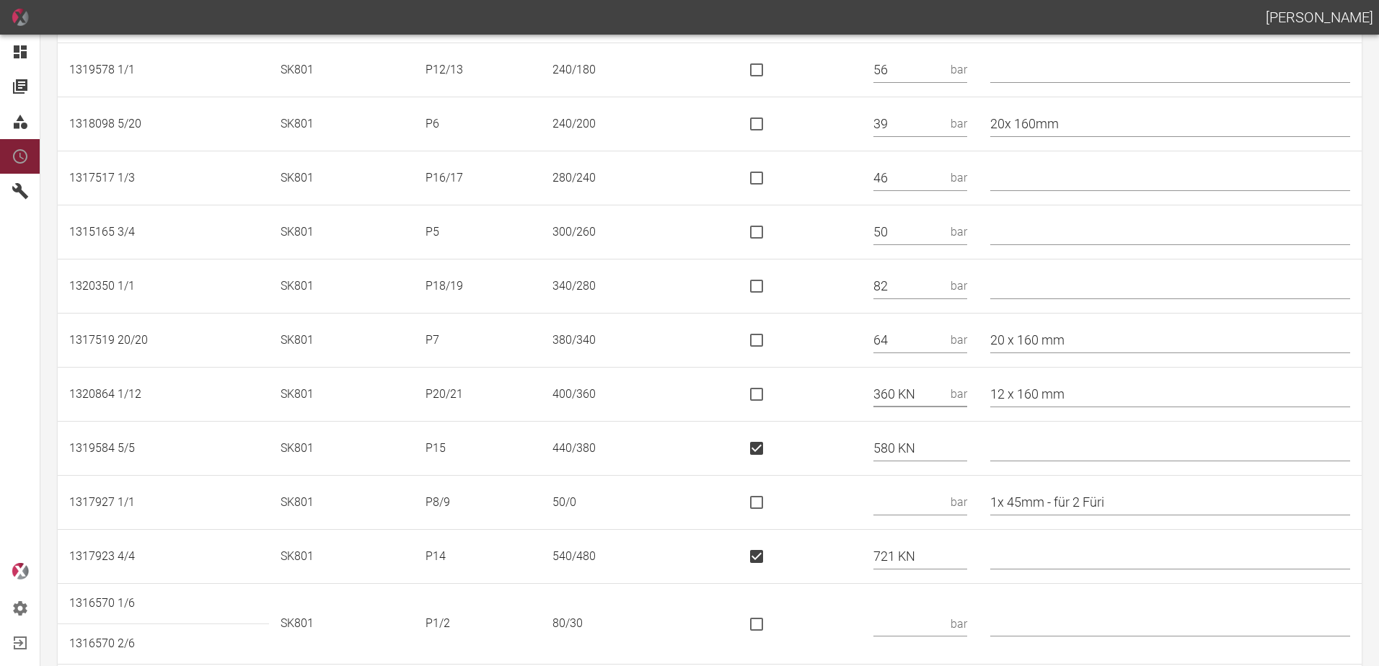
type input "360 KN"
click at [758, 403] on input "is socket special" at bounding box center [756, 394] width 30 height 30
checkbox input "true"
click at [1057, 452] on input "text" at bounding box center [1170, 448] width 360 height 25
type input "* 420/380"
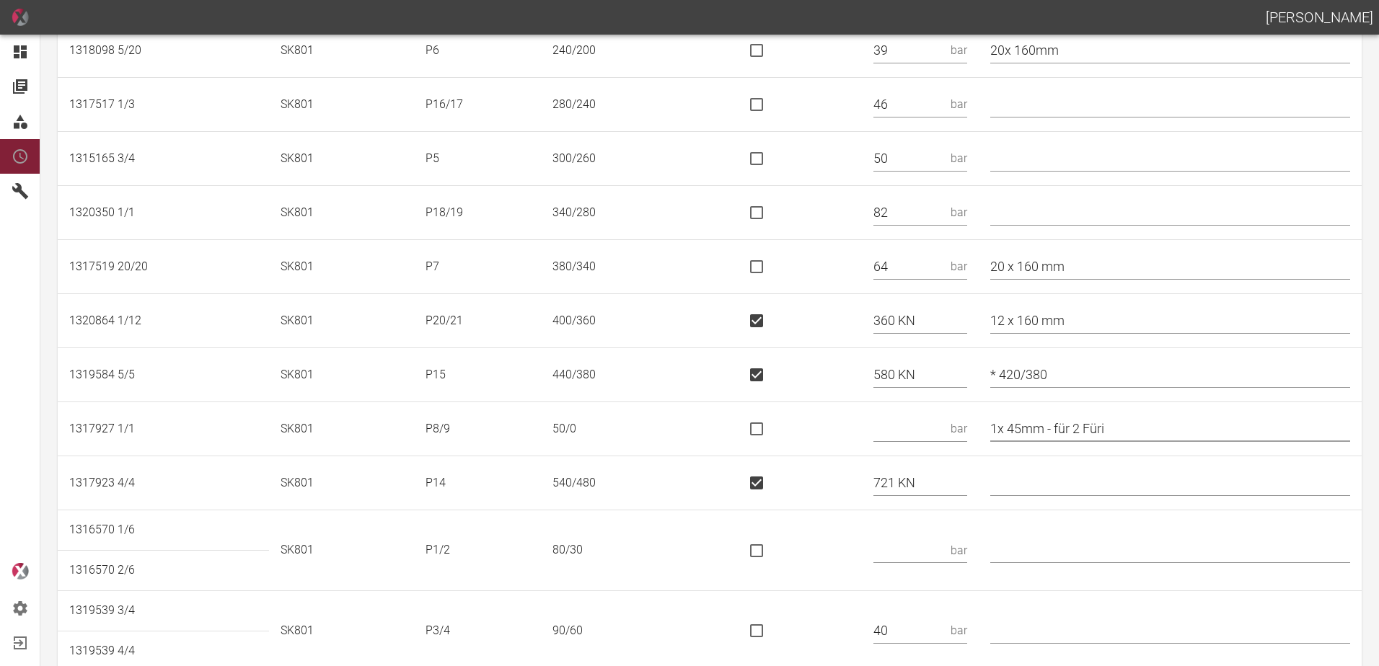
scroll to position [433, 0]
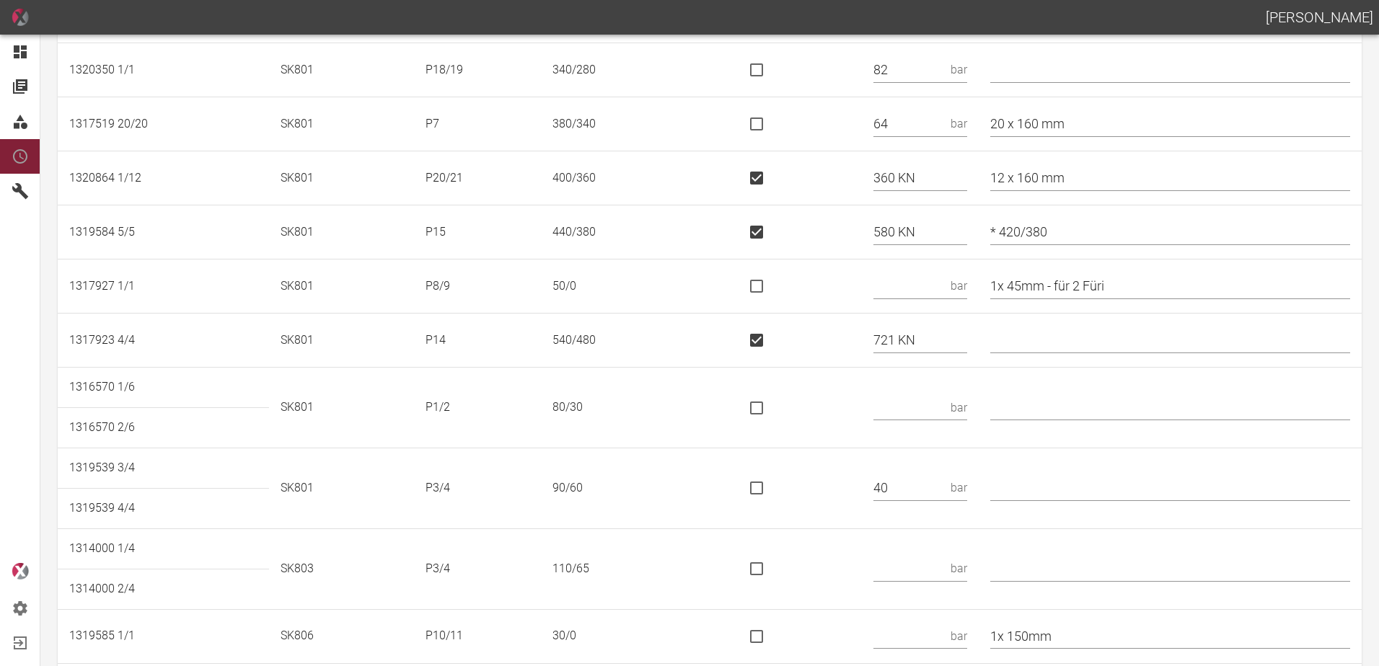
click at [915, 295] on input "text" at bounding box center [908, 286] width 71 height 25
type input "25"
drag, startPoint x: 1138, startPoint y: 287, endPoint x: 1068, endPoint y: 296, distance: 70.5
click at [1066, 293] on input "1x 45mm - für 2 Füri" at bounding box center [1170, 286] width 360 height 25
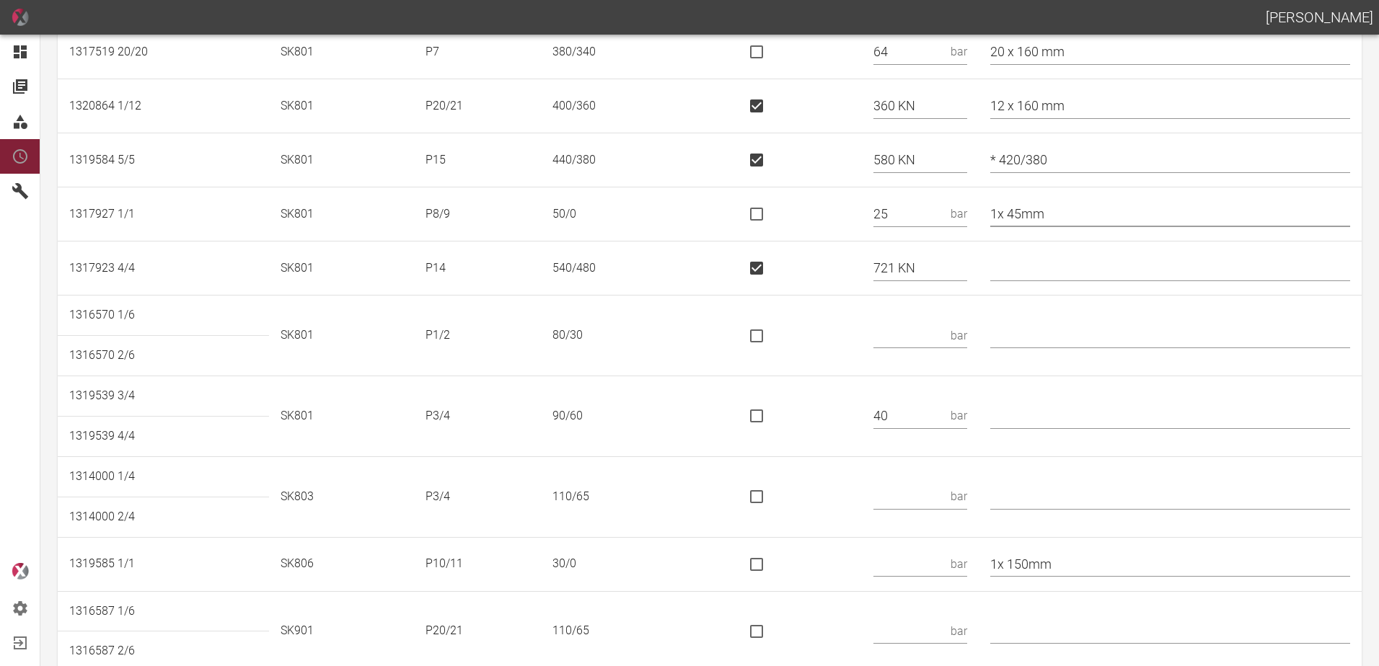
type input "1x 45mm"
click at [911, 345] on input "text" at bounding box center [908, 335] width 71 height 25
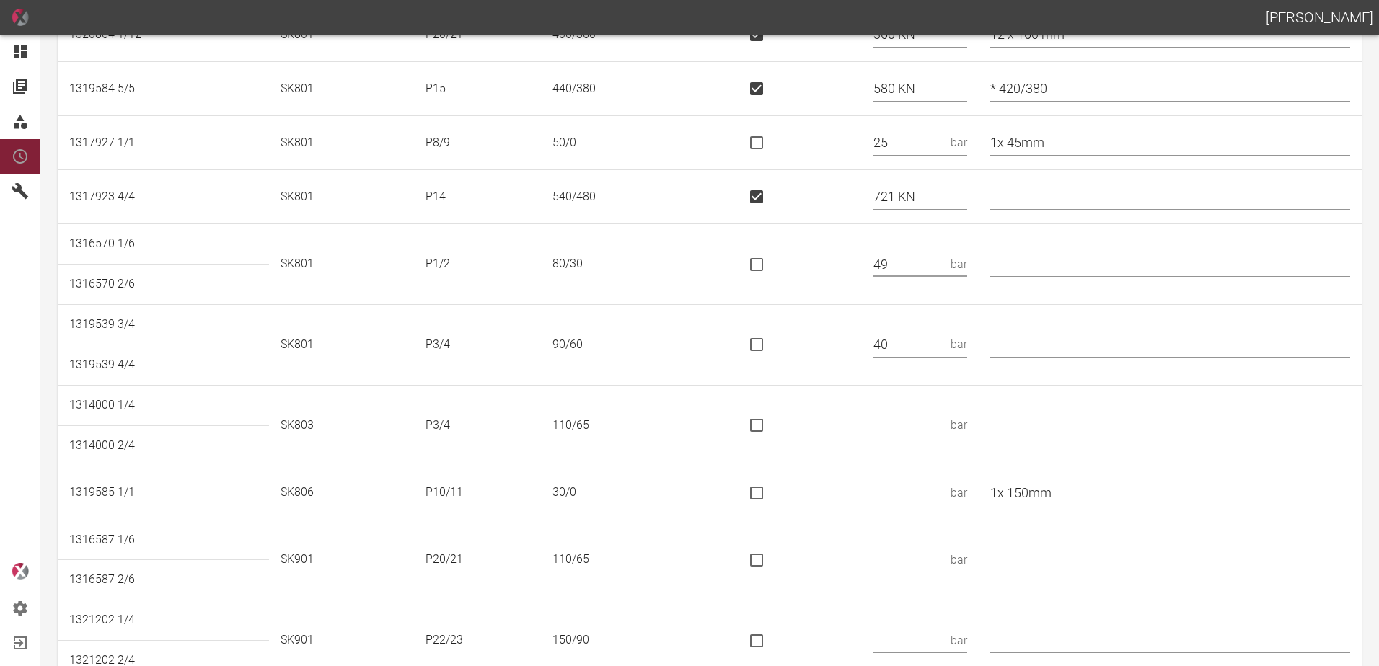
scroll to position [577, 0]
type input "49"
click at [1074, 355] on input "text" at bounding box center [1170, 344] width 360 height 25
type input "* 90/50"
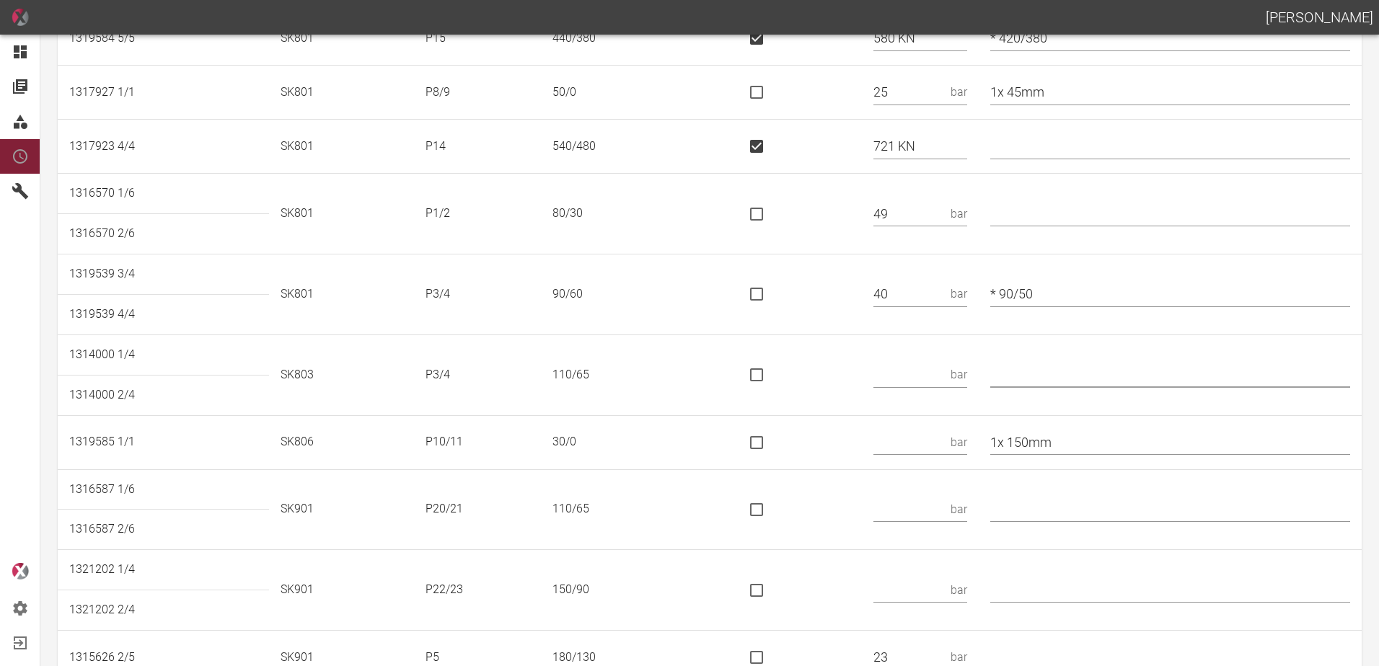
scroll to position [649, 0]
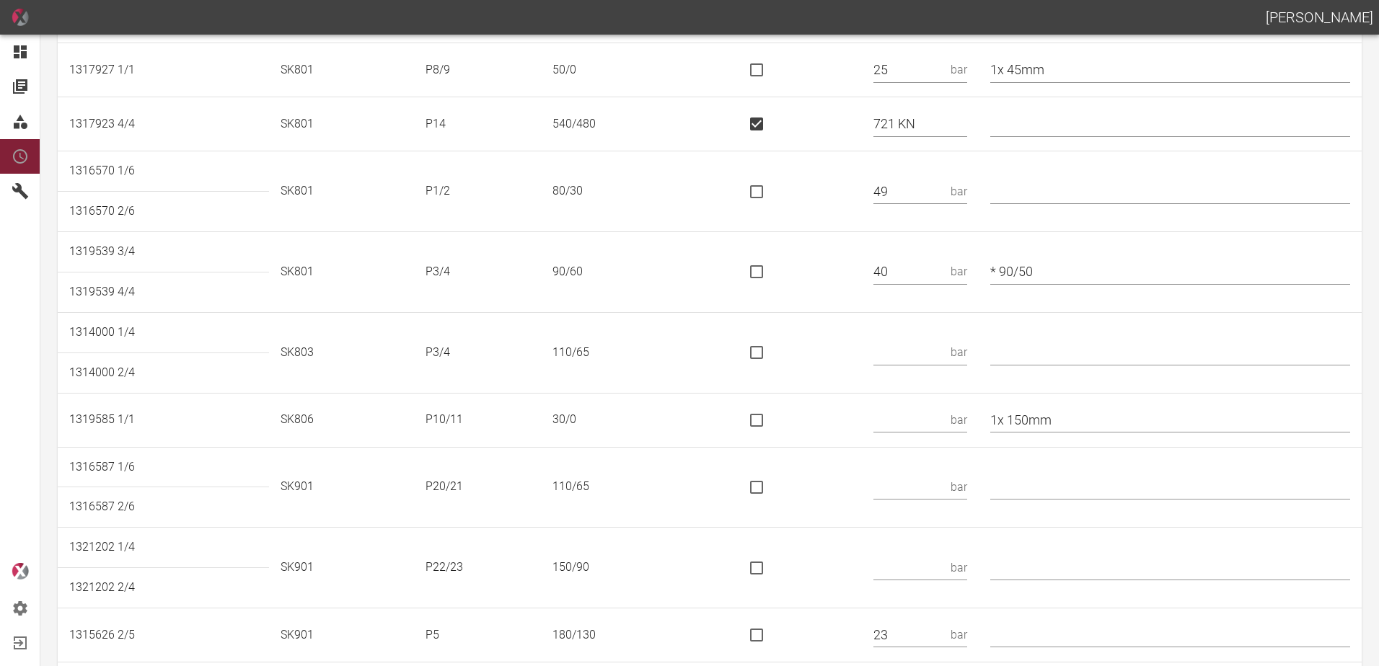
click at [936, 348] on input "text" at bounding box center [908, 352] width 71 height 25
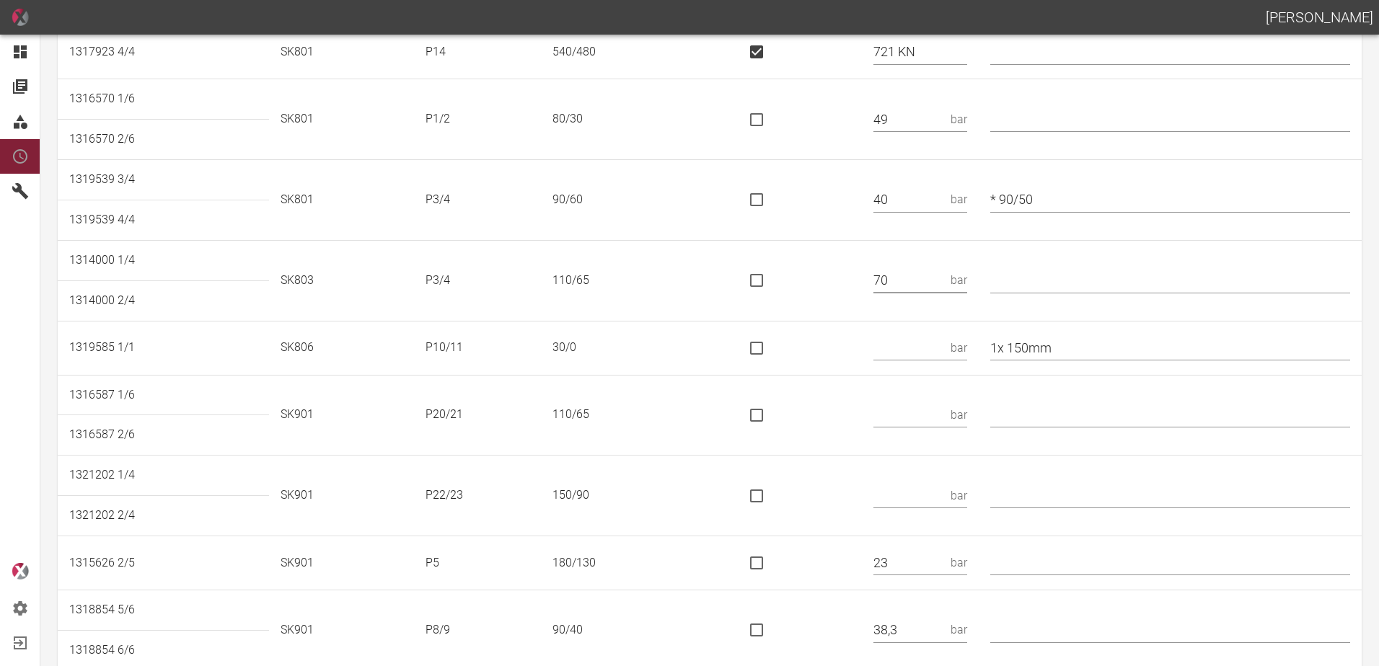
type input "70"
click at [928, 353] on input "text" at bounding box center [908, 347] width 71 height 25
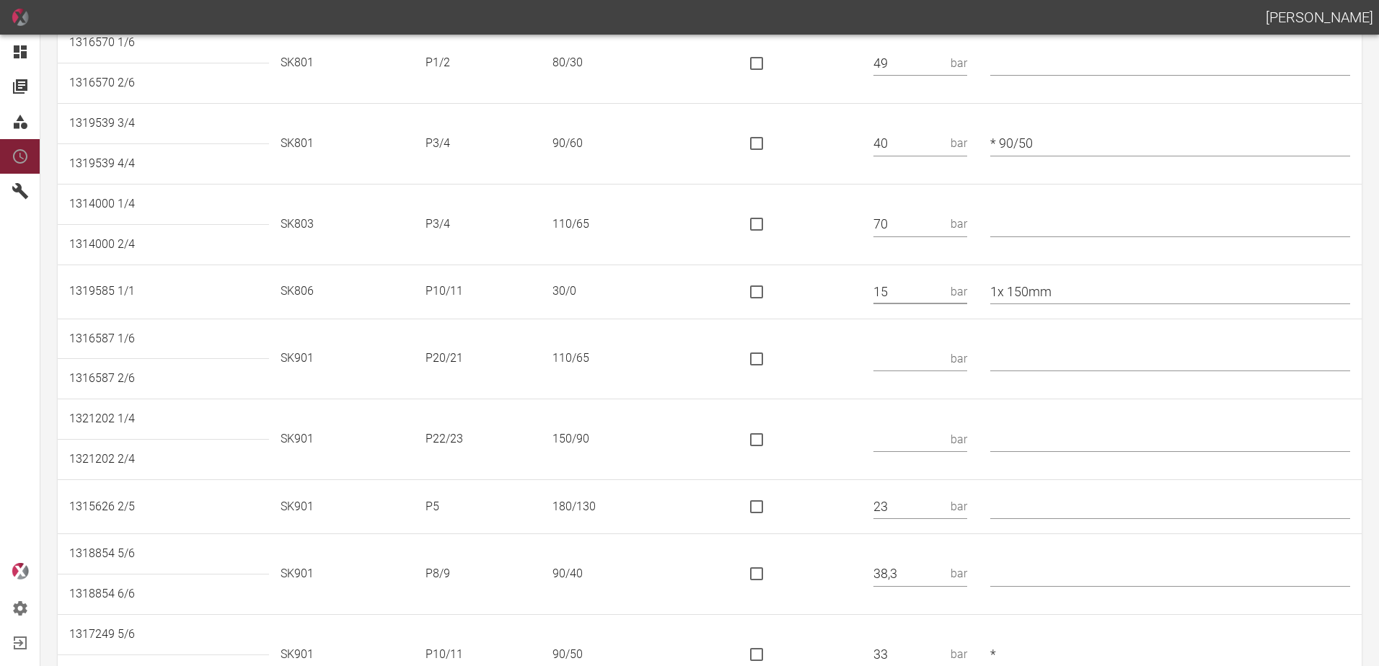
scroll to position [793, 0]
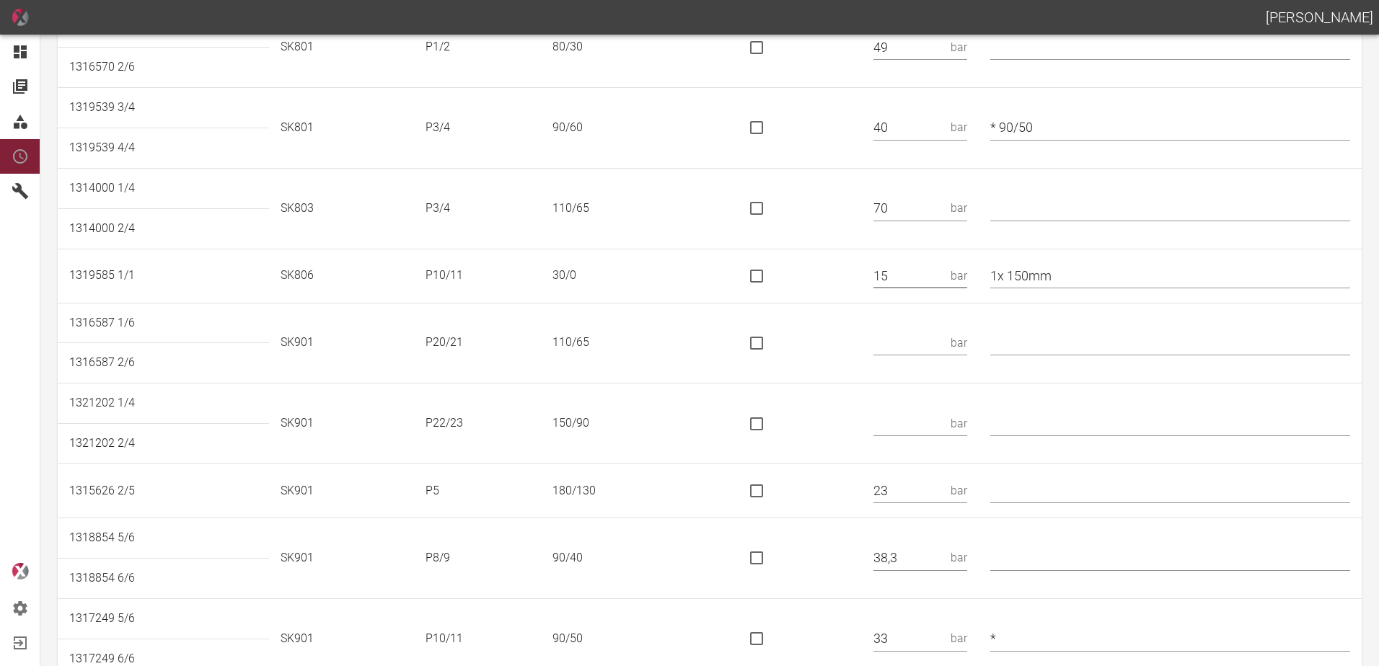
type input "15"
click at [929, 337] on input "text" at bounding box center [908, 342] width 71 height 25
type input "62 KN"
click at [770, 339] on input "is socket special" at bounding box center [756, 343] width 30 height 30
checkbox input "true"
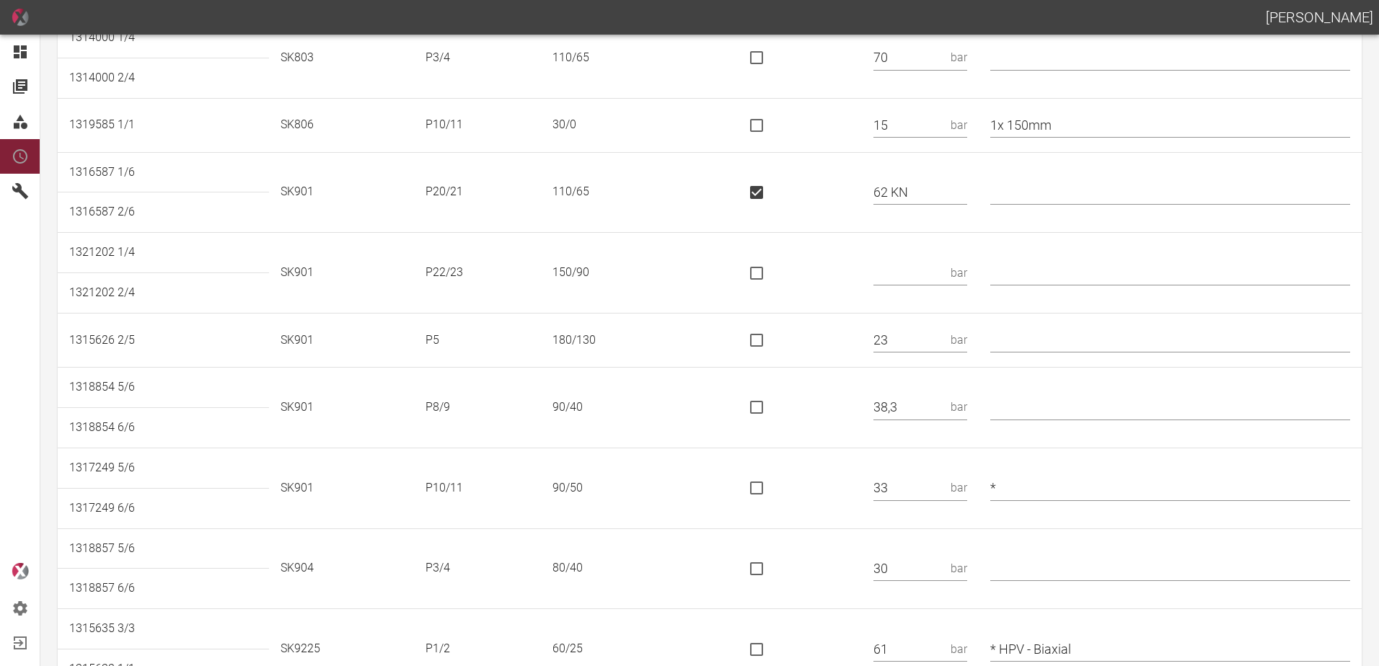
scroll to position [985, 0]
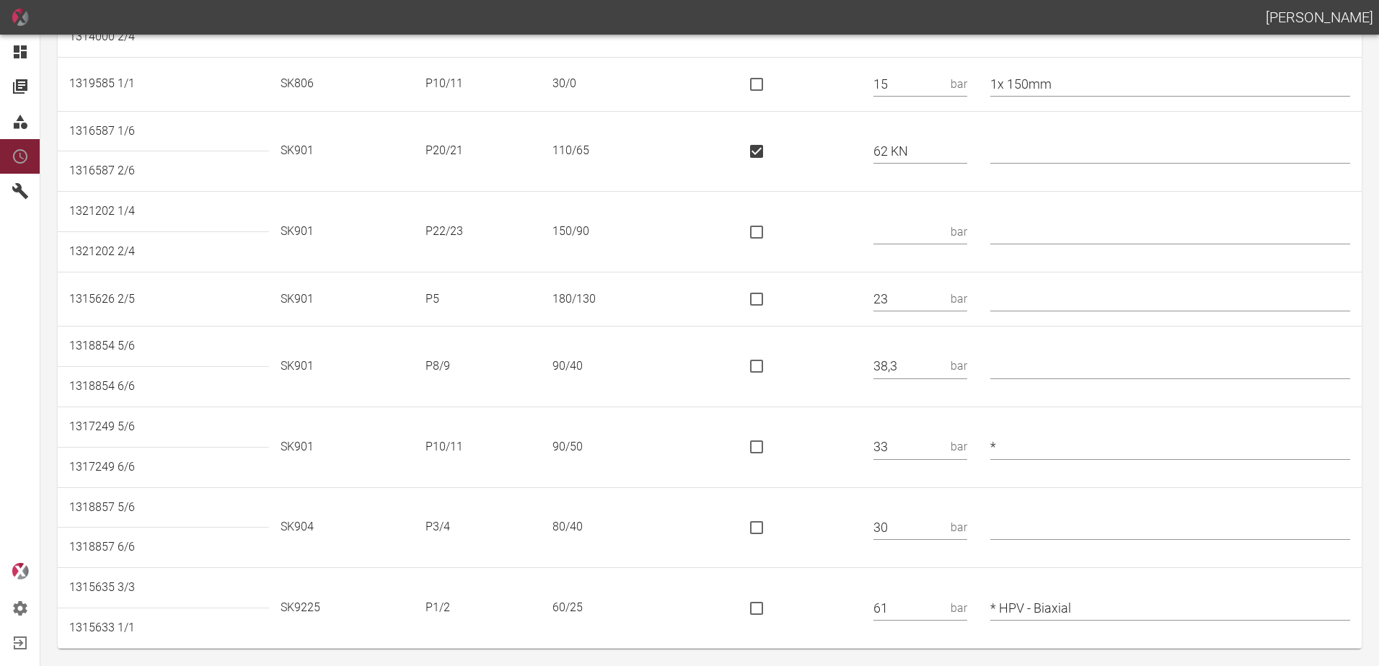
click at [928, 231] on input "text" at bounding box center [908, 231] width 71 height 25
type input "113 KN"
click at [768, 234] on input "is socket special" at bounding box center [756, 232] width 30 height 30
checkbox input "true"
drag, startPoint x: 931, startPoint y: 370, endPoint x: 840, endPoint y: 360, distance: 91.4
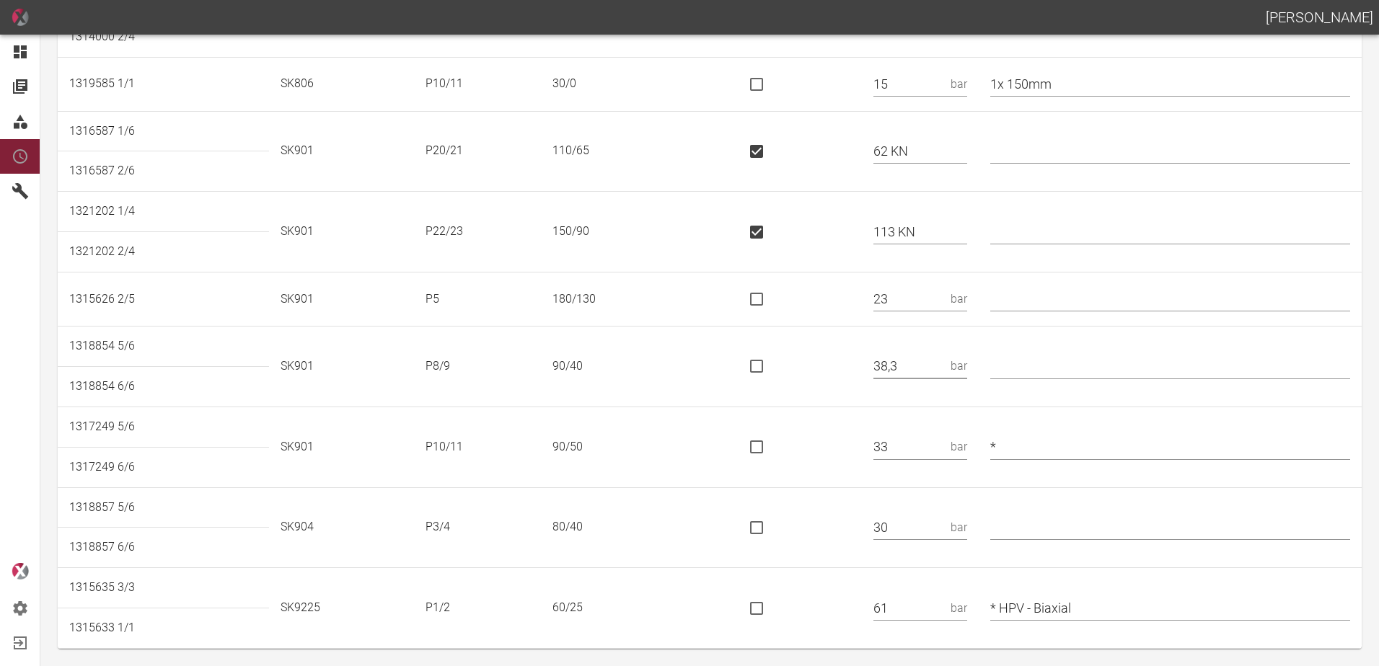
click at [840, 360] on tr "1318854 5/6 SK901 P8/9 90/40 38,3 bar" at bounding box center [710, 347] width 1304 height 40
type input "38"
click at [1014, 603] on input "* HPV - Biaxial" at bounding box center [1170, 608] width 360 height 25
click at [1073, 610] on input "* 3x 80mm HPV - Biaxial" at bounding box center [1170, 608] width 360 height 25
type input "* 3x 80mm - HPV - Biaxial"
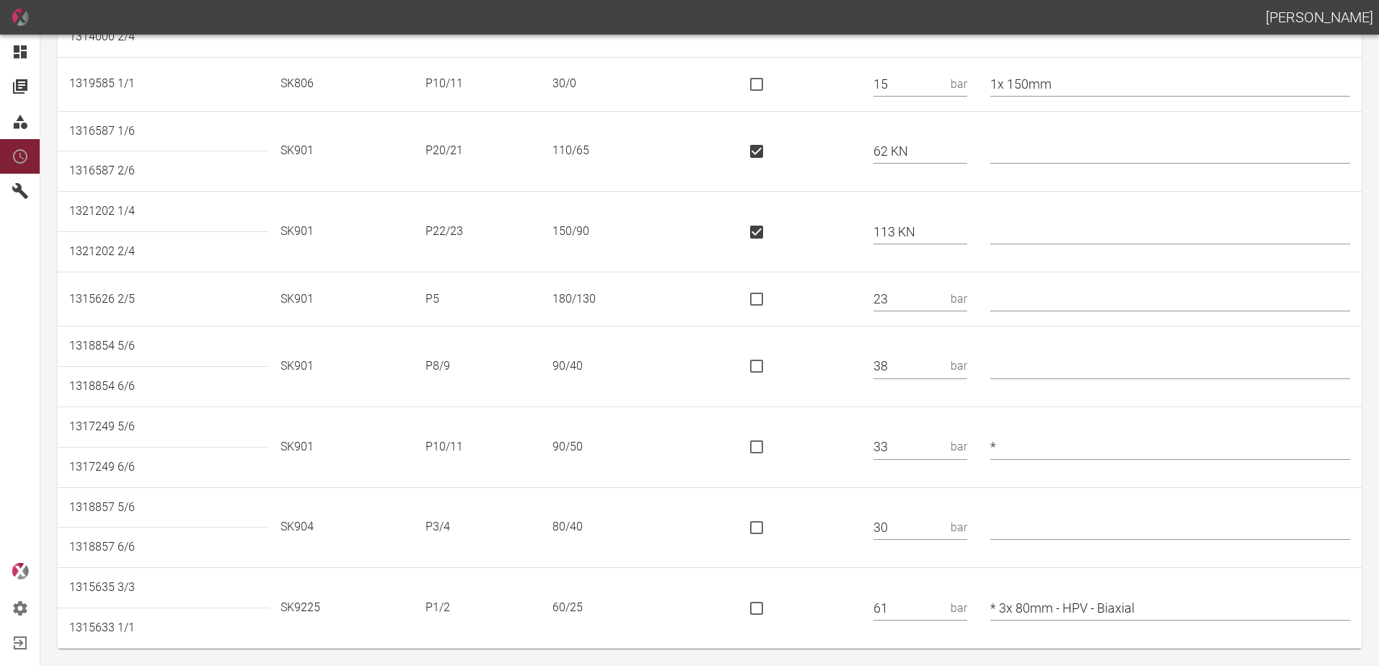
click at [1068, 372] on input "text" at bounding box center [1170, 366] width 360 height 25
type input "*"
click at [1025, 510] on td at bounding box center [1169, 527] width 383 height 81
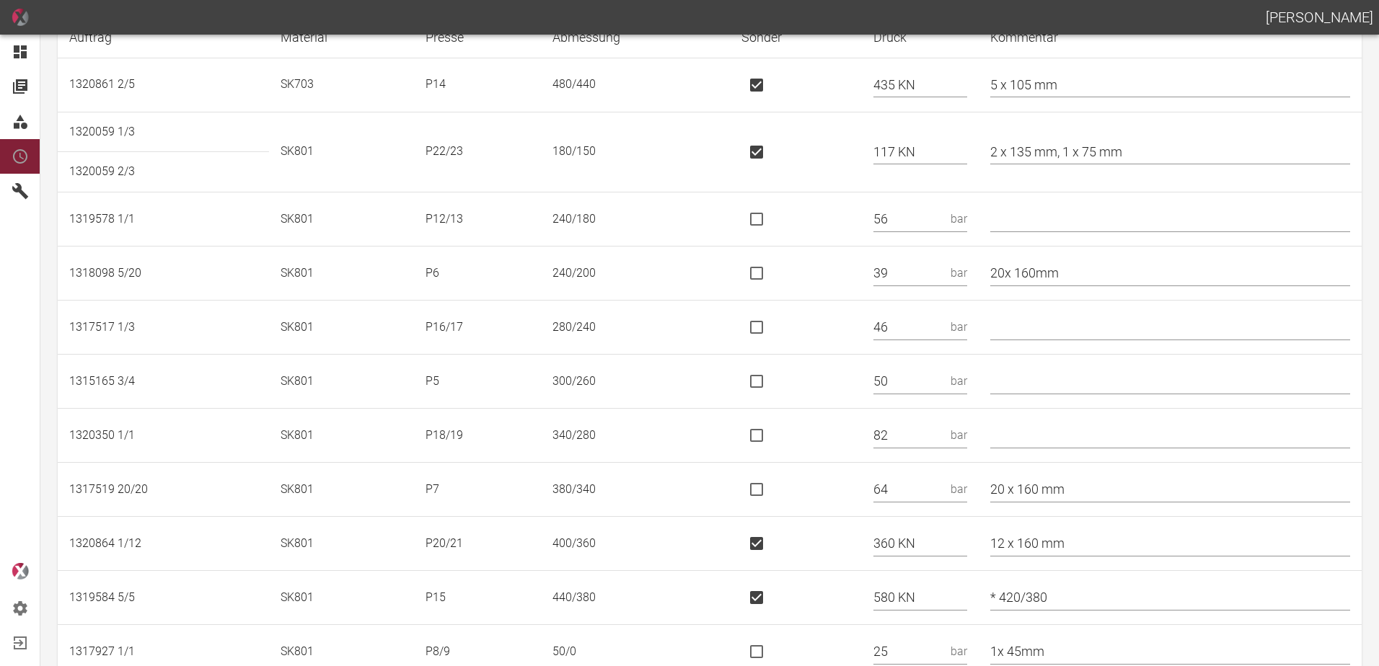
scroll to position [0, 0]
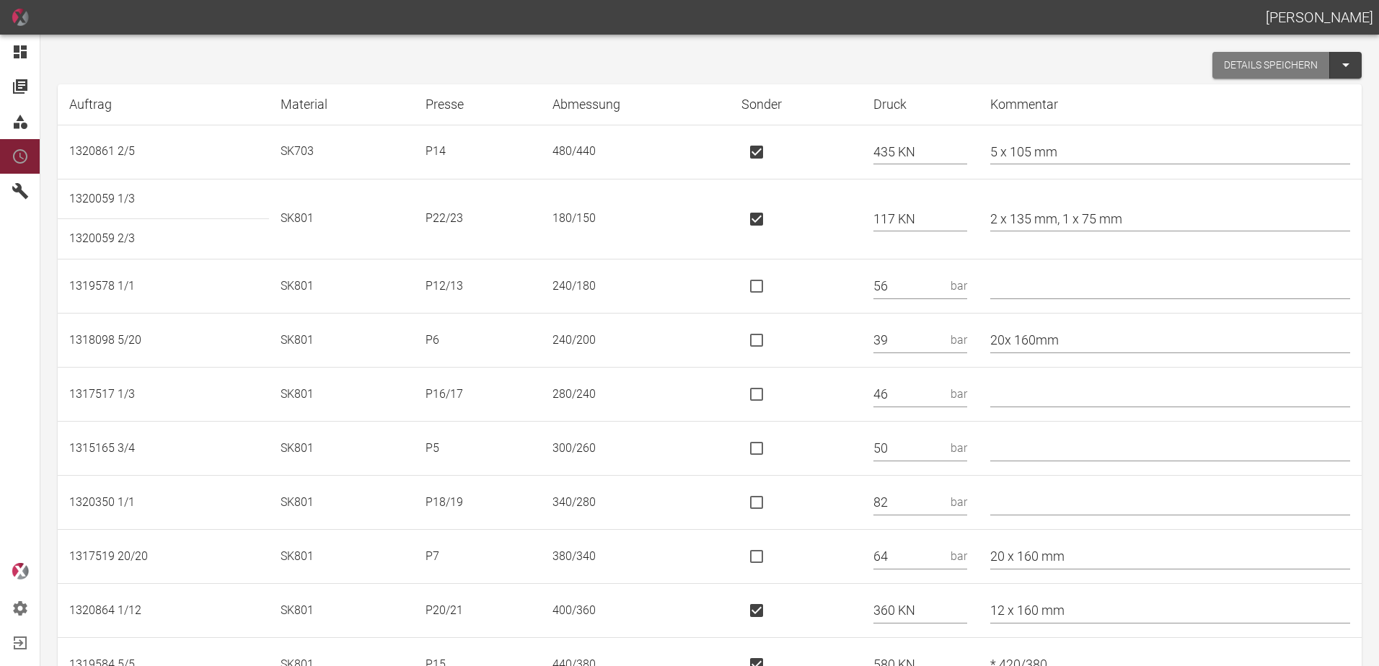
click at [1241, 63] on button "Details speichern" at bounding box center [1271, 65] width 118 height 27
